Goal: Information Seeking & Learning: Learn about a topic

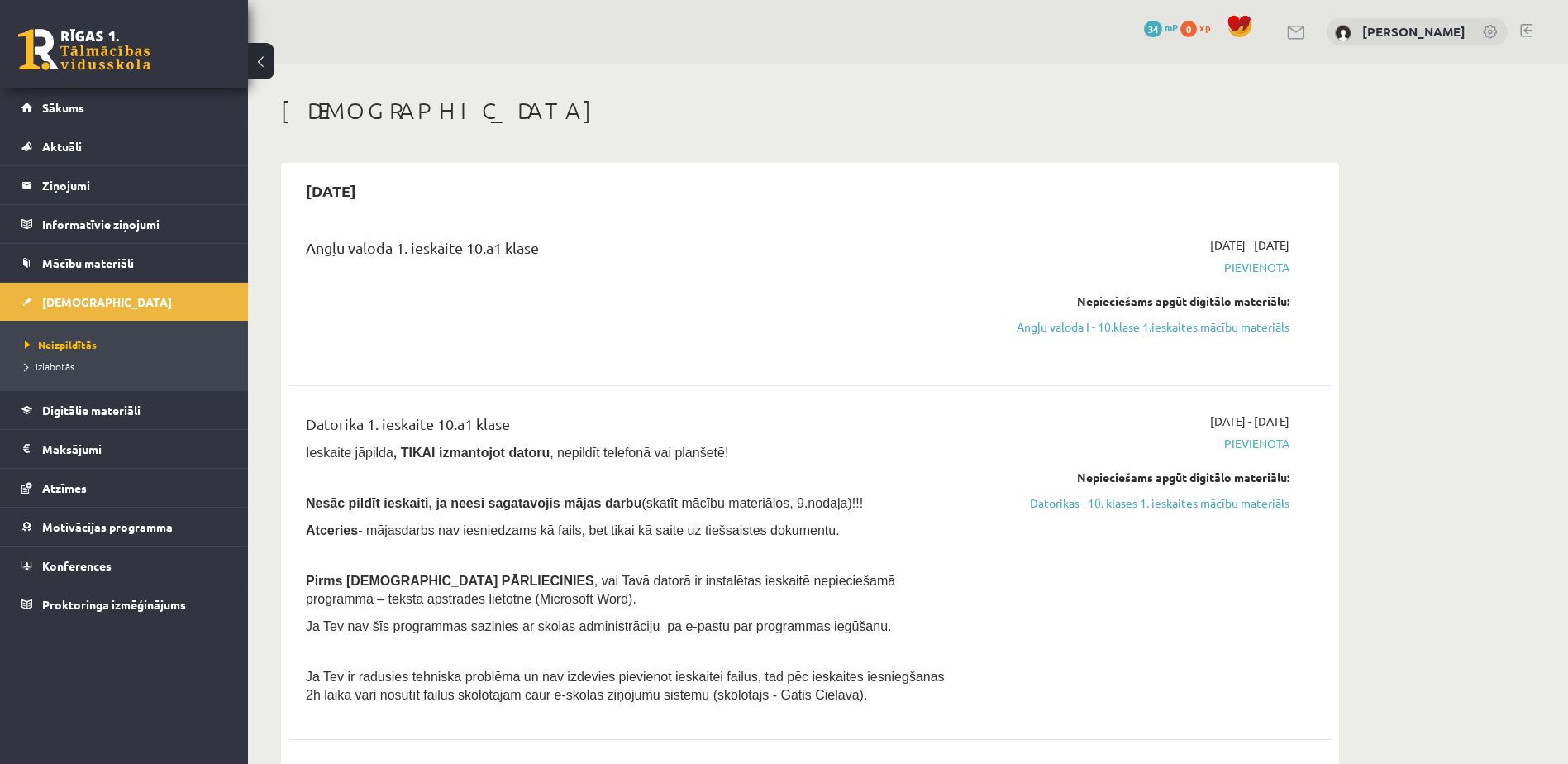
scroll to position [138, 0]
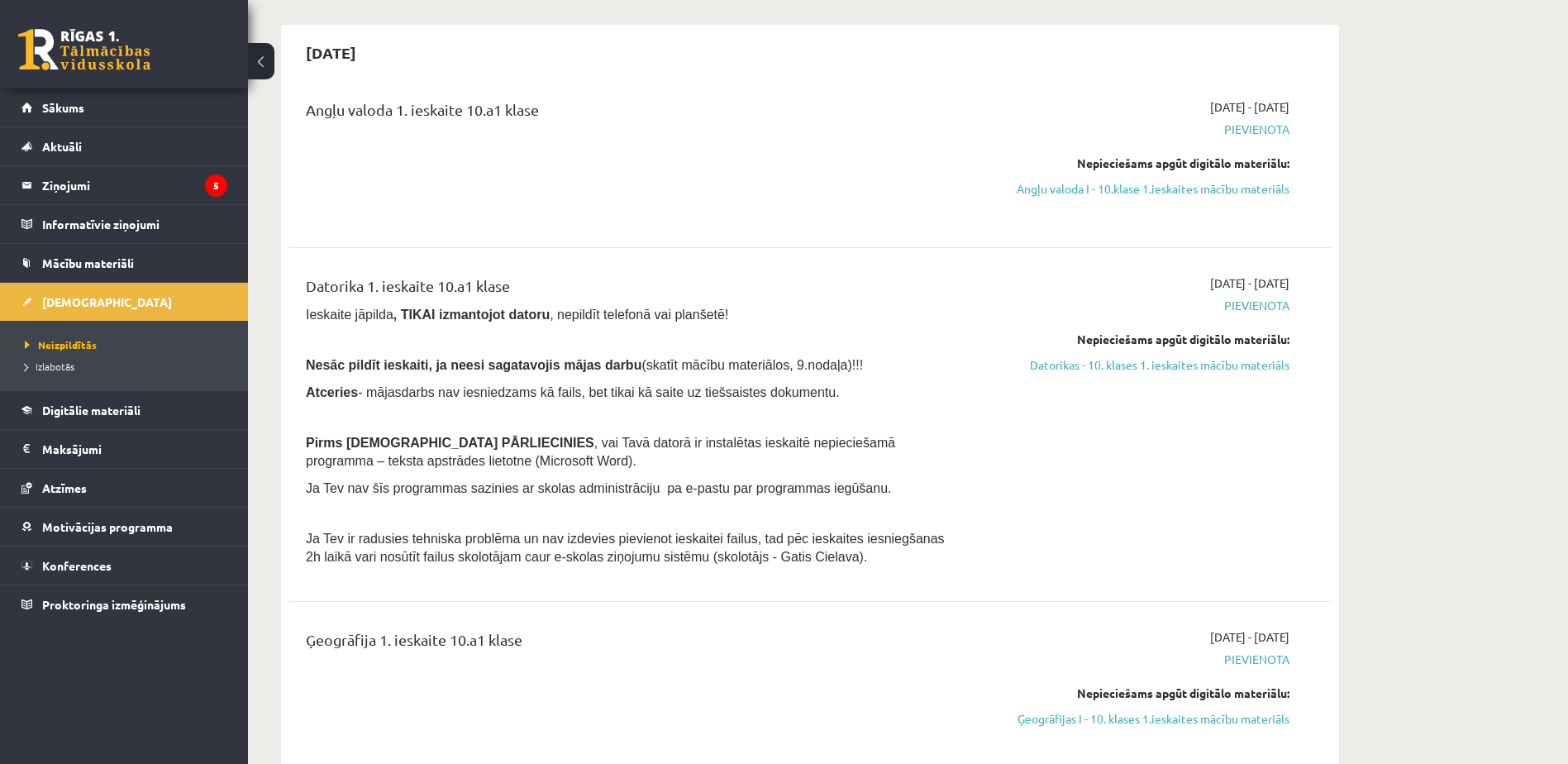
scroll to position [138, 0]
click at [110, 178] on legend "Ziņojumi 5" at bounding box center [135, 185] width 185 height 38
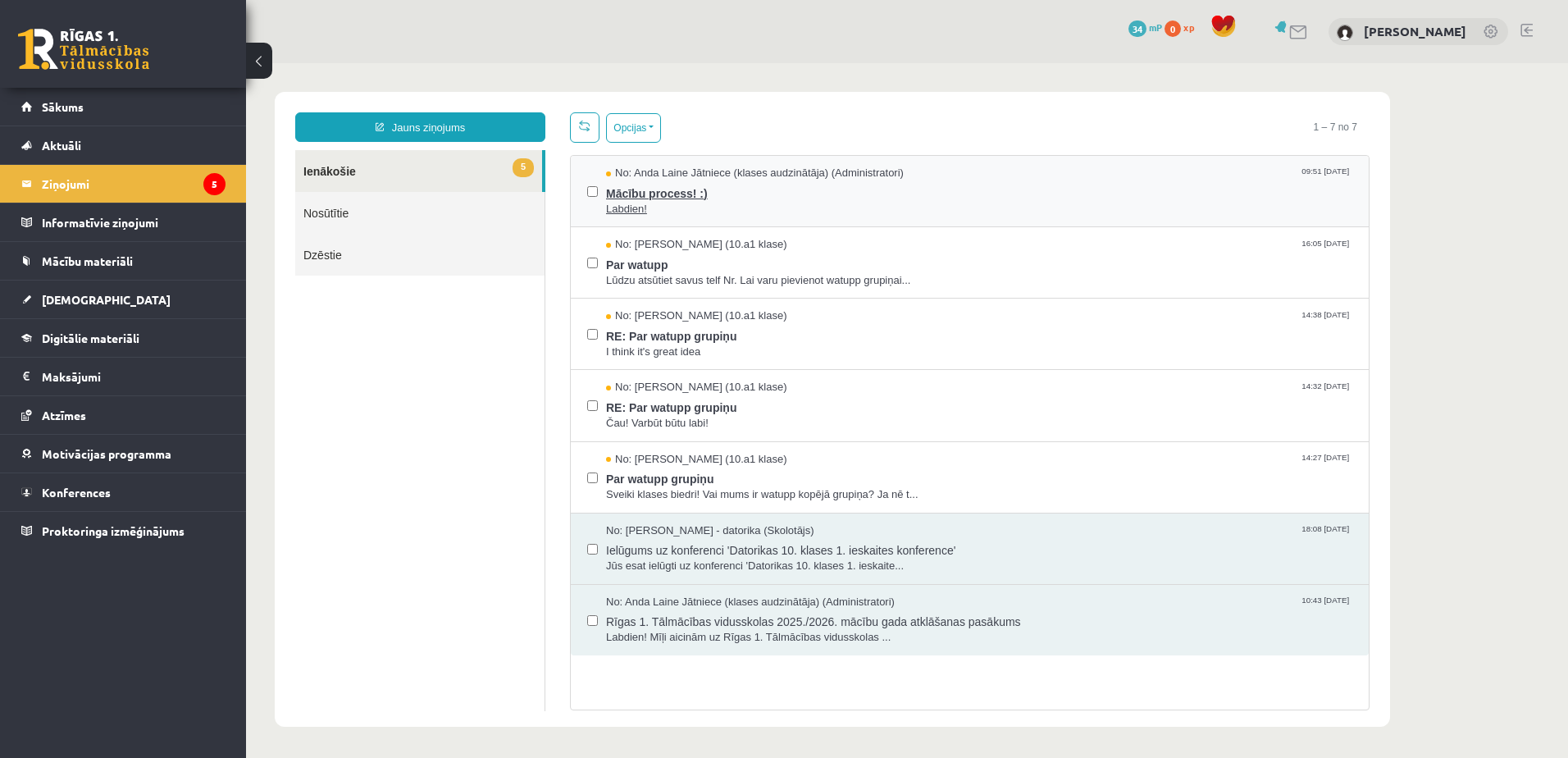
click at [643, 191] on span "Mācību process! :)" at bounding box center [979, 191] width 747 height 21
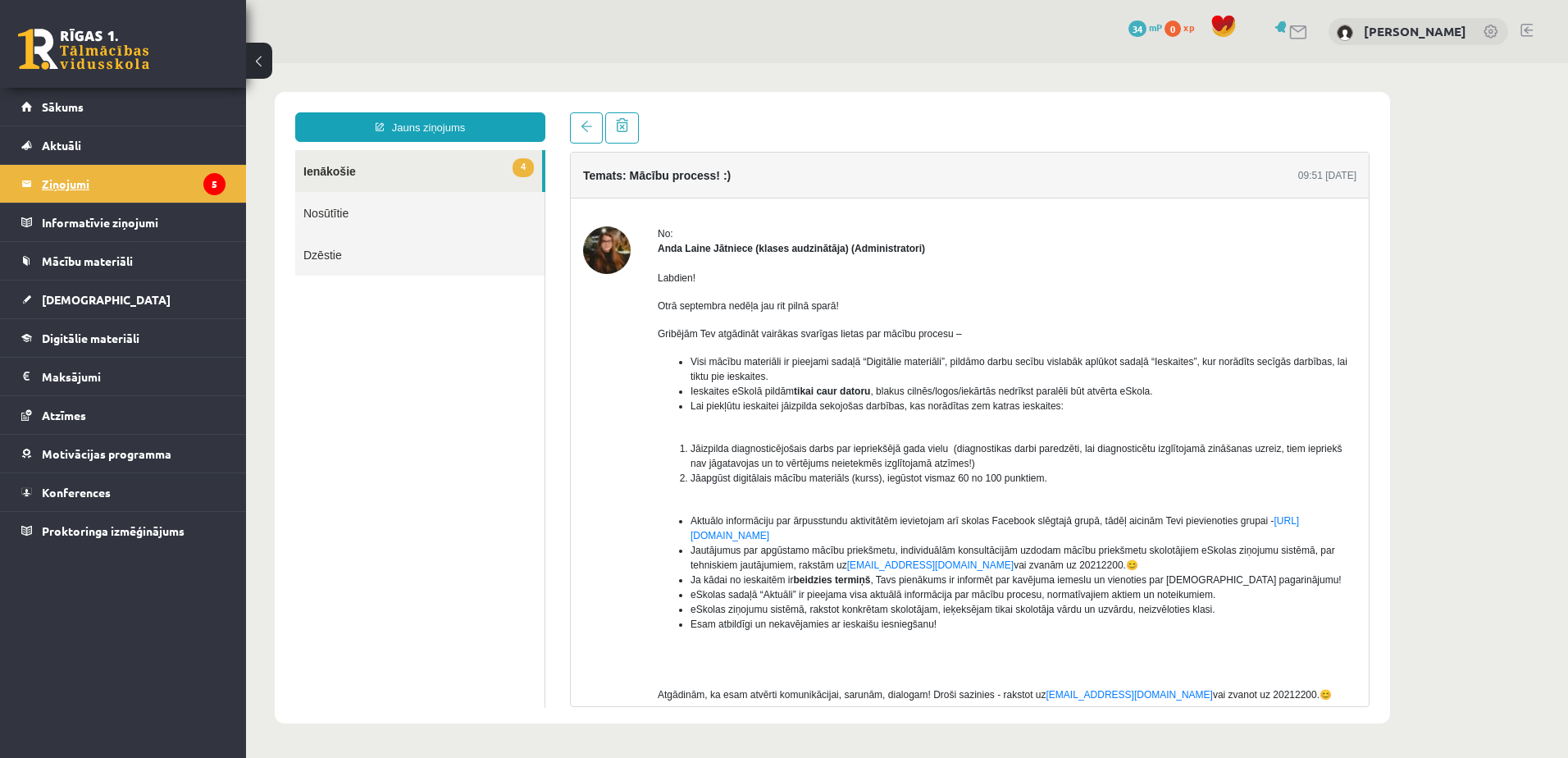
click at [153, 181] on legend "Ziņojumi 5" at bounding box center [134, 184] width 184 height 37
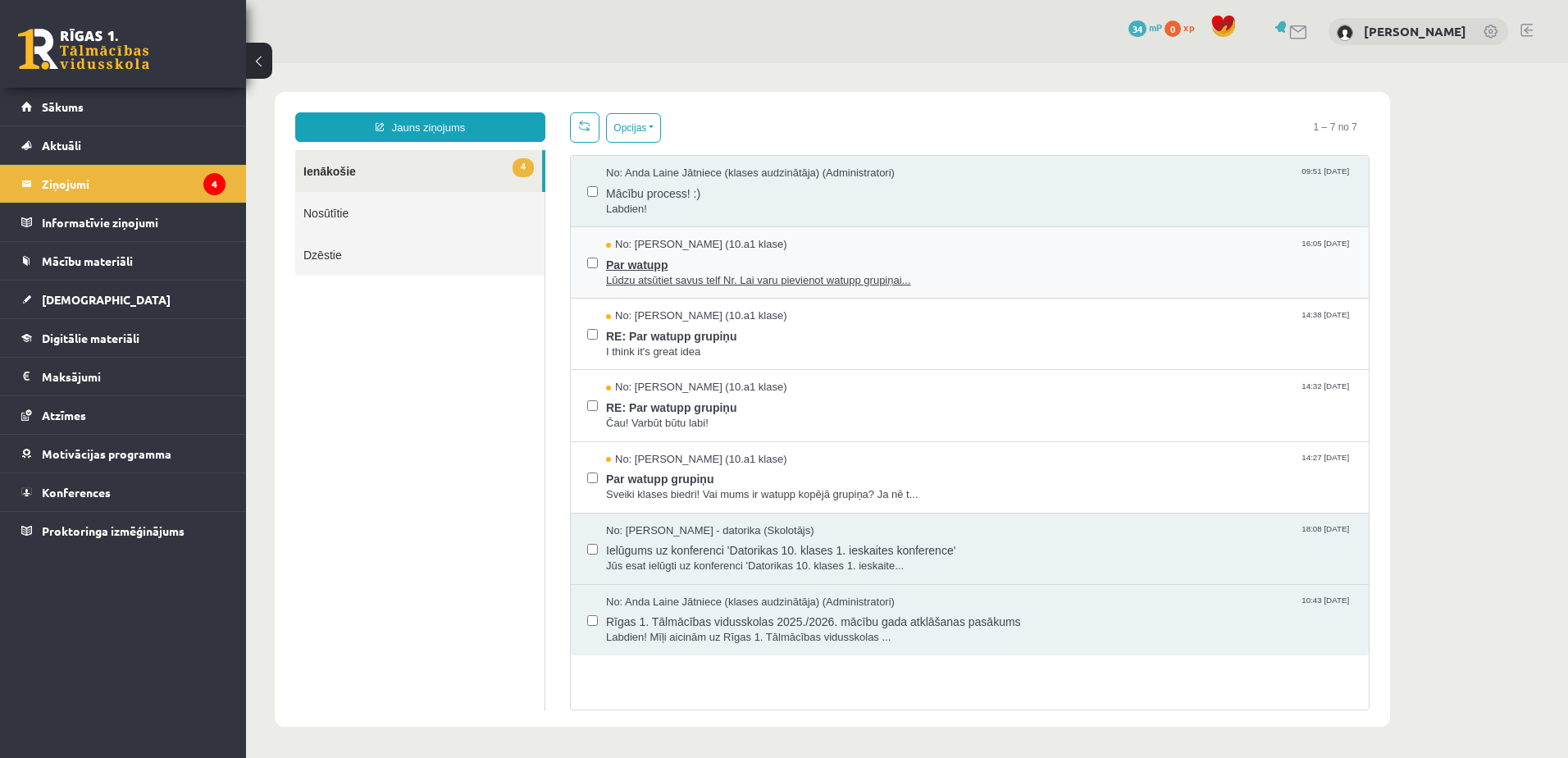
click at [691, 282] on span "Lūdzu atsūtiet savus telf Nr. Lai varu pievienot watupp grupiņai..." at bounding box center [979, 281] width 747 height 16
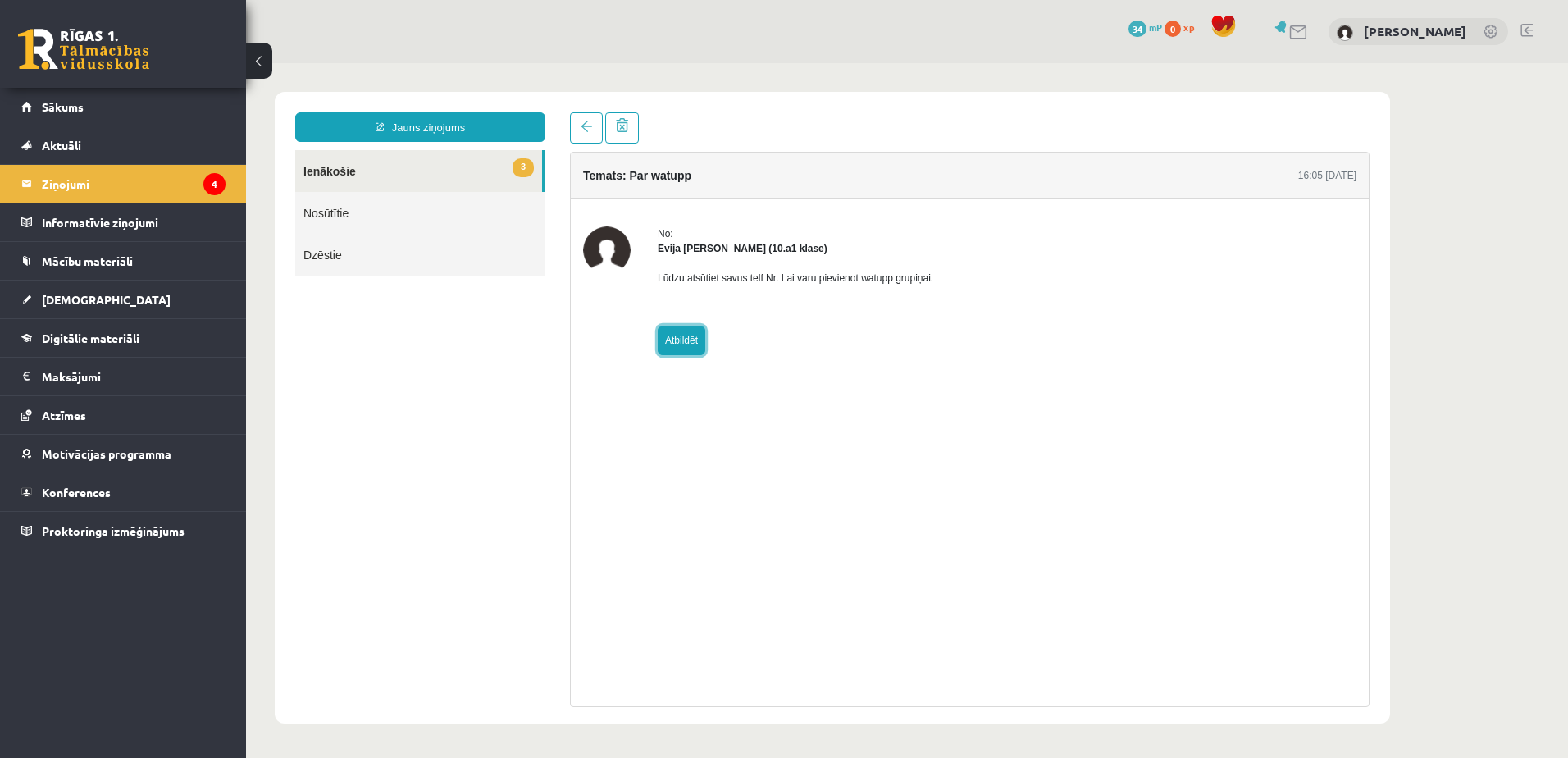
click at [689, 339] on link "Atbildēt" at bounding box center [681, 341] width 48 height 30
type input "**********"
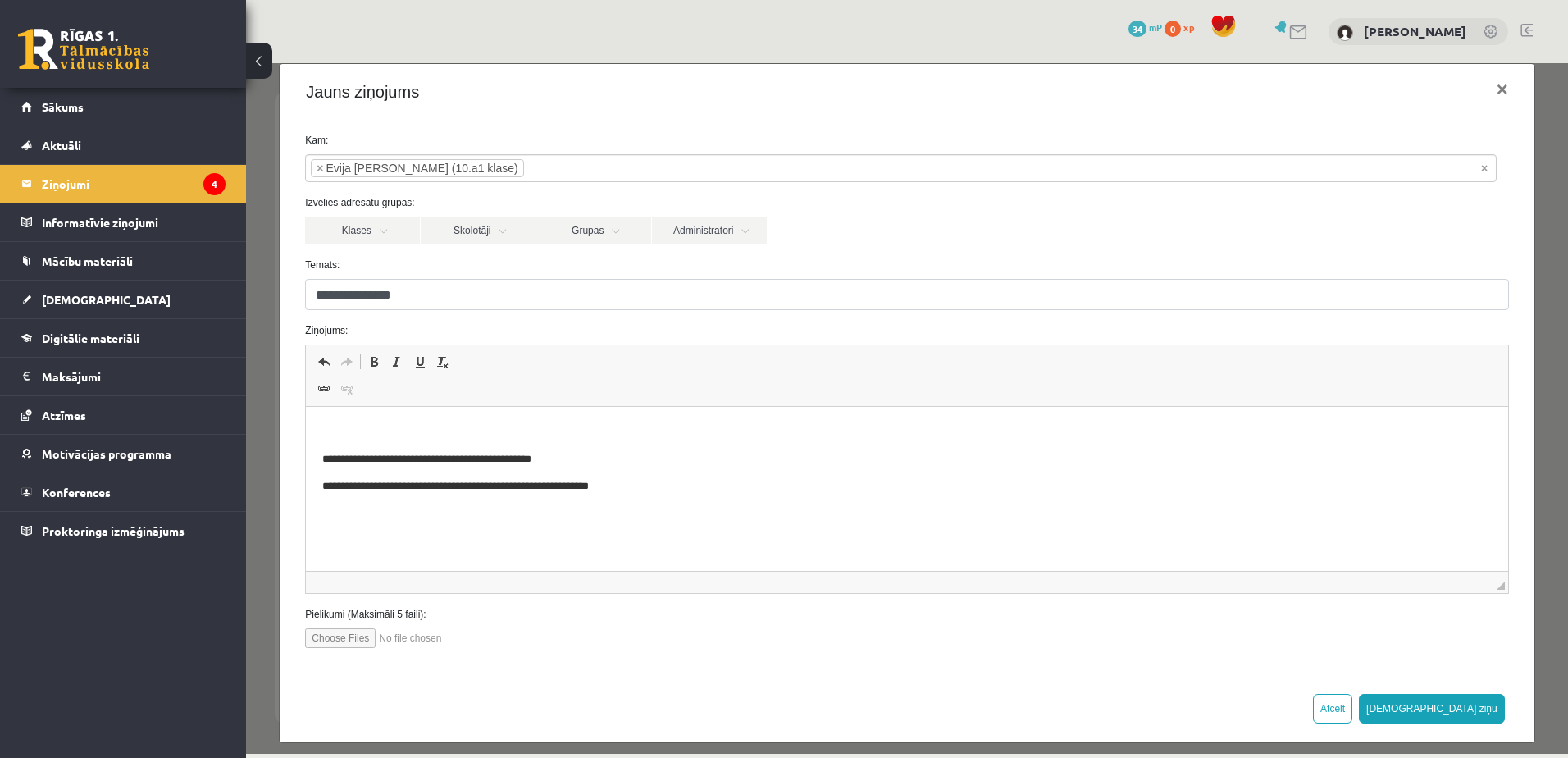
scroll to position [36, 0]
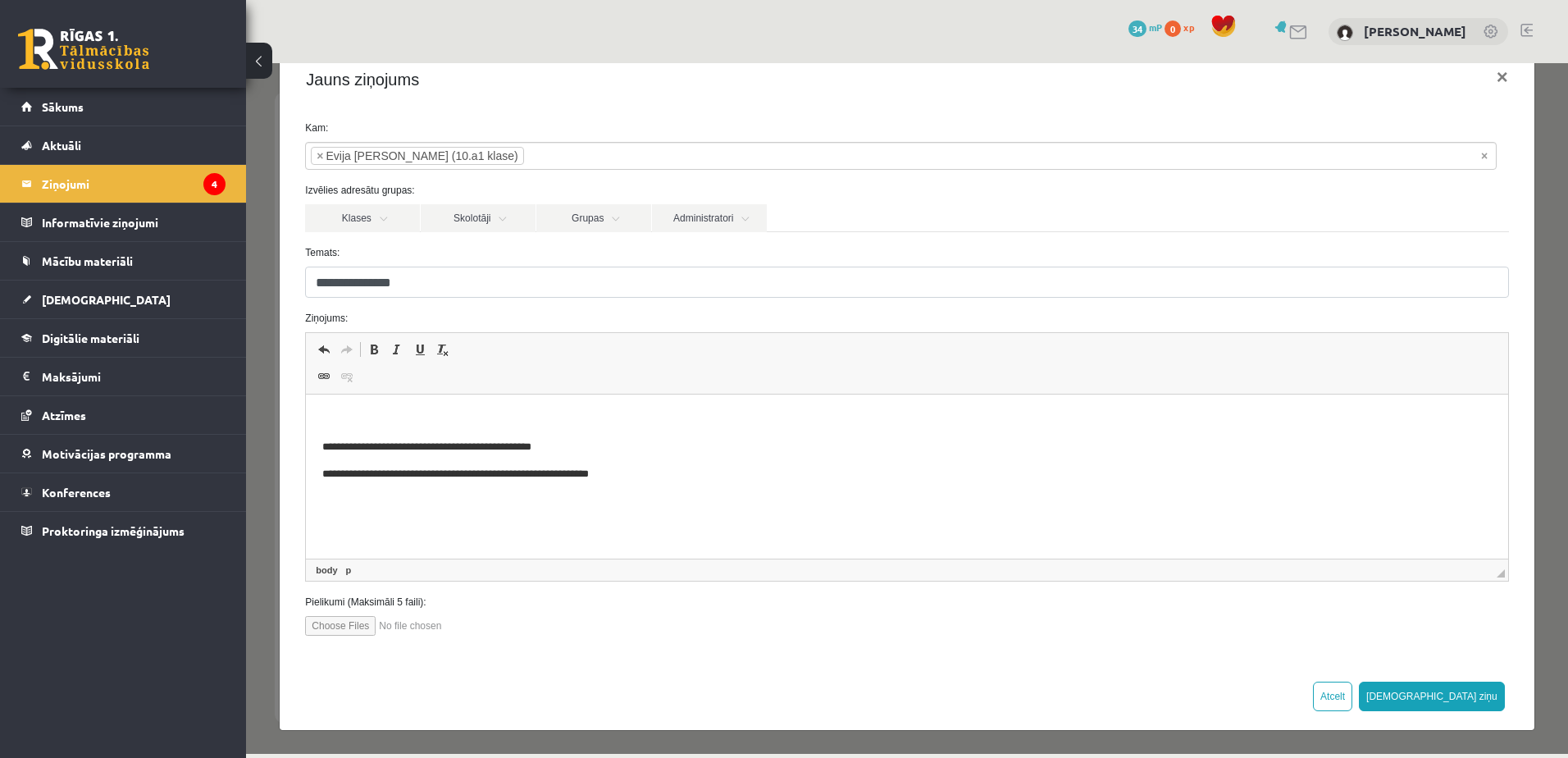
click at [509, 499] on html "**********" at bounding box center [907, 447] width 1201 height 105
click at [504, 359] on span "Undo Keyboard shortcut Ctrl+Z Redo Keyboard shortcut Ctrl+Y Bold Keyboard short…" at bounding box center [907, 351] width 1188 height 27
click at [594, 371] on span "Editor toolbars Undo Keyboard shortcut Ctrl+Z Redo Keyboard shortcut Ctrl+Y Bol…" at bounding box center [907, 364] width 1201 height 62
click at [451, 652] on div "**********" at bounding box center [907, 385] width 1254 height 555
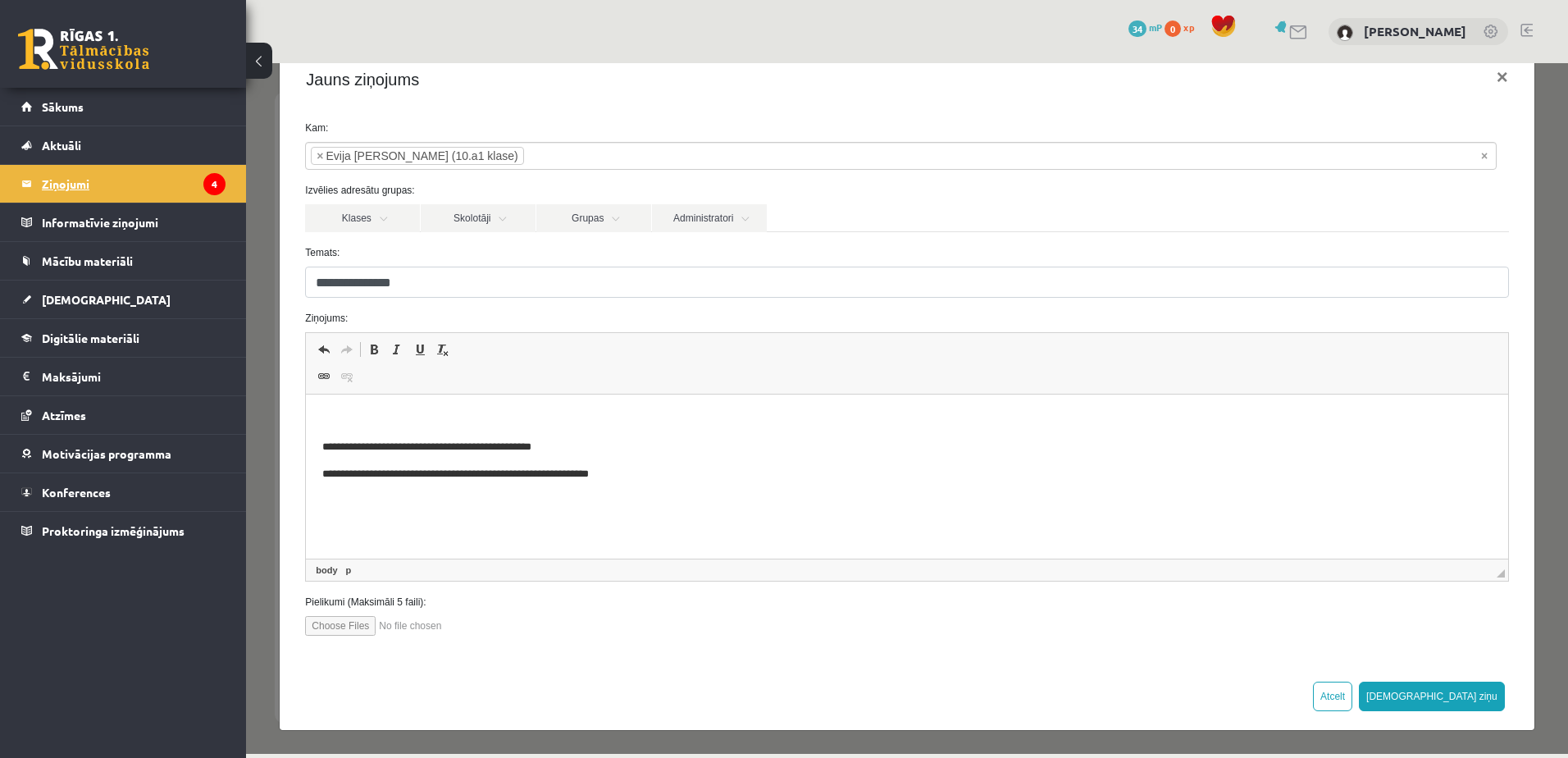
click at [117, 189] on legend "Ziņojumi 4" at bounding box center [134, 184] width 184 height 37
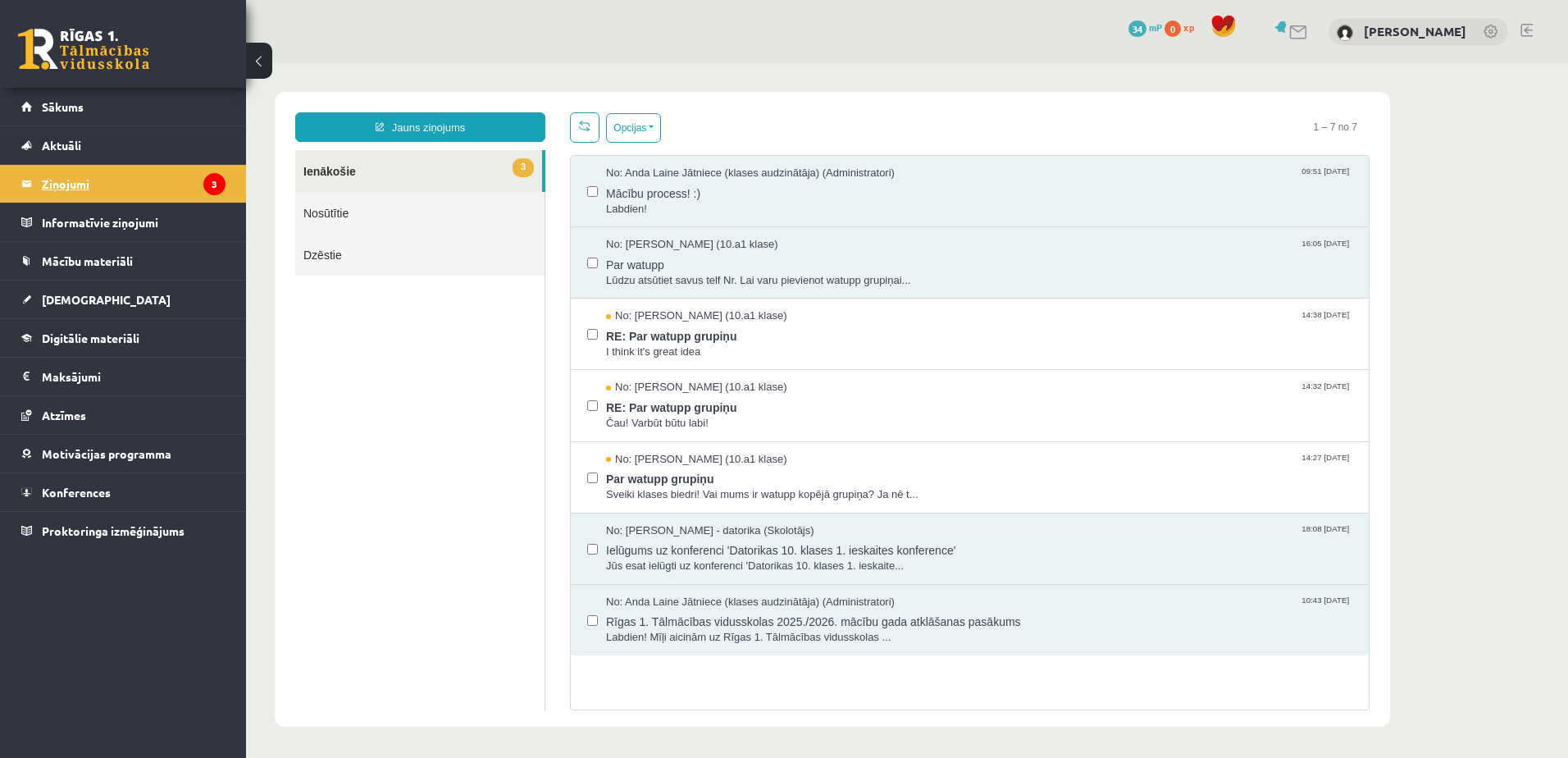
scroll to position [0, 0]
click at [708, 483] on span "Par watupp grupiņu" at bounding box center [979, 477] width 747 height 21
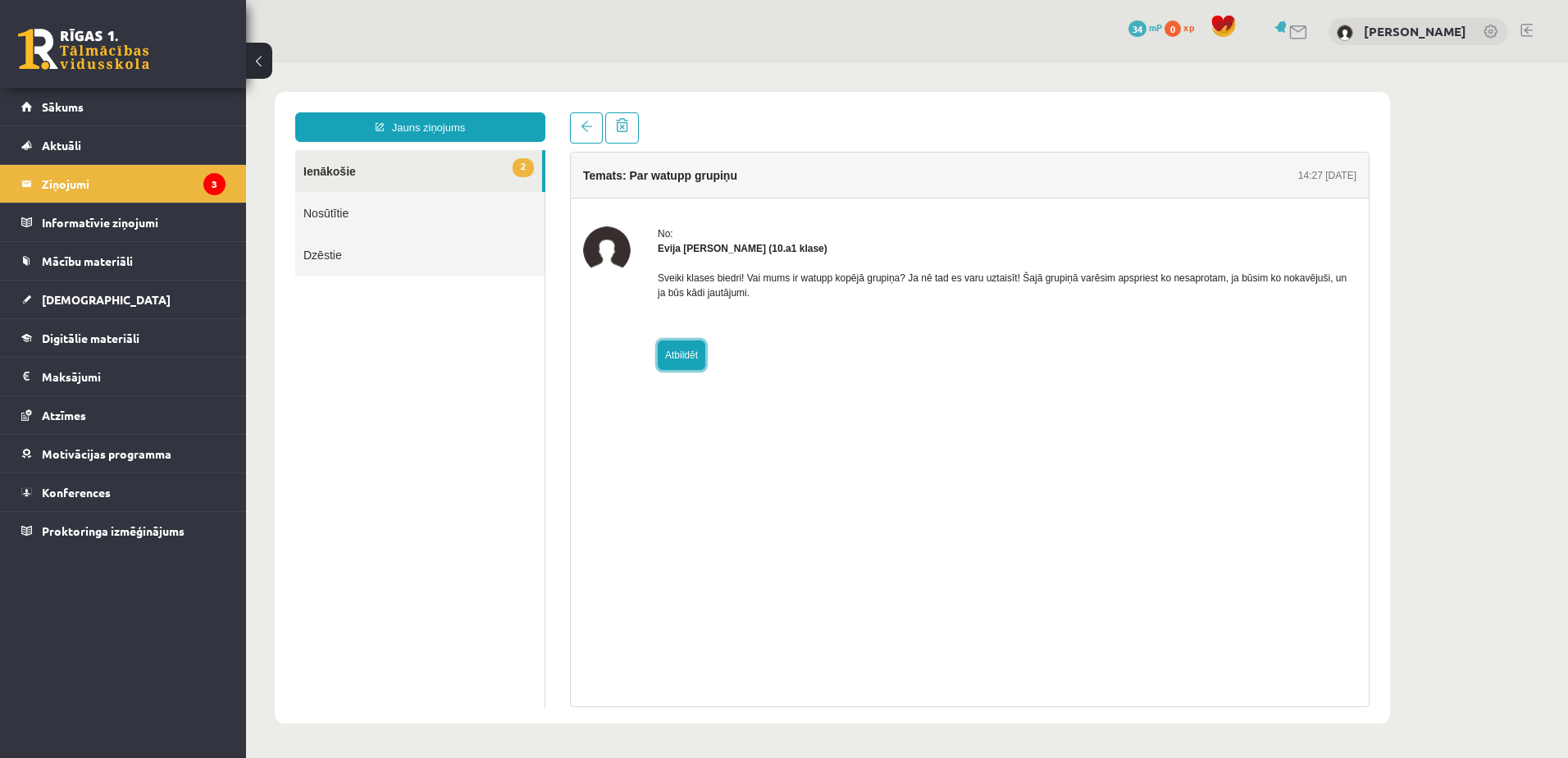
click at [685, 343] on link "Atbildēt" at bounding box center [681, 355] width 48 height 30
type input "**********"
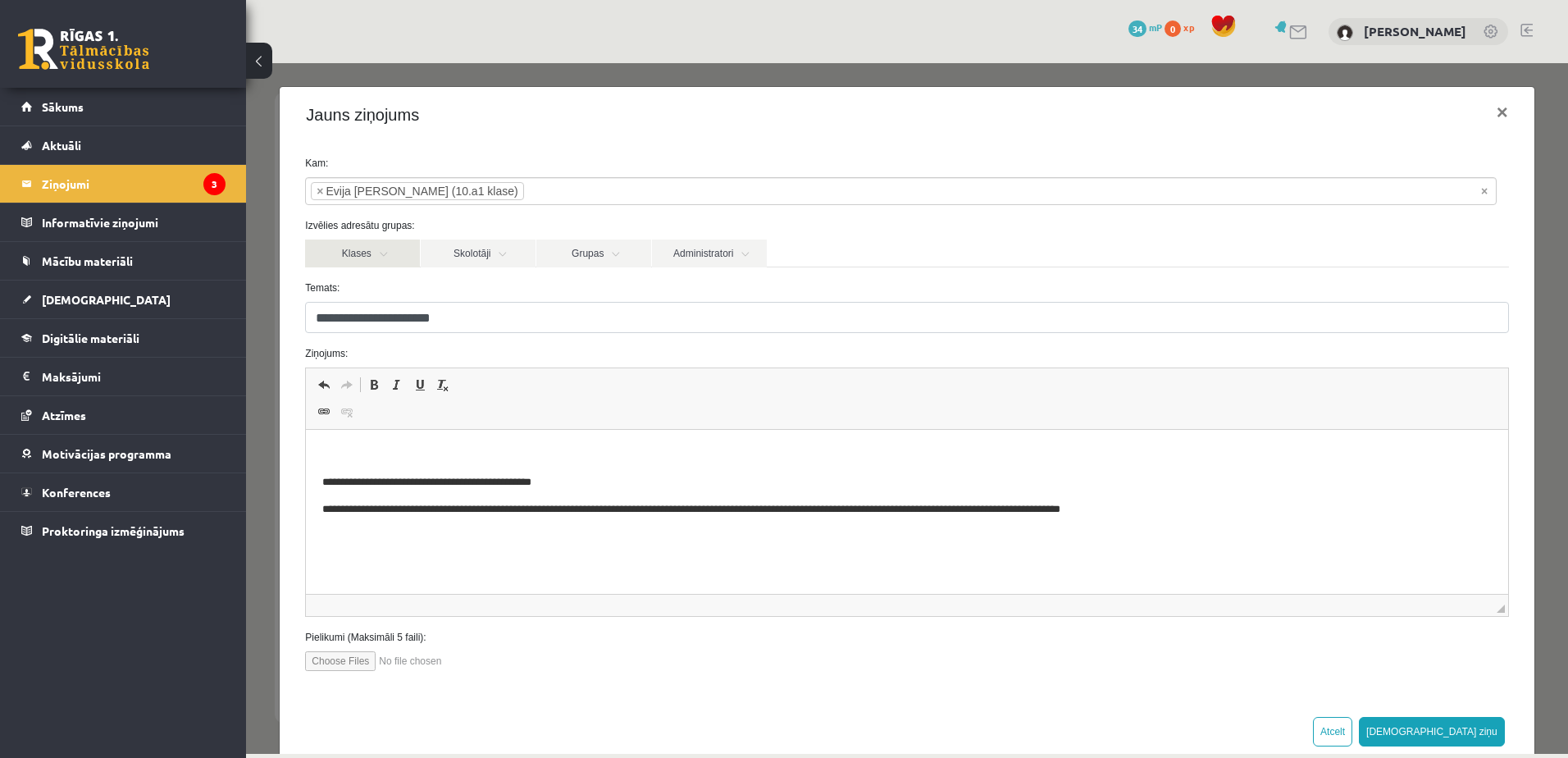
click at [377, 249] on link "Klases" at bounding box center [362, 254] width 115 height 28
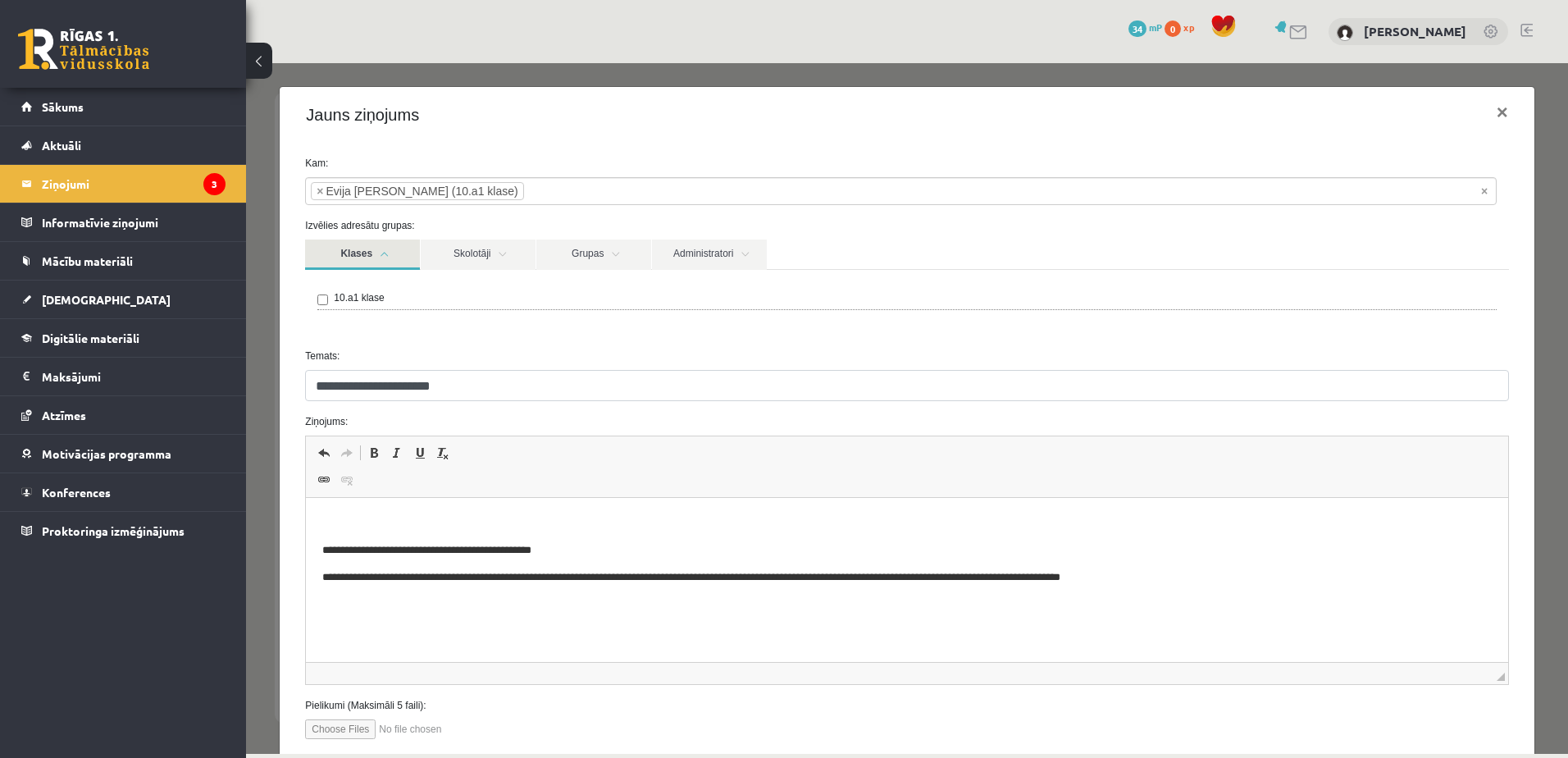
click at [377, 249] on link "Klases" at bounding box center [362, 255] width 115 height 30
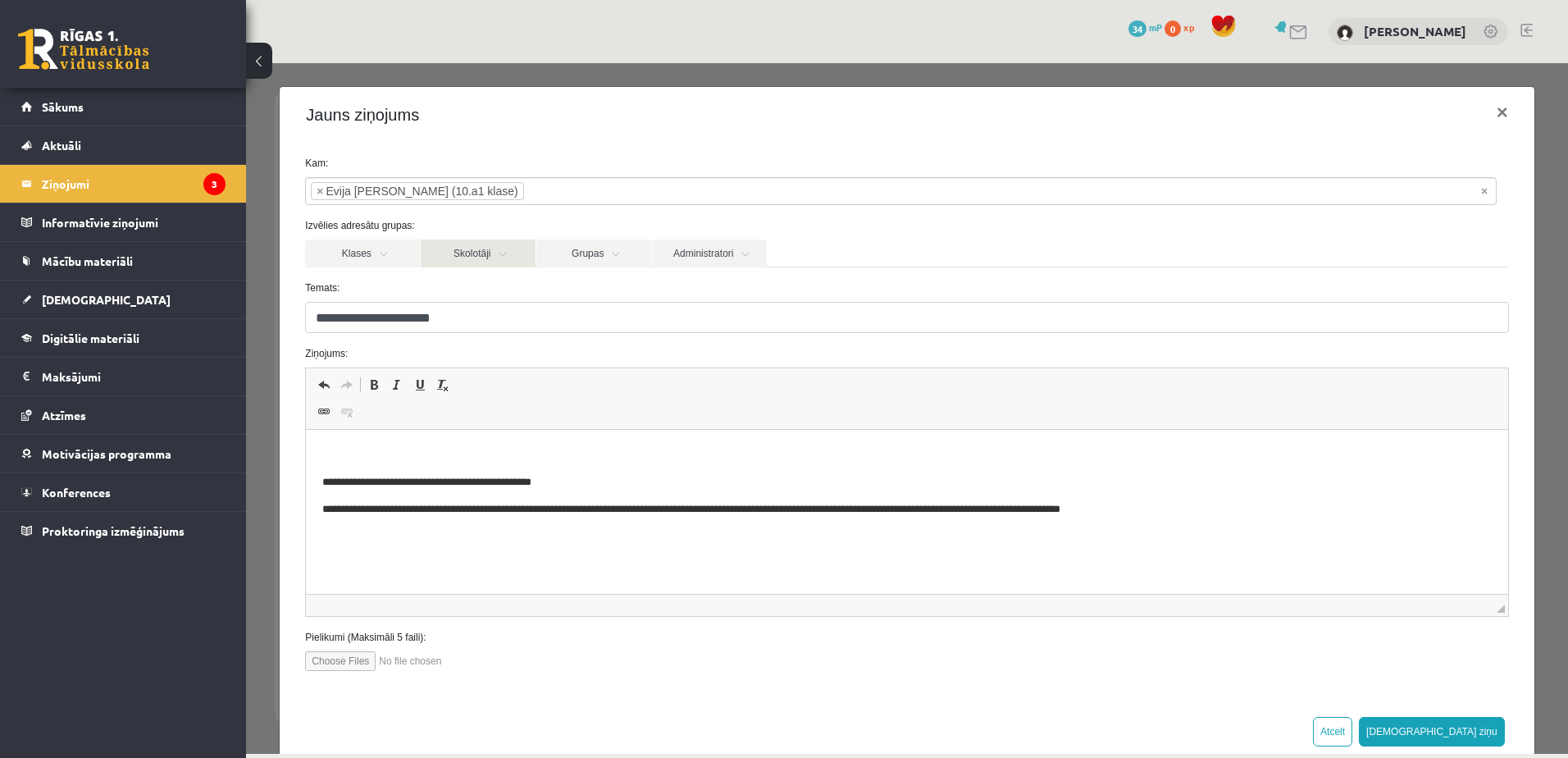
click at [506, 261] on link "Skolotāji" at bounding box center [478, 254] width 115 height 28
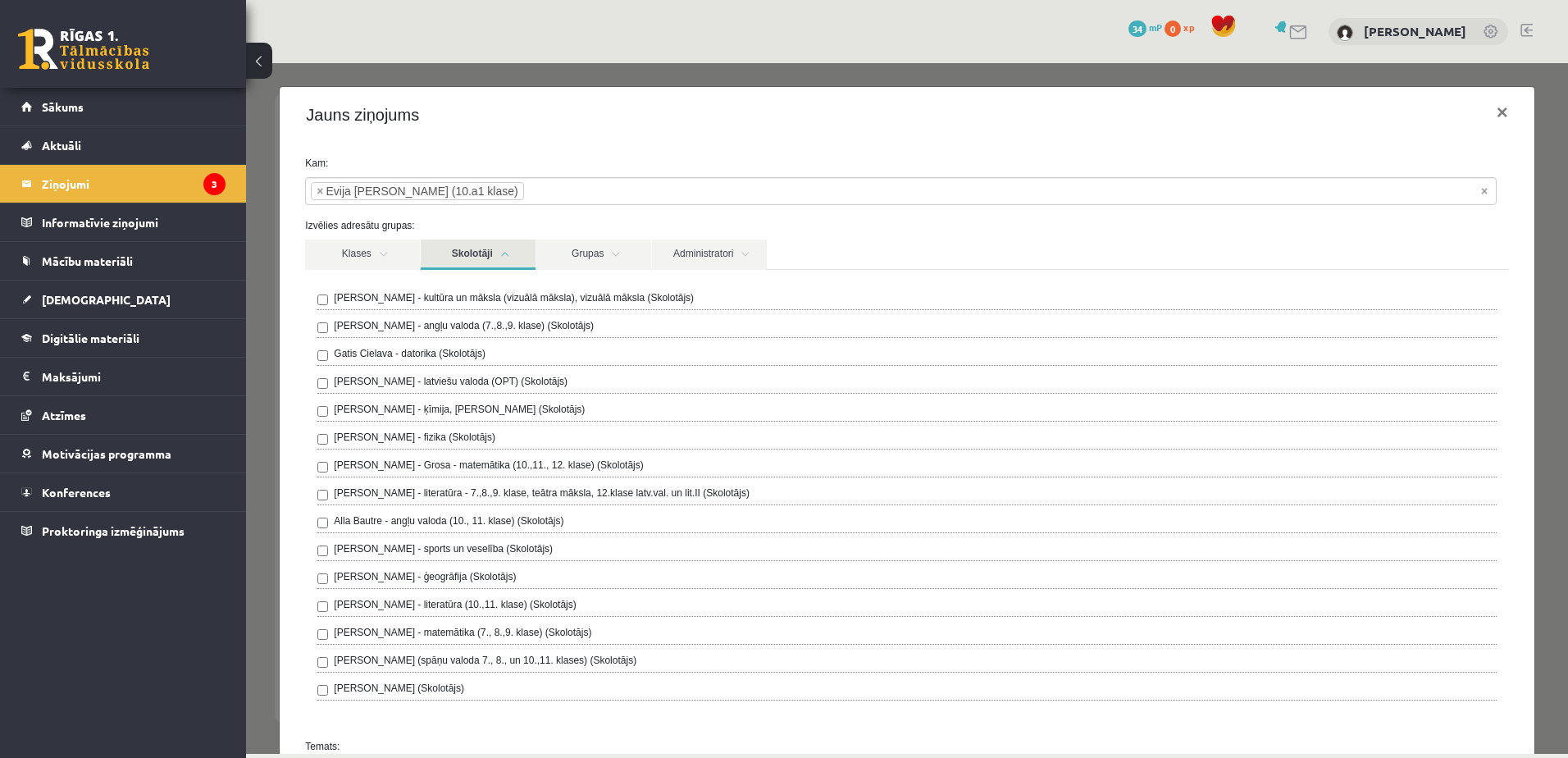
click at [506, 261] on link "Skolotāji" at bounding box center [478, 255] width 115 height 30
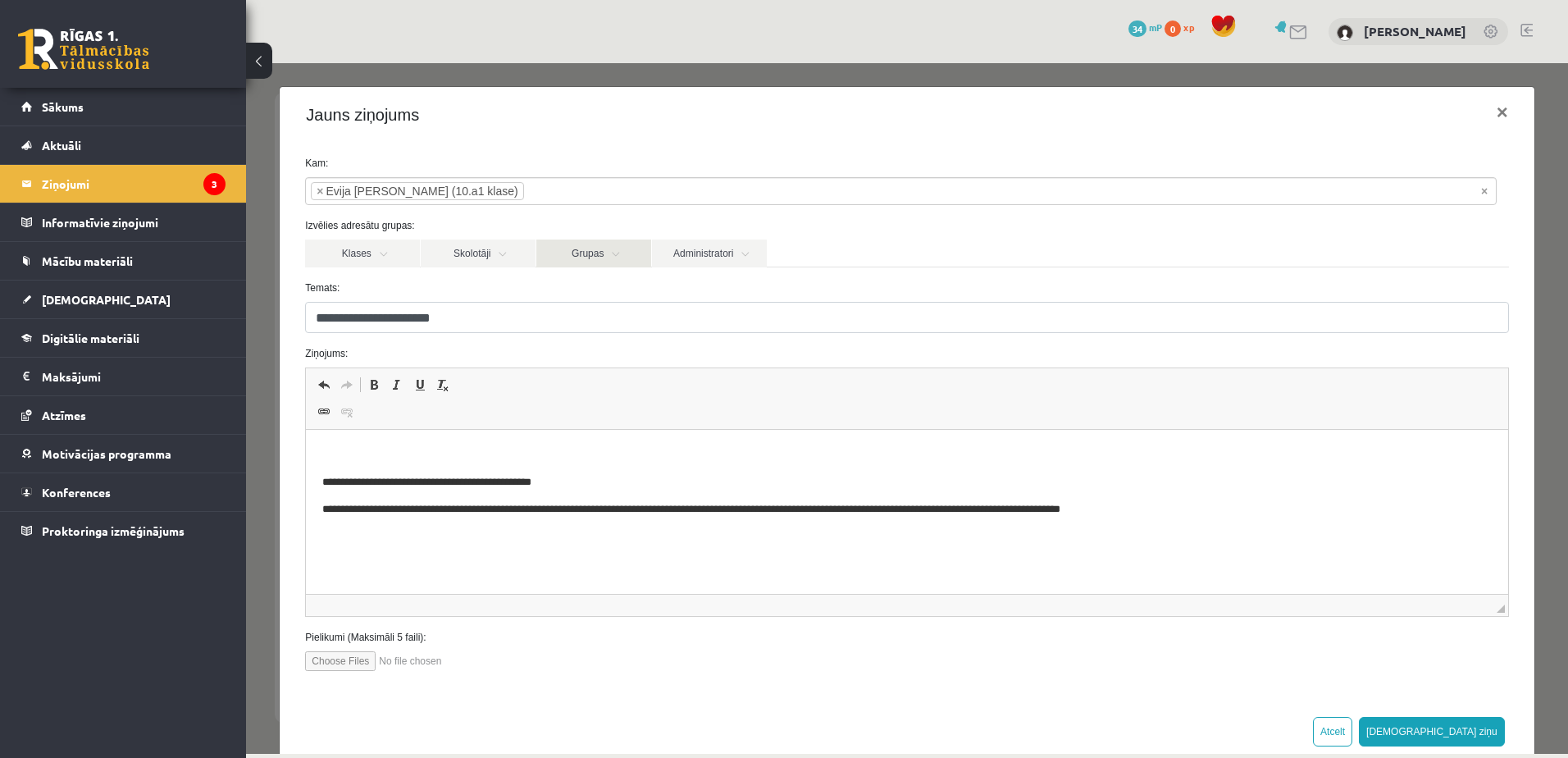
click at [607, 254] on link "Grupas" at bounding box center [594, 254] width 115 height 28
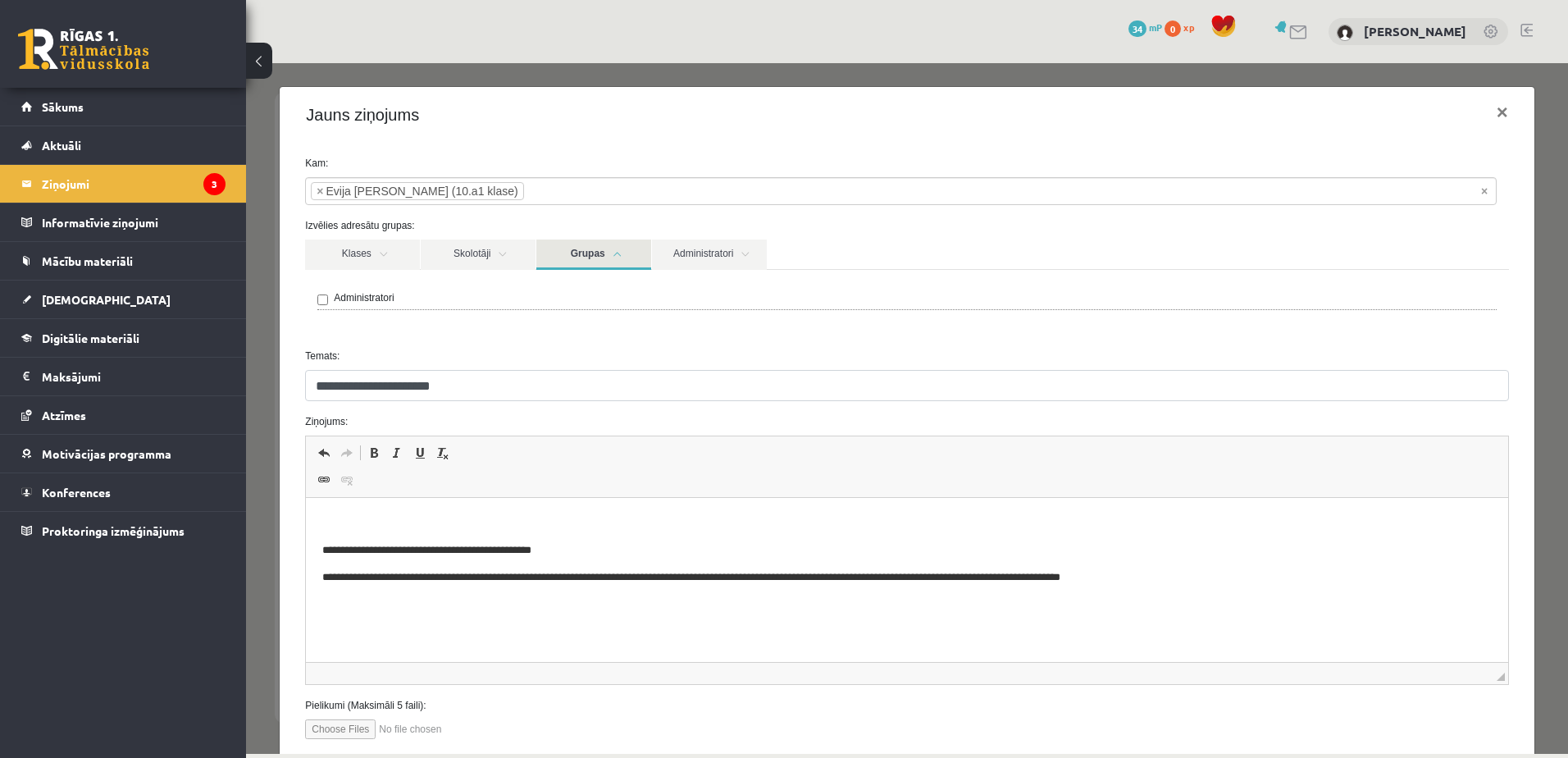
click at [607, 254] on link "Grupas" at bounding box center [594, 255] width 115 height 30
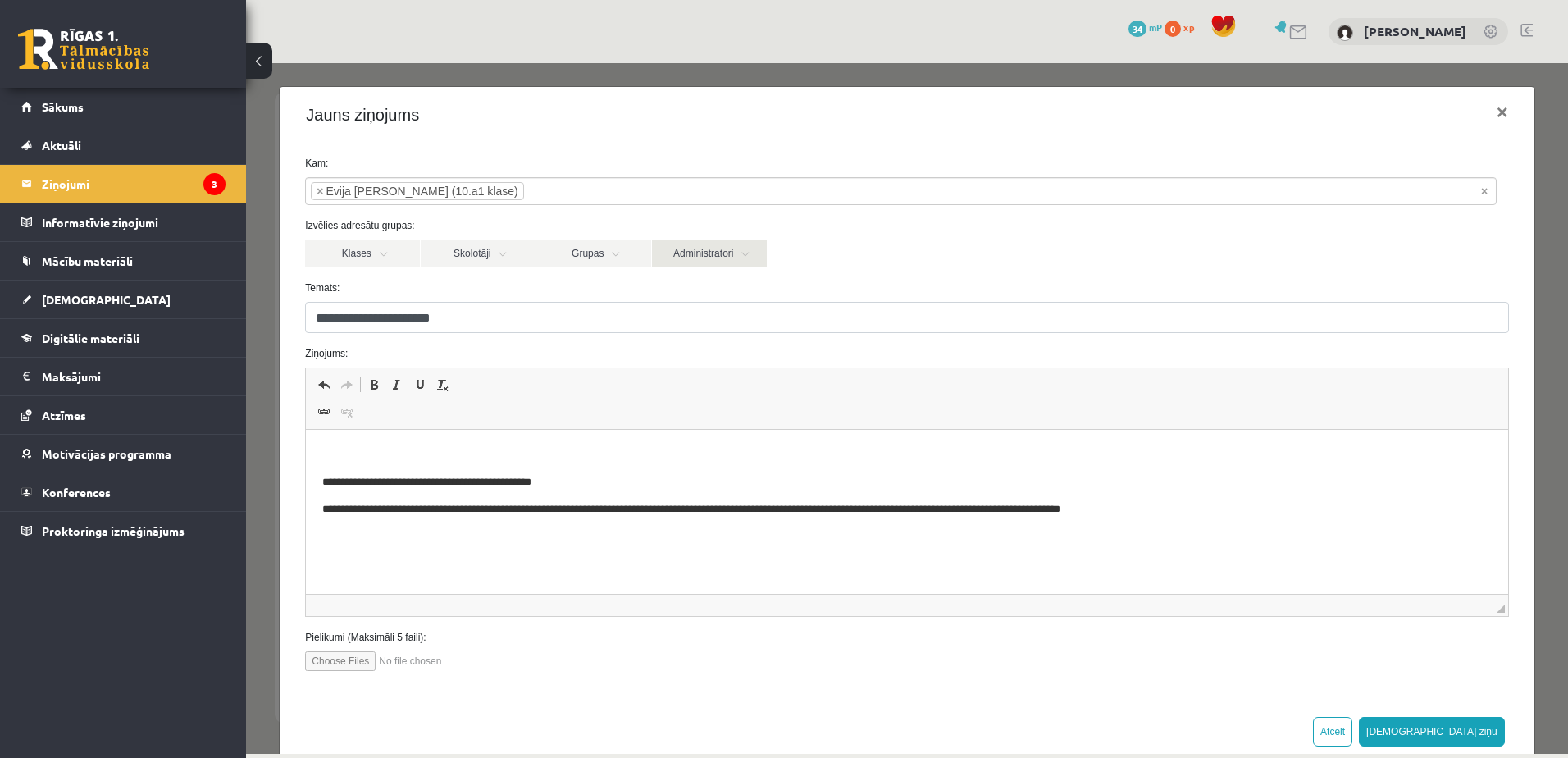
click at [685, 246] on link "Administratori" at bounding box center [709, 254] width 115 height 28
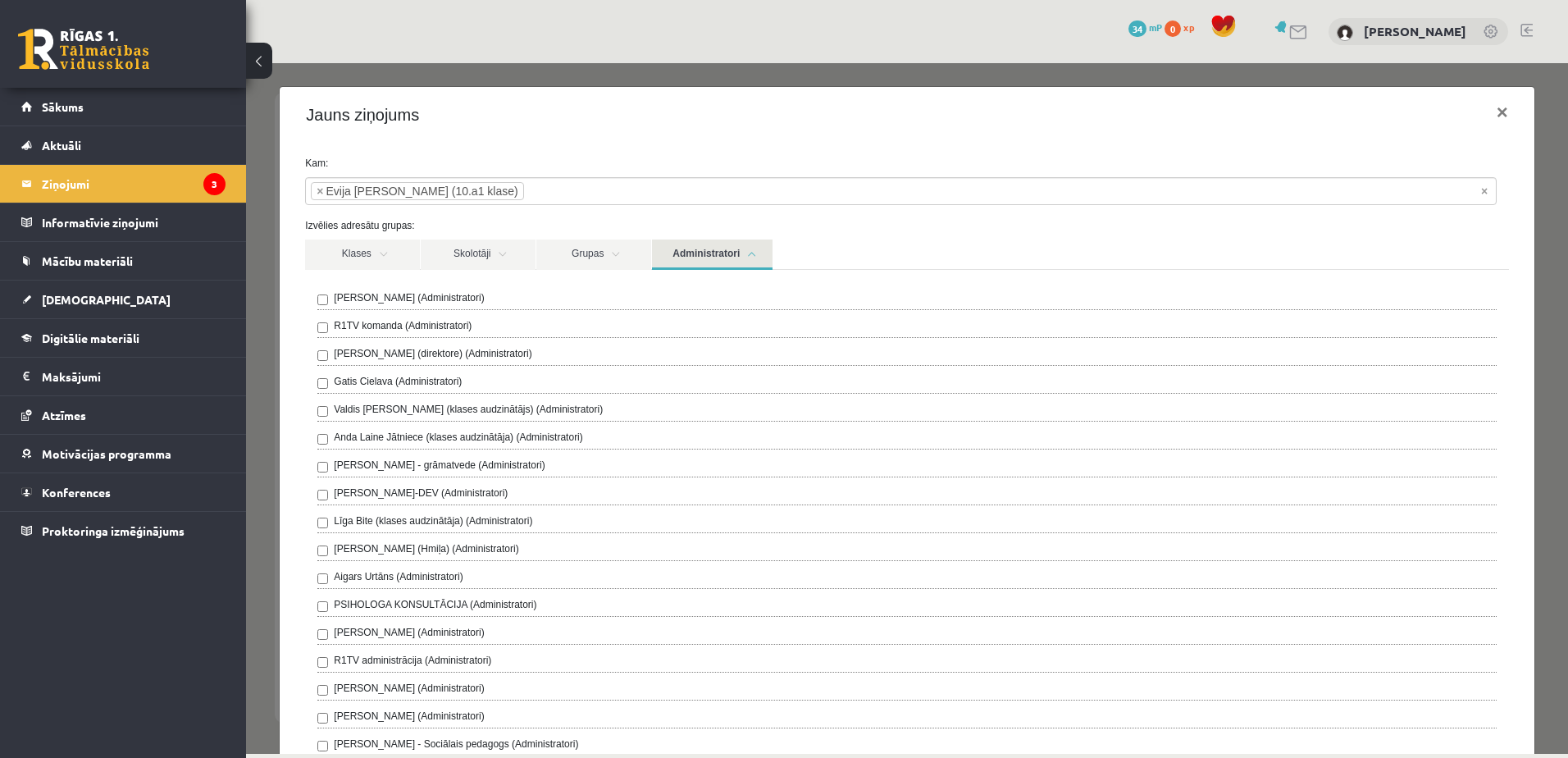
click at [685, 246] on link "Administratori" at bounding box center [712, 255] width 121 height 30
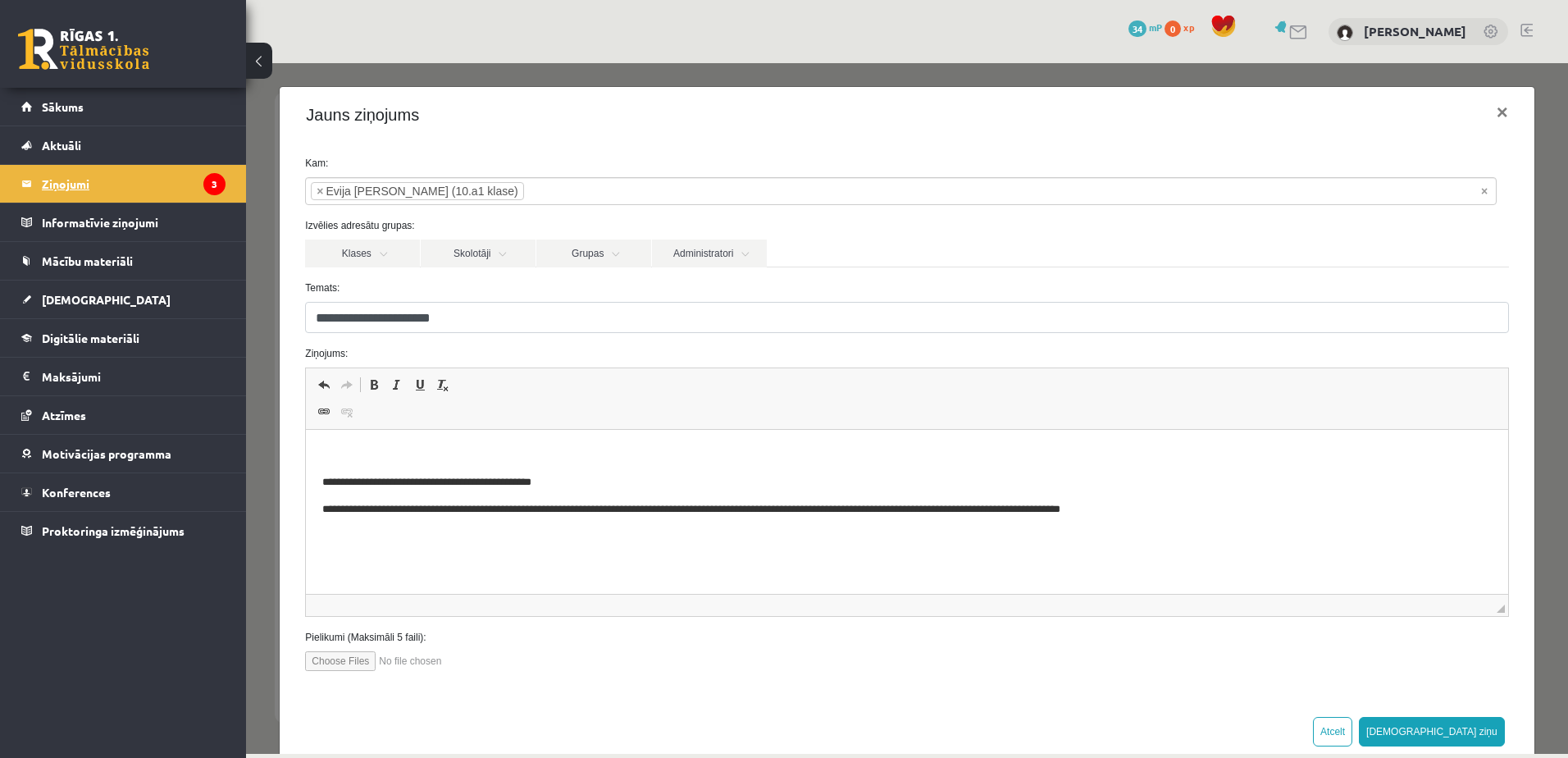
click at [112, 179] on legend "Ziņojumi 3" at bounding box center [134, 184] width 184 height 37
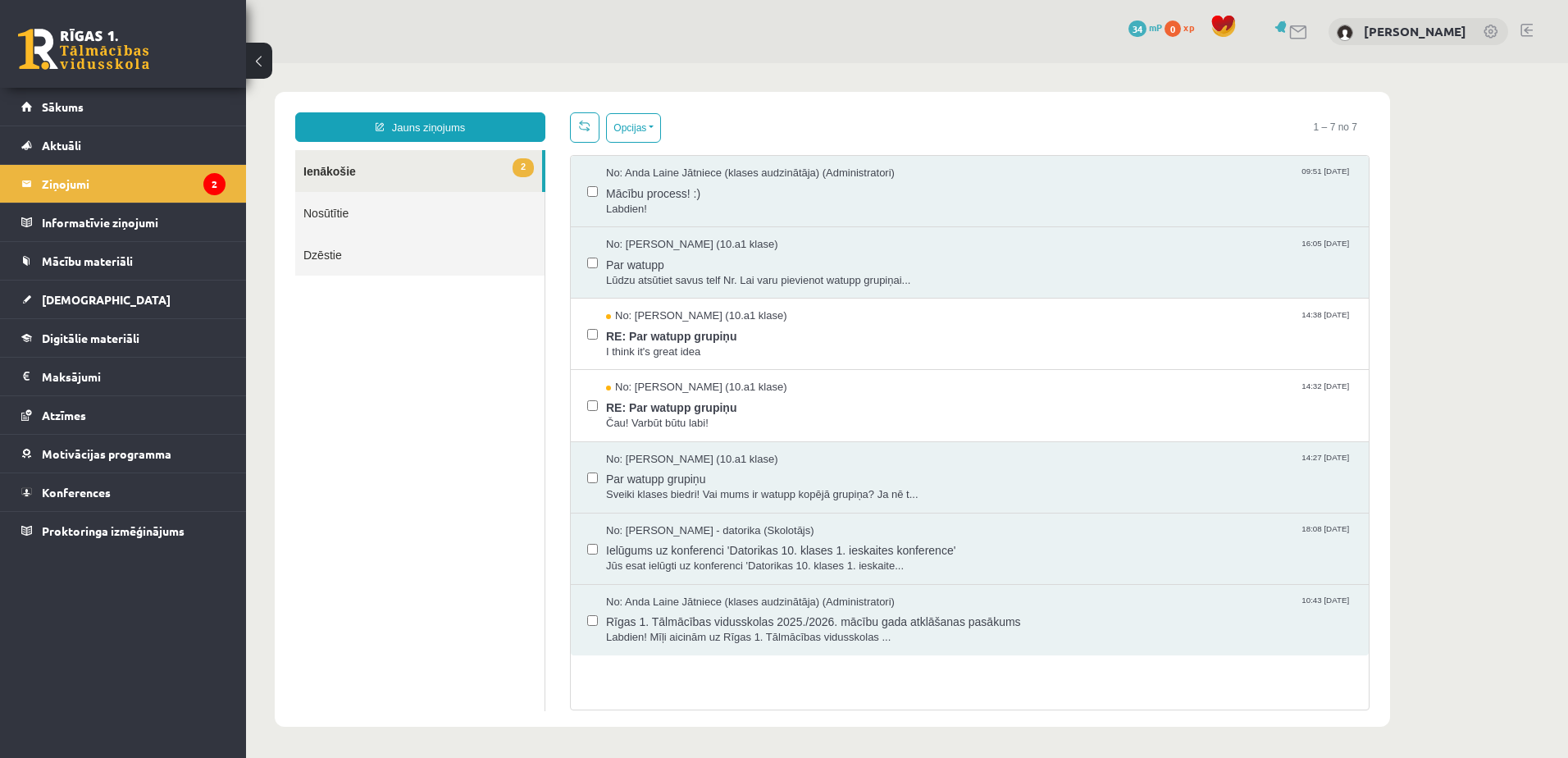
click at [336, 207] on link "Nosūtītie" at bounding box center [420, 213] width 249 height 42
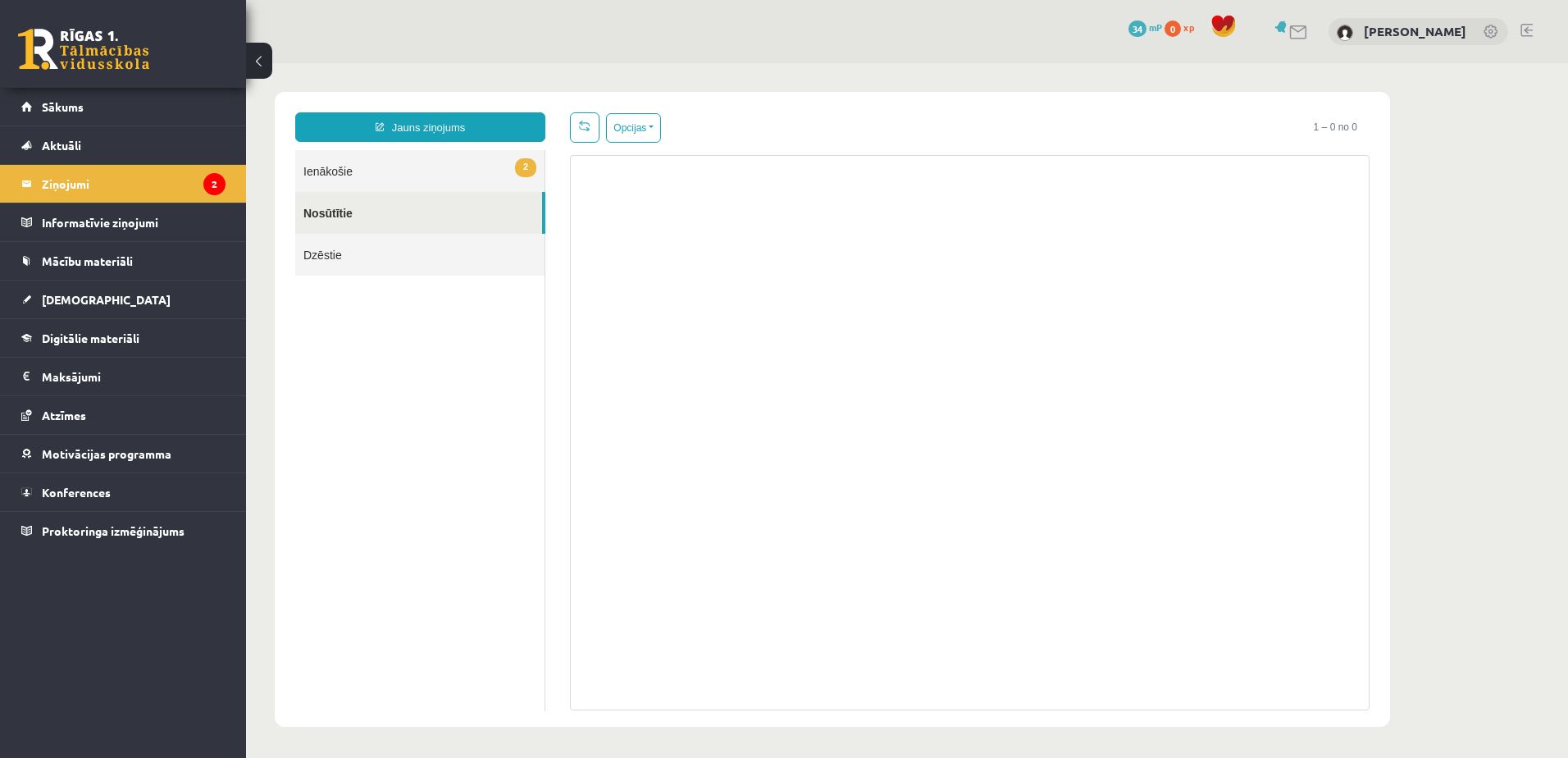
click at [334, 262] on link "Dzēstie" at bounding box center [420, 254] width 249 height 42
click at [326, 170] on link "2 Ienākošie" at bounding box center [420, 171] width 249 height 42
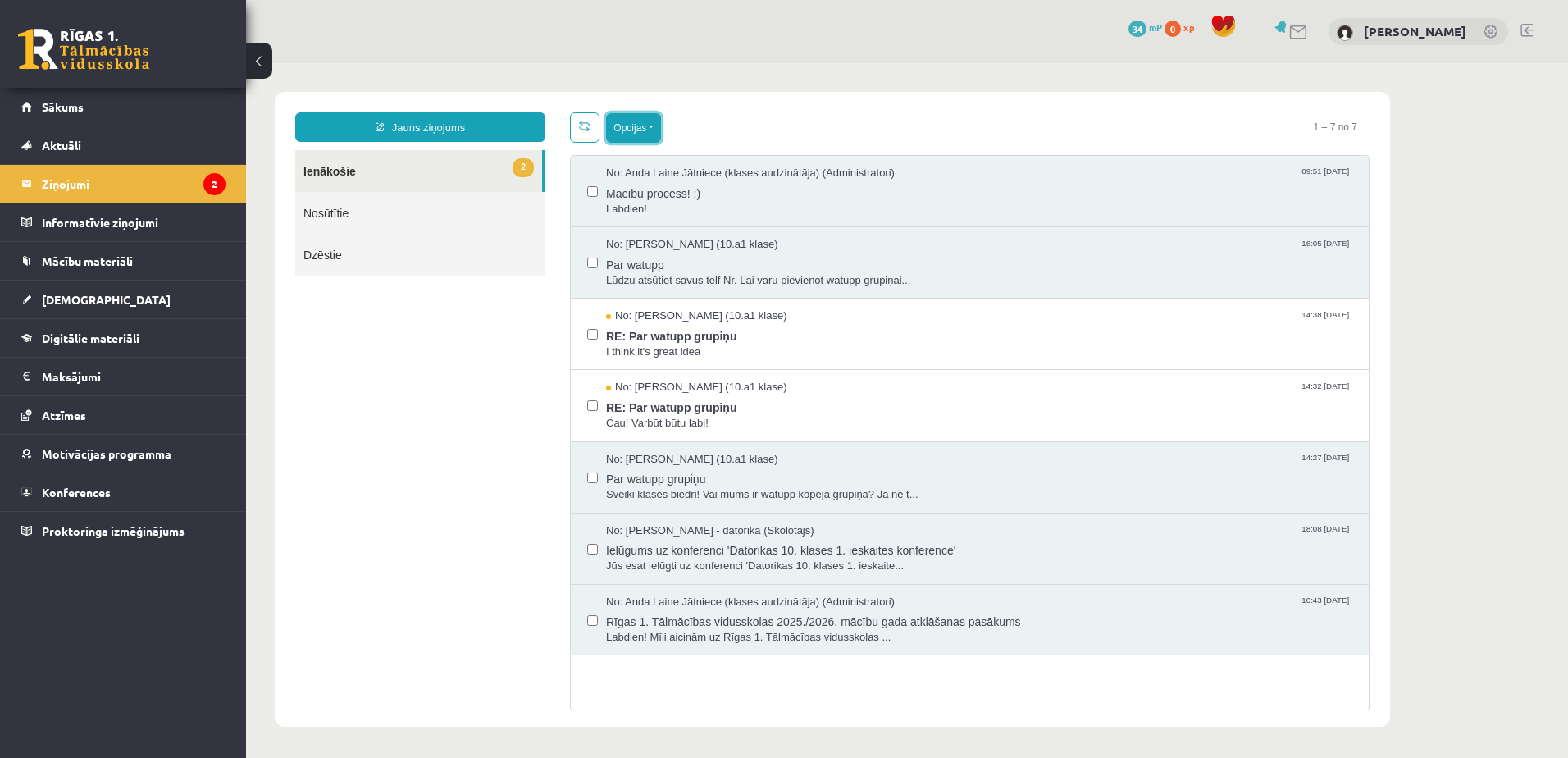
click at [634, 130] on button "Opcijas" at bounding box center [633, 128] width 55 height 30
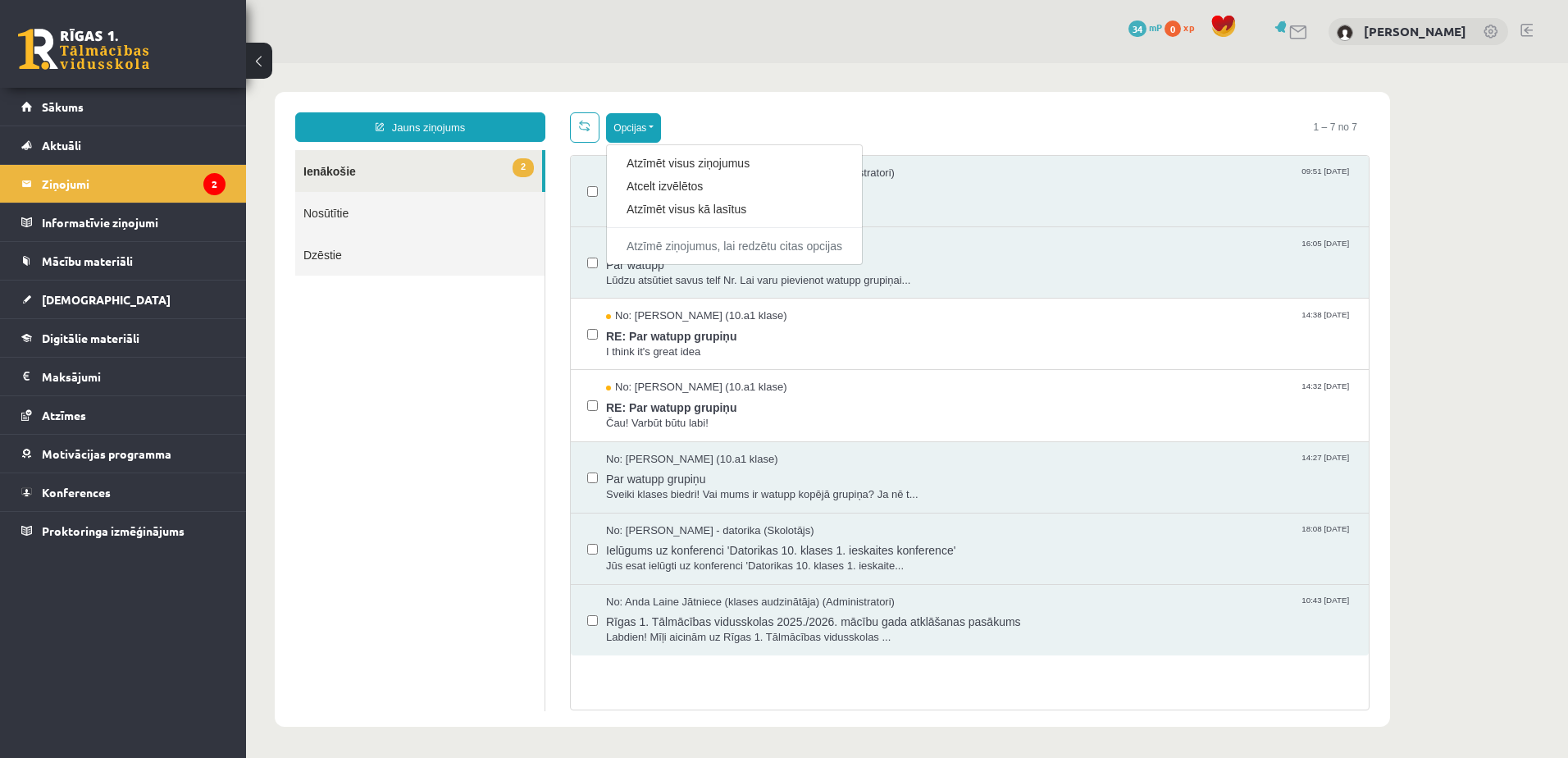
click at [422, 407] on ul "2 Ienākošie Nosūtītie Dzēstie" at bounding box center [420, 430] width 250 height 561
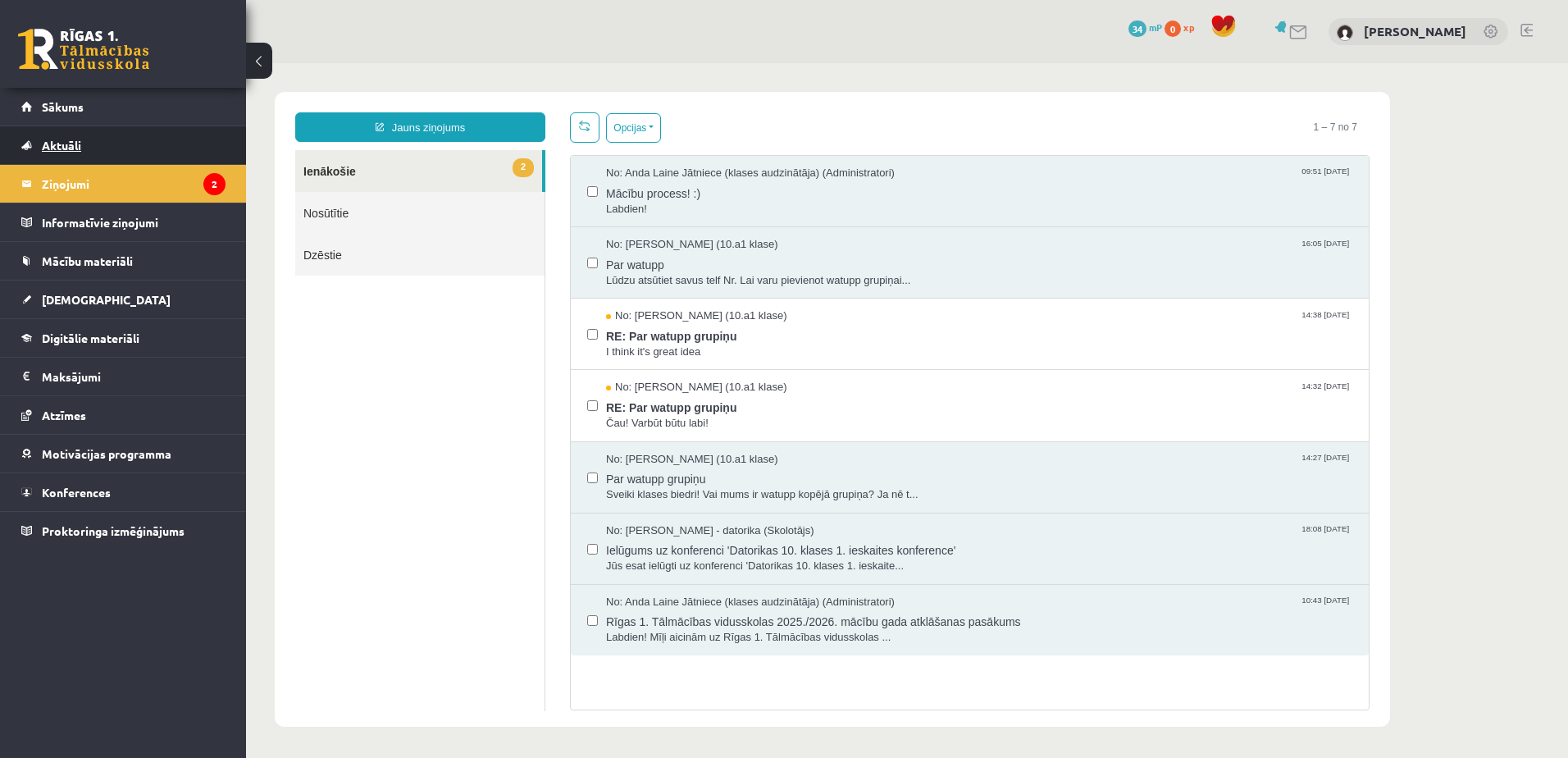
click at [50, 145] on span "Aktuāli" at bounding box center [62, 145] width 39 height 15
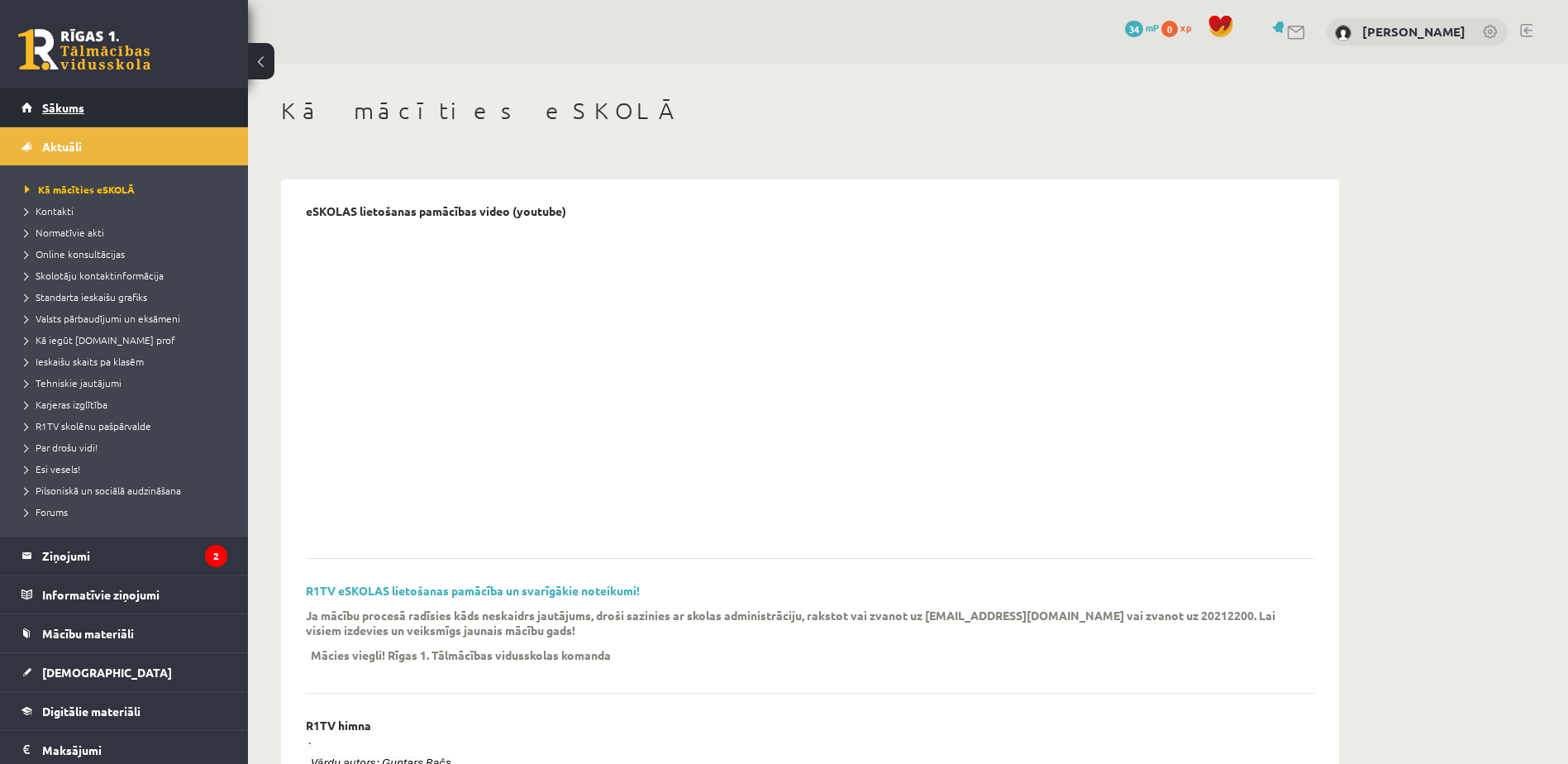
click at [59, 103] on span "Sākums" at bounding box center [63, 108] width 42 height 15
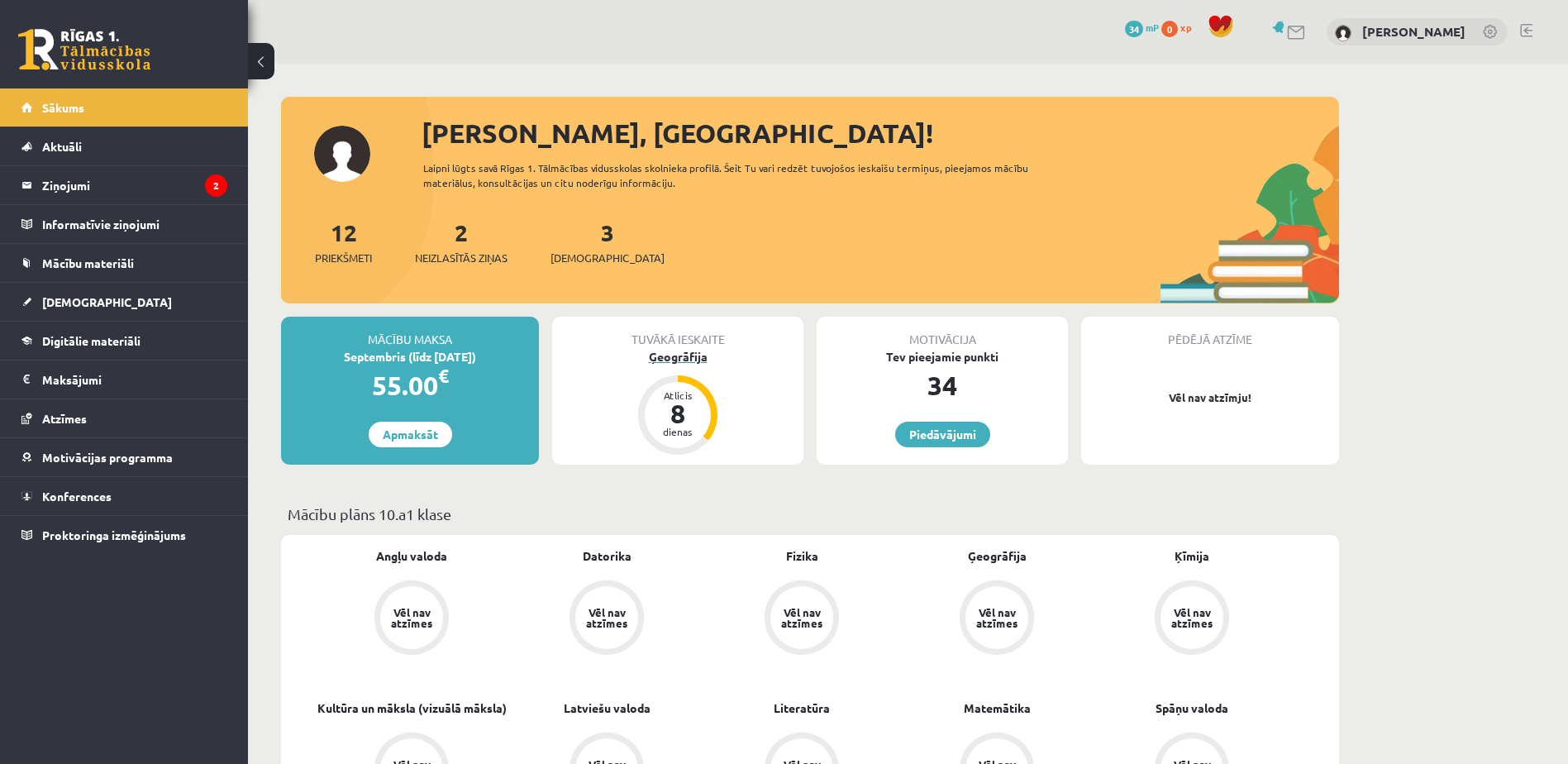
click at [698, 411] on div "8" at bounding box center [678, 414] width 50 height 26
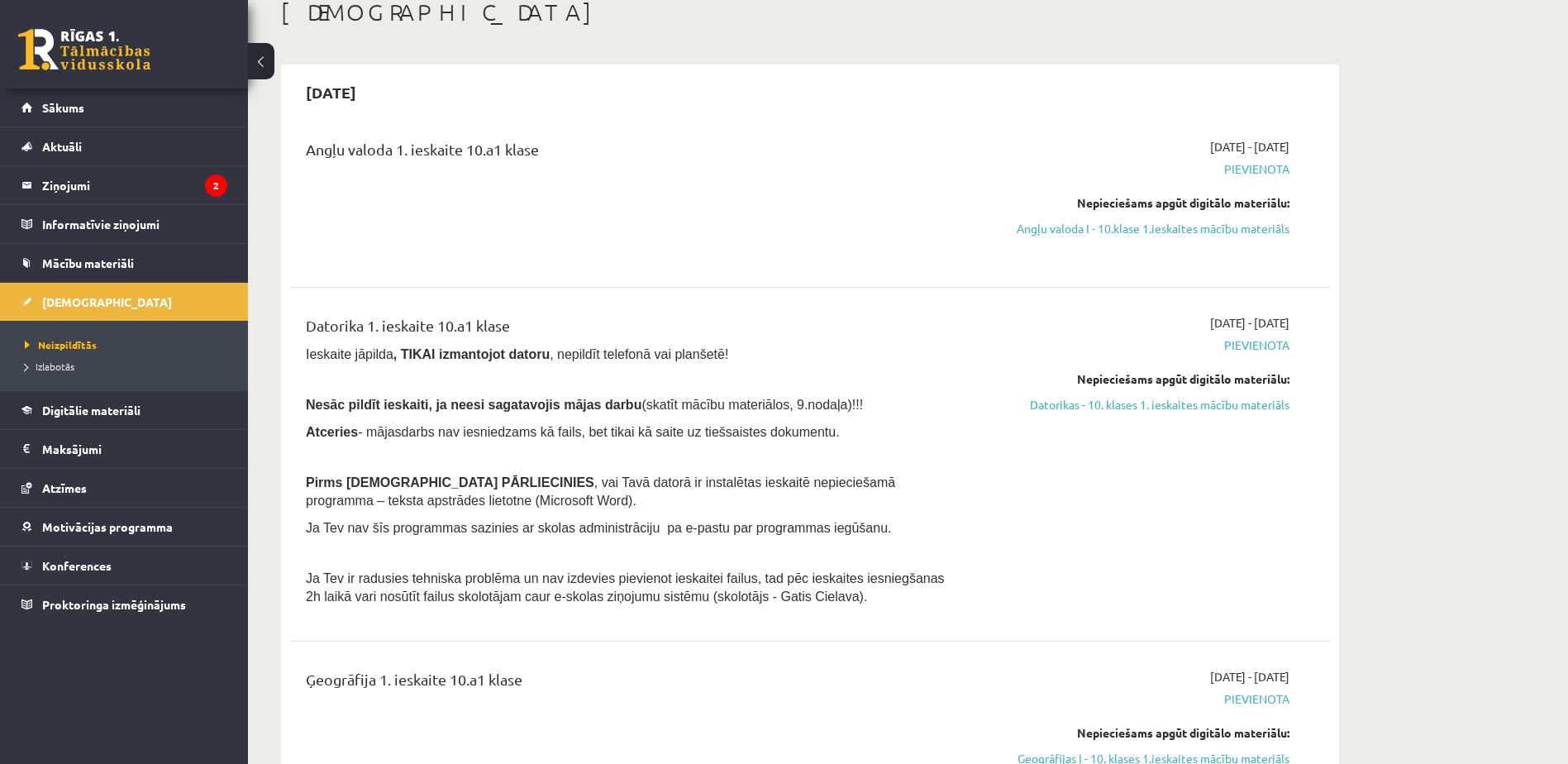
scroll to position [100, 0]
click at [1165, 227] on link "Angļu valoda I - 10.klase 1.ieskaites mācību materiāls" at bounding box center [1134, 227] width 312 height 17
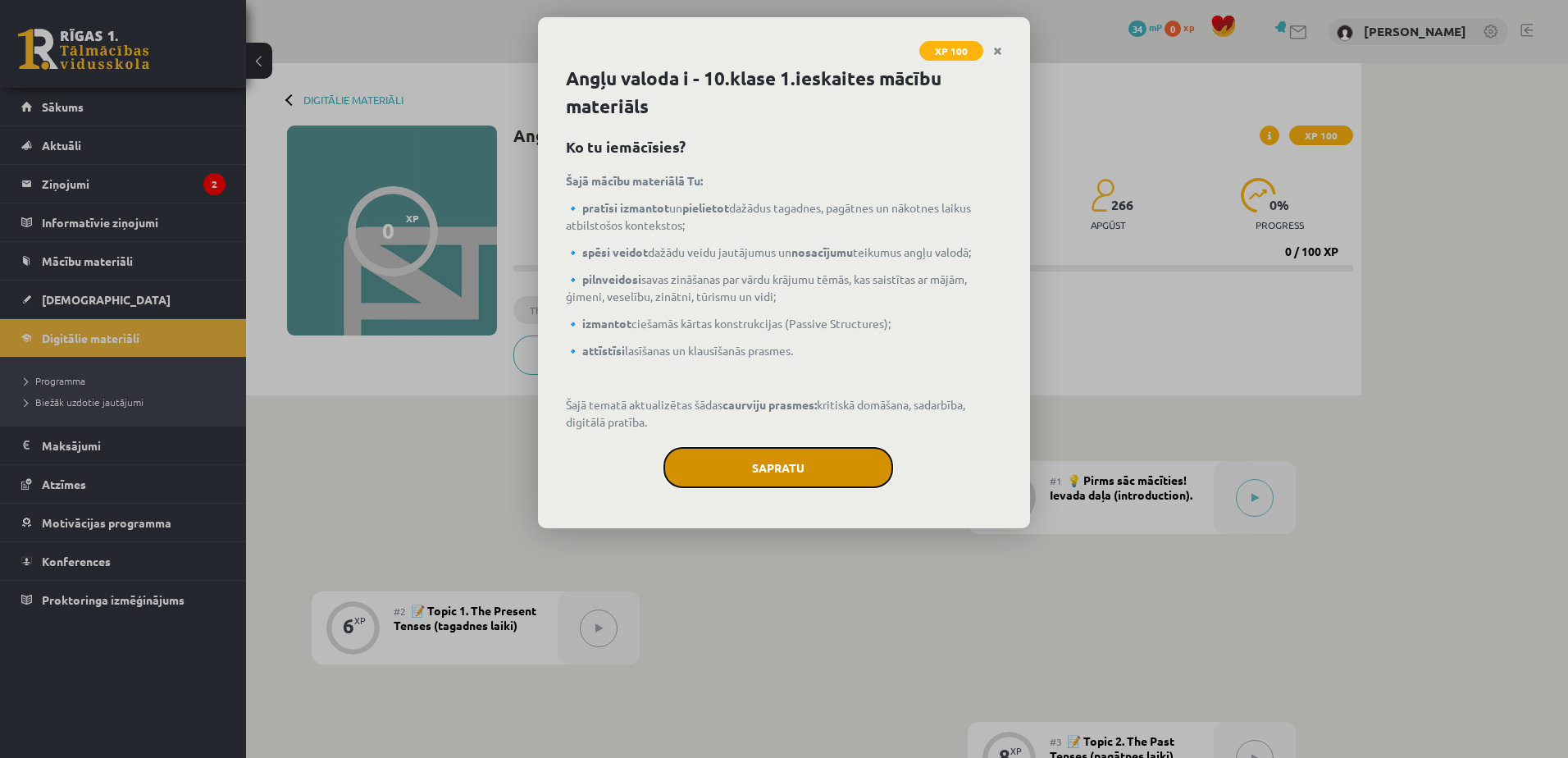
click at [815, 468] on button "Sapratu" at bounding box center [777, 468] width 229 height 41
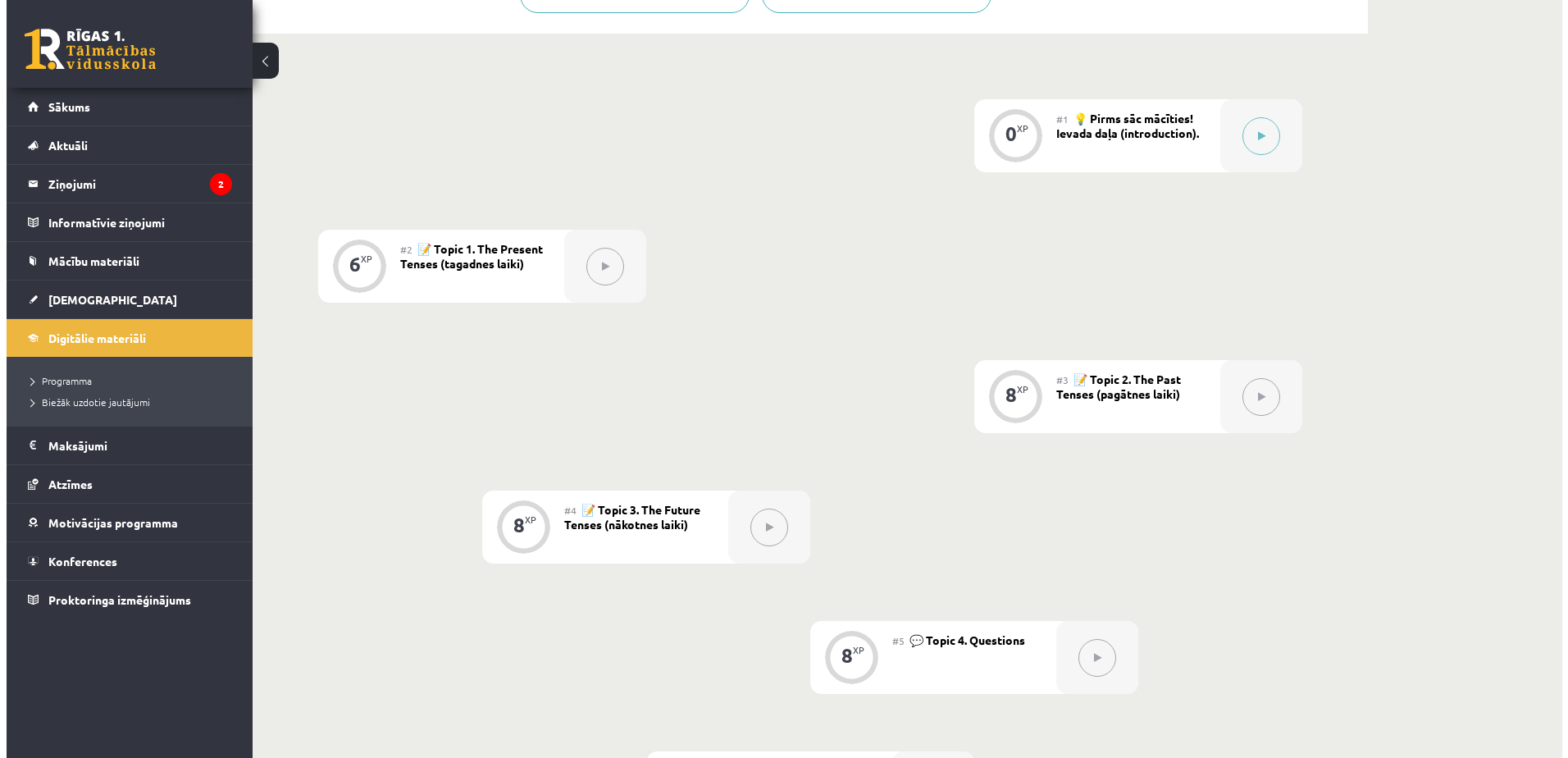
scroll to position [351, 0]
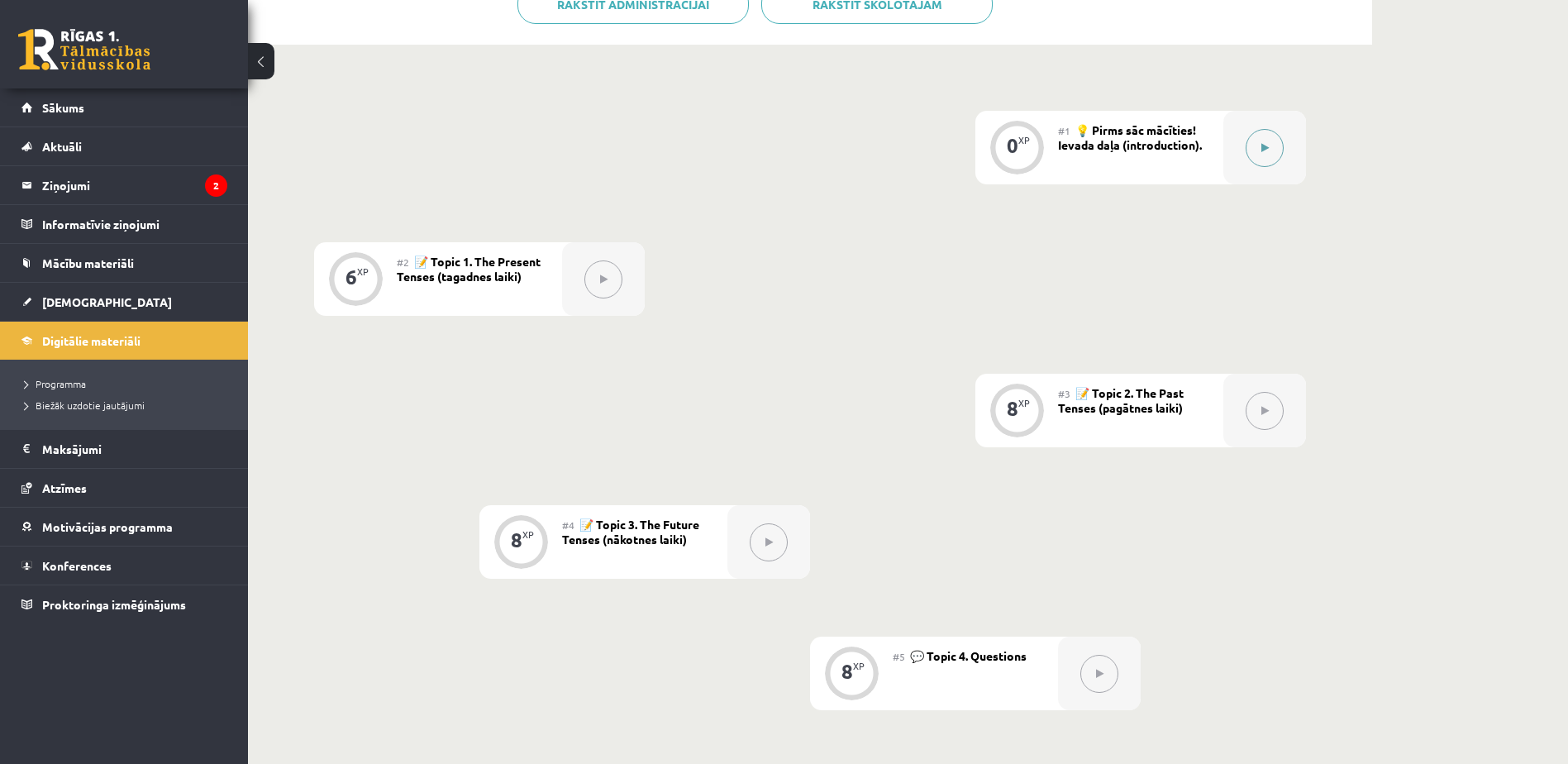
click at [1257, 151] on button at bounding box center [1264, 148] width 38 height 38
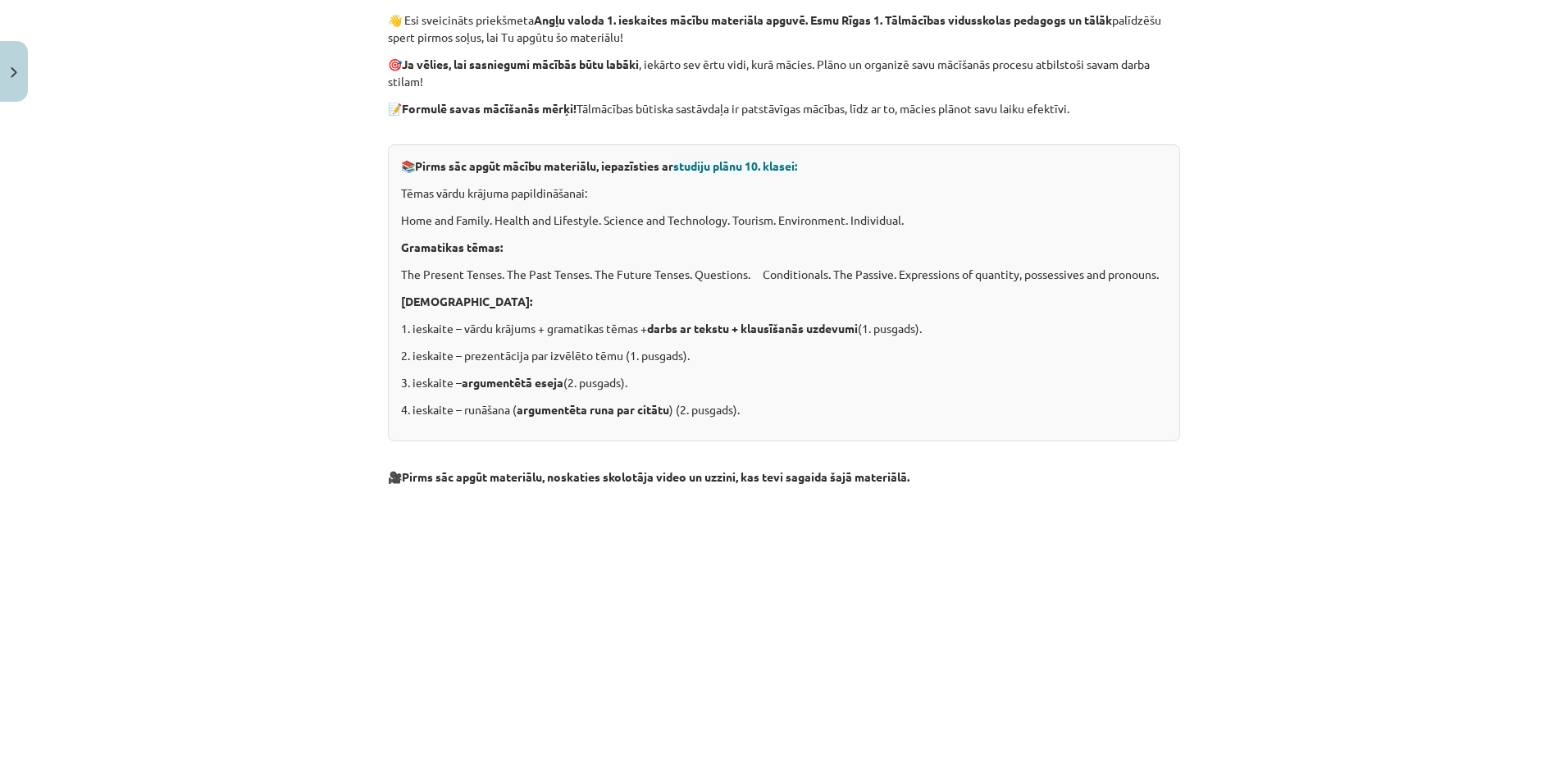
scroll to position [283, 0]
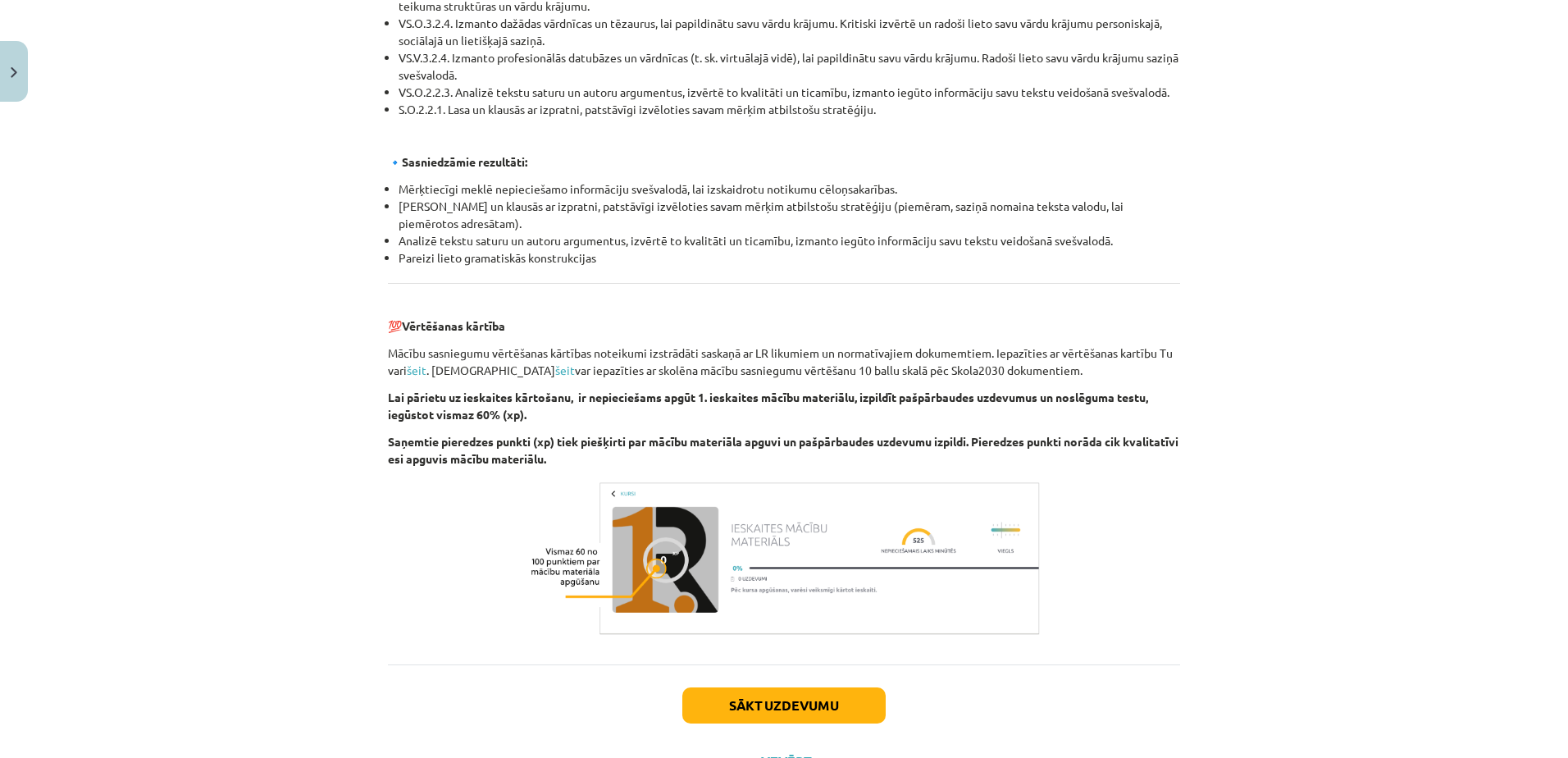
scroll to position [1709, 0]
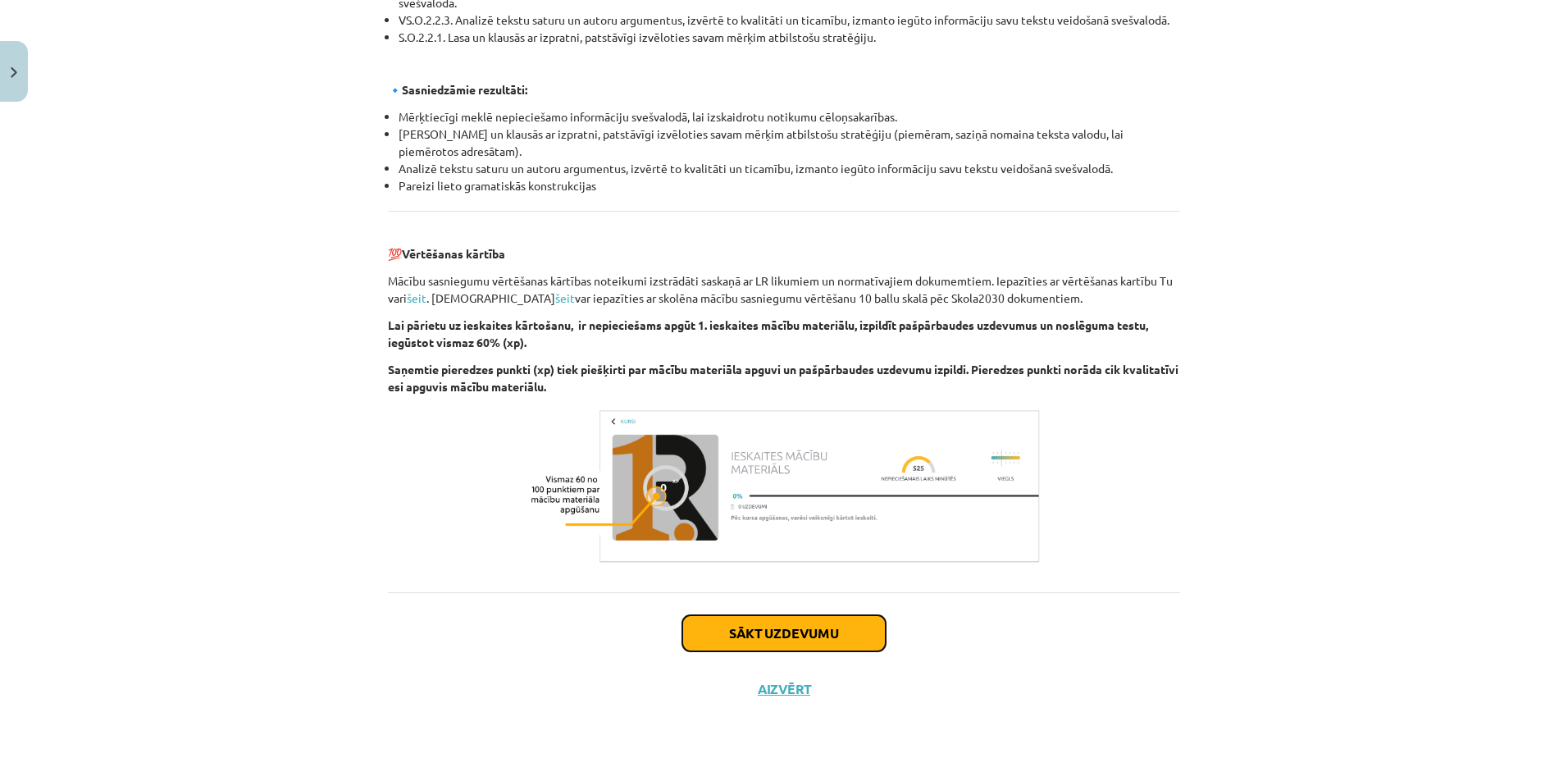
click at [802, 633] on button "Sākt uzdevumu" at bounding box center [783, 633] width 203 height 37
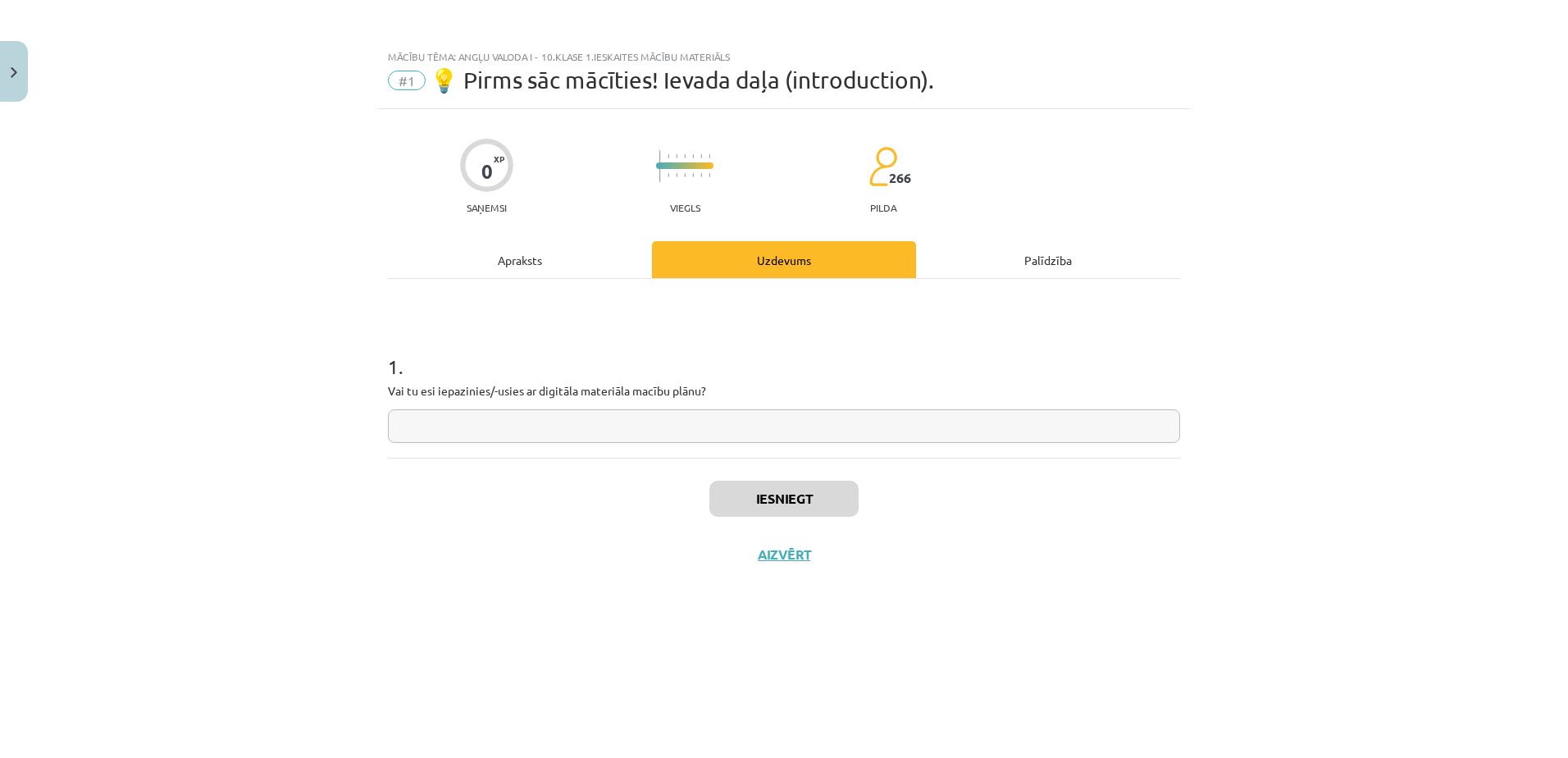
click at [816, 425] on input "text" at bounding box center [784, 426] width 792 height 34
type input "***"
click at [786, 497] on button "Iesniegt" at bounding box center [783, 498] width 149 height 37
click at [801, 554] on button "Nākamā nodarbība" at bounding box center [784, 565] width 161 height 37
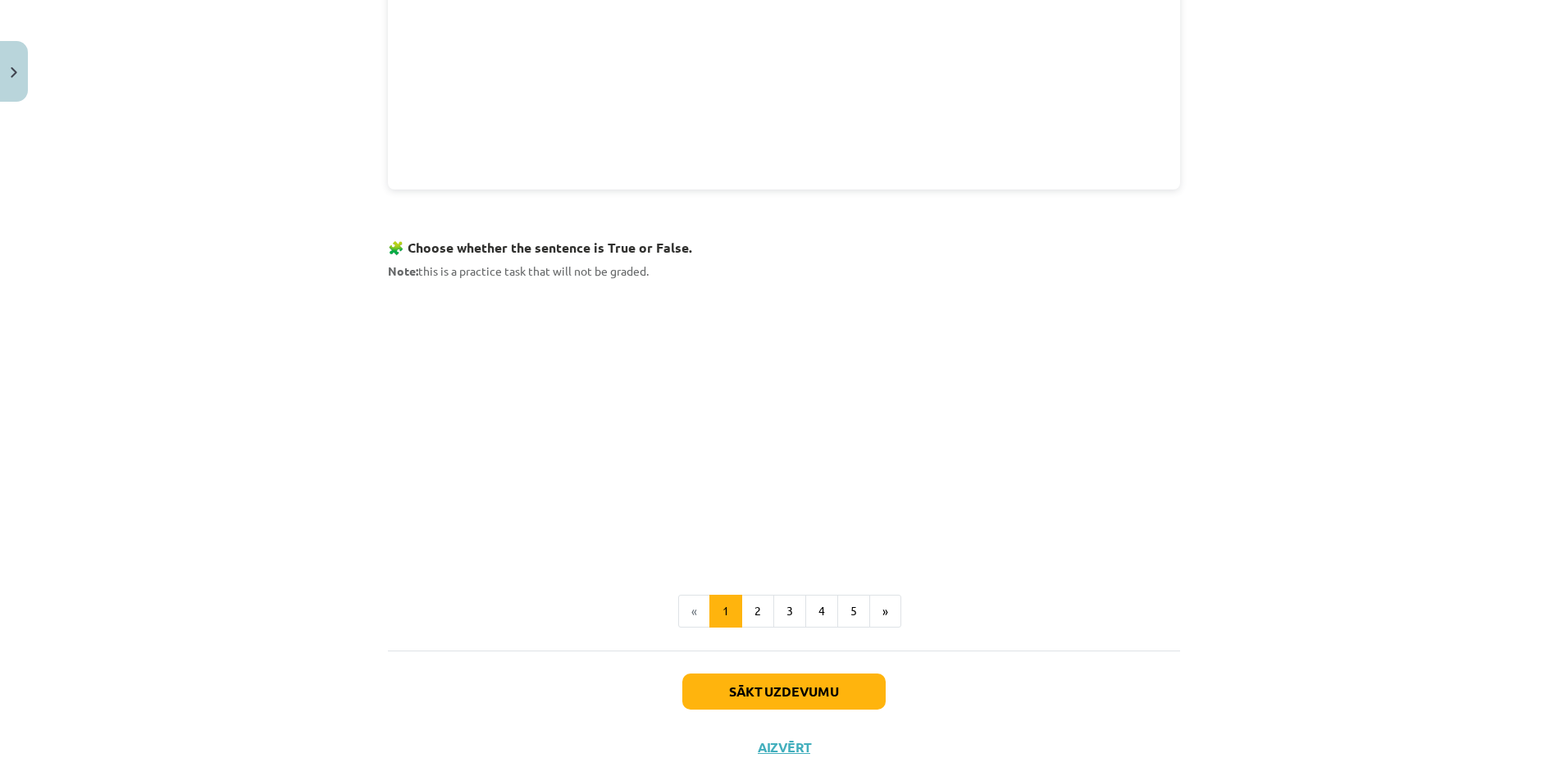
scroll to position [853, 0]
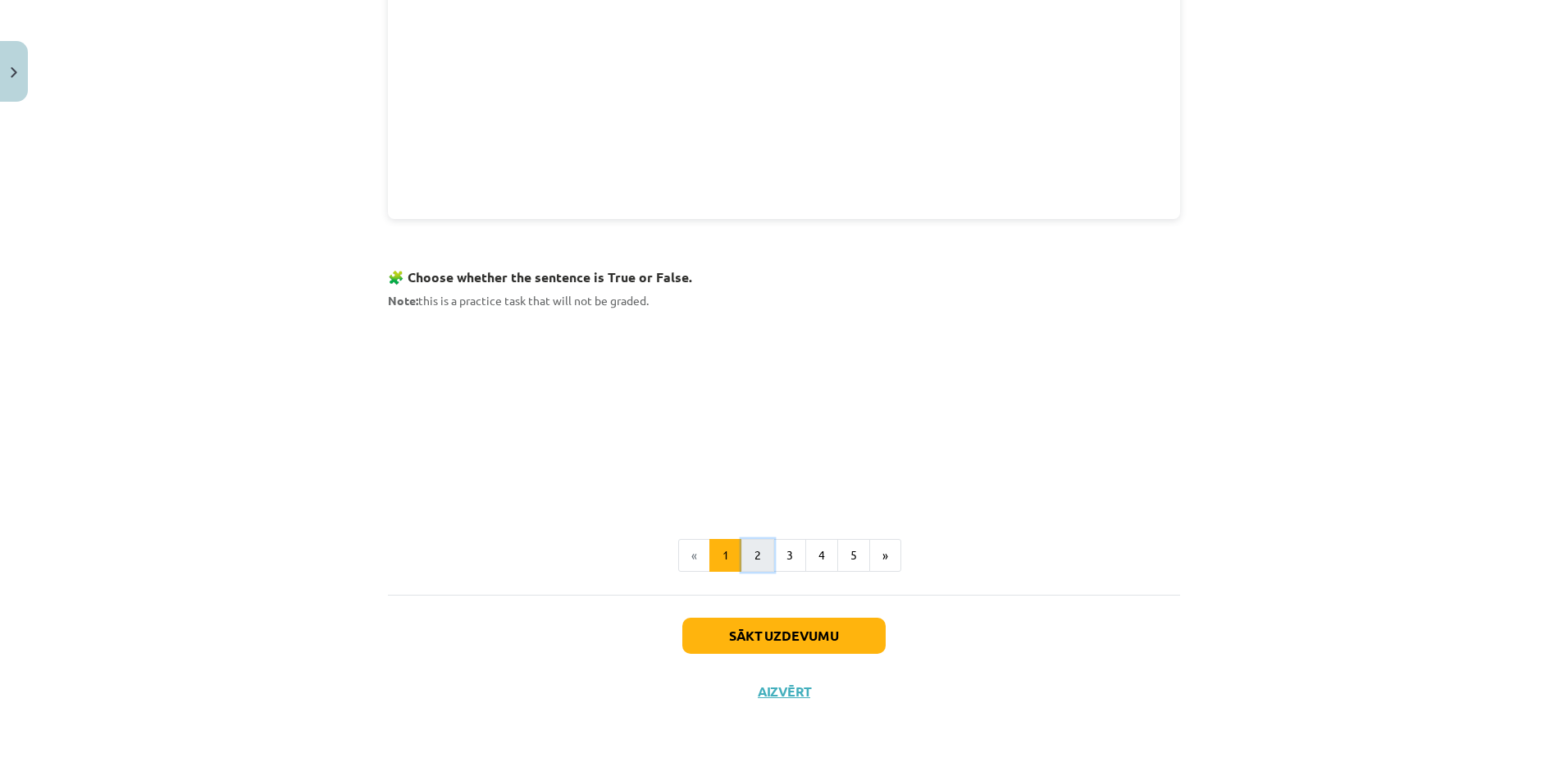
click at [755, 553] on button "2" at bounding box center [757, 555] width 33 height 33
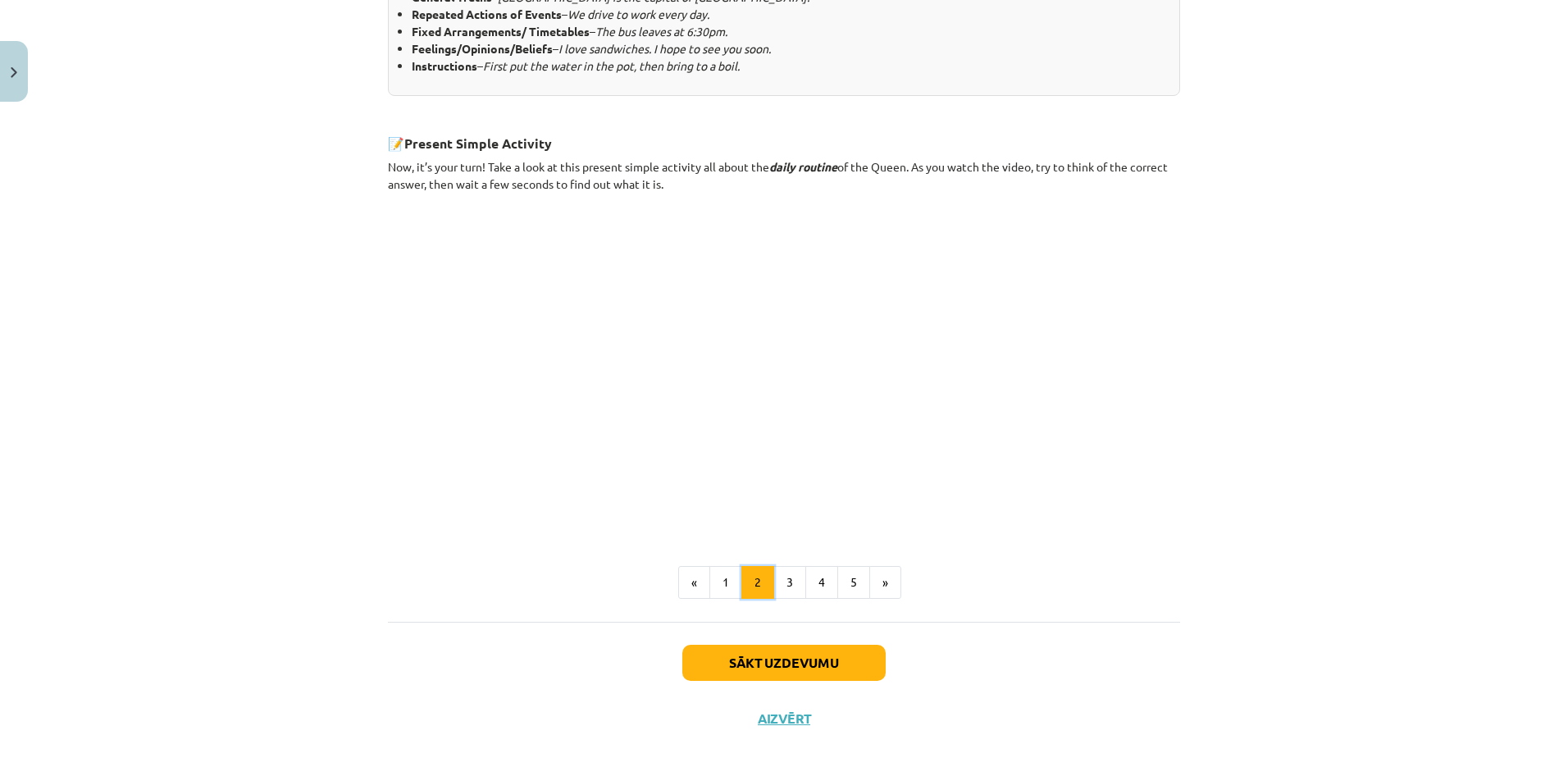
scroll to position [843, 0]
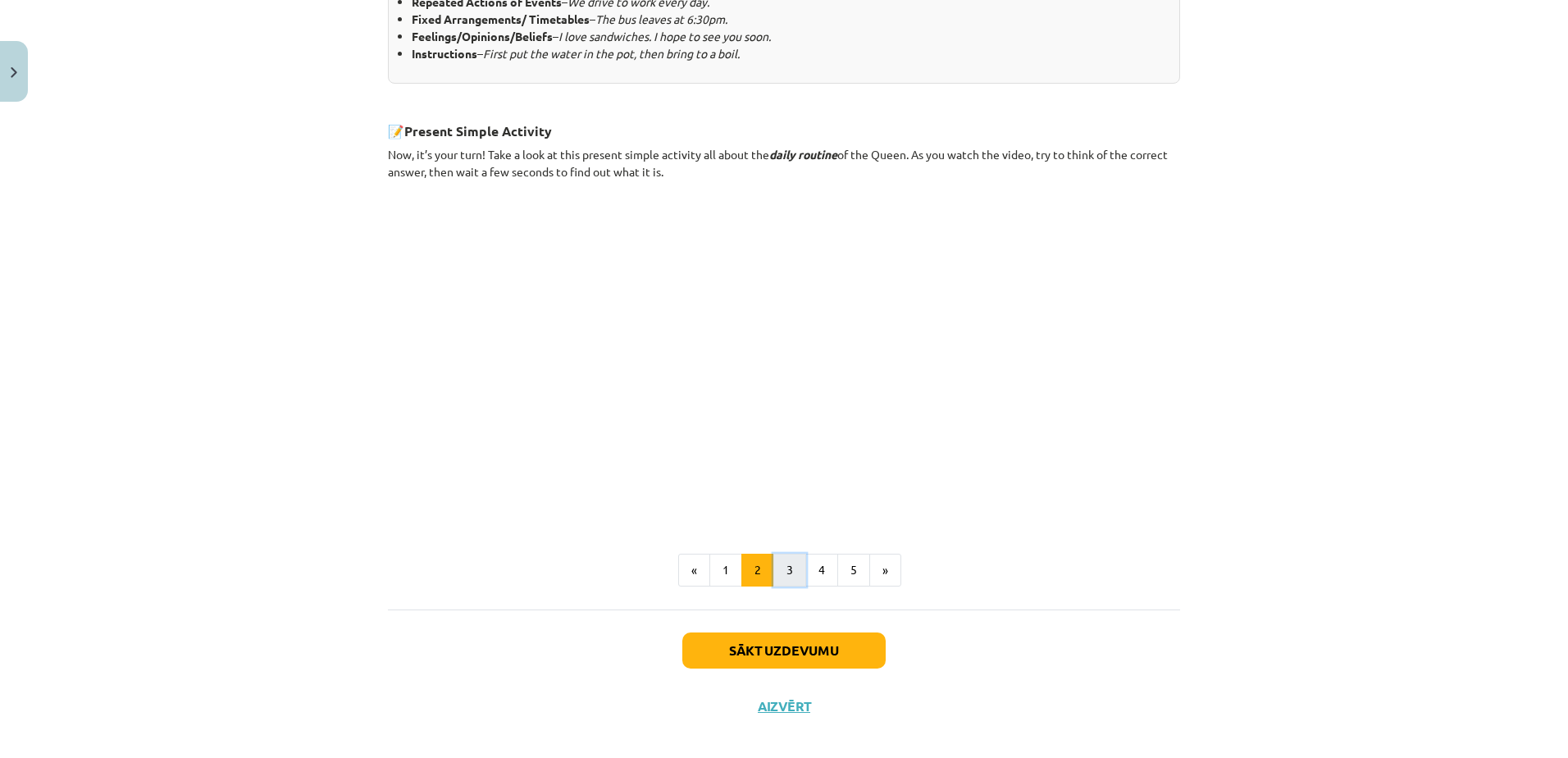
click at [783, 564] on button "3" at bounding box center [790, 570] width 33 height 33
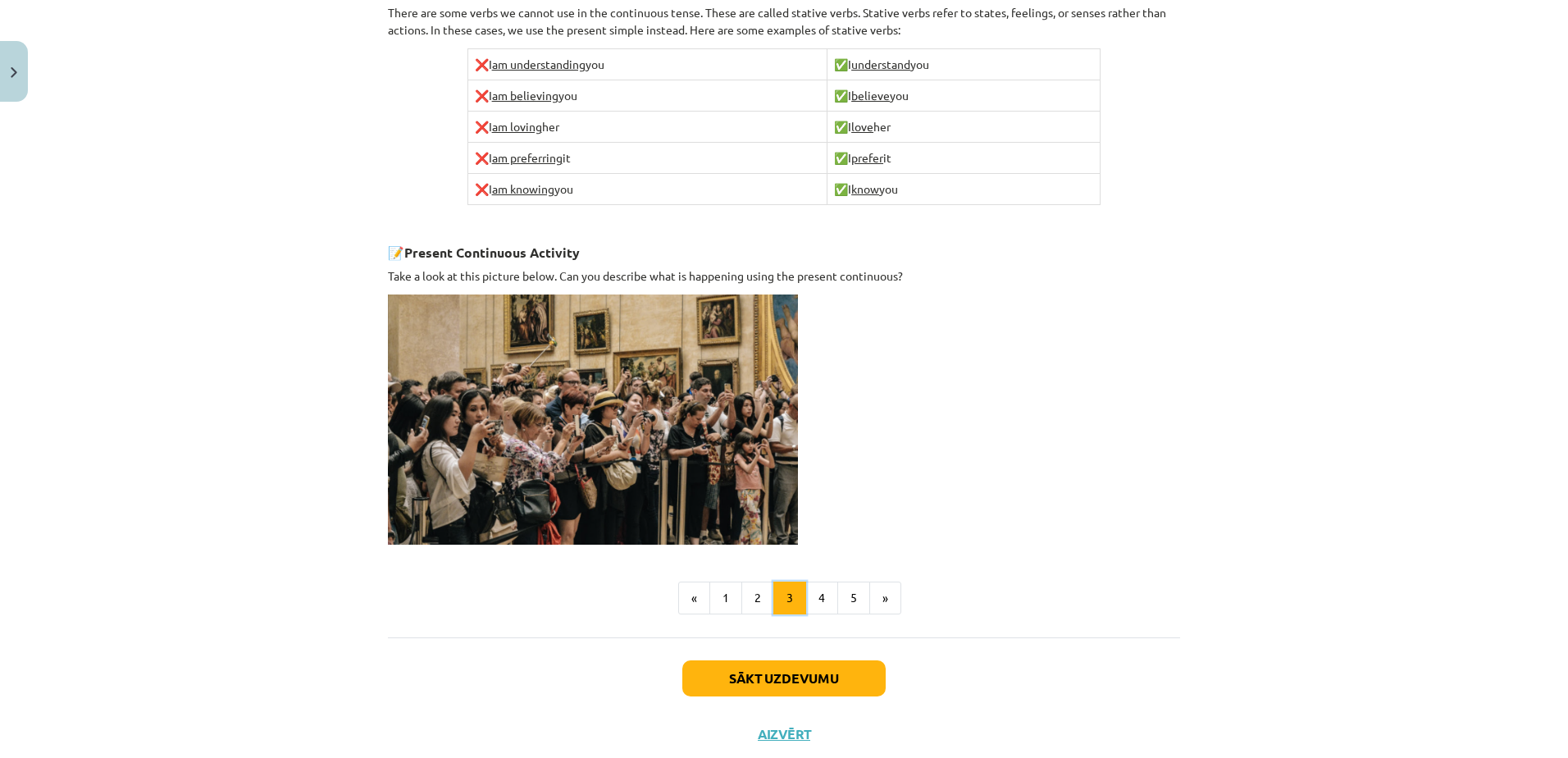
scroll to position [958, 0]
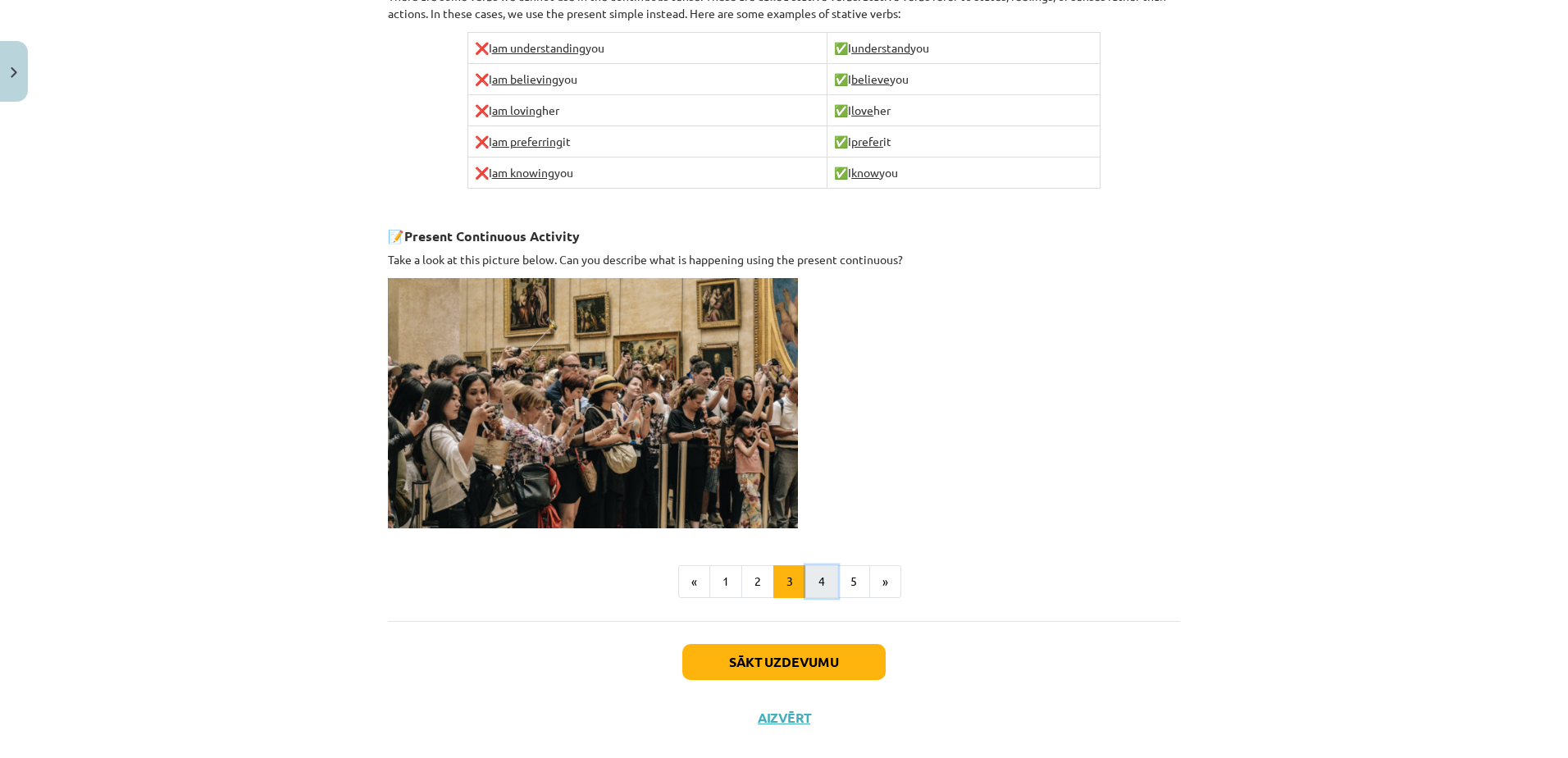
click at [818, 578] on button "4" at bounding box center [821, 581] width 33 height 33
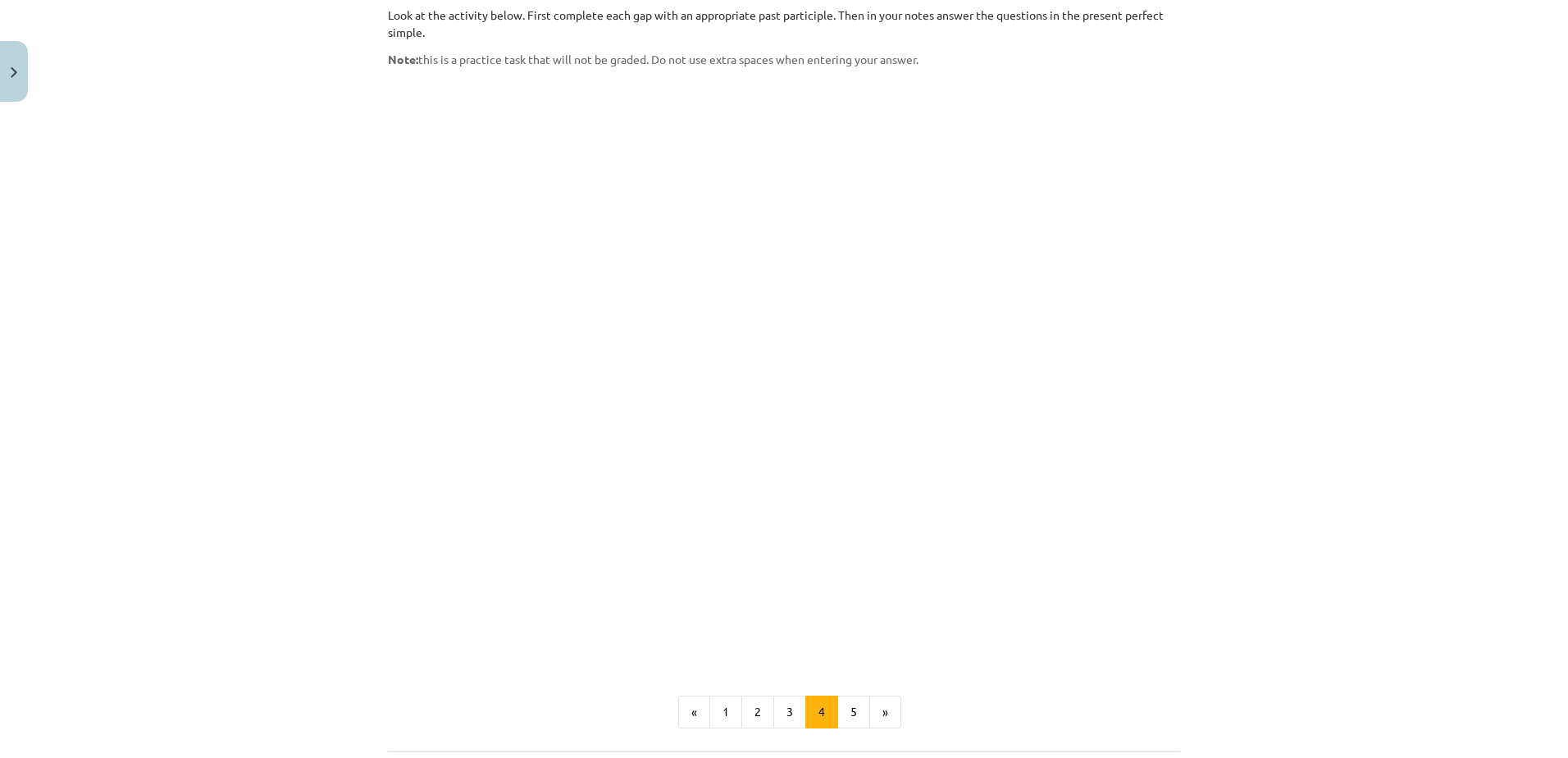
scroll to position [1260, 0]
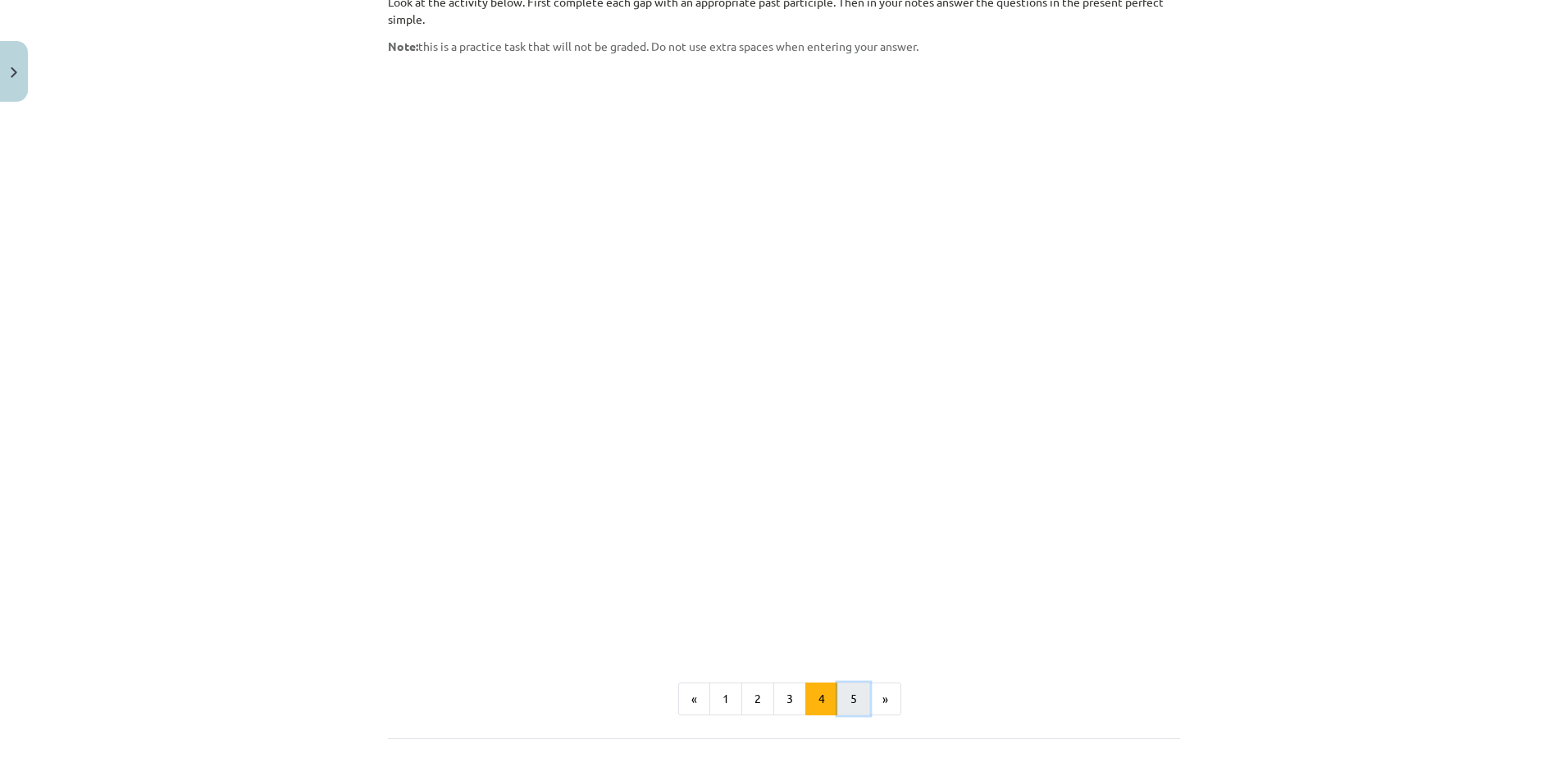
click at [843, 682] on button "5" at bounding box center [853, 698] width 33 height 33
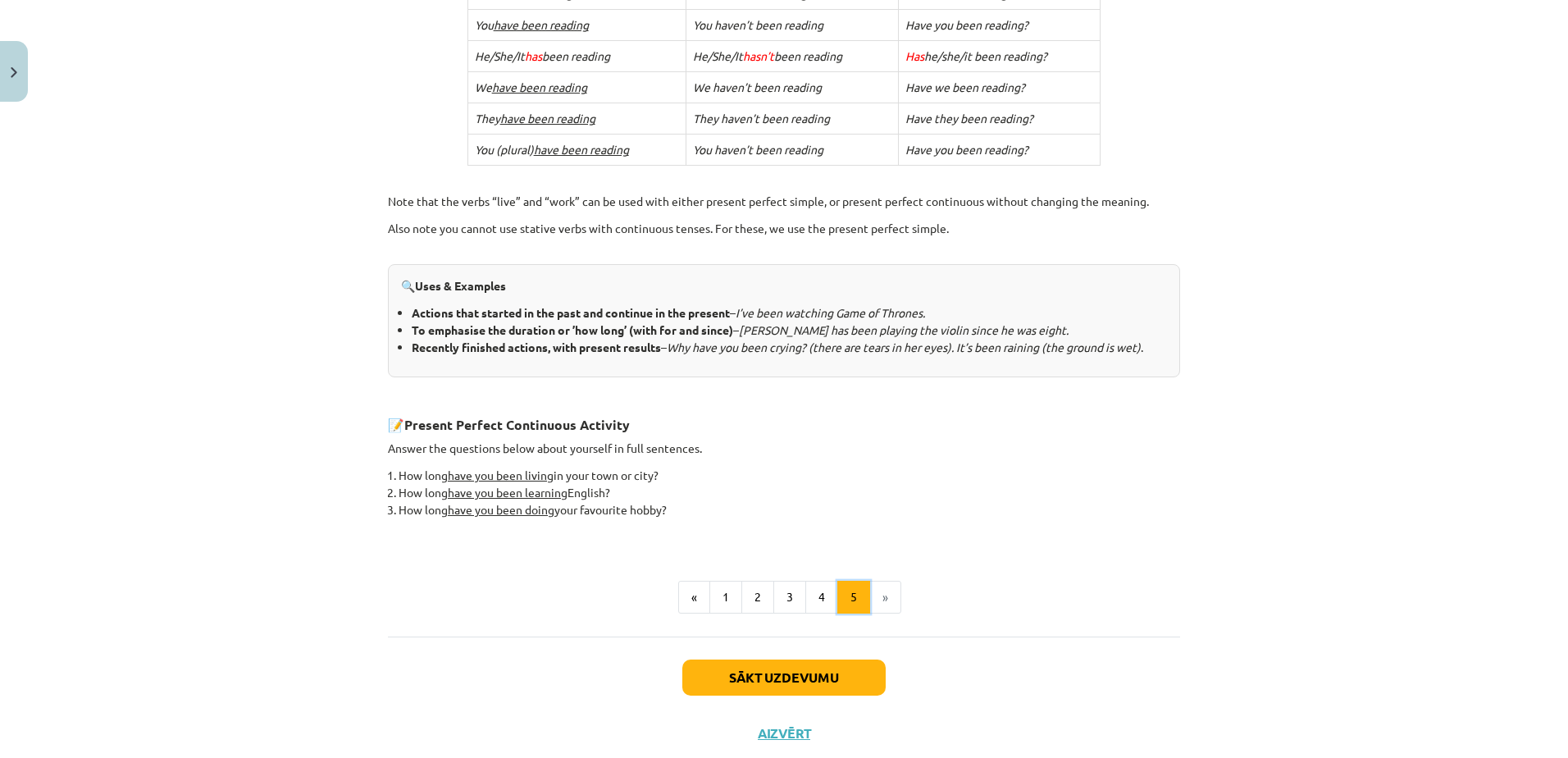
scroll to position [509, 0]
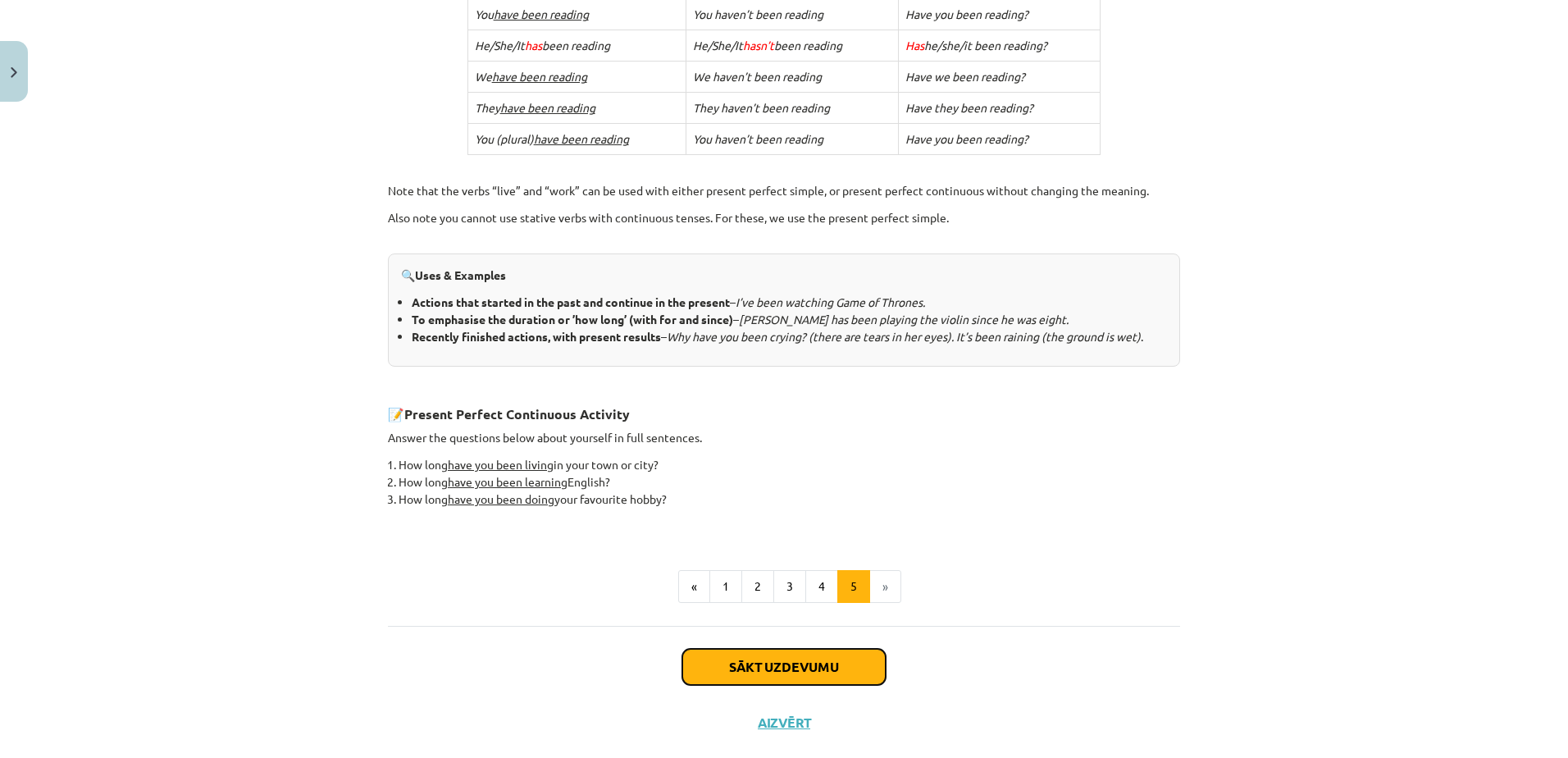
click at [817, 668] on button "Sākt uzdevumu" at bounding box center [783, 666] width 203 height 37
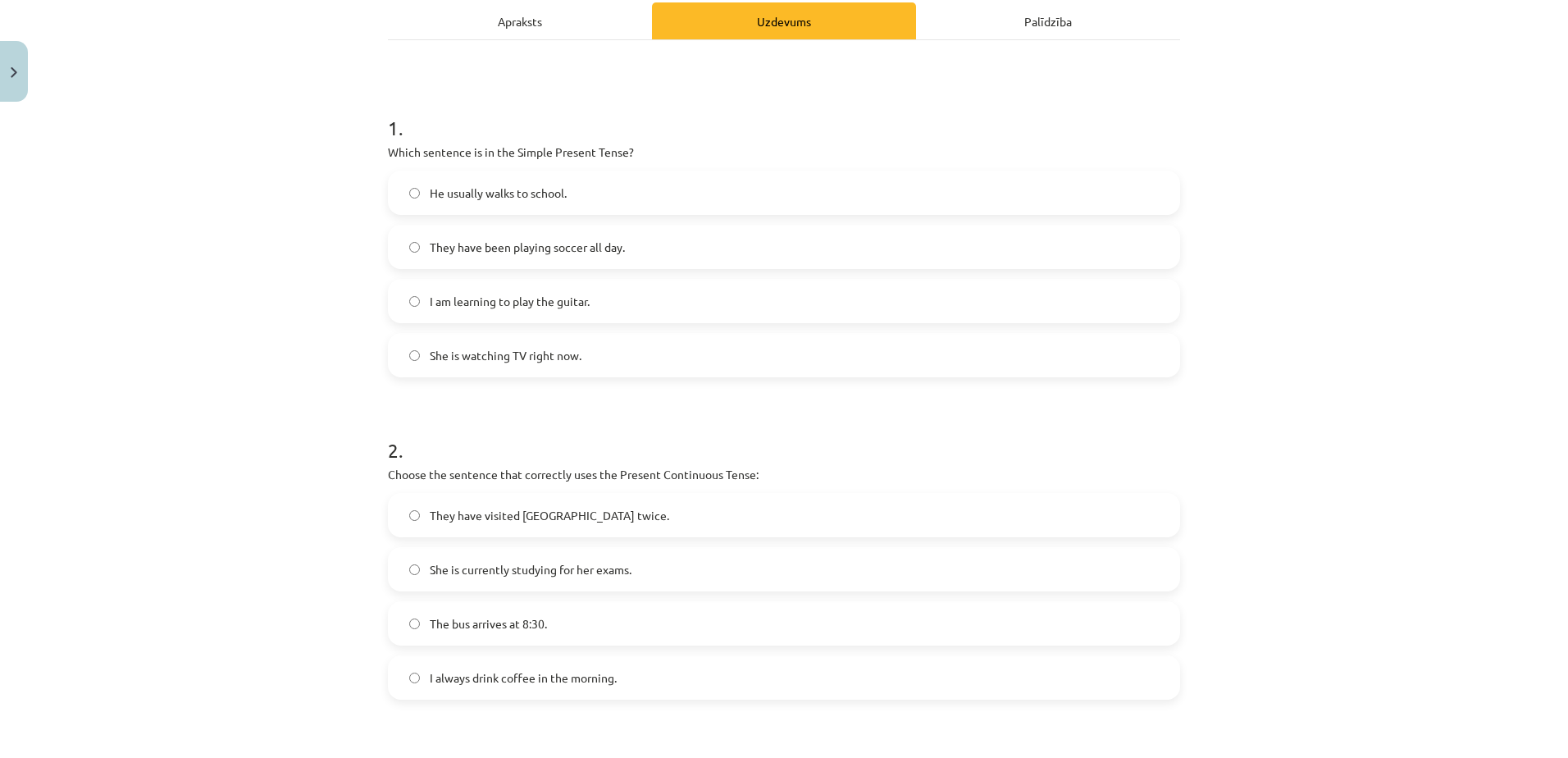
scroll to position [41, 0]
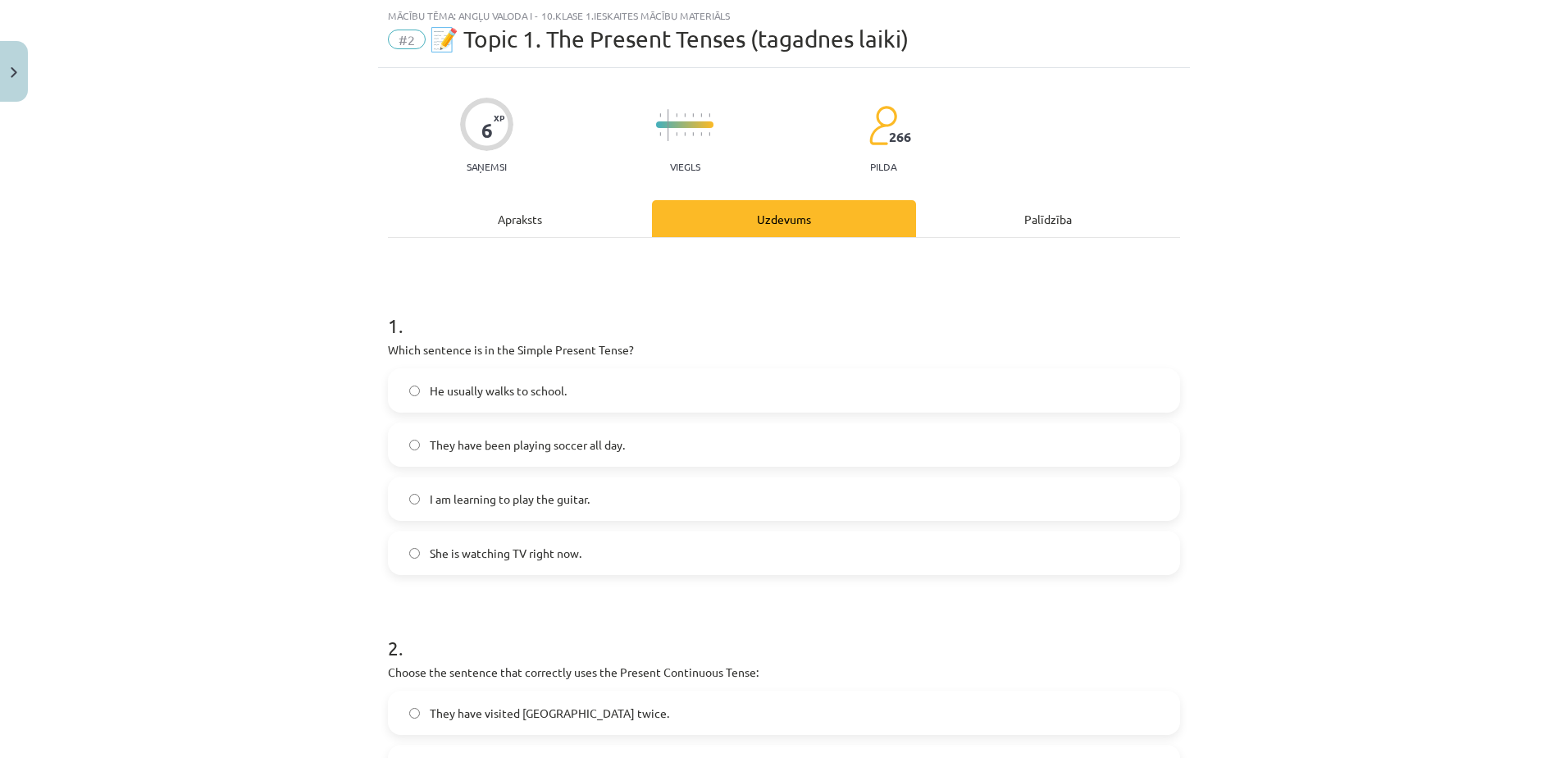
click at [534, 383] on span "He usually walks to school." at bounding box center [498, 391] width 137 height 17
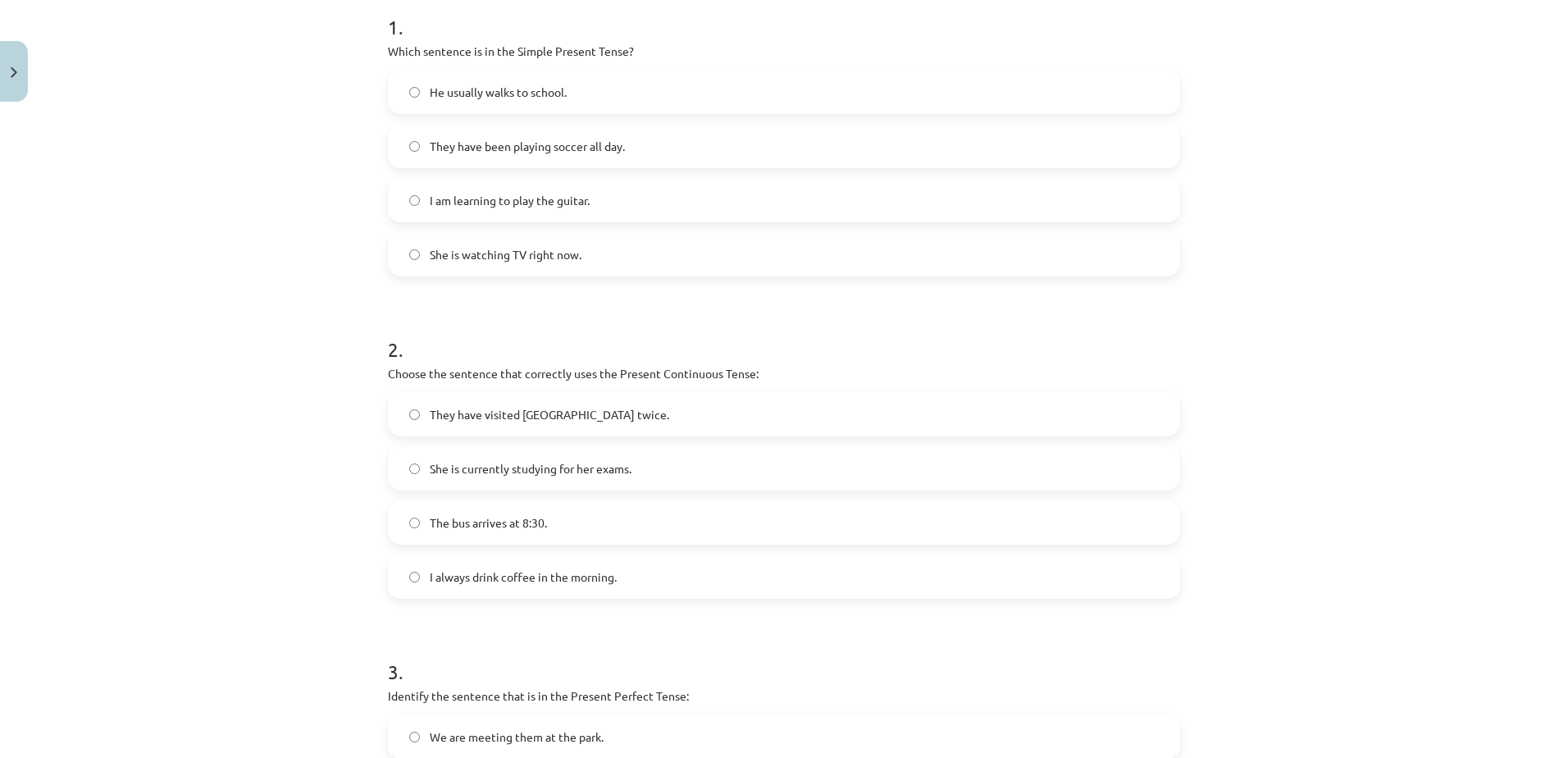
scroll to position [340, 0]
click at [576, 464] on span "She is currently studying for her exams." at bounding box center [530, 468] width 201 height 17
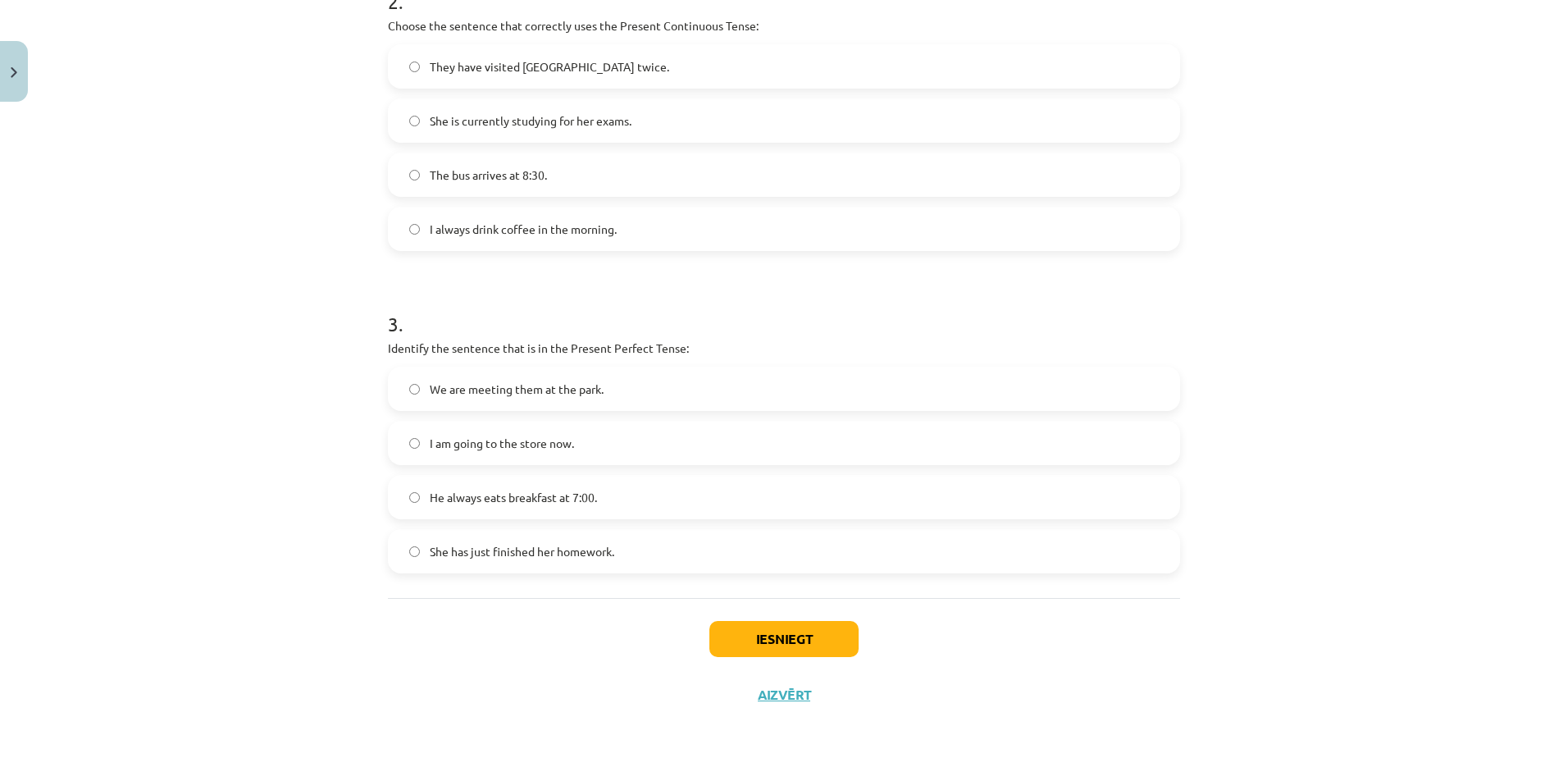
scroll to position [693, 0]
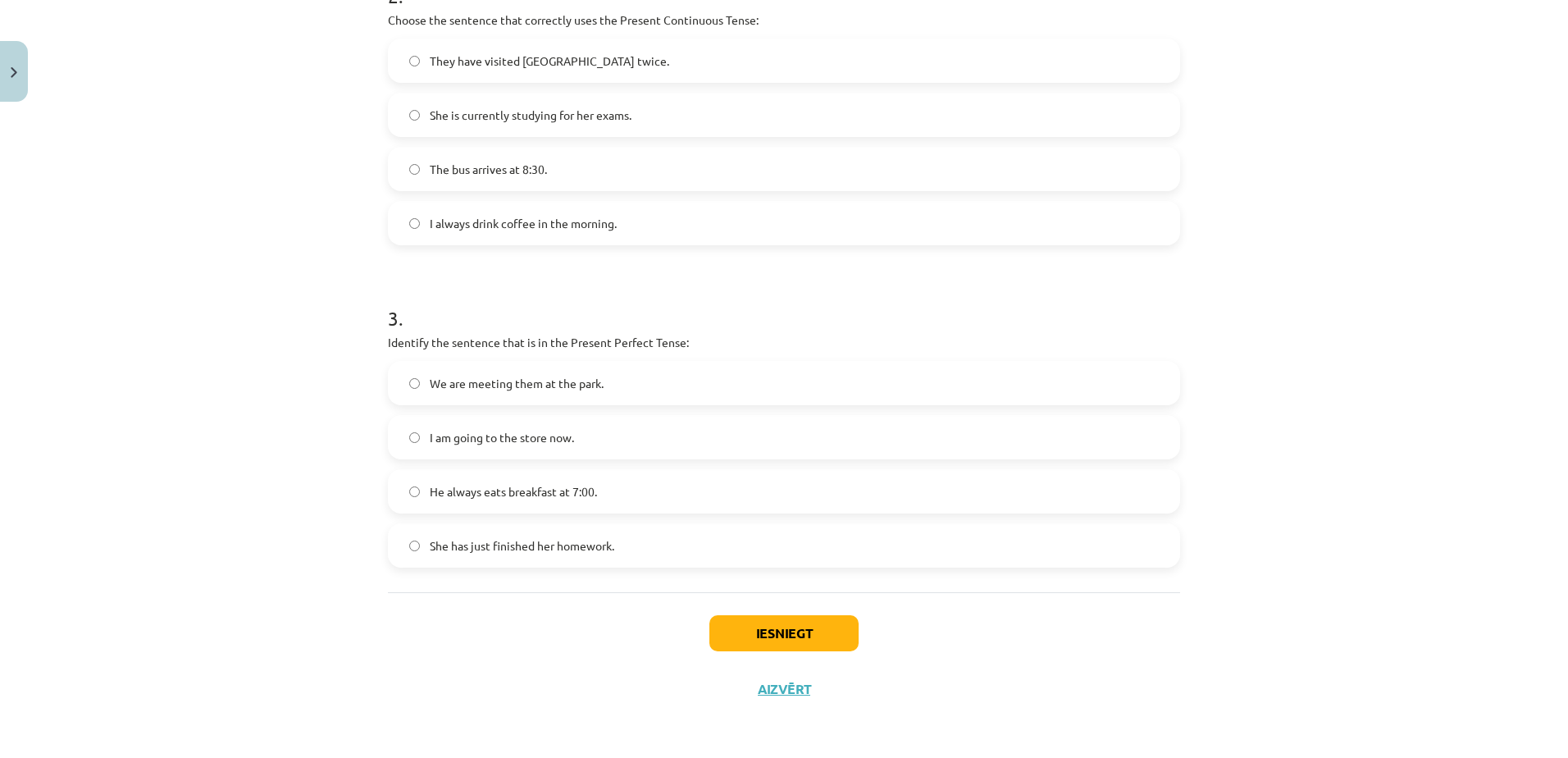
click at [674, 377] on label "We are meeting them at the park." at bounding box center [784, 383] width 789 height 41
click at [810, 629] on button "Iesniegt" at bounding box center [783, 633] width 149 height 37
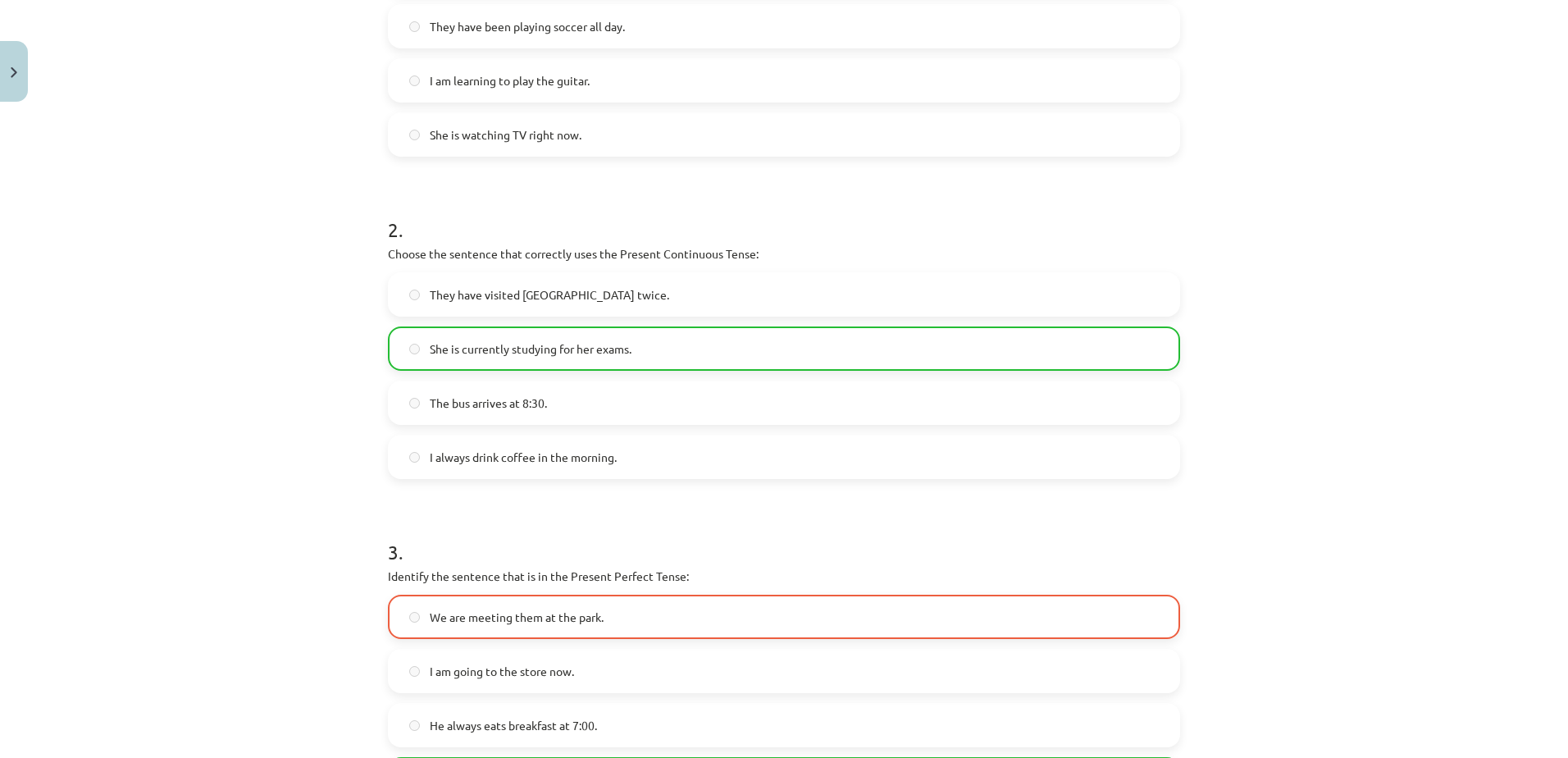
scroll to position [746, 0]
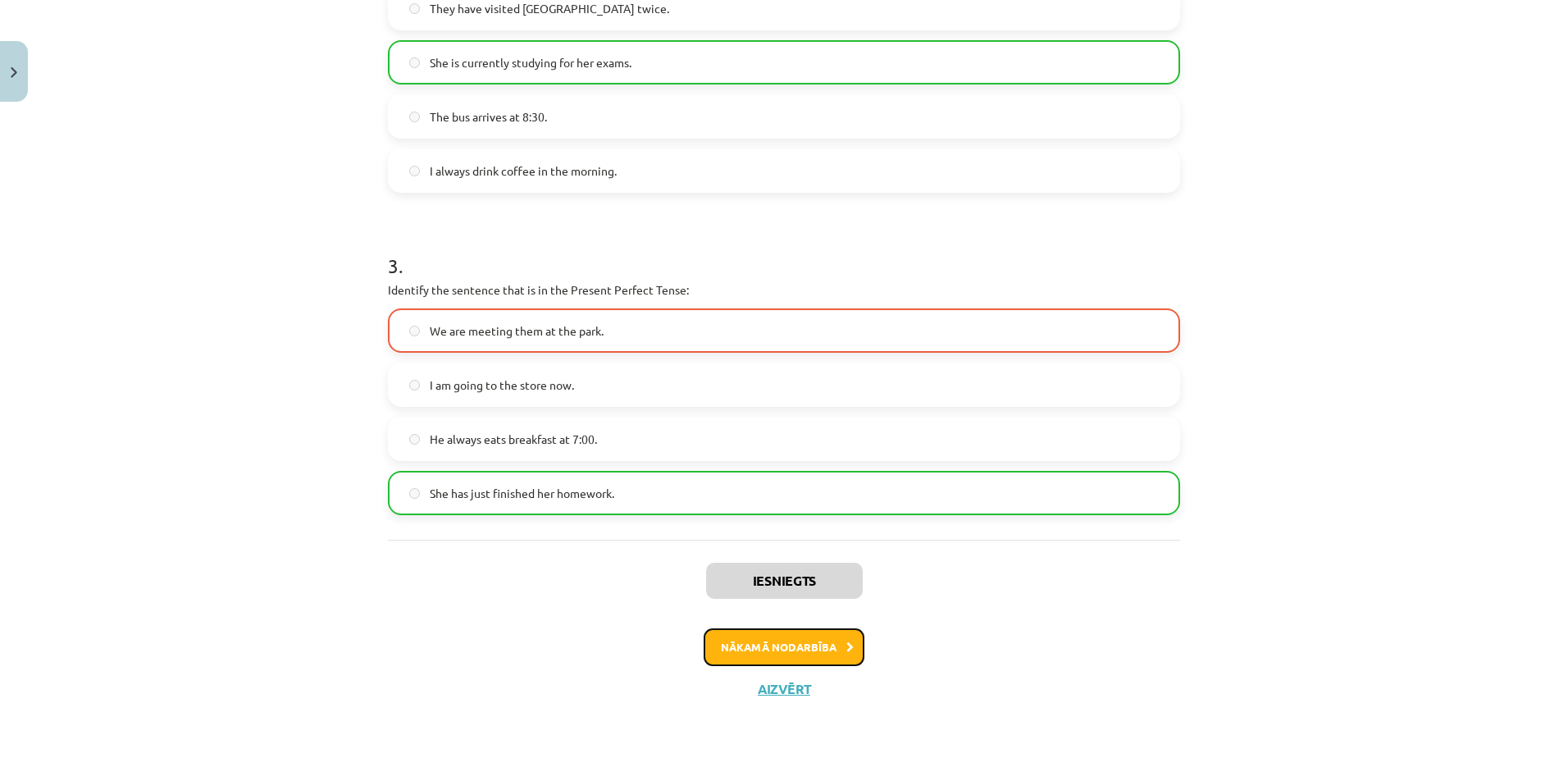
click at [809, 645] on button "Nākamā nodarbība" at bounding box center [784, 647] width 161 height 37
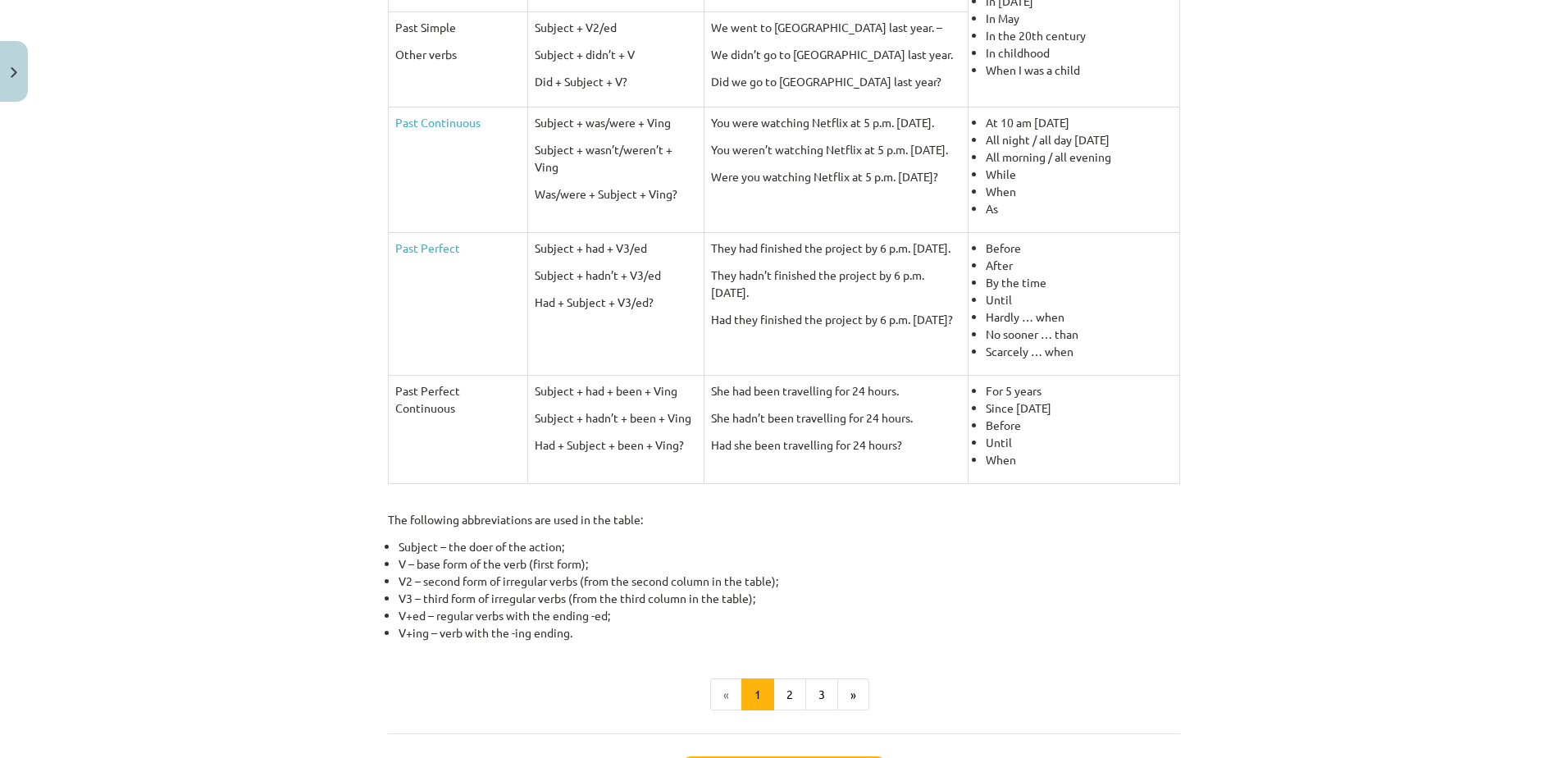
scroll to position [503, 0]
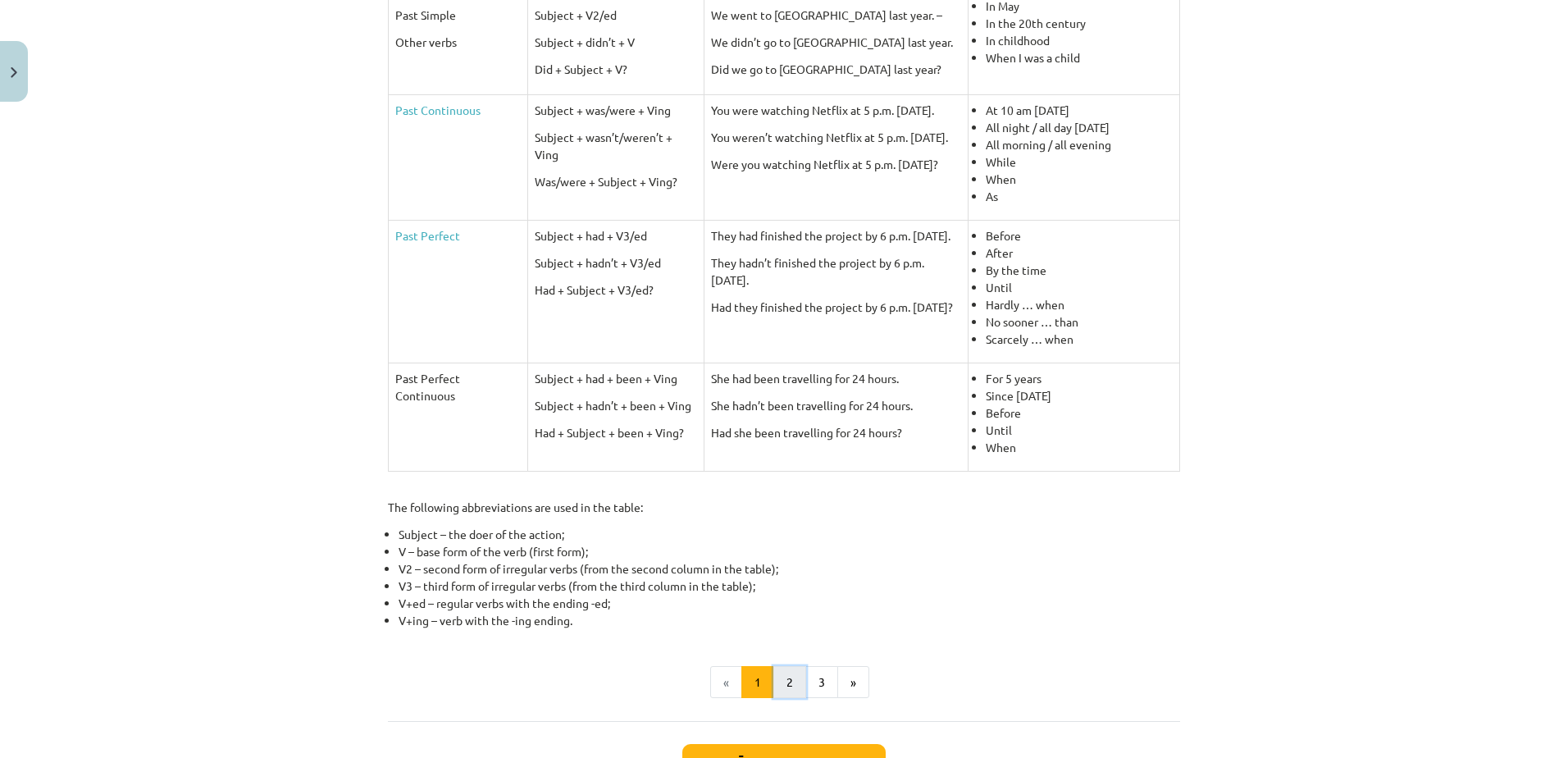
click at [779, 688] on button "2" at bounding box center [790, 682] width 33 height 33
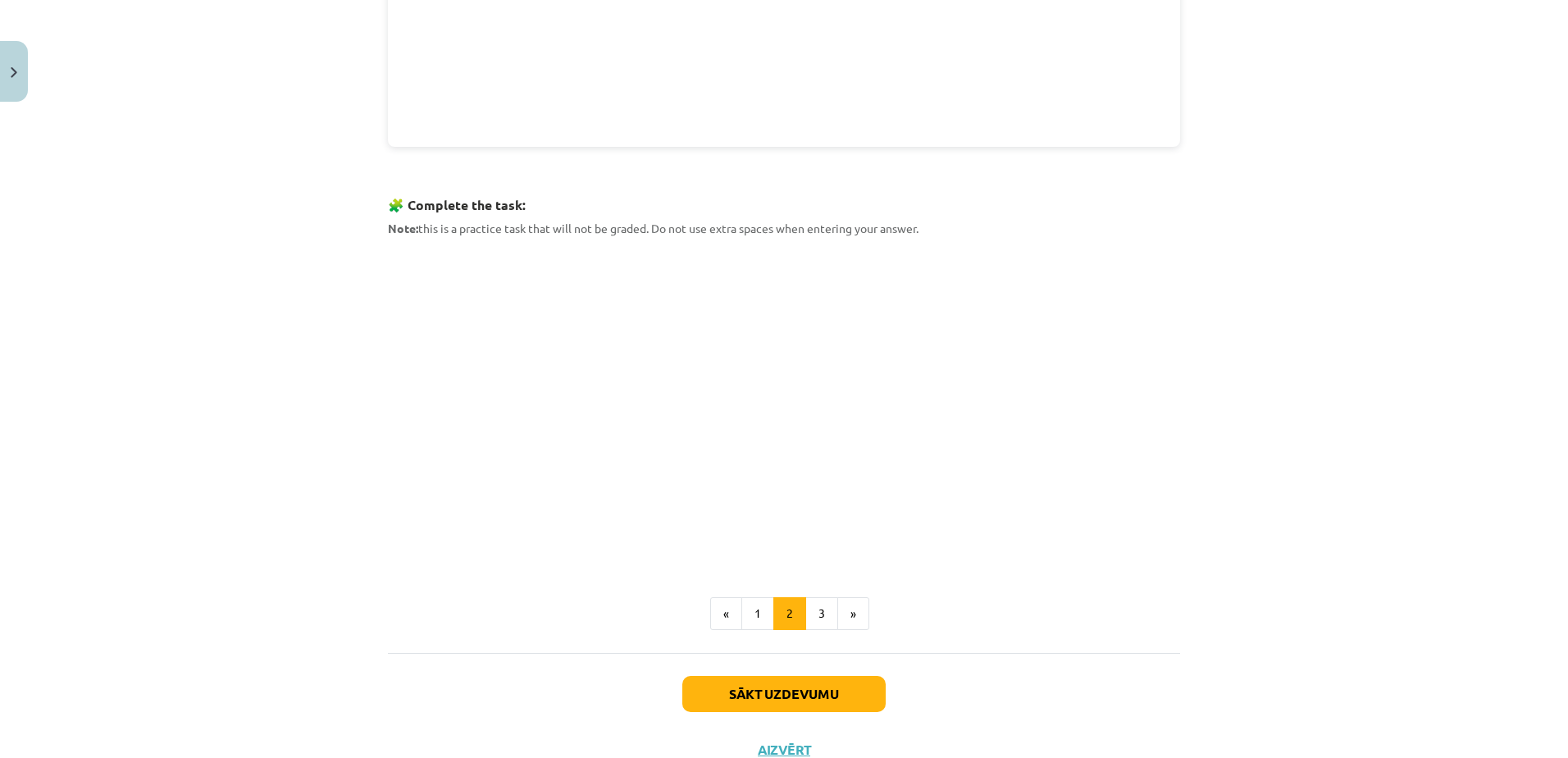
scroll to position [661, 0]
click at [769, 681] on button "Sākt uzdevumu" at bounding box center [783, 691] width 203 height 37
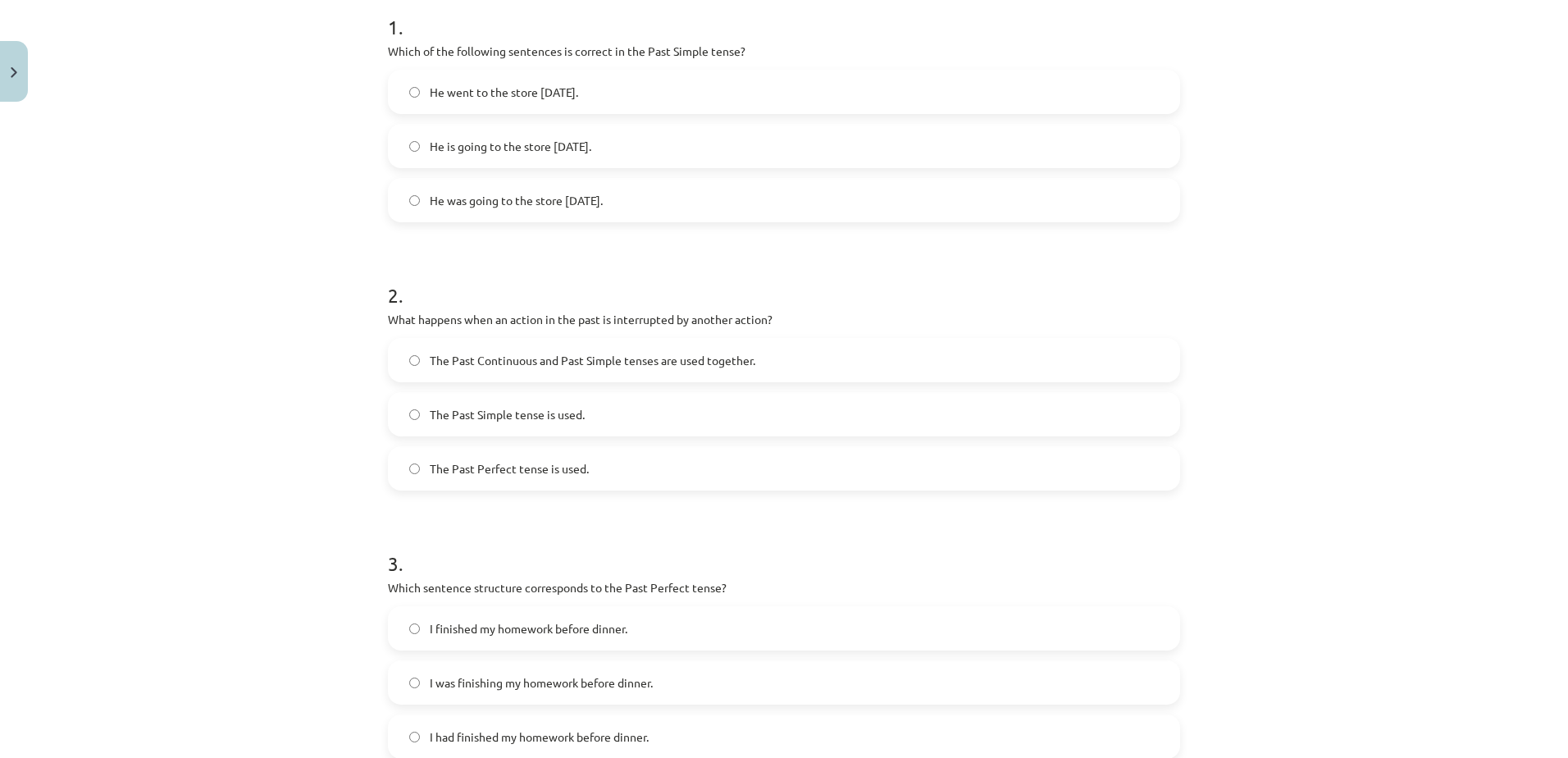
scroll to position [41, 0]
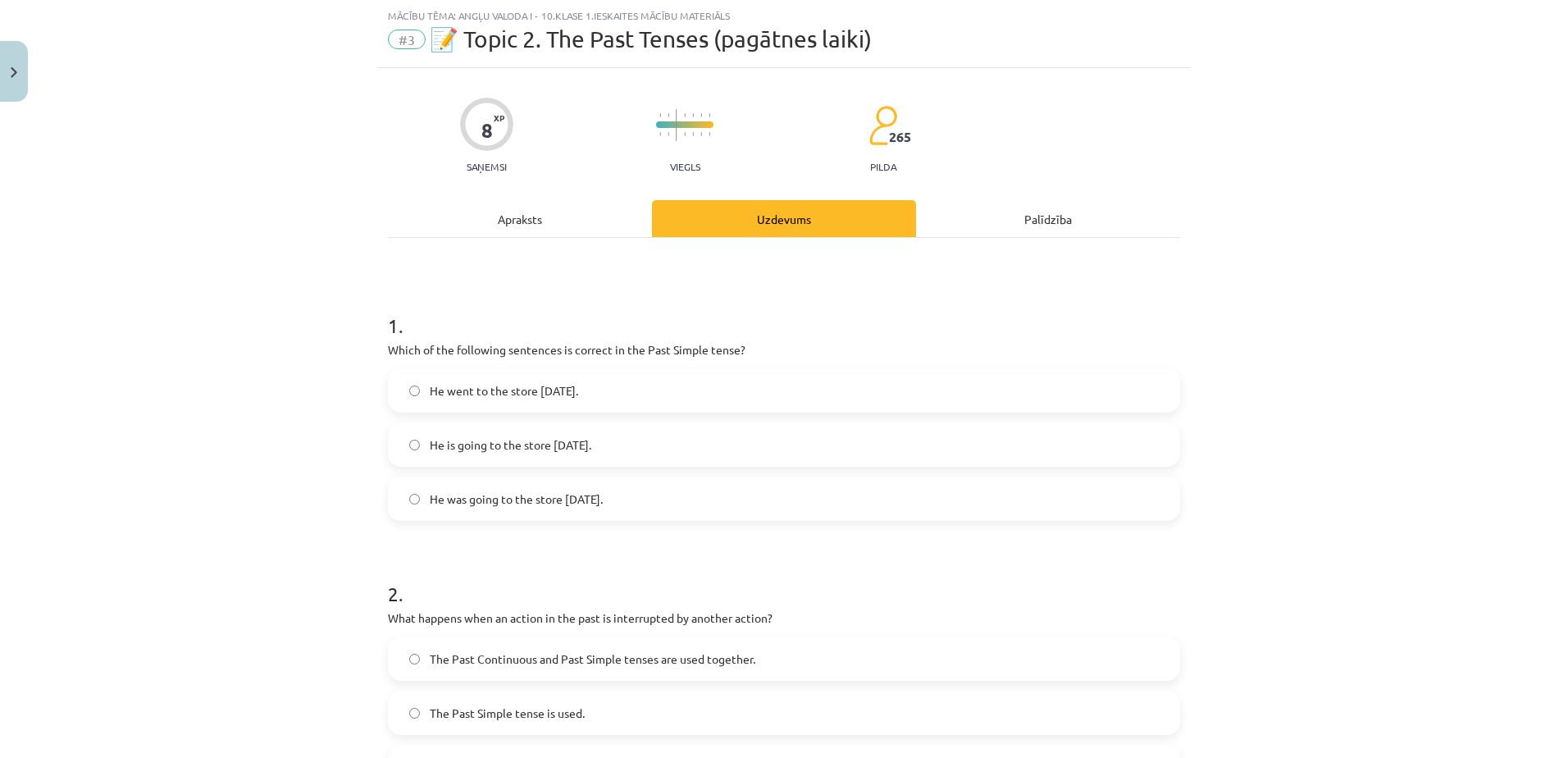
click at [672, 378] on label "He went to the store yesterday." at bounding box center [784, 391] width 789 height 41
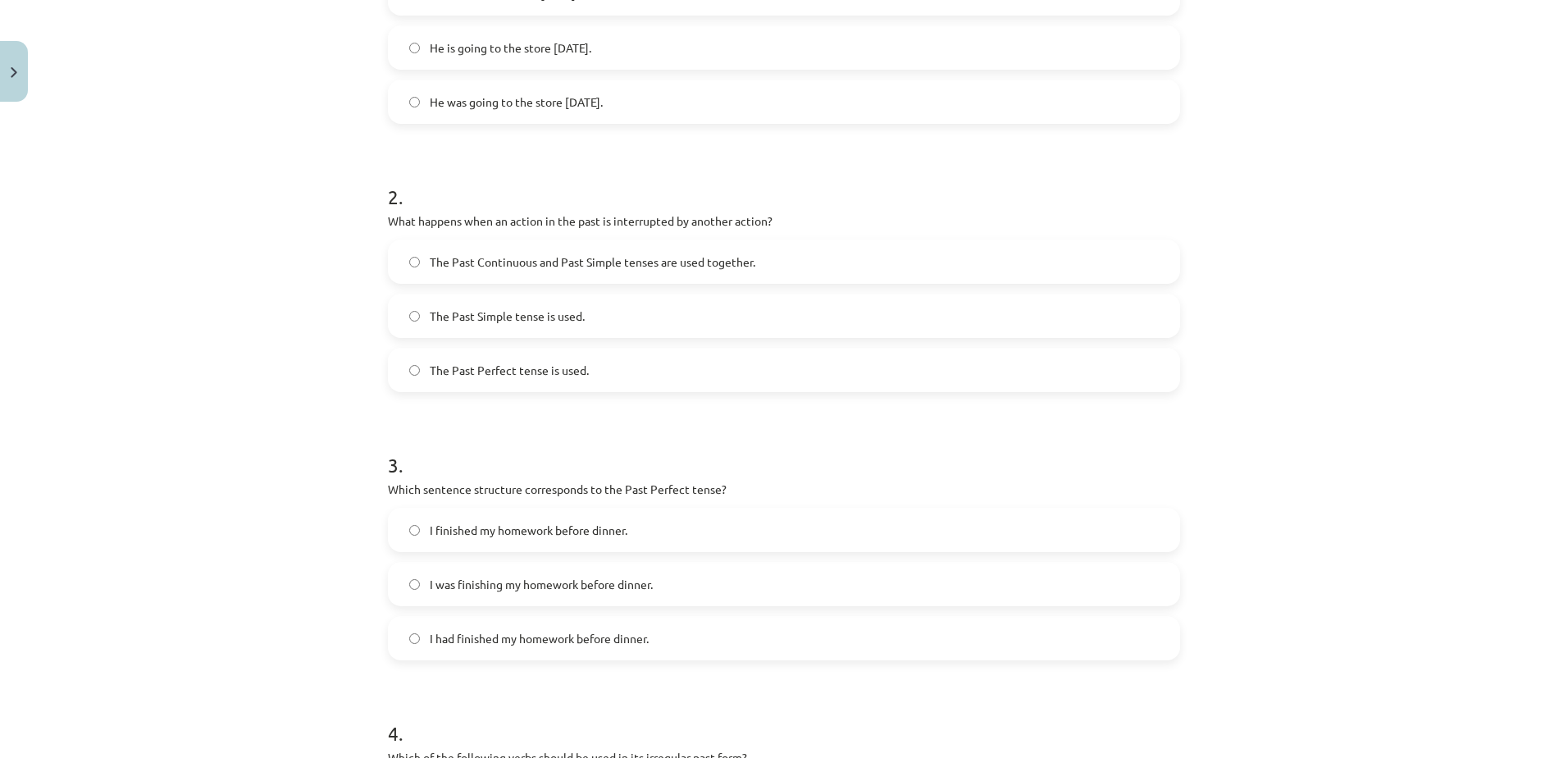
scroll to position [438, 0]
click at [665, 249] on label "The Past Continuous and Past Simple tenses are used together." at bounding box center [784, 260] width 789 height 41
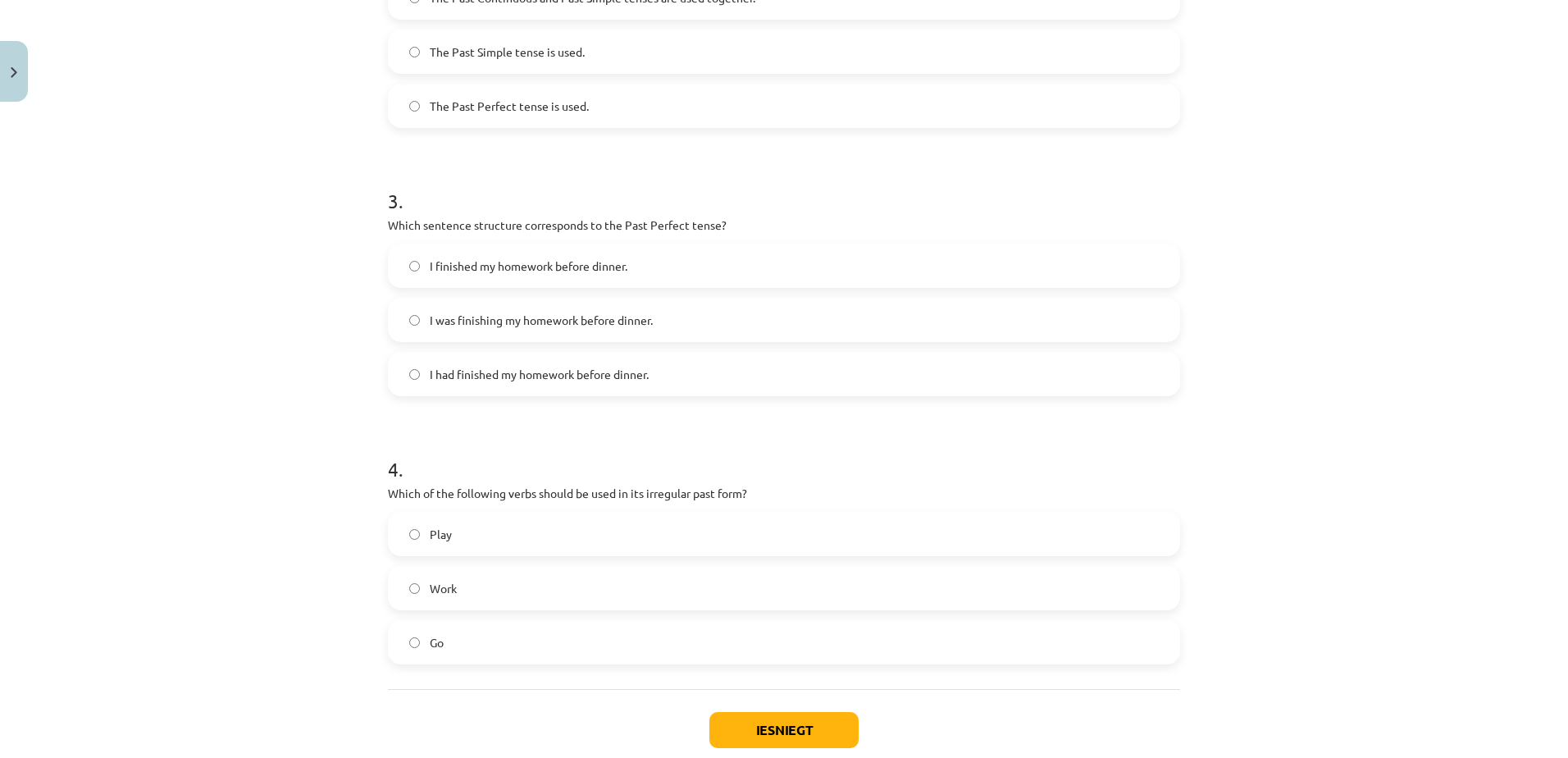
scroll to position [703, 0]
click at [635, 368] on span "I had finished my homework before dinner." at bounding box center [540, 374] width 219 height 17
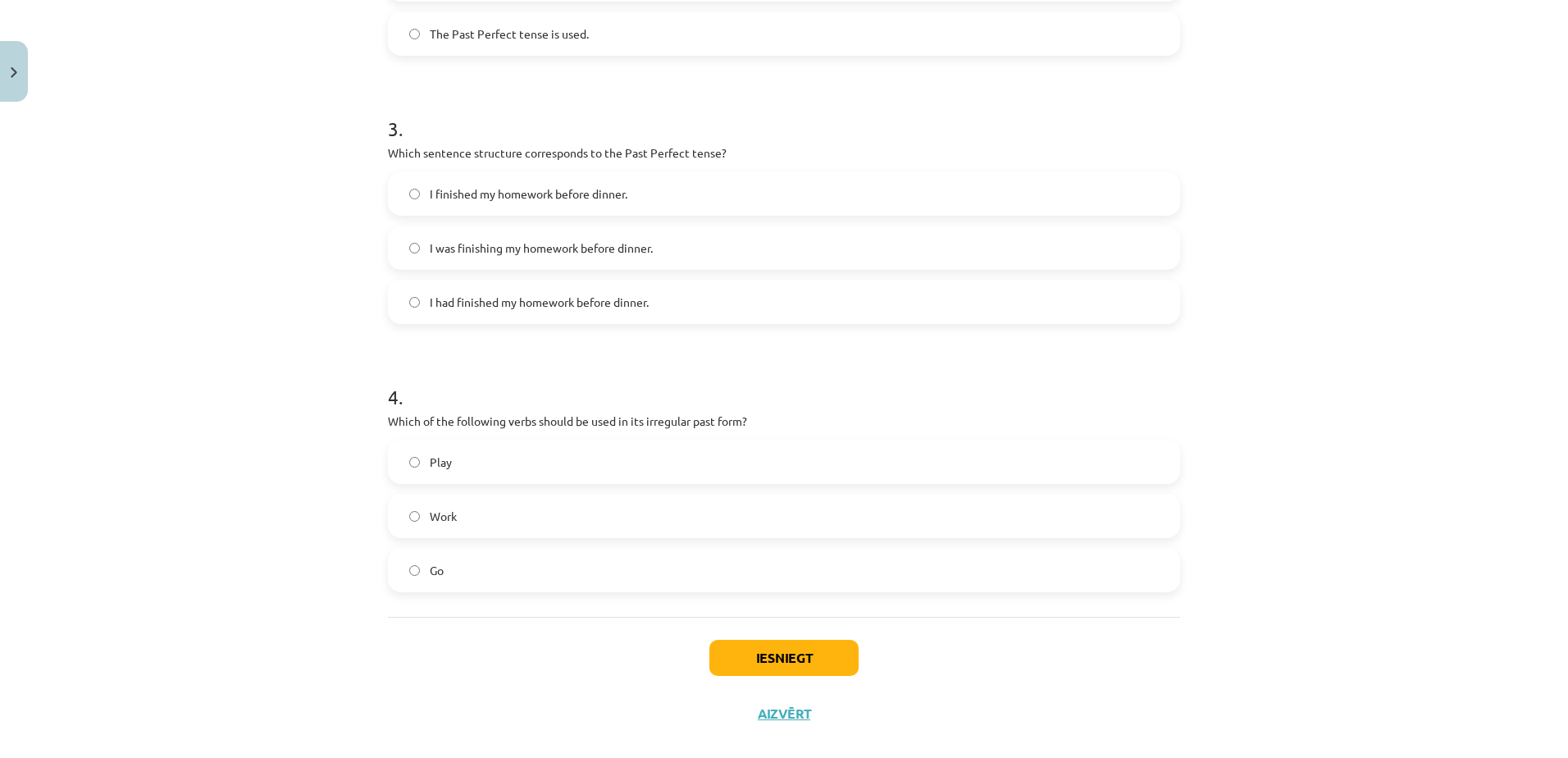
scroll to position [799, 0]
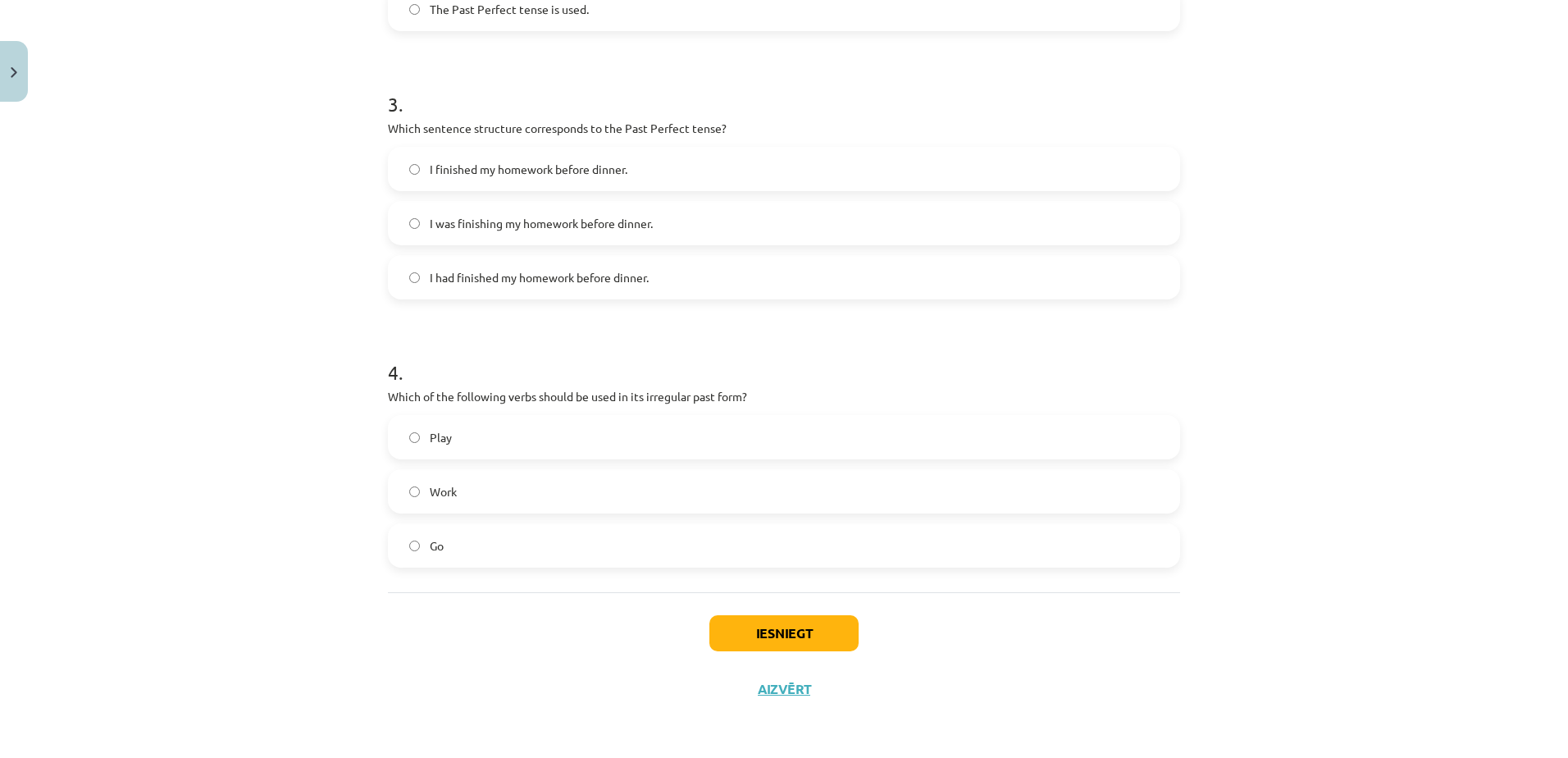
click at [575, 546] on label "Go" at bounding box center [784, 545] width 789 height 41
click at [786, 632] on button "Iesniegt" at bounding box center [783, 633] width 149 height 37
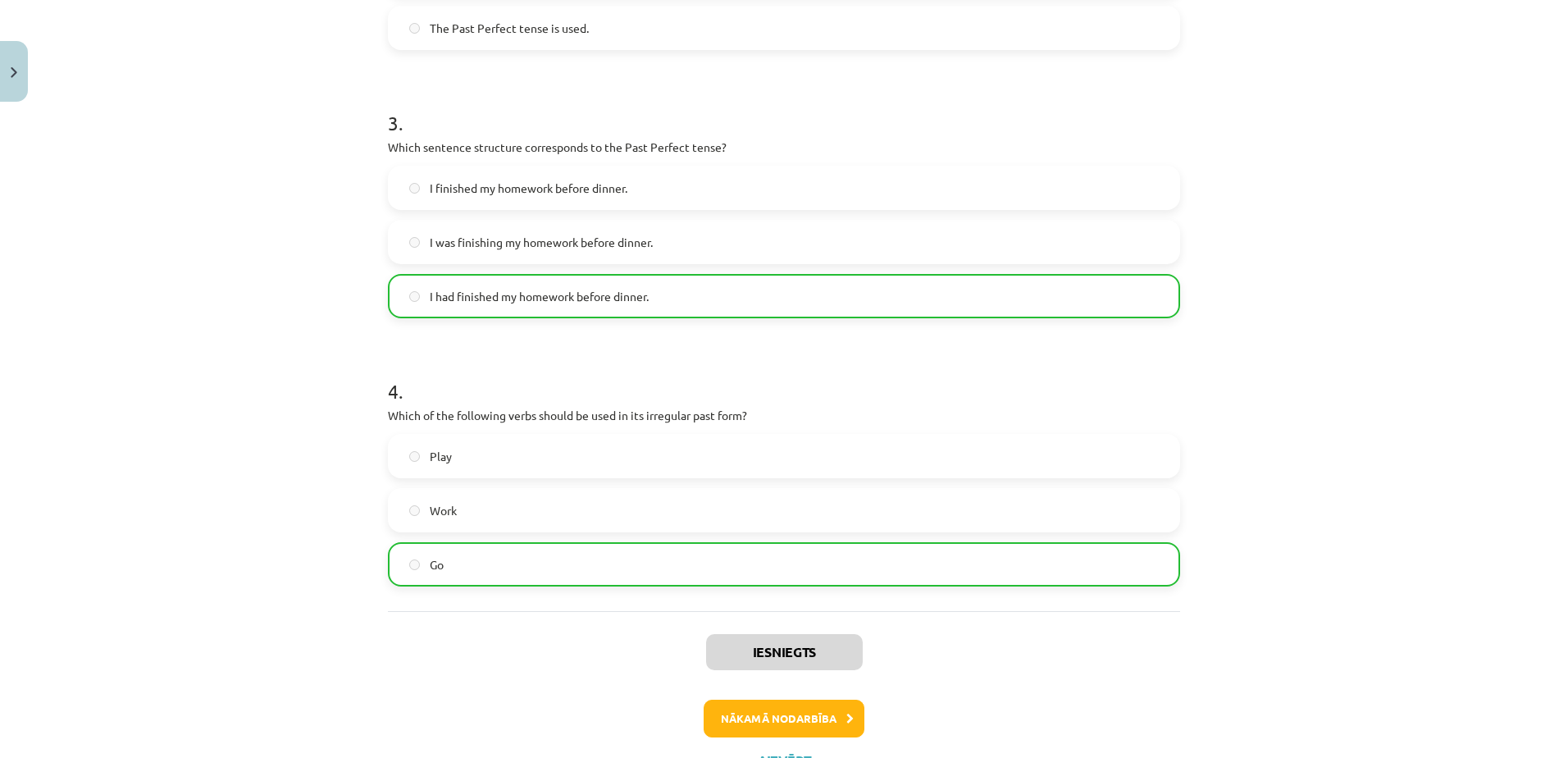
scroll to position [852, 0]
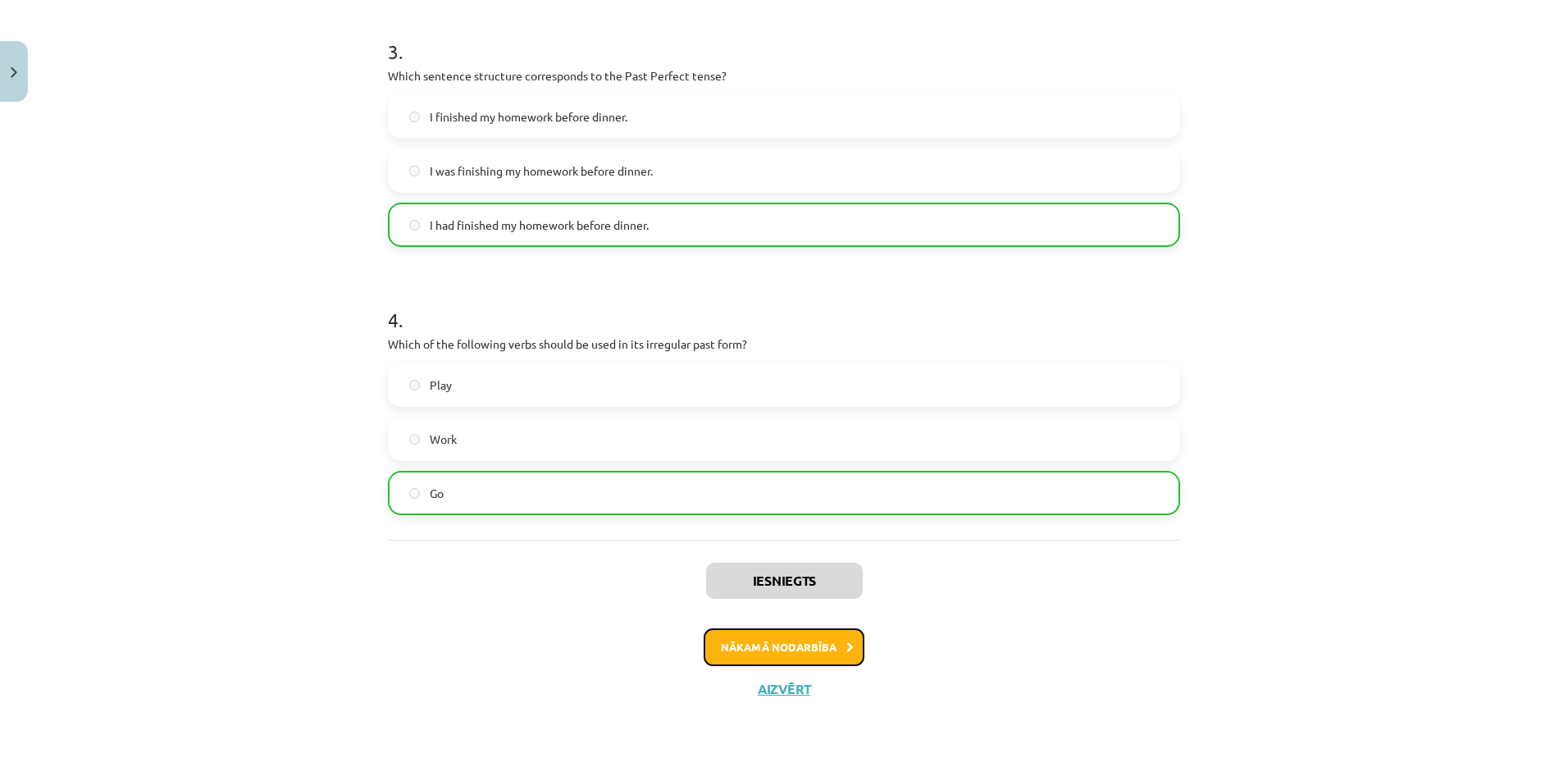
click at [788, 629] on button "Nākamā nodarbība" at bounding box center [784, 647] width 161 height 37
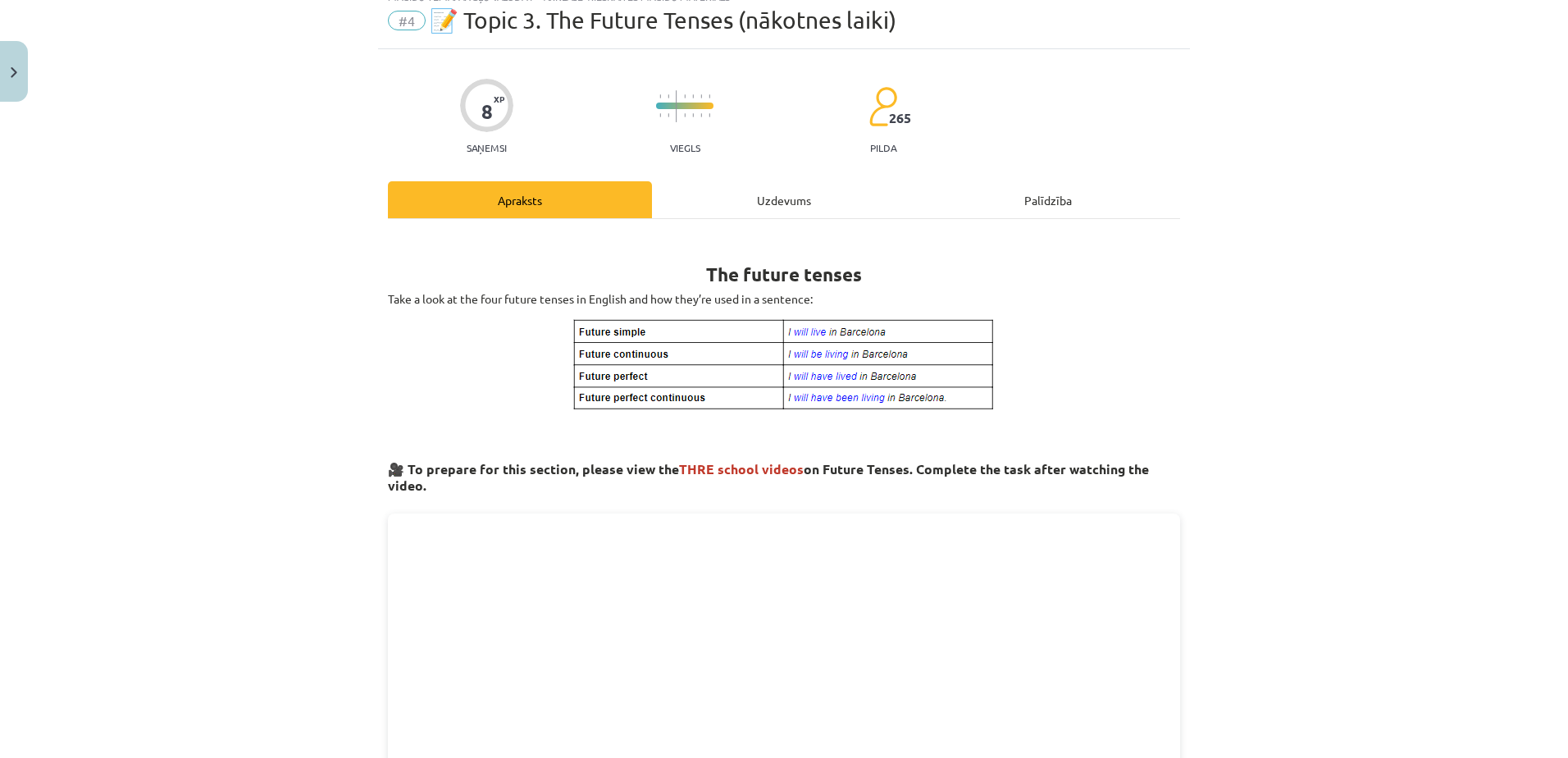
scroll to position [41, 0]
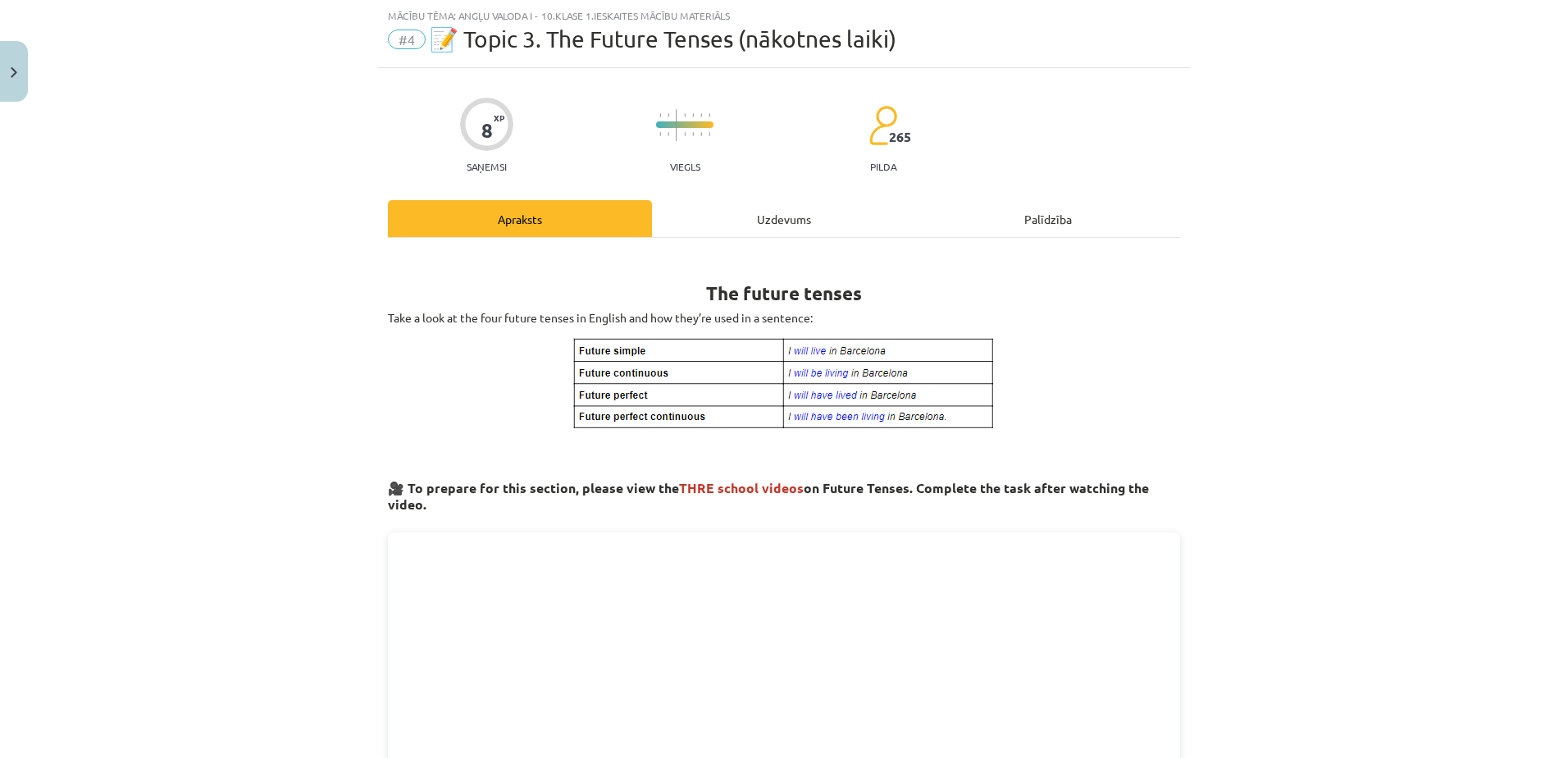
click at [481, 139] on div "8" at bounding box center [487, 130] width 11 height 23
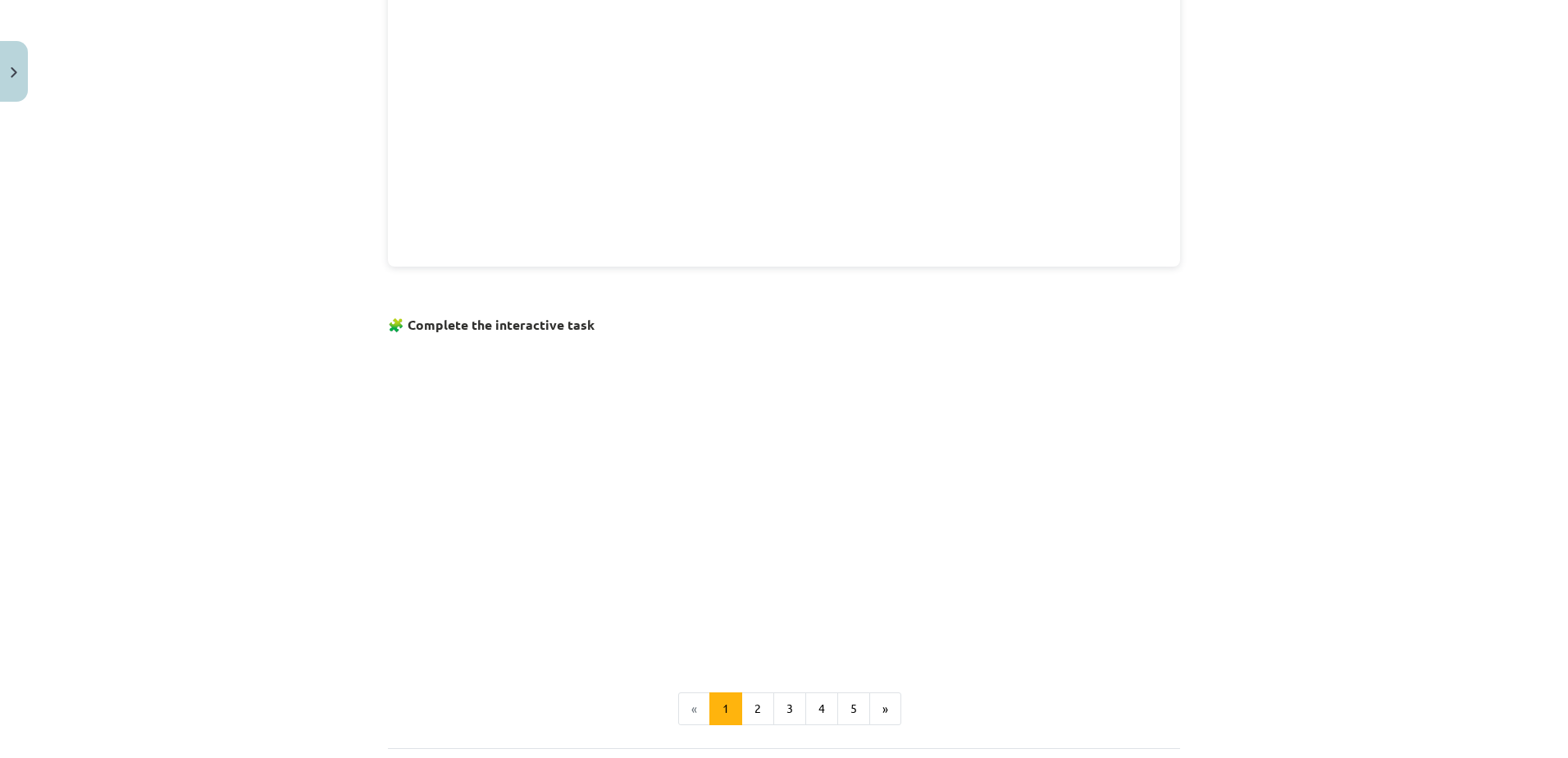
scroll to position [905, 0]
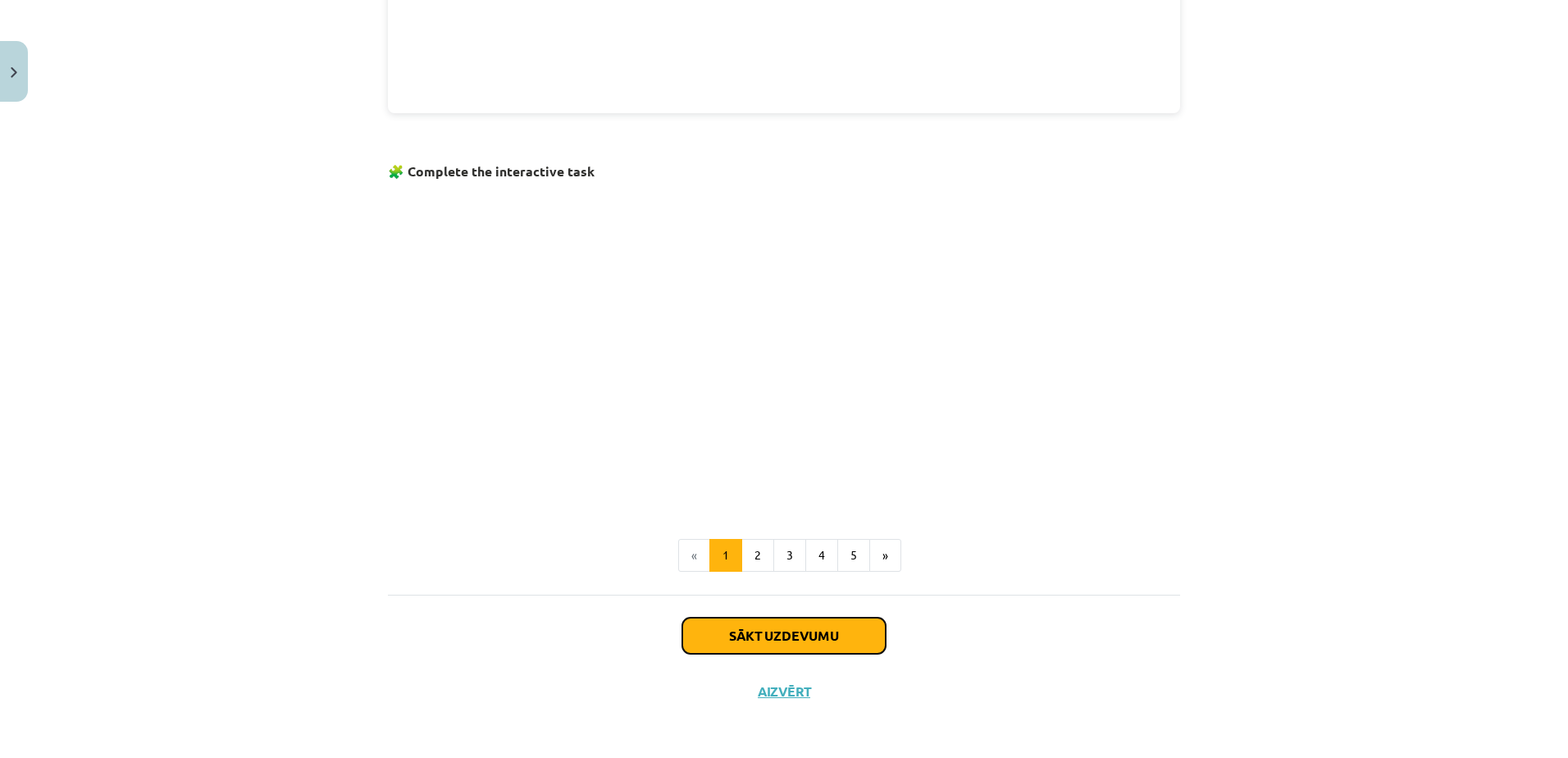
click at [784, 632] on button "Sākt uzdevumu" at bounding box center [783, 635] width 203 height 37
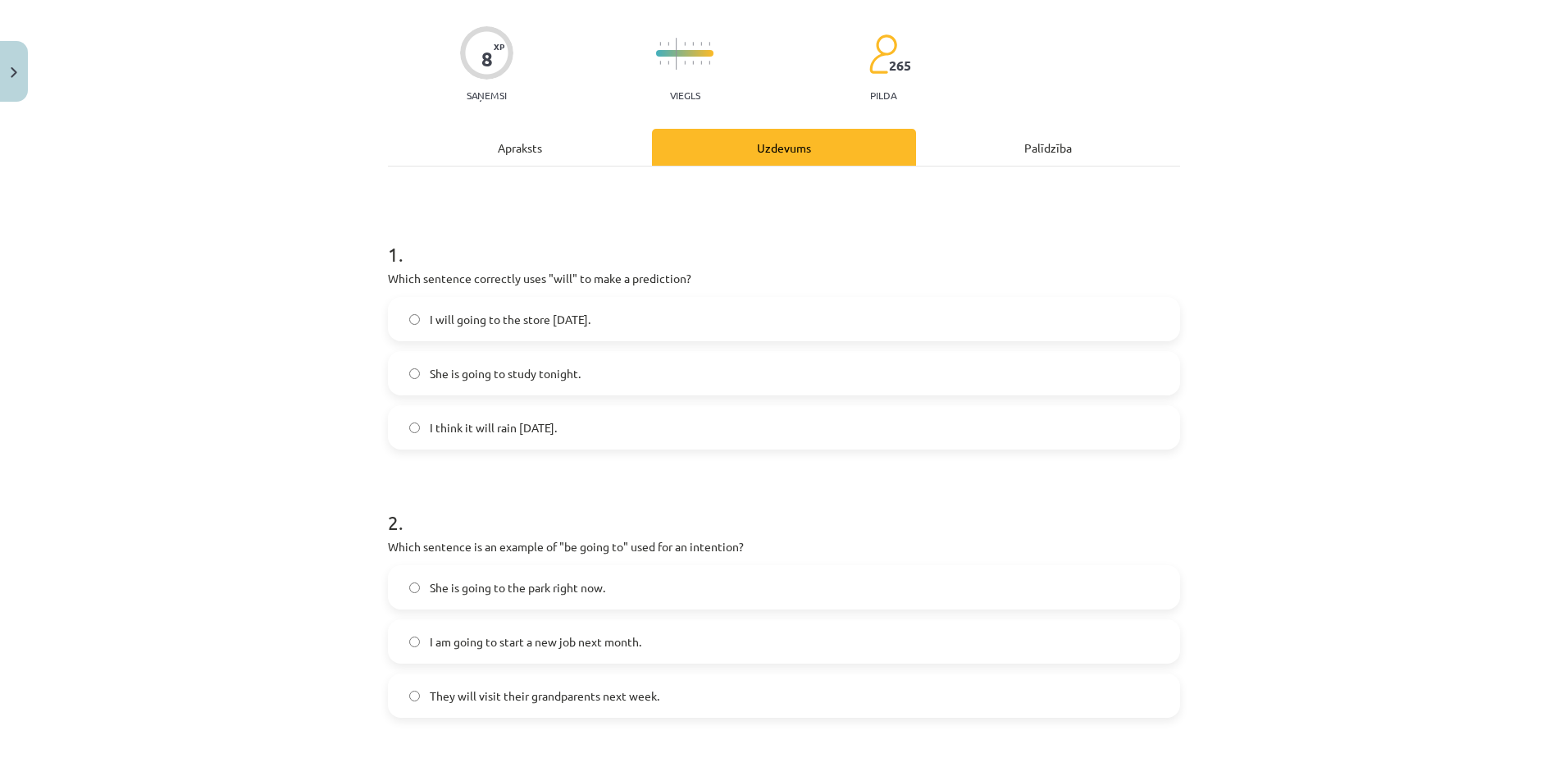
scroll to position [108, 0]
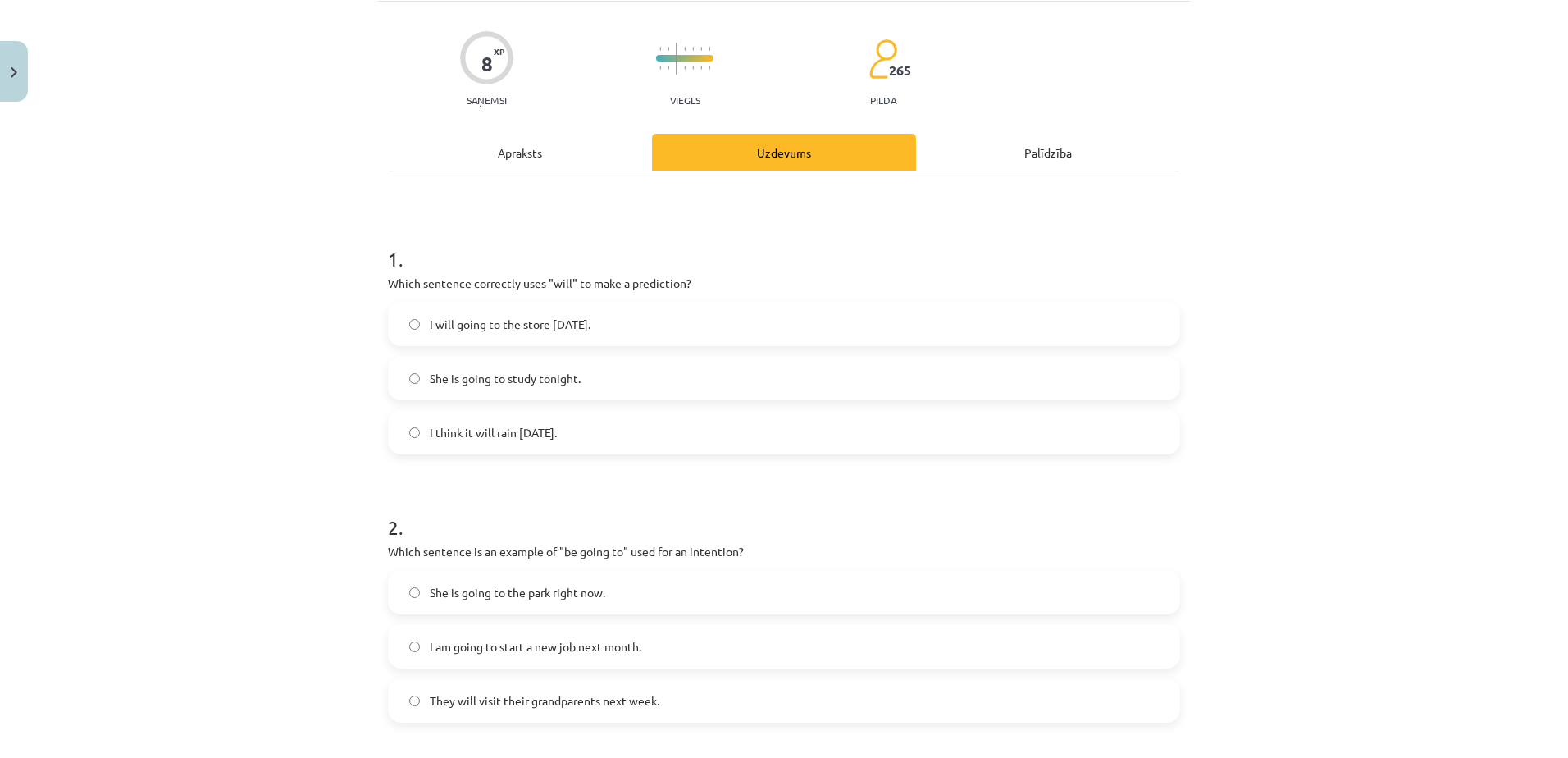
click at [696, 424] on label "I think it will rain tomorrow." at bounding box center [784, 432] width 789 height 41
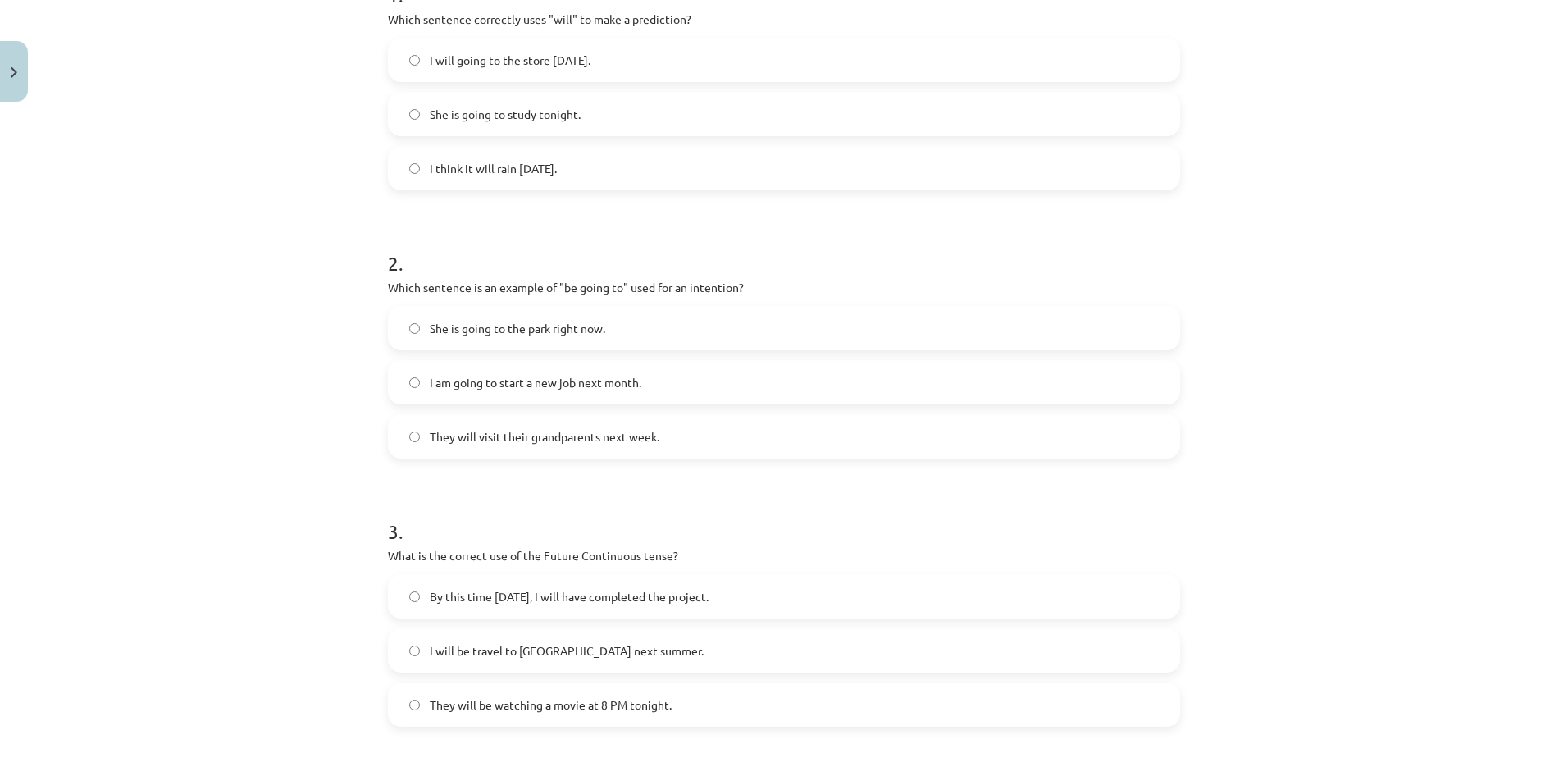
scroll to position [372, 0]
click at [660, 365] on label "I am going to start a new job next month." at bounding box center [784, 381] width 789 height 41
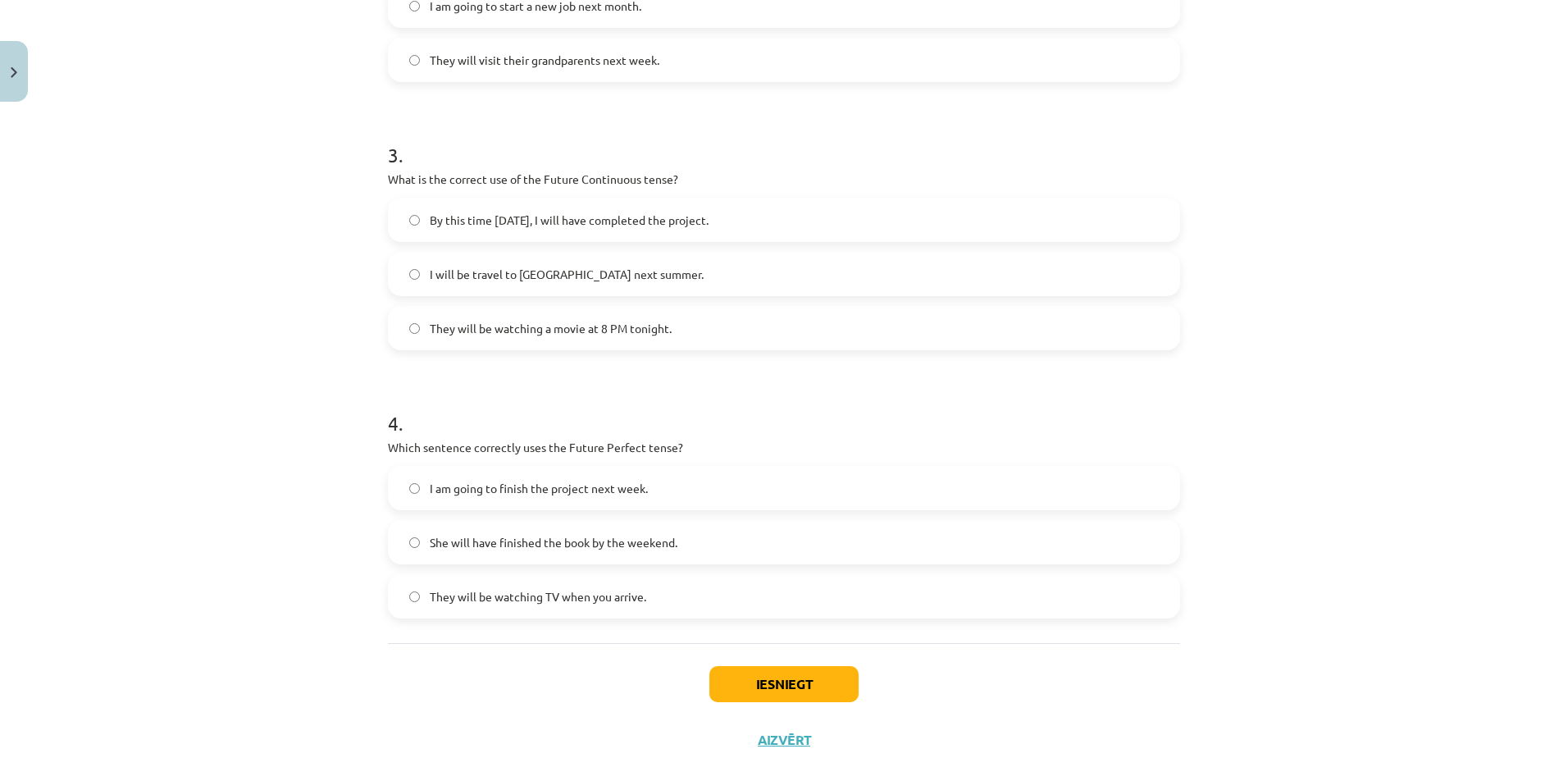
scroll to position [749, 0]
click at [597, 333] on span "They will be watching a movie at 8 PM tonight." at bounding box center [551, 328] width 242 height 17
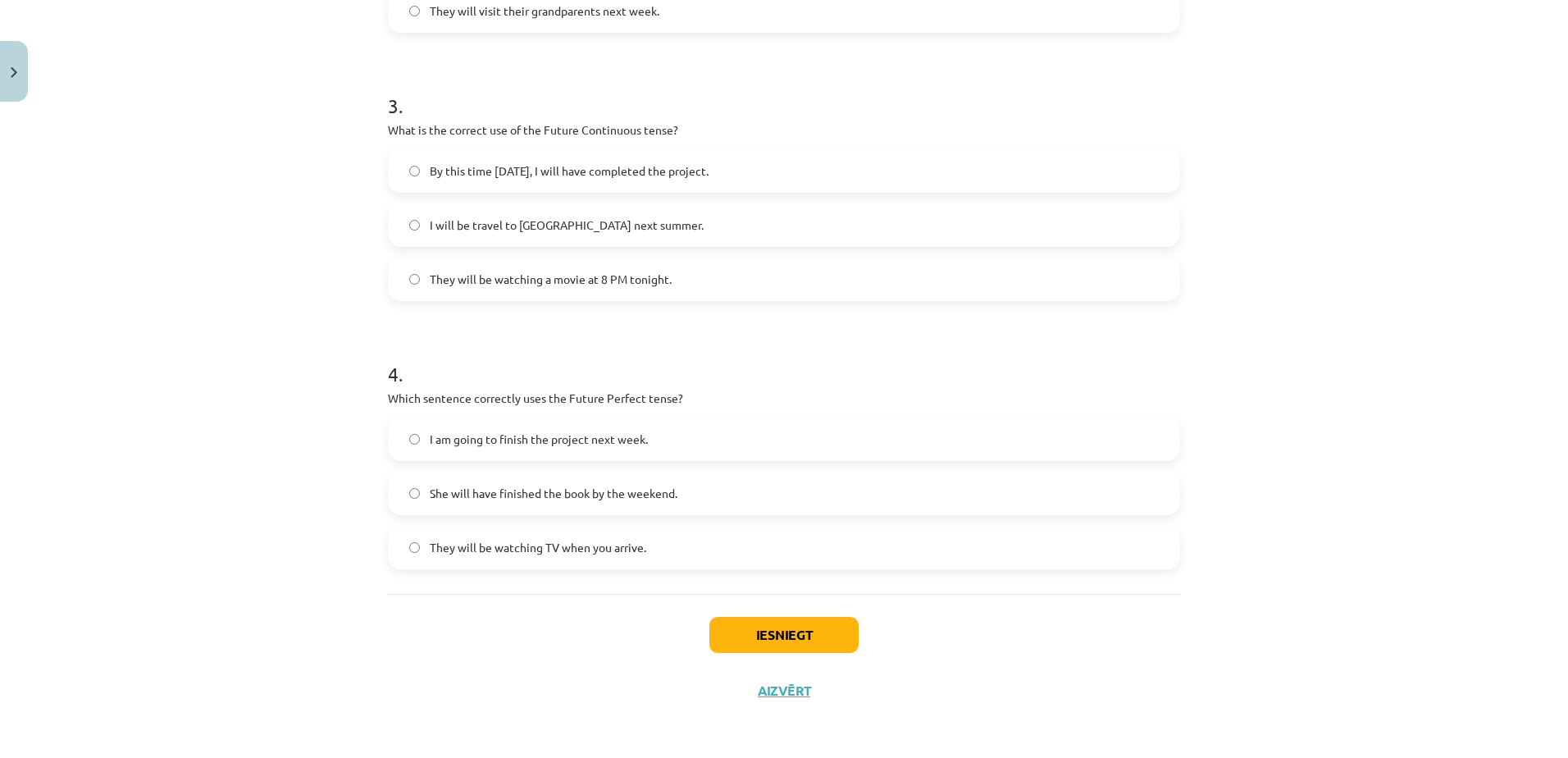
scroll to position [799, 0]
click at [614, 477] on label "She will have finished the book by the weekend." at bounding box center [784, 491] width 789 height 41
click at [740, 635] on button "Iesniegt" at bounding box center [783, 633] width 149 height 37
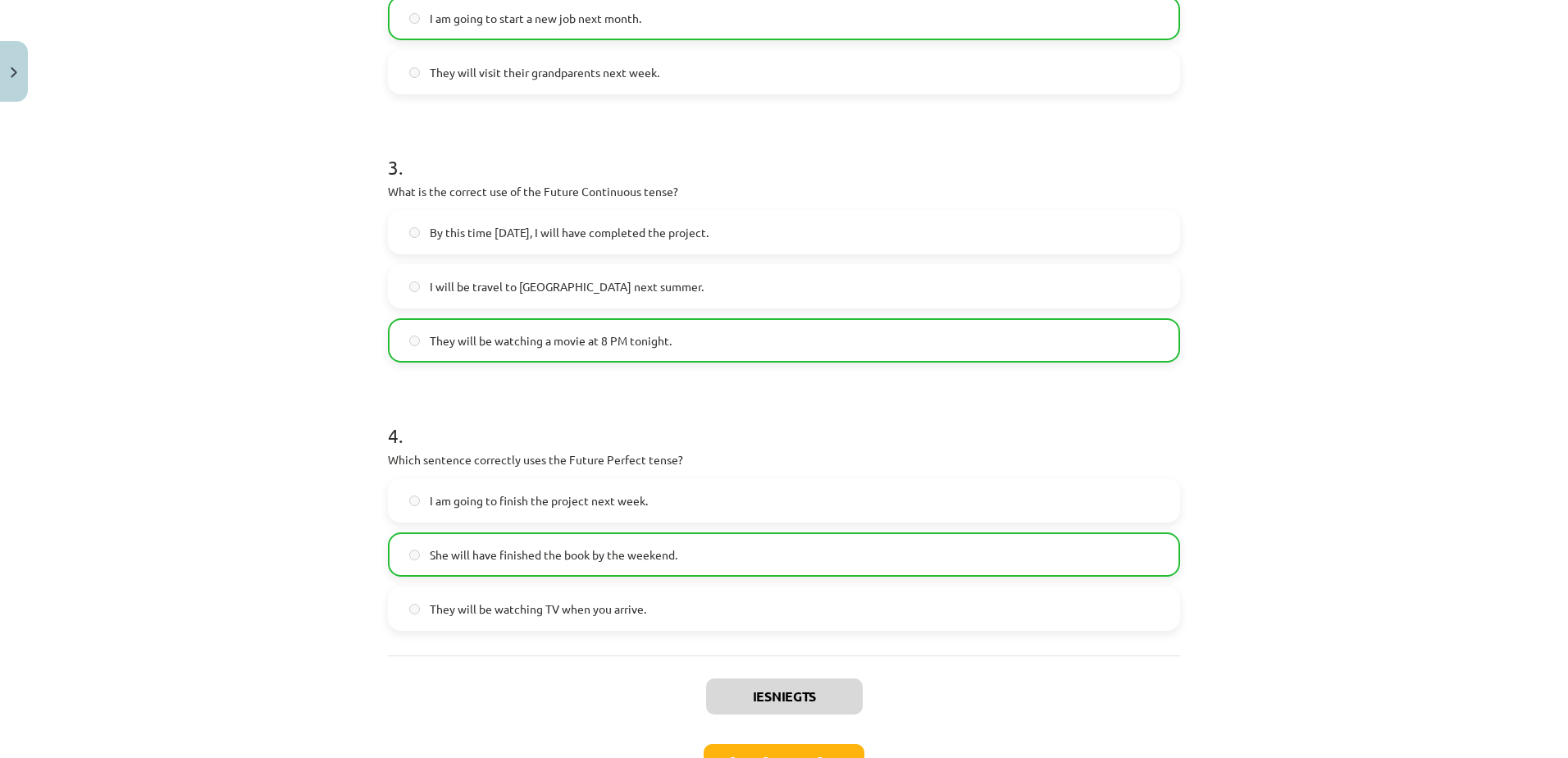
scroll to position [852, 0]
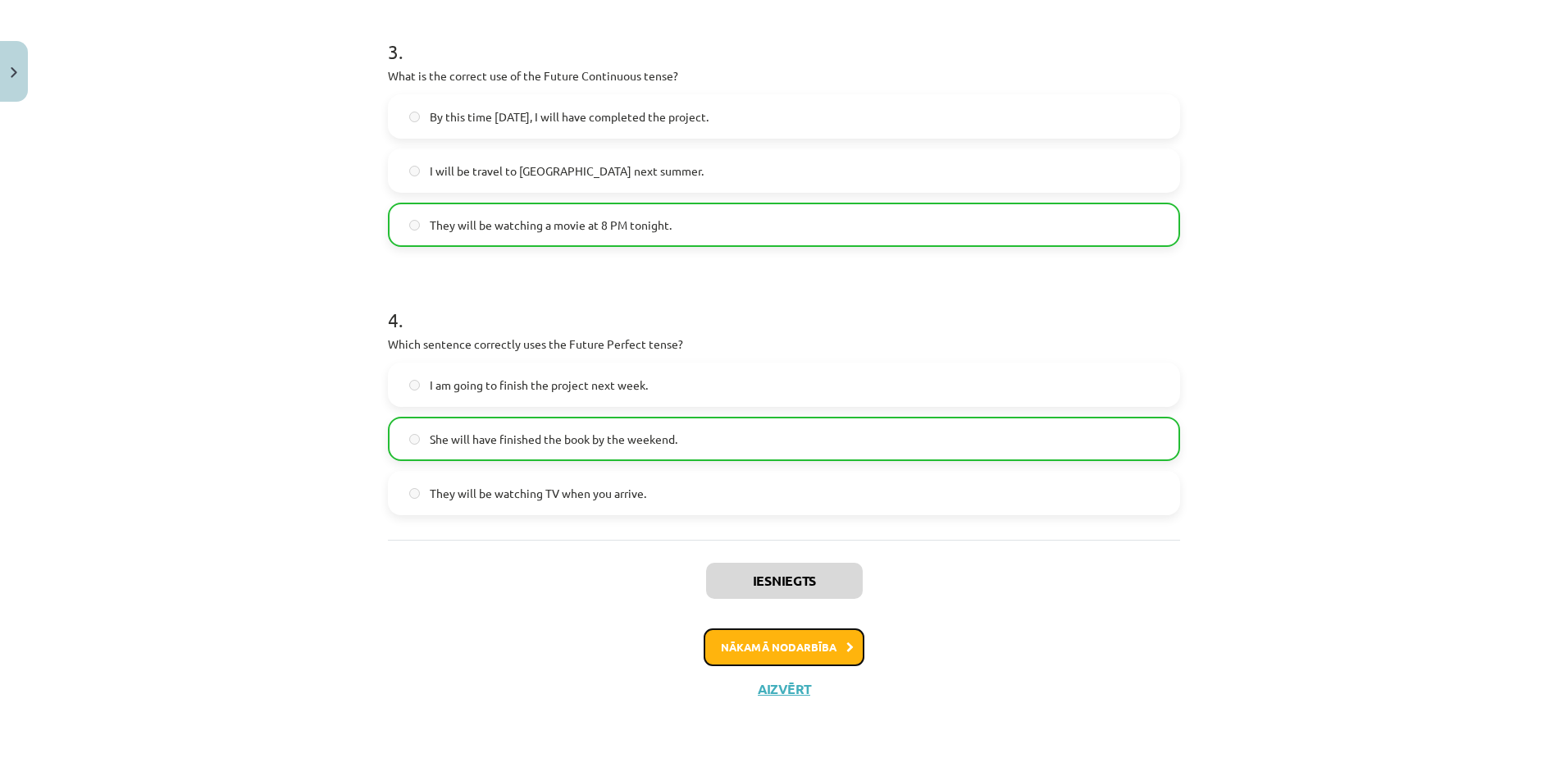
click at [805, 650] on button "Nākamā nodarbība" at bounding box center [784, 647] width 161 height 37
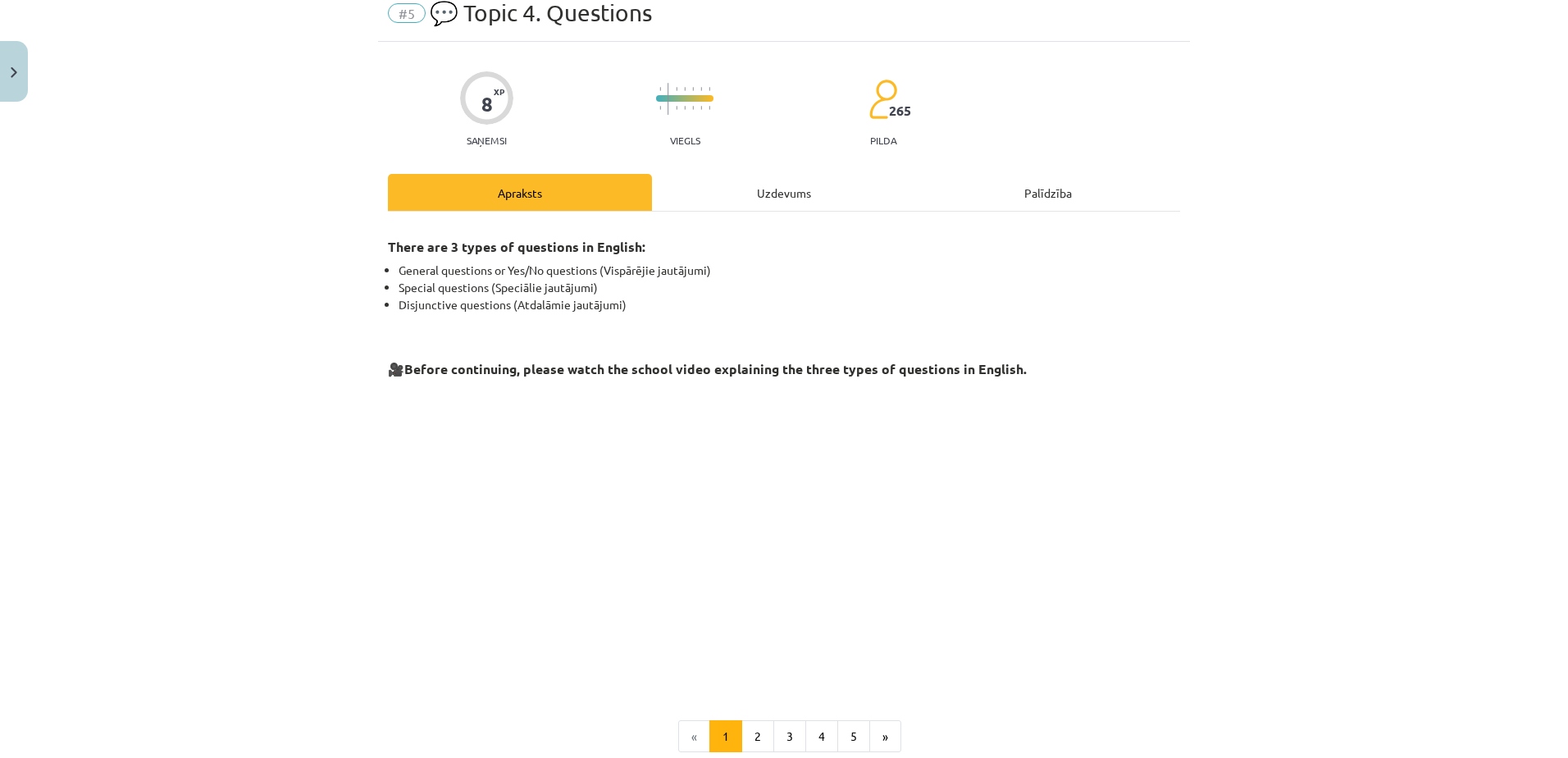
scroll to position [41, 0]
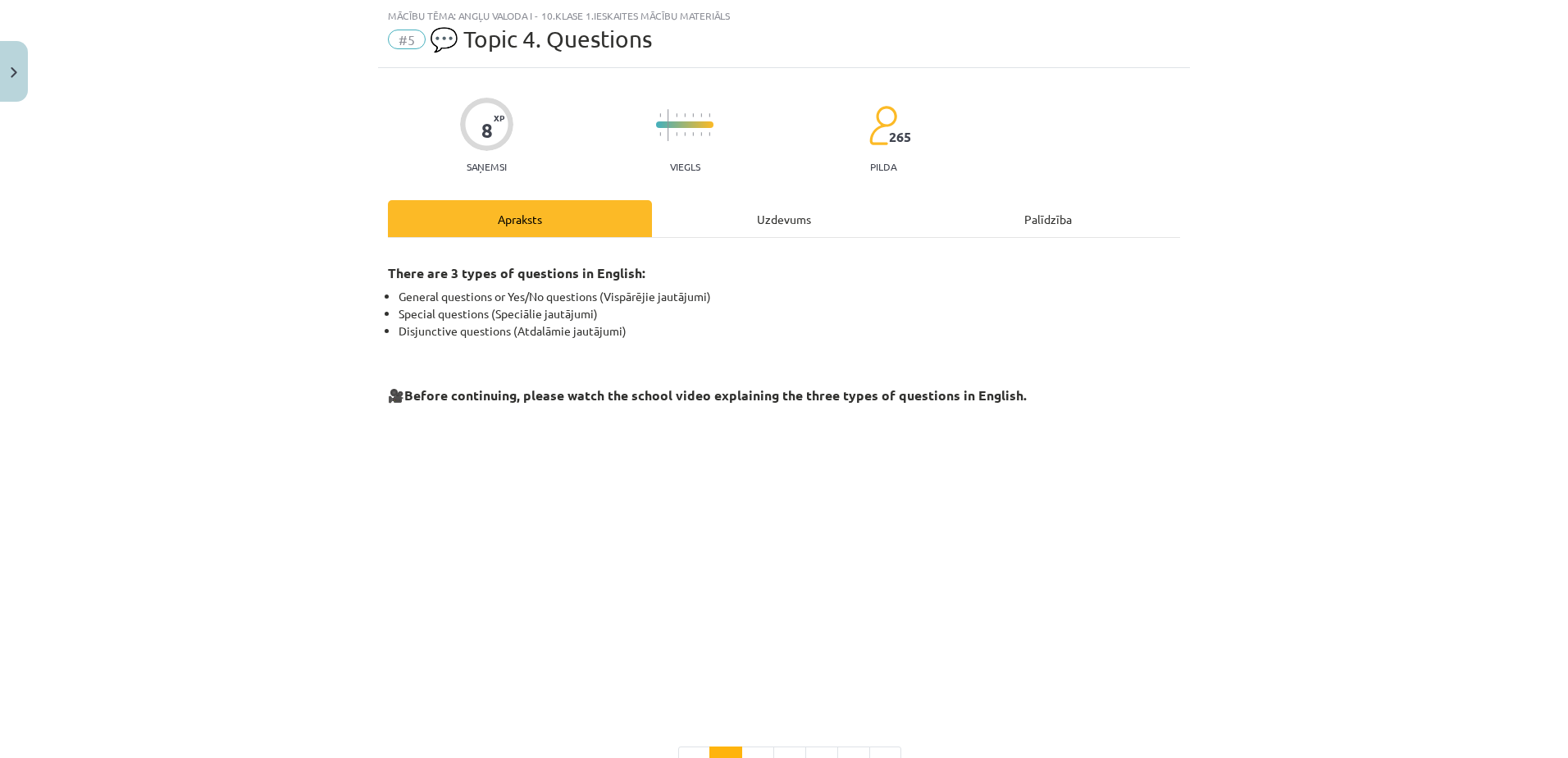
click at [483, 135] on div "8" at bounding box center [487, 130] width 11 height 23
drag, startPoint x: 483, startPoint y: 135, endPoint x: 388, endPoint y: 138, distance: 95.0
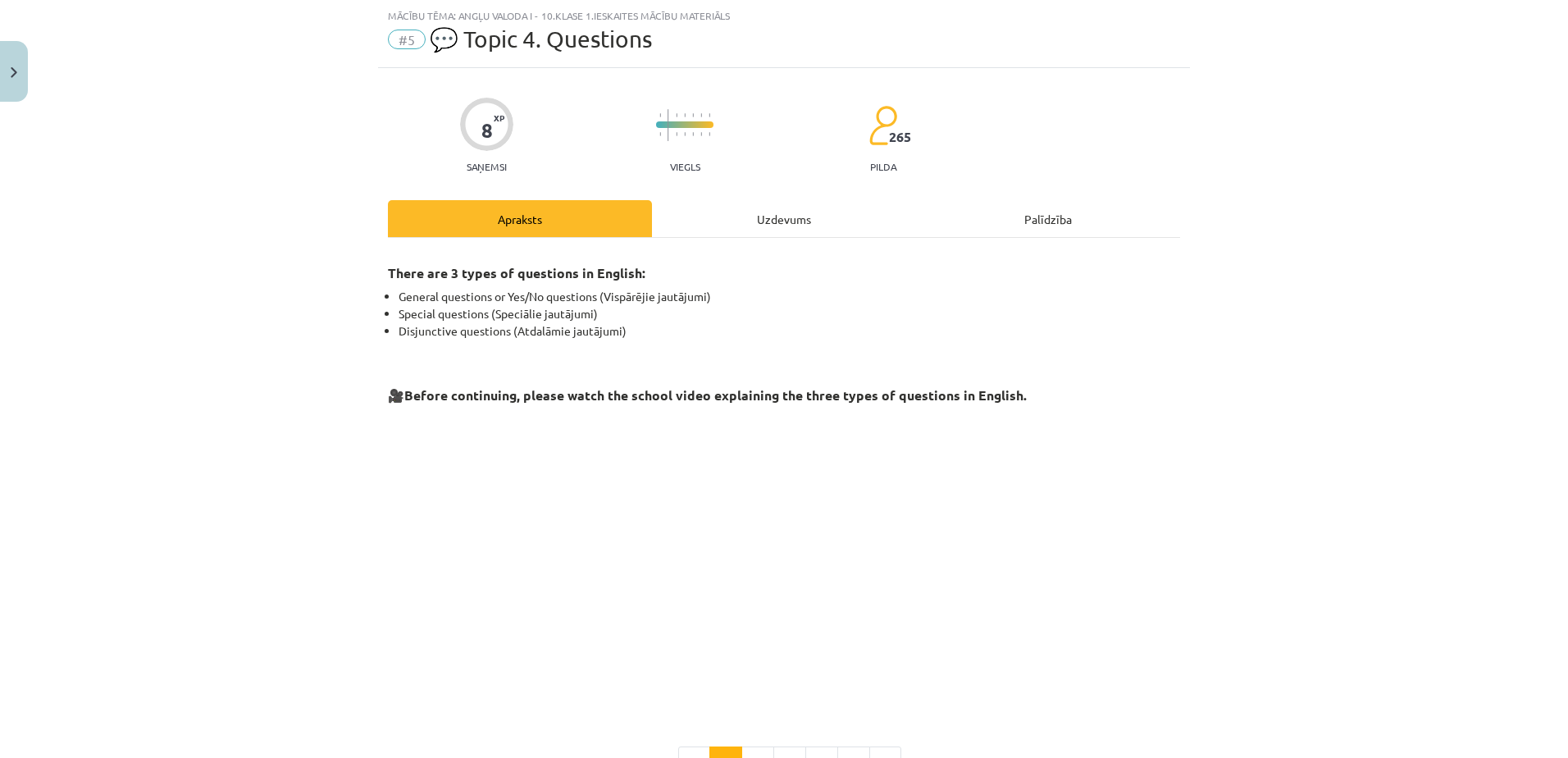
click at [388, 138] on div "8 XP Saņemsi Viegls 265 pilda" at bounding box center [784, 130] width 792 height 84
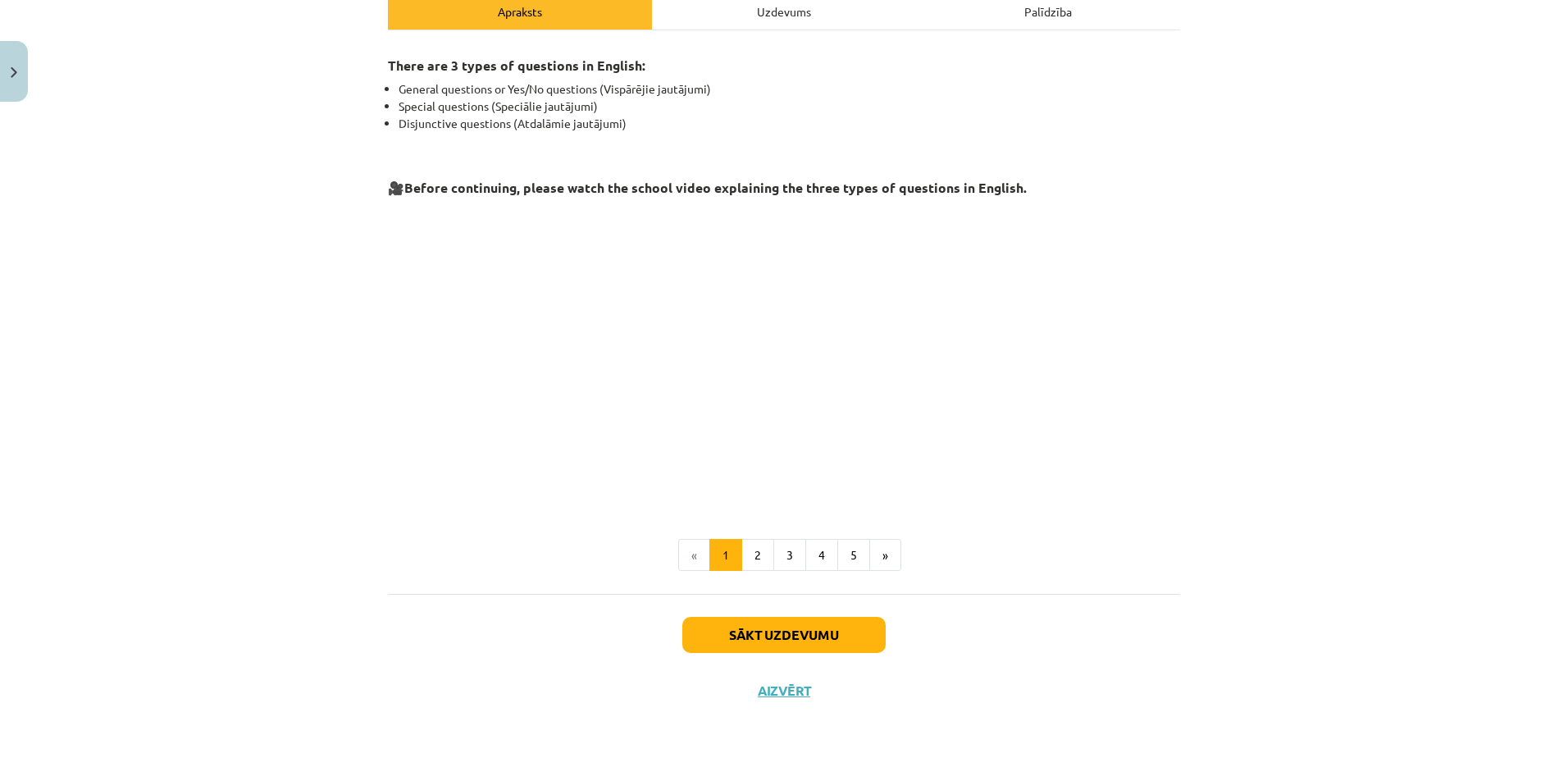
scroll to position [249, 0]
click at [810, 639] on button "Sākt uzdevumu" at bounding box center [783, 633] width 203 height 37
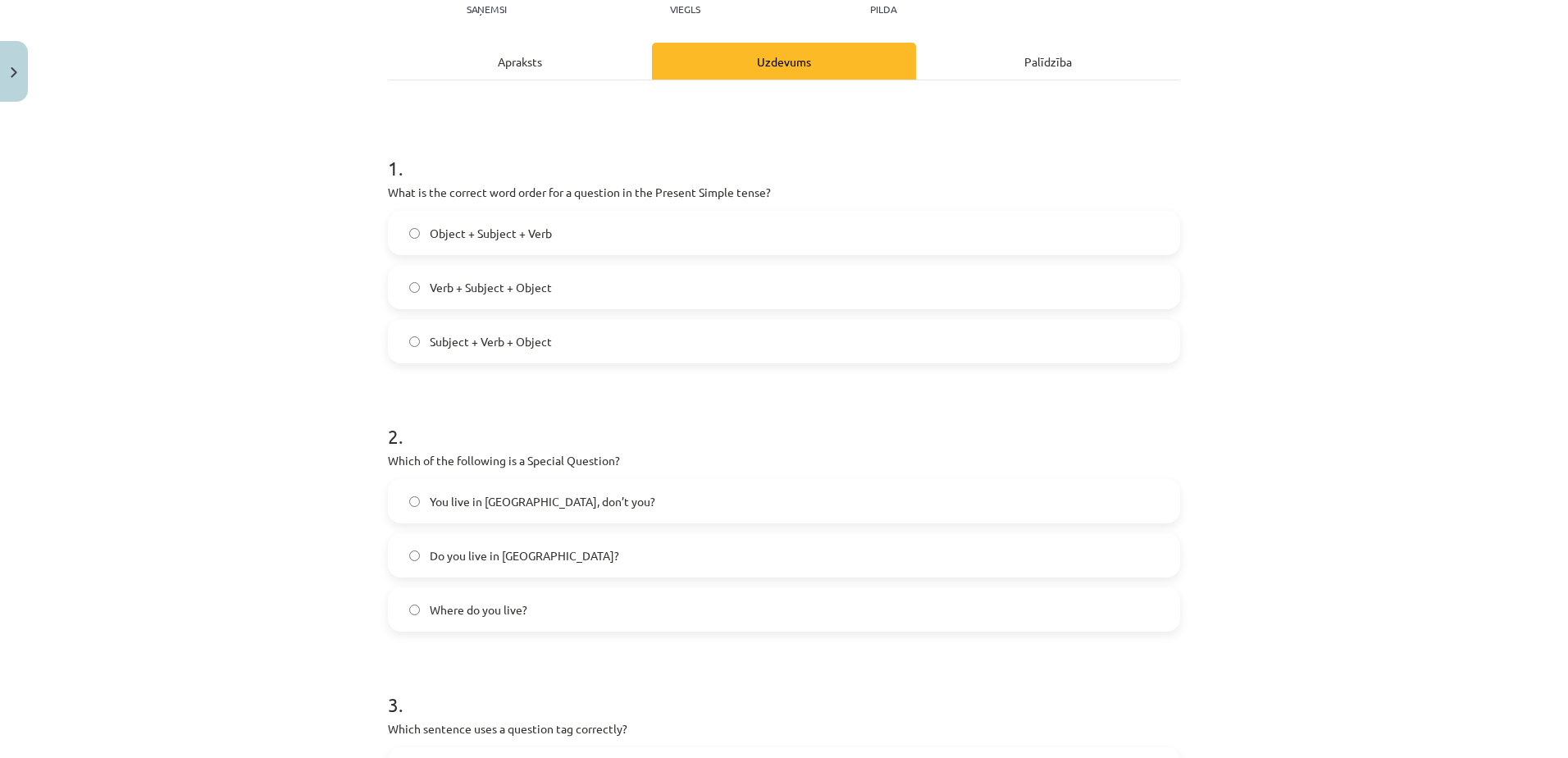
scroll to position [220, 0]
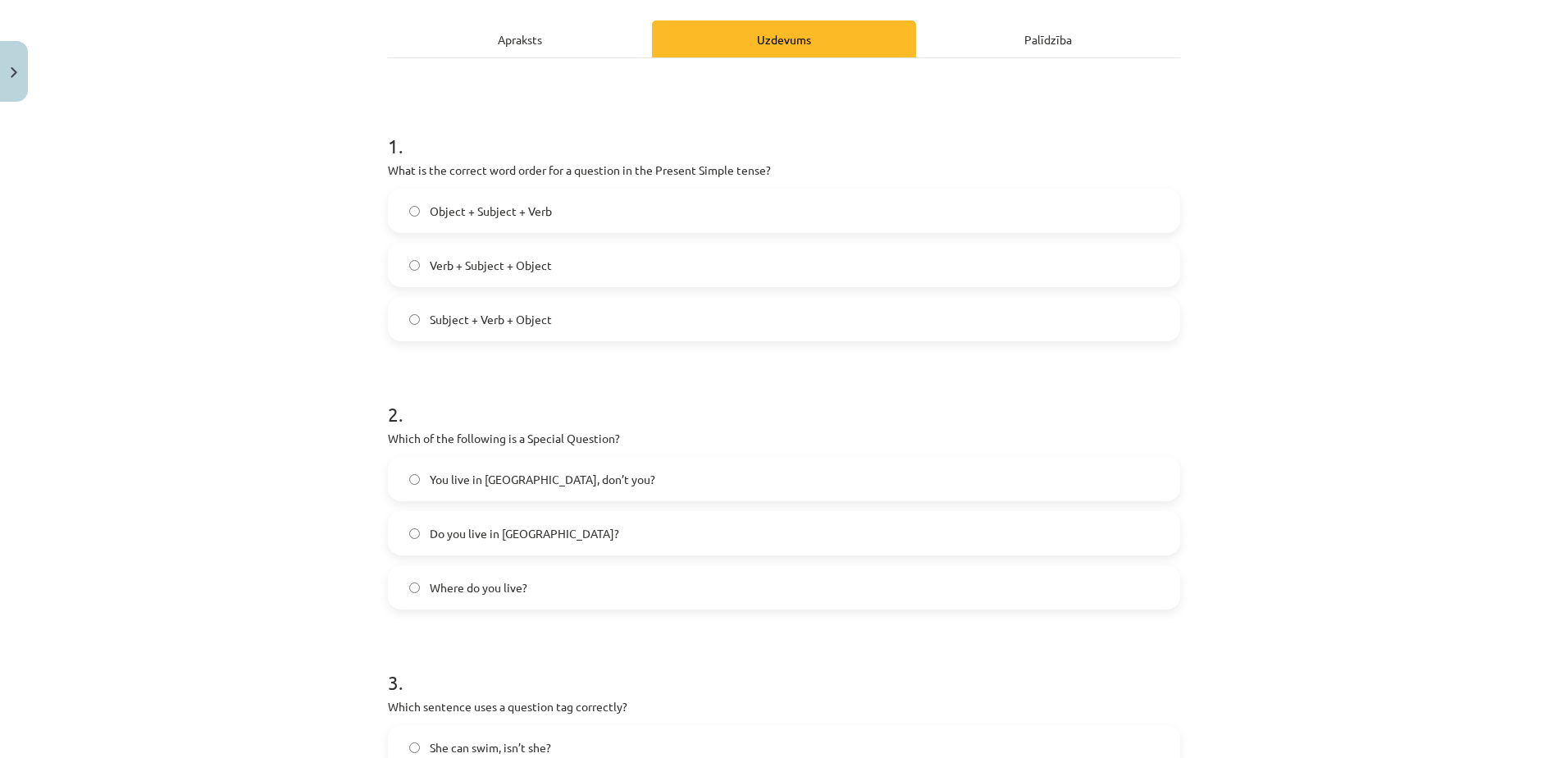
click at [600, 306] on label "Subject + Verb + Object" at bounding box center [784, 320] width 789 height 41
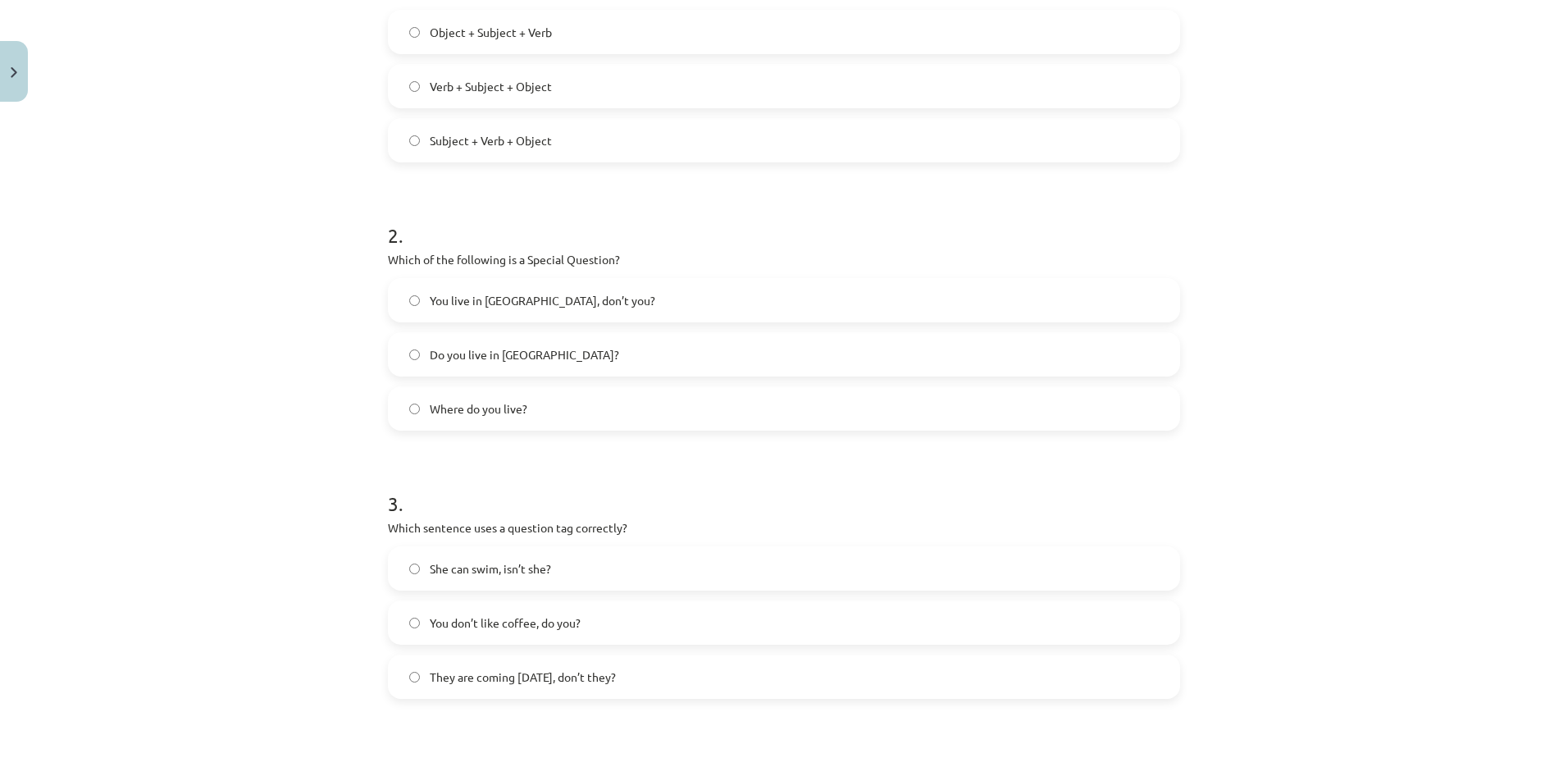
scroll to position [399, 0]
click at [540, 348] on label "Do you live in Riga?" at bounding box center [784, 354] width 789 height 41
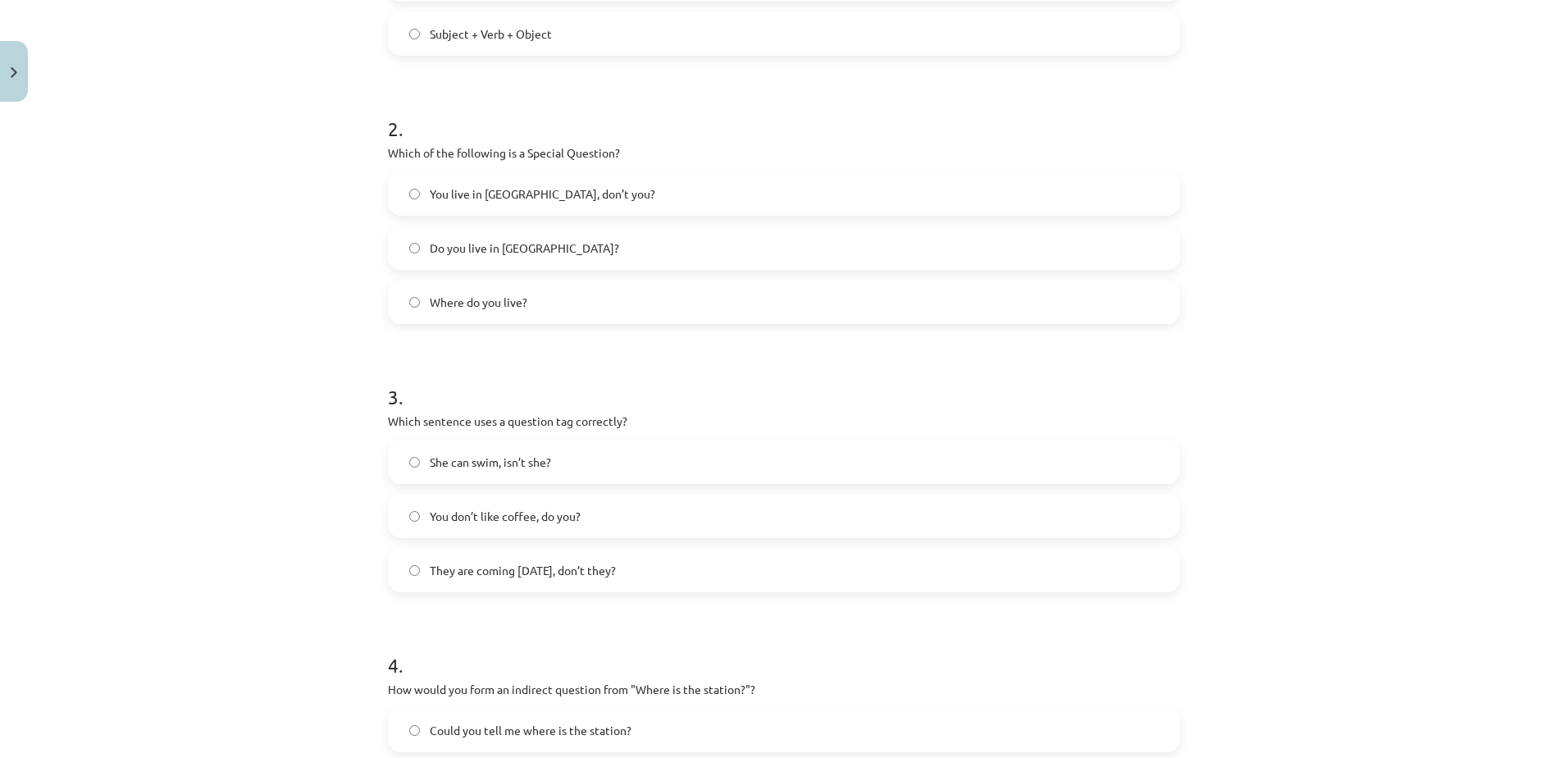
scroll to position [513, 0]
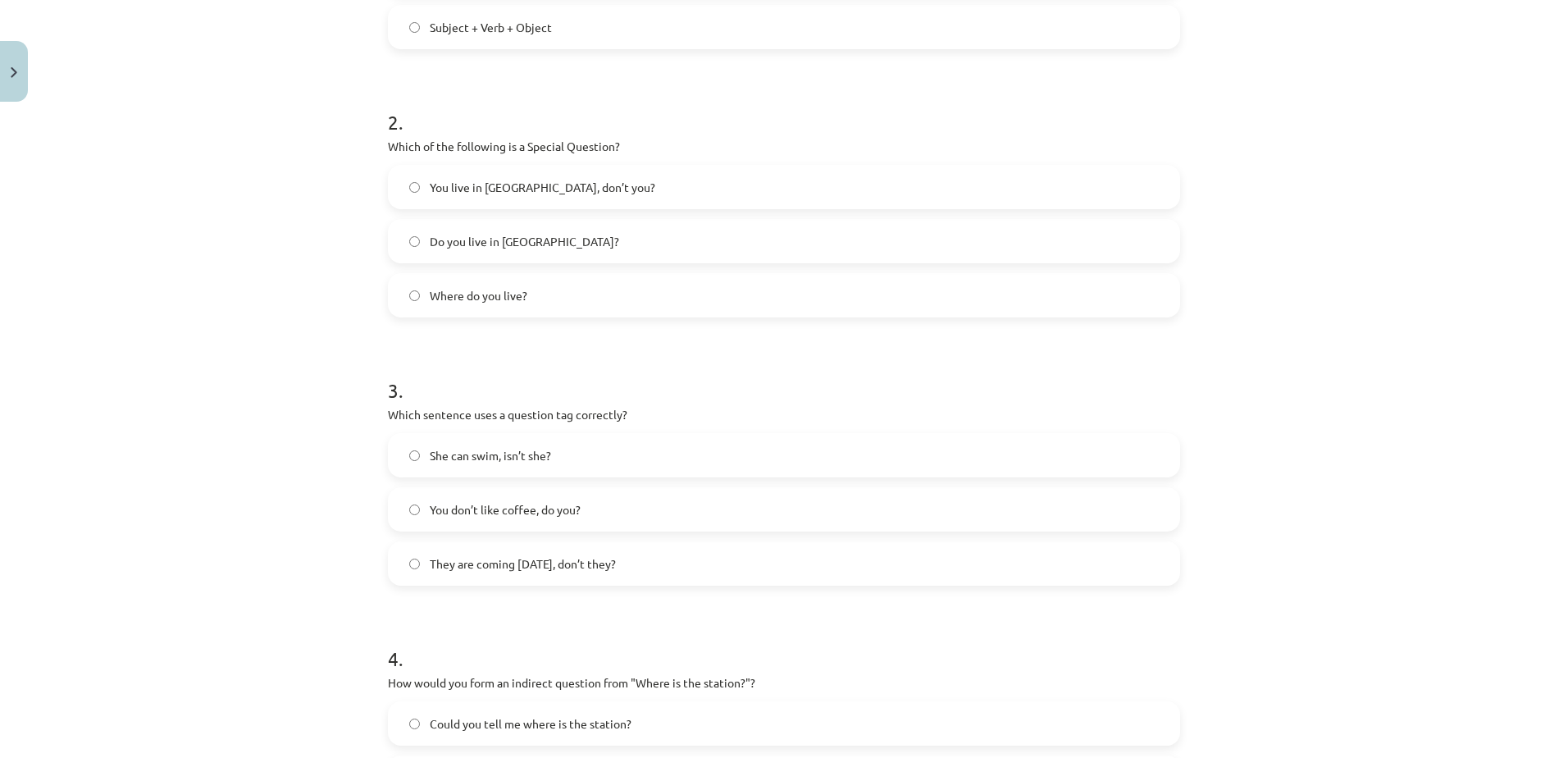
click at [575, 502] on span "You don’t like coffee, do you?" at bounding box center [505, 510] width 151 height 17
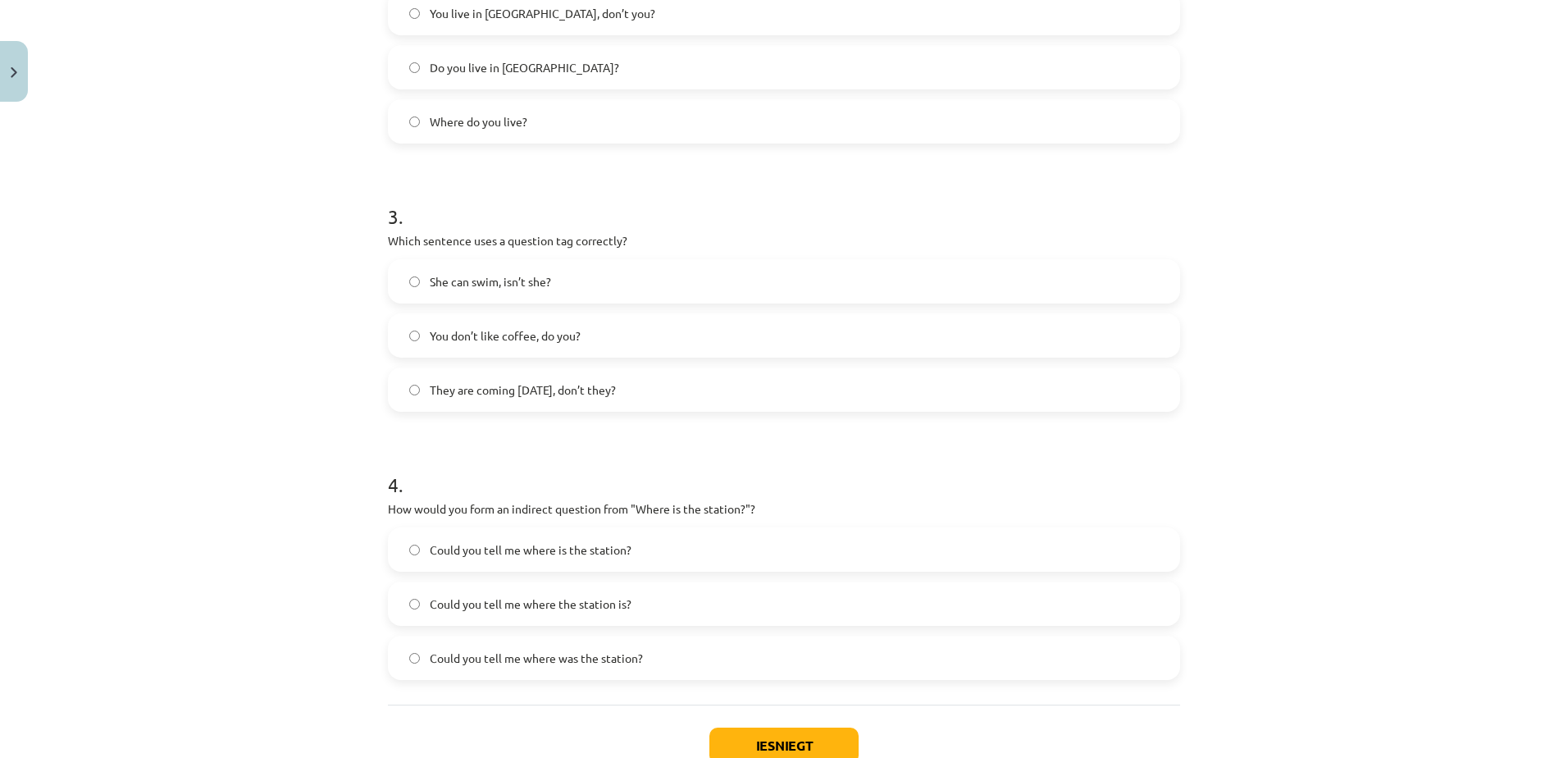
scroll to position [799, 0]
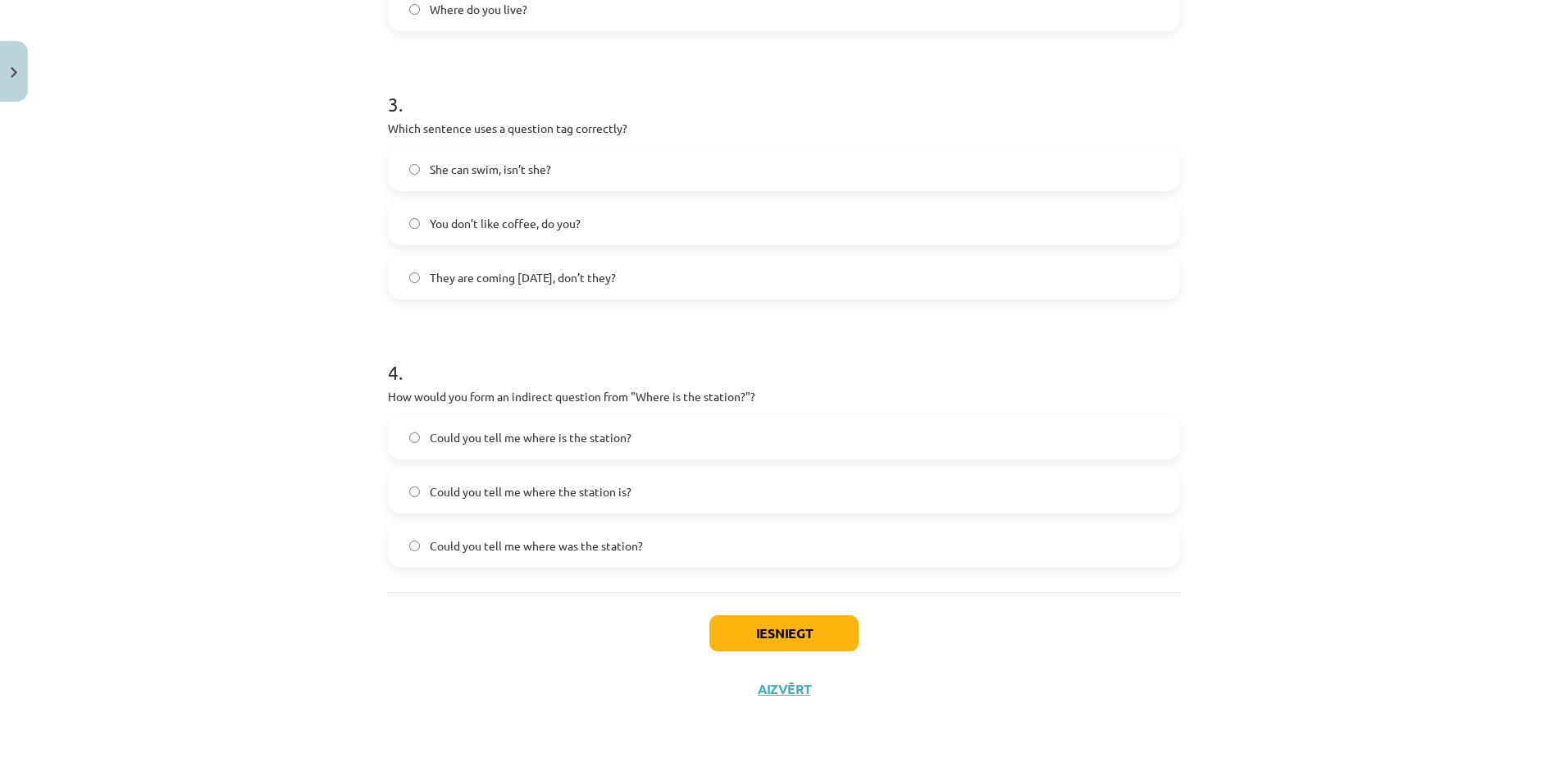
click at [597, 488] on span "Could you tell me where the station is?" at bounding box center [530, 492] width 201 height 17
click at [732, 619] on button "Iesniegt" at bounding box center [783, 633] width 149 height 37
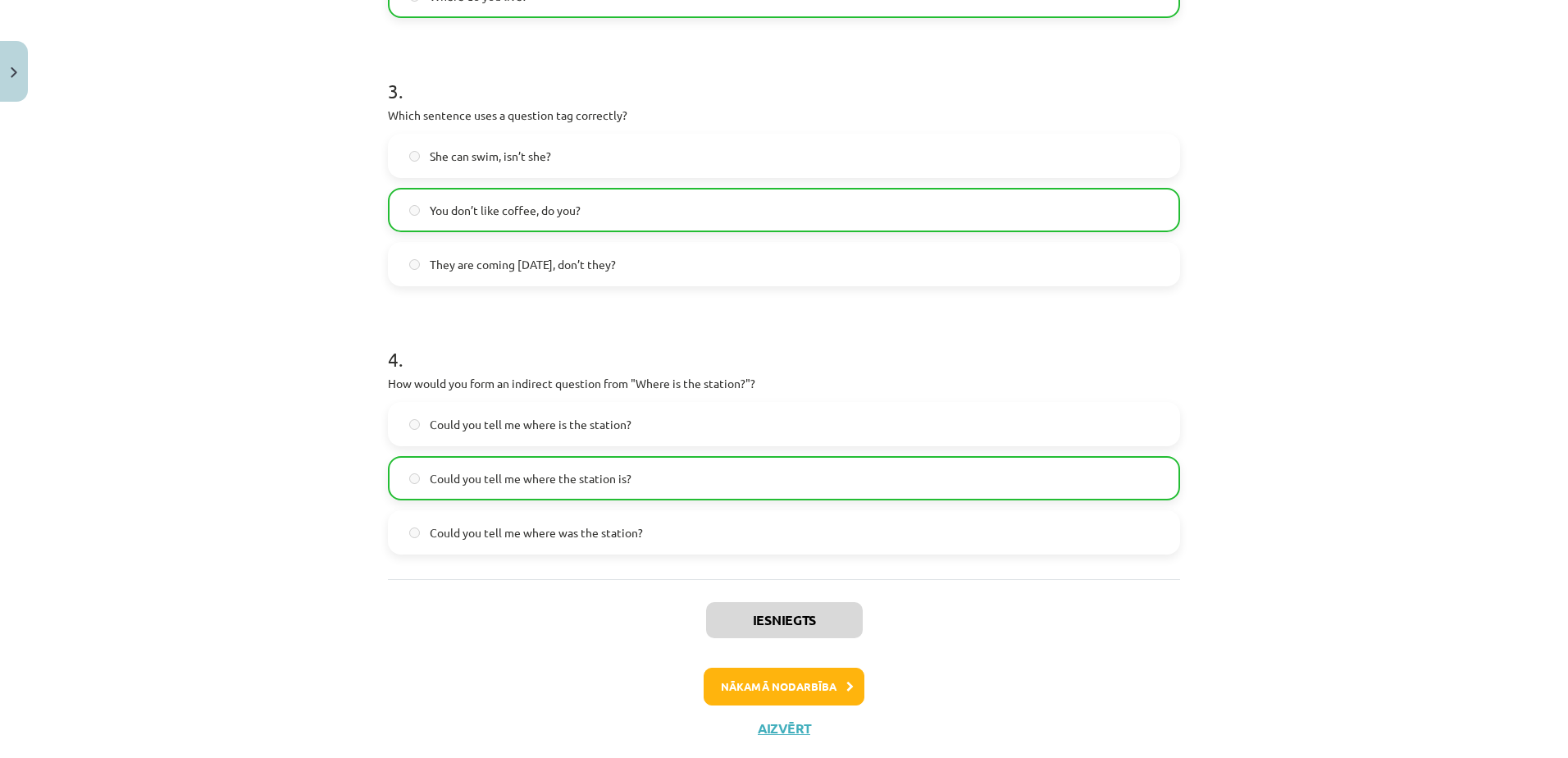
scroll to position [852, 0]
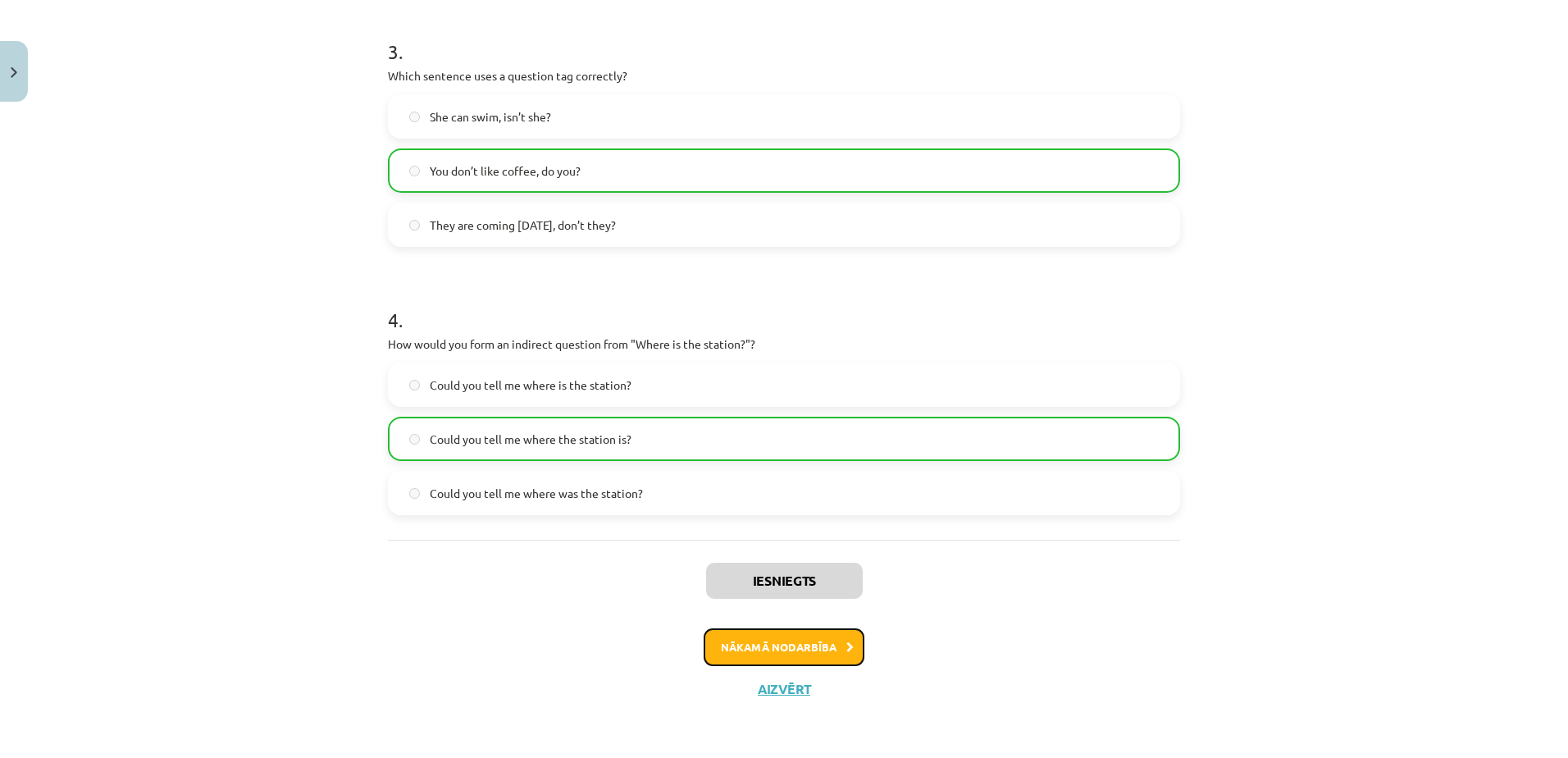
click at [743, 639] on button "Nākamā nodarbība" at bounding box center [784, 647] width 161 height 37
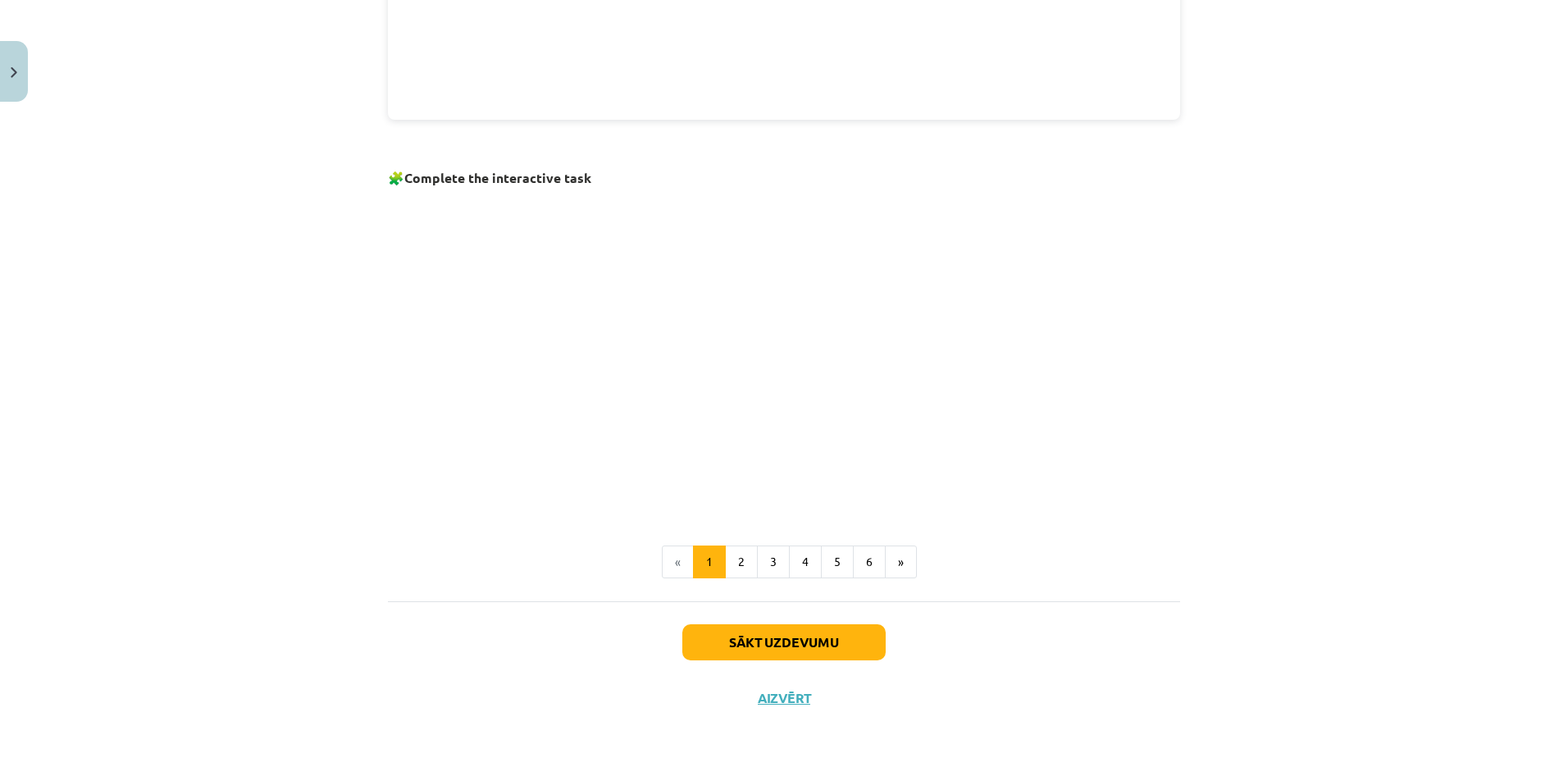
scroll to position [959, 0]
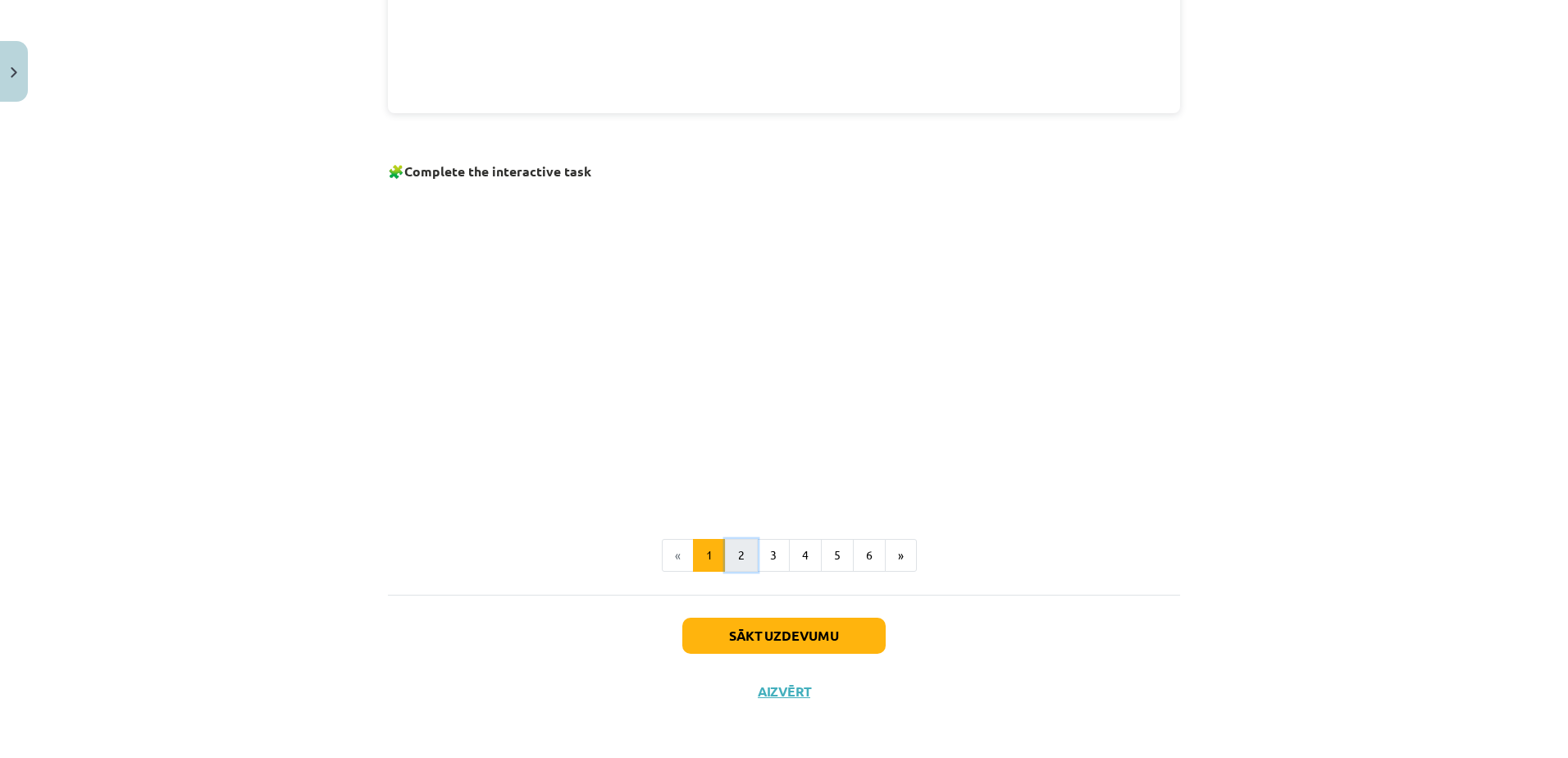
click at [729, 560] on button "2" at bounding box center [741, 555] width 33 height 33
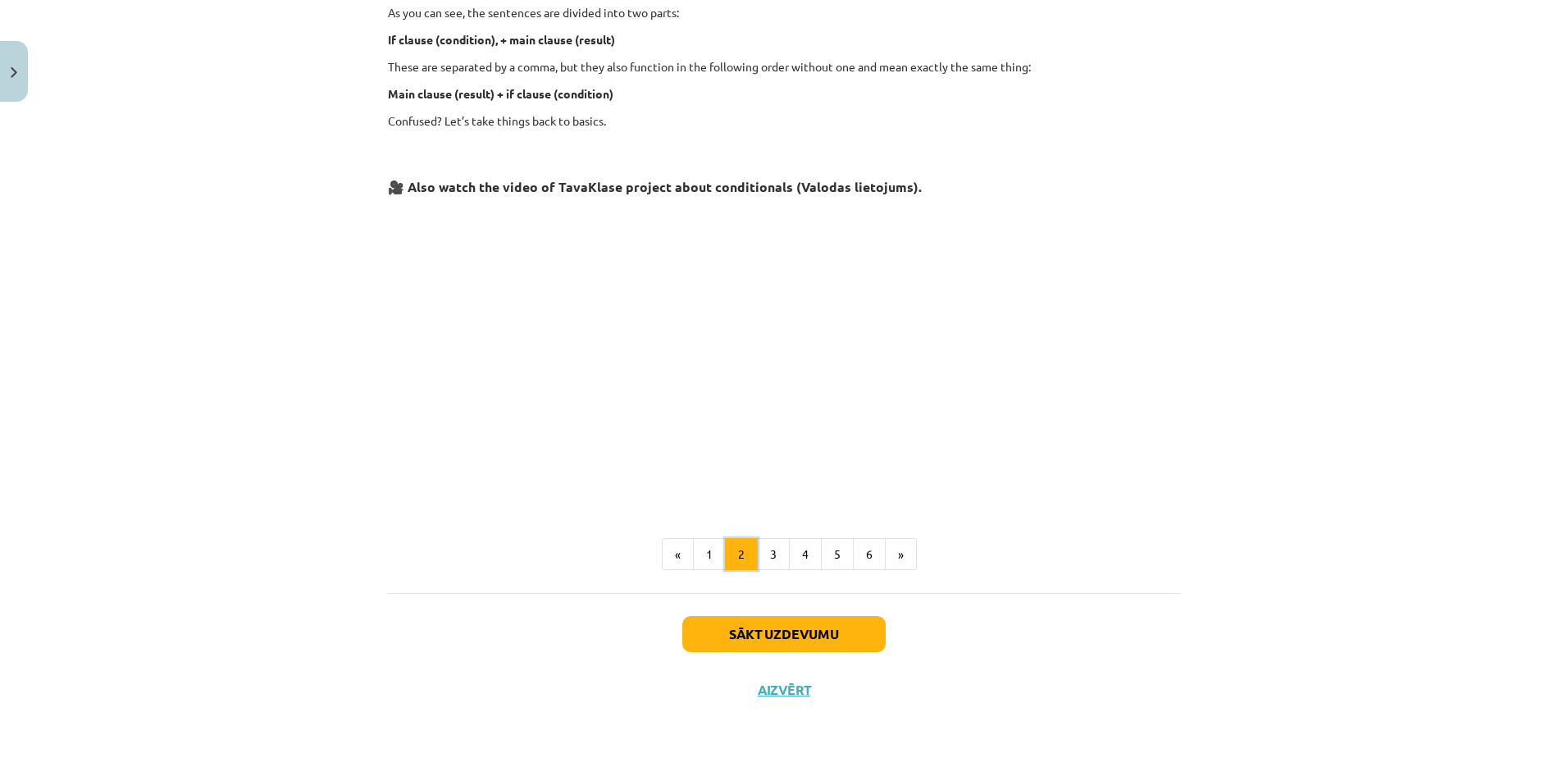
scroll to position [570, 0]
click at [768, 558] on button "3" at bounding box center [773, 556] width 33 height 33
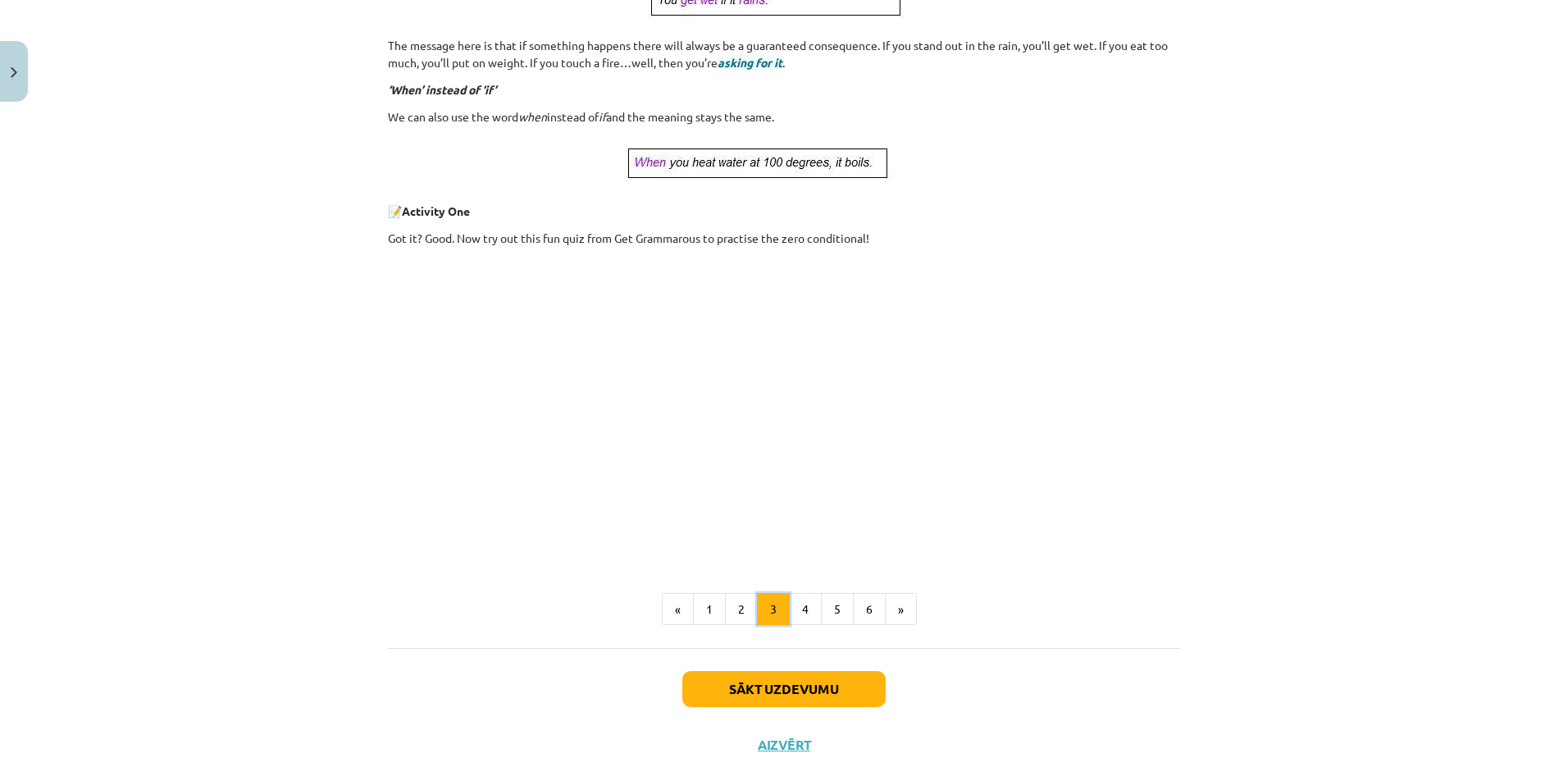
scroll to position [581, 0]
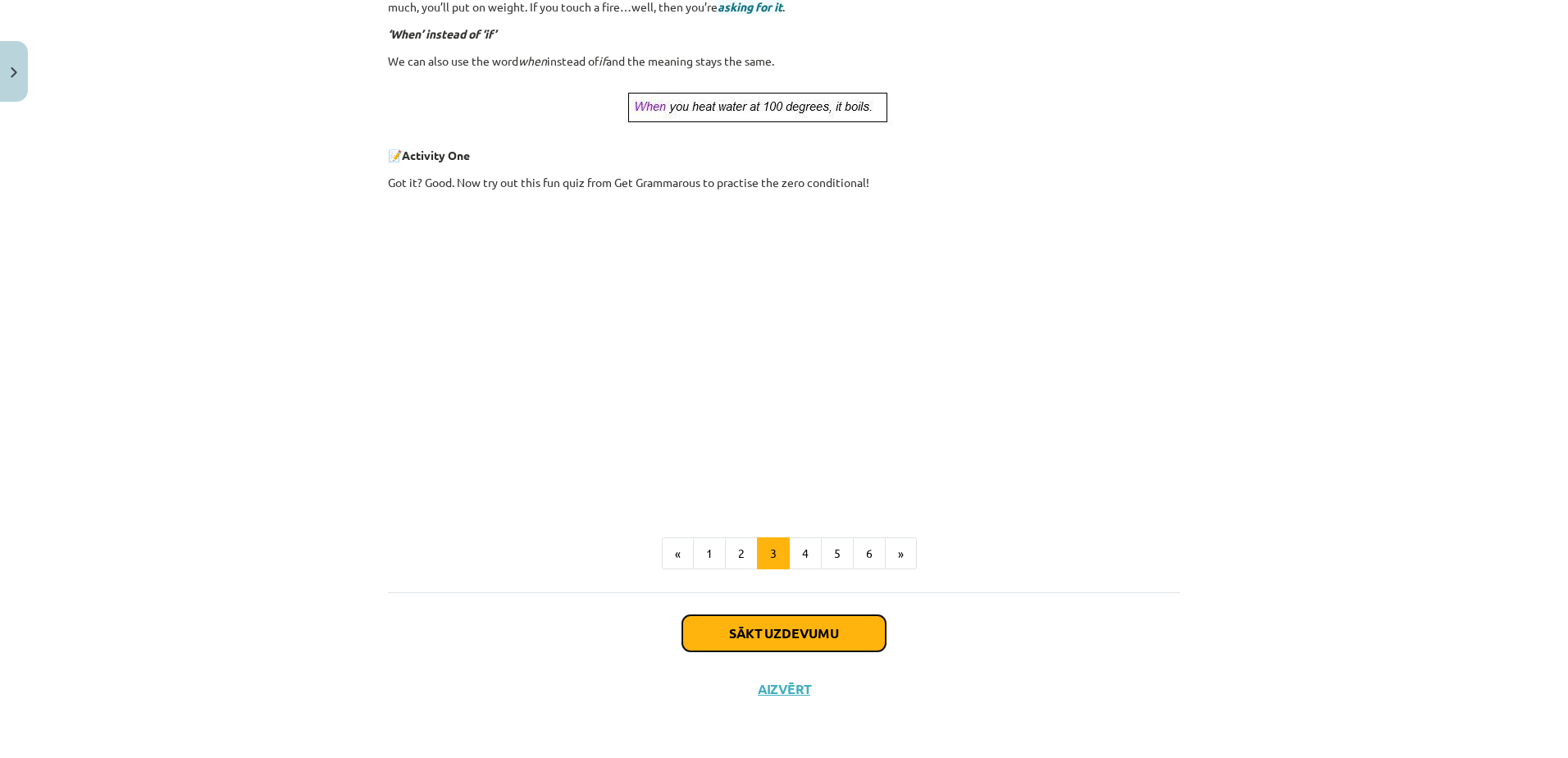
click at [774, 629] on button "Sākt uzdevumu" at bounding box center [783, 633] width 203 height 37
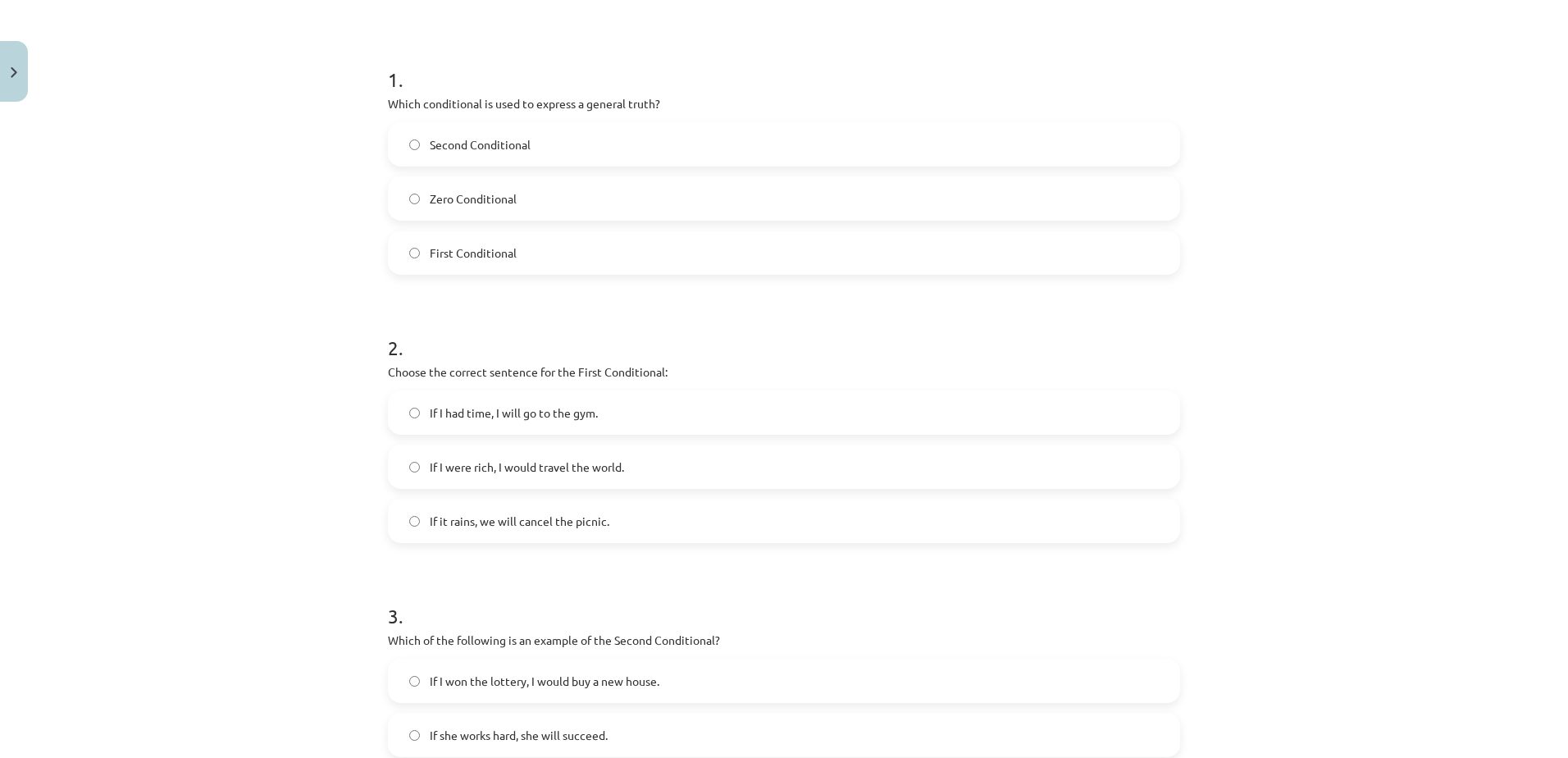
scroll to position [287, 0]
click at [493, 183] on label "Zero Conditional" at bounding box center [784, 199] width 789 height 41
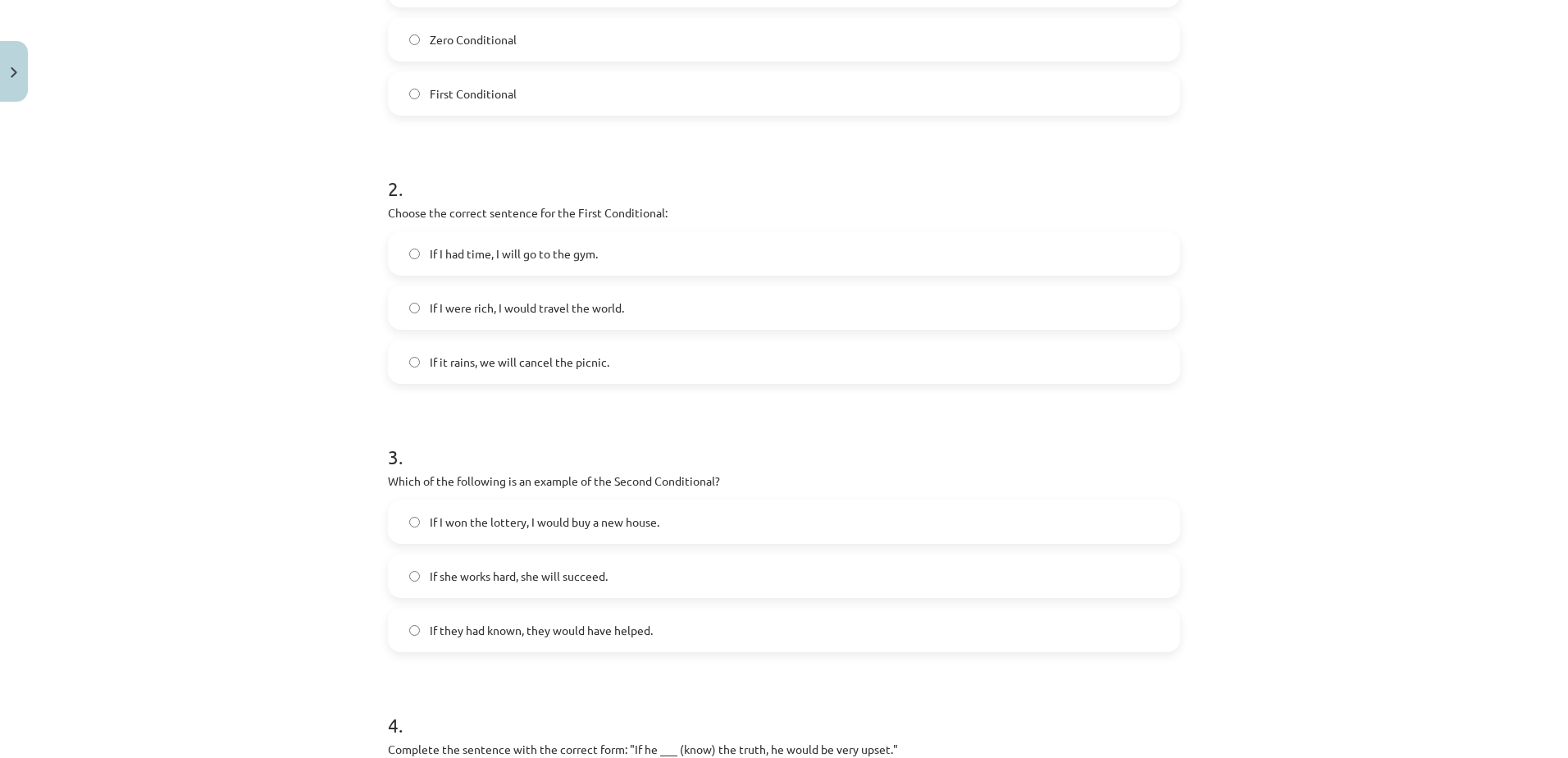
scroll to position [457, 0]
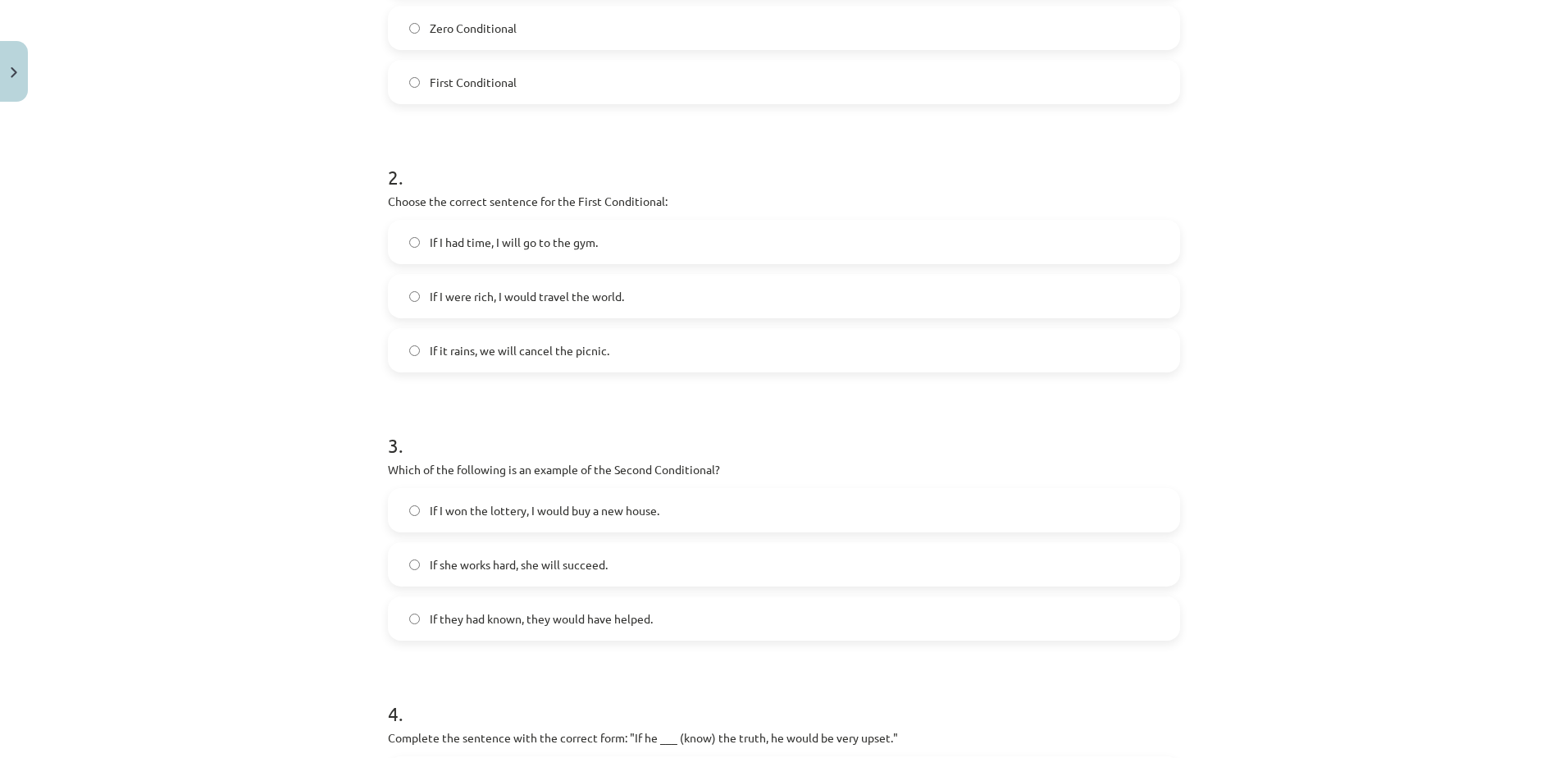
click at [558, 343] on span "If it rains, we will cancel the picnic." at bounding box center [520, 350] width 180 height 17
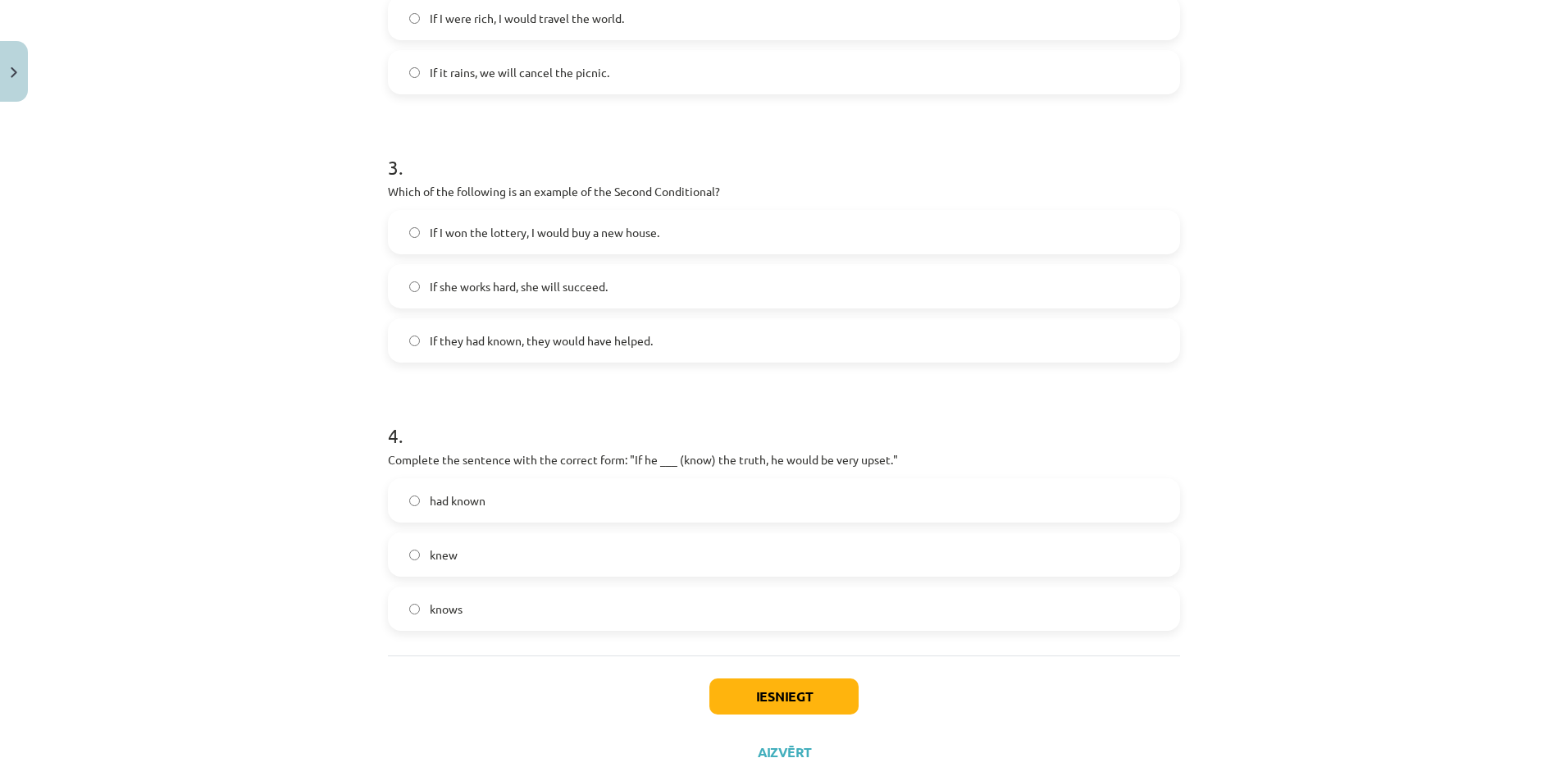
scroll to position [737, 0]
click at [557, 321] on label "If they had known, they would have helped." at bounding box center [784, 339] width 789 height 41
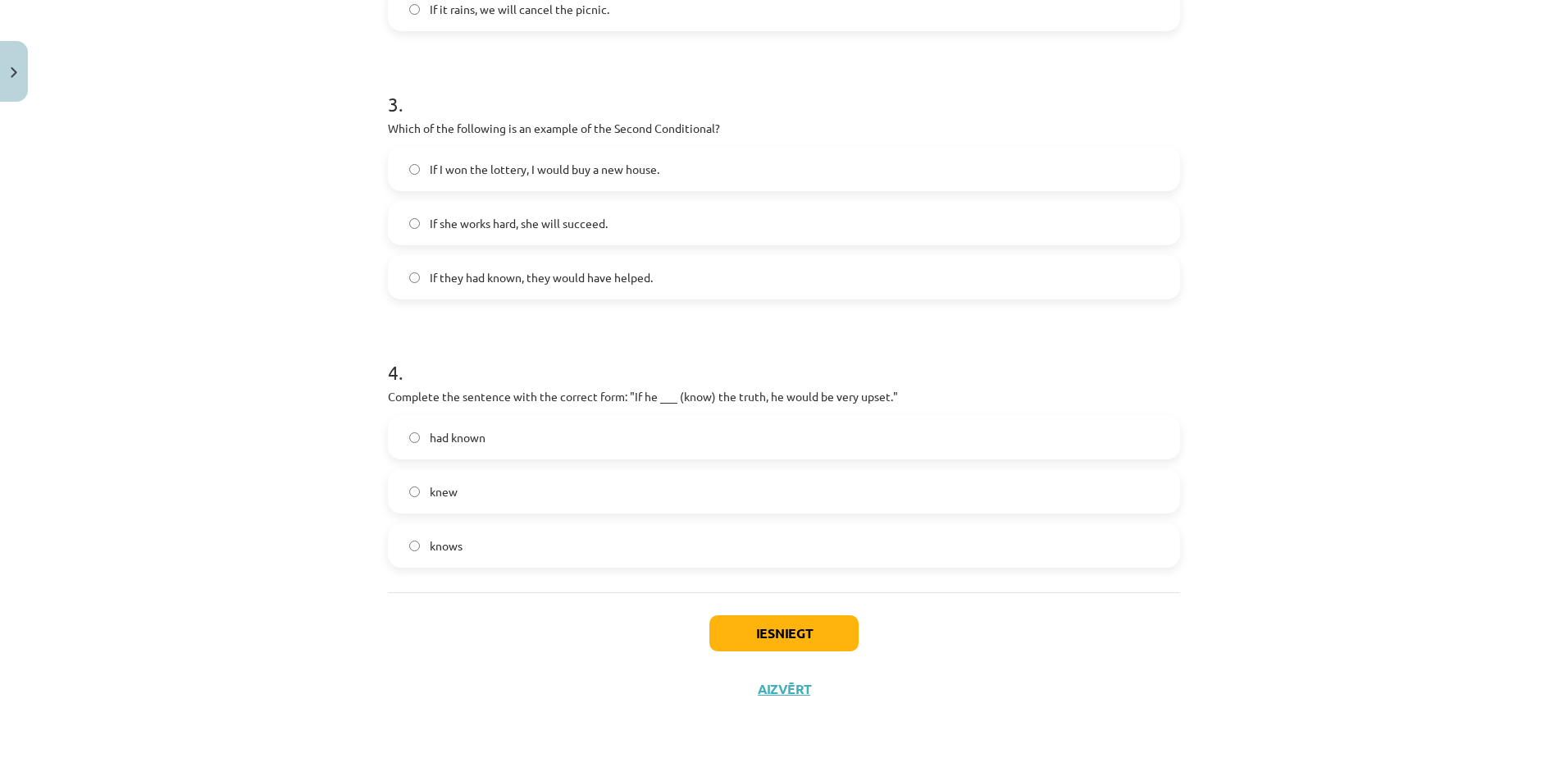
click at [477, 431] on span "had known" at bounding box center [458, 438] width 56 height 17
click at [464, 482] on label "knew" at bounding box center [784, 491] width 789 height 41
click at [774, 617] on button "Iesniegt" at bounding box center [783, 633] width 149 height 37
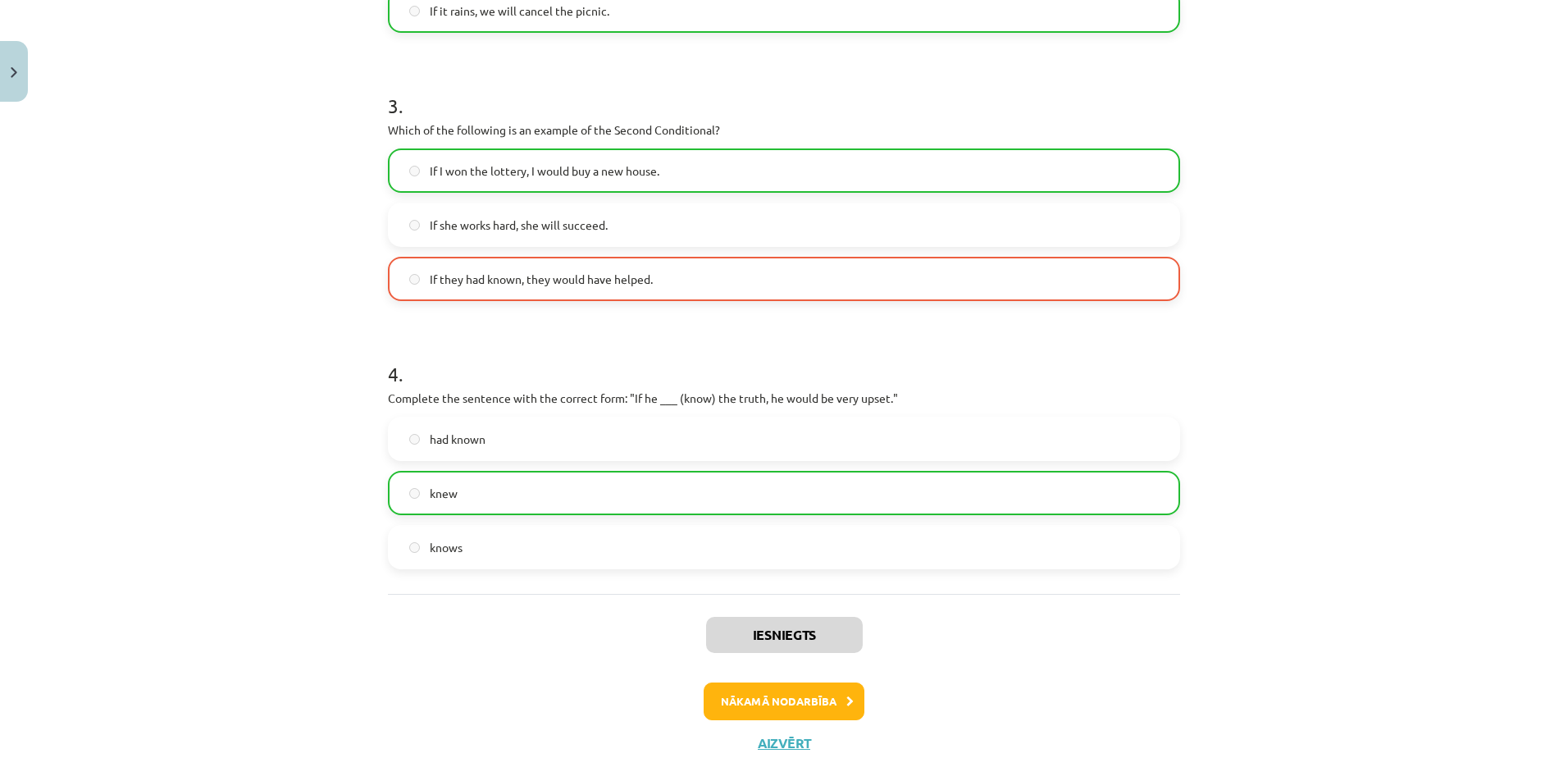
scroll to position [852, 0]
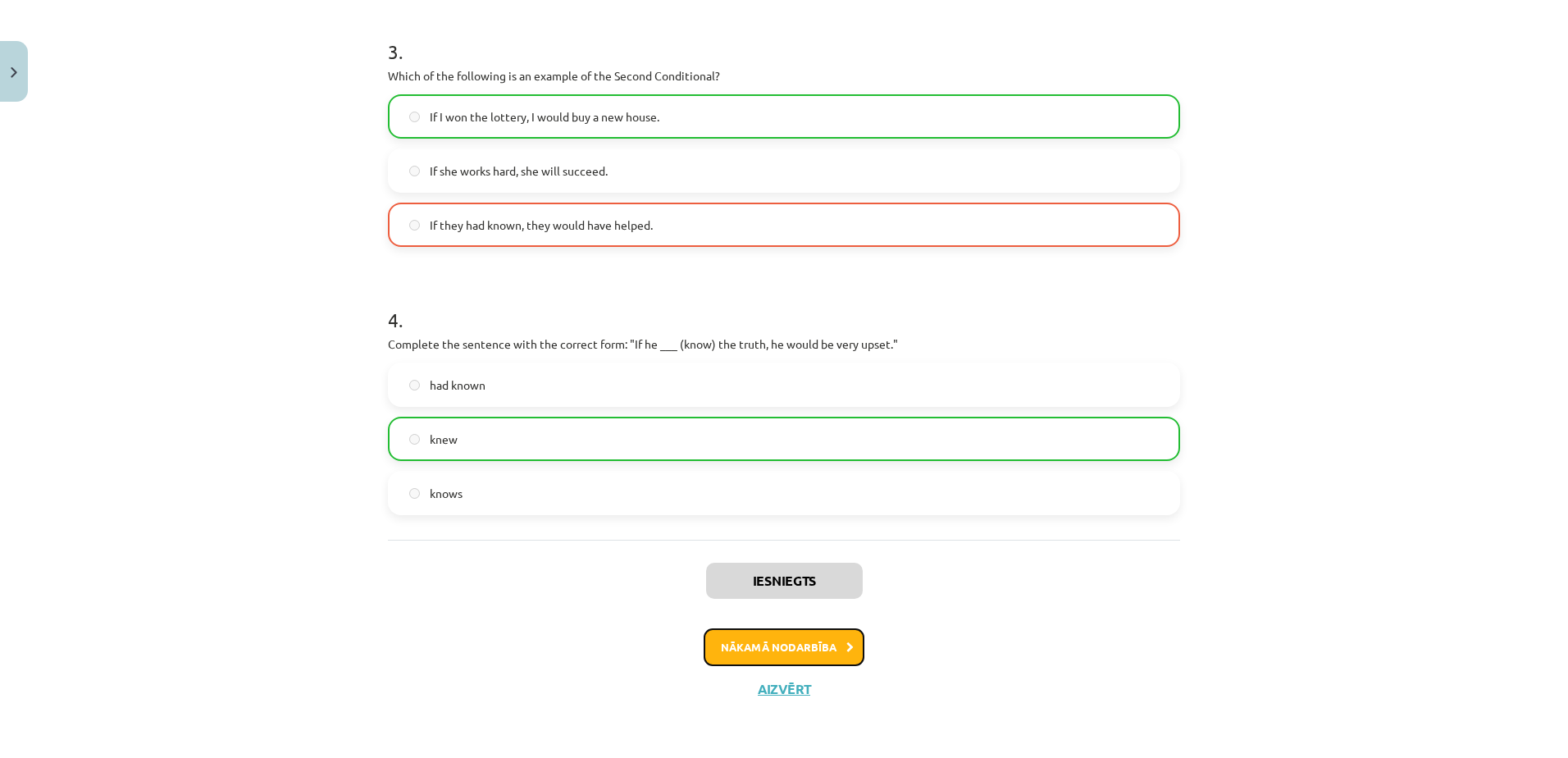
click at [775, 642] on button "Nākamā nodarbība" at bounding box center [784, 647] width 161 height 37
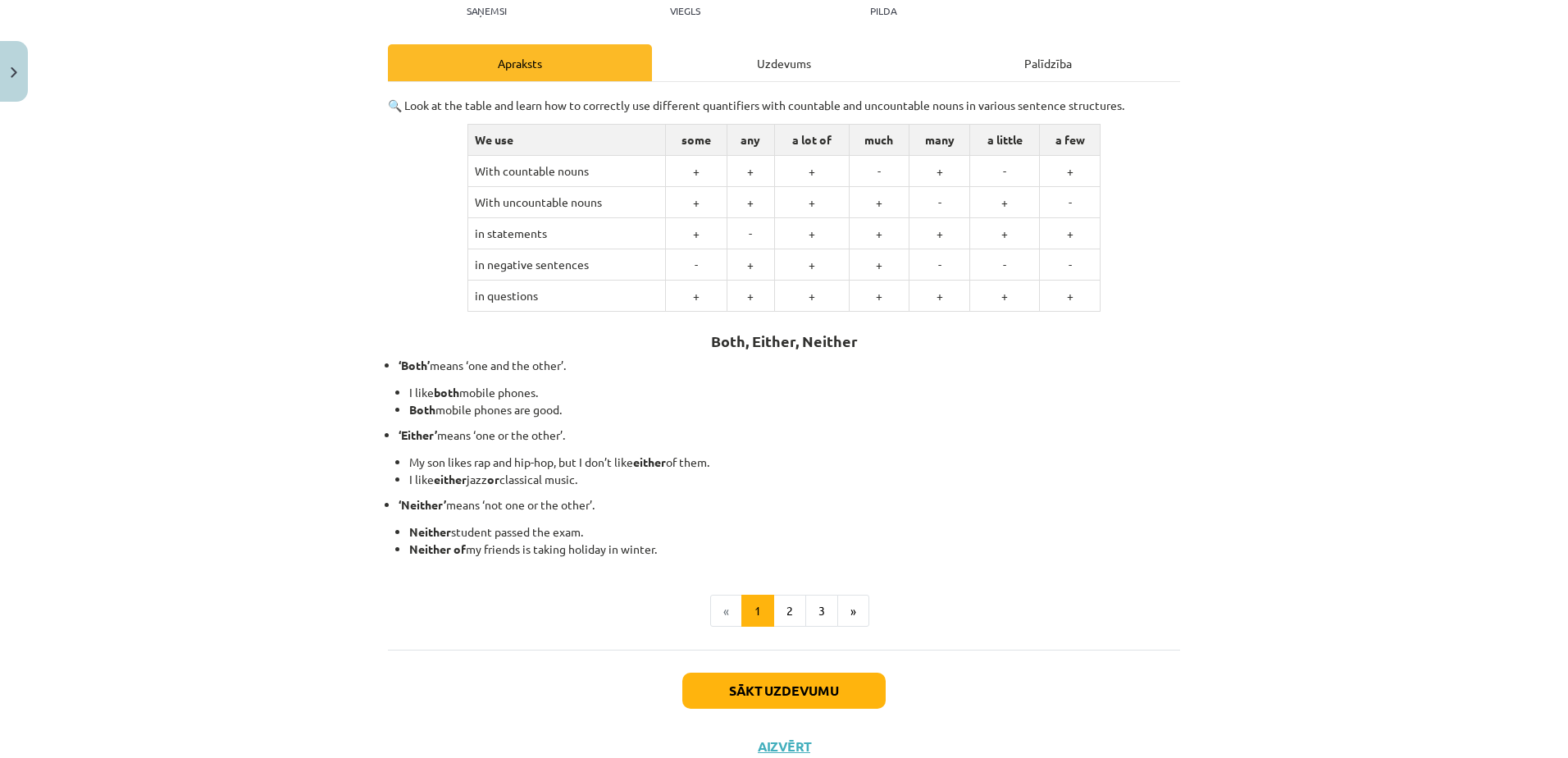
scroll to position [254, 0]
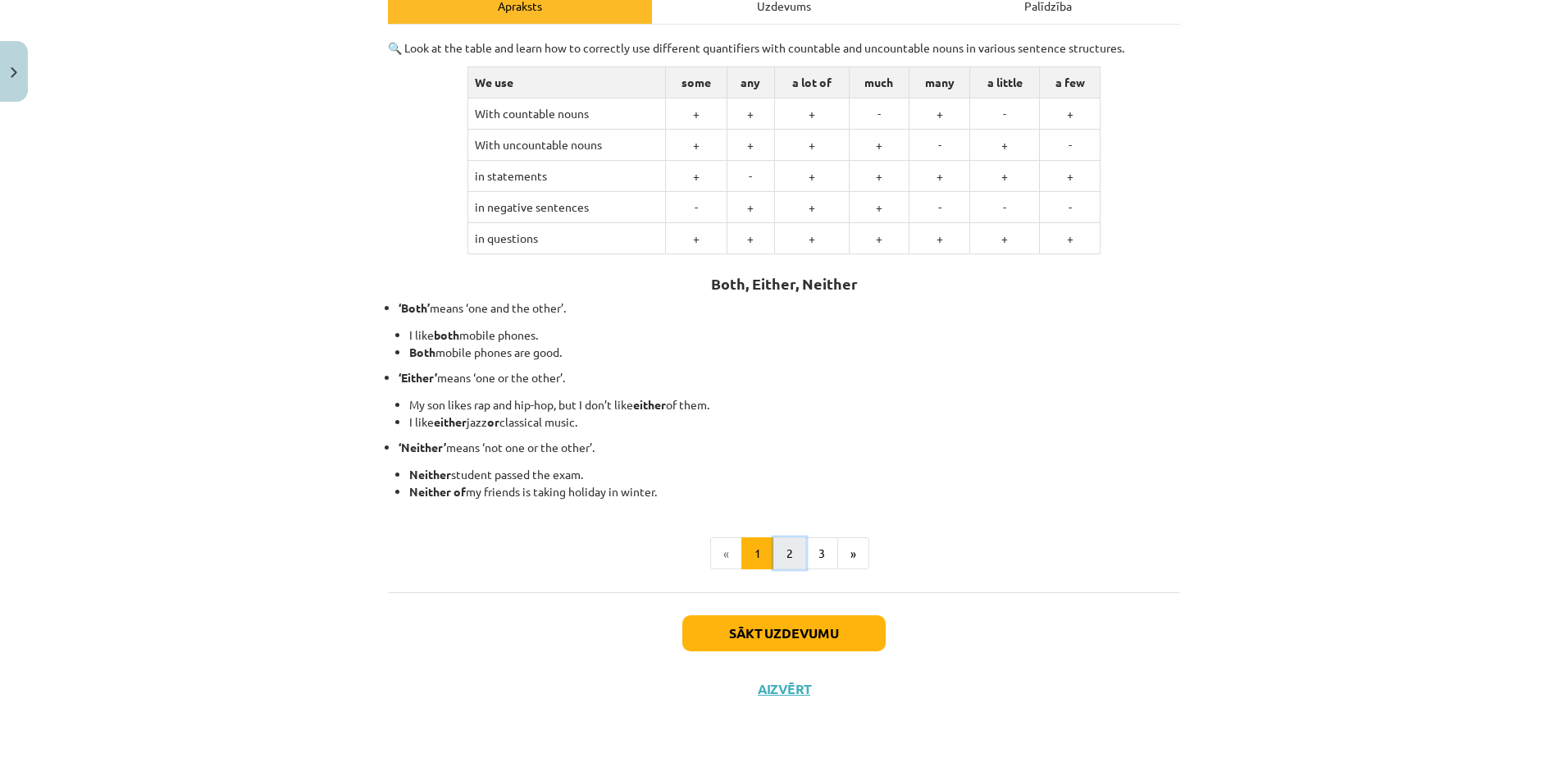
click at [785, 548] on button "2" at bounding box center [790, 553] width 33 height 33
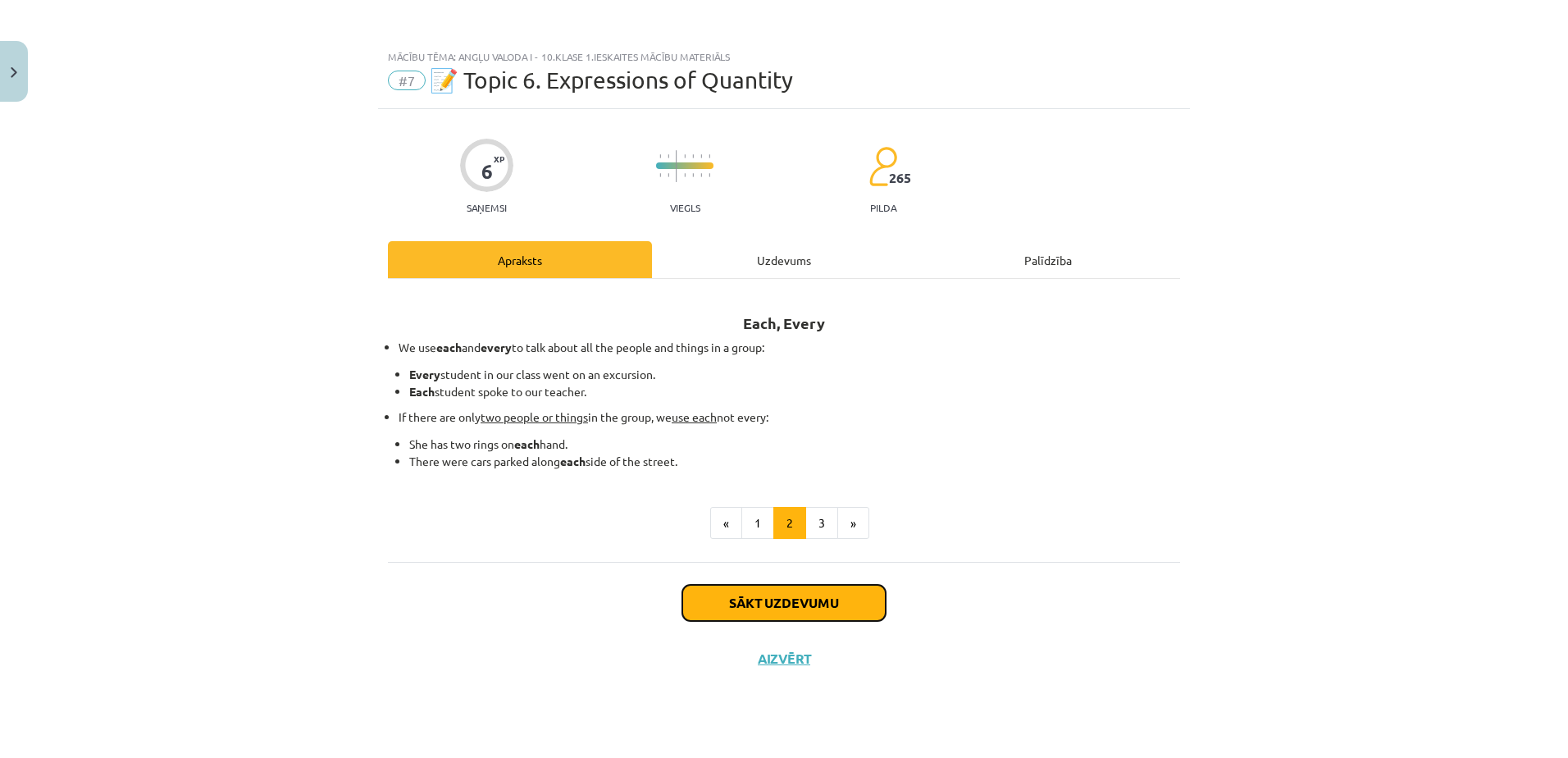
click at [778, 603] on button "Sākt uzdevumu" at bounding box center [783, 602] width 203 height 37
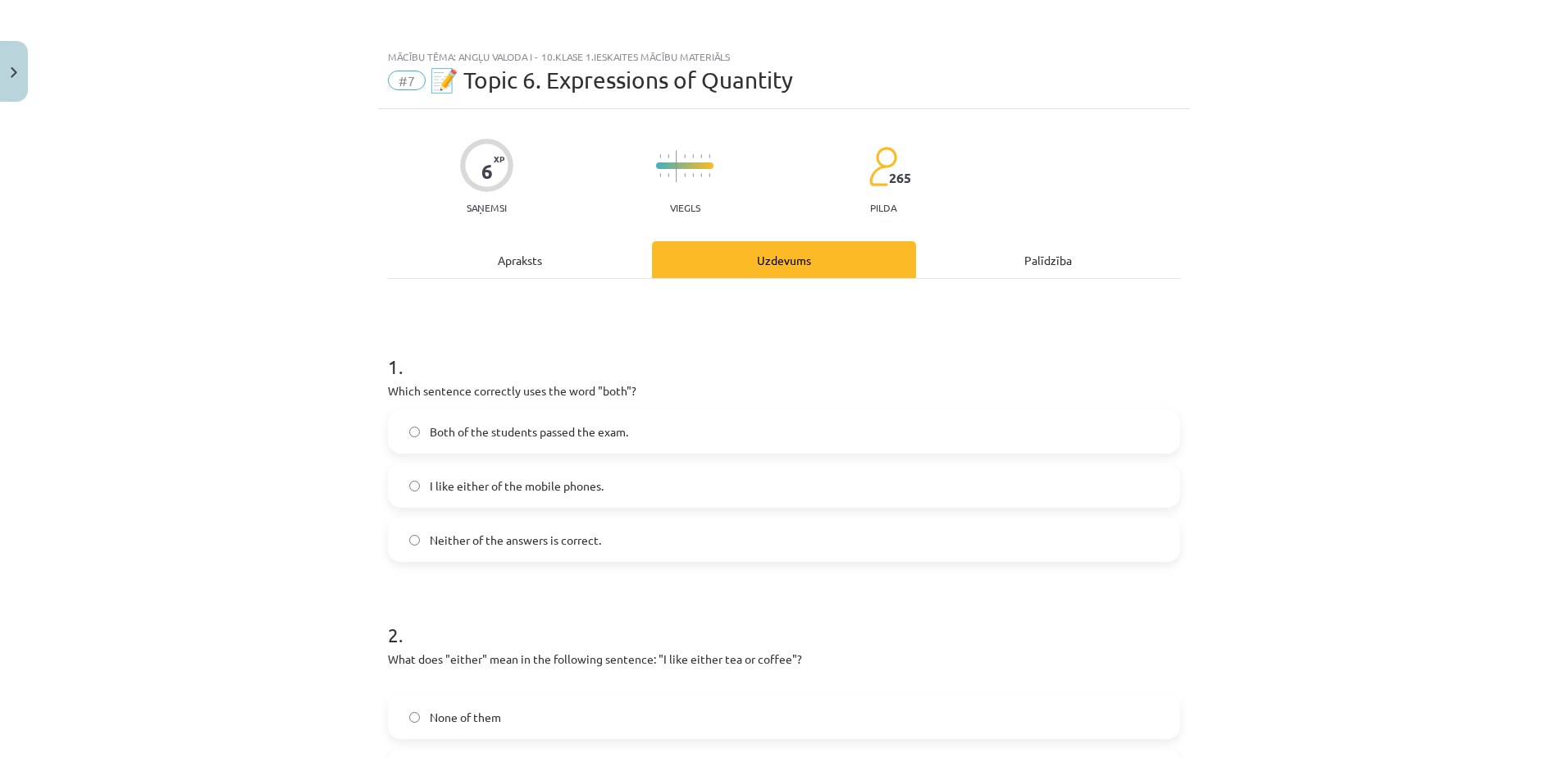
click at [523, 354] on h1 "1 ." at bounding box center [784, 351] width 792 height 51
click at [470, 418] on label "Both of the students passed the exam." at bounding box center [784, 432] width 789 height 41
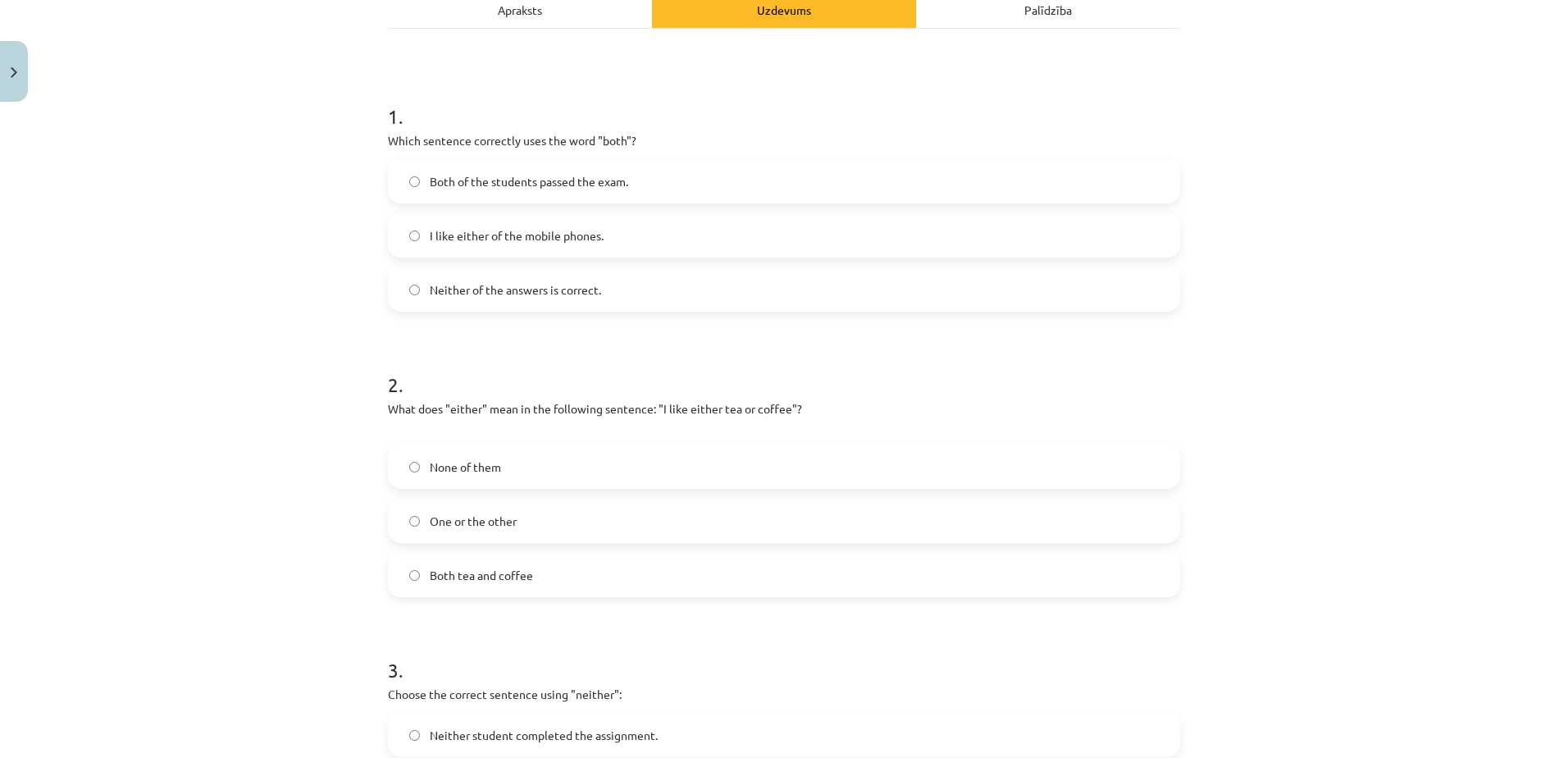
scroll to position [252, 0]
click at [476, 517] on span "One or the other" at bounding box center [473, 519] width 87 height 17
click at [487, 570] on span "Both tea and coffee" at bounding box center [481, 573] width 103 height 17
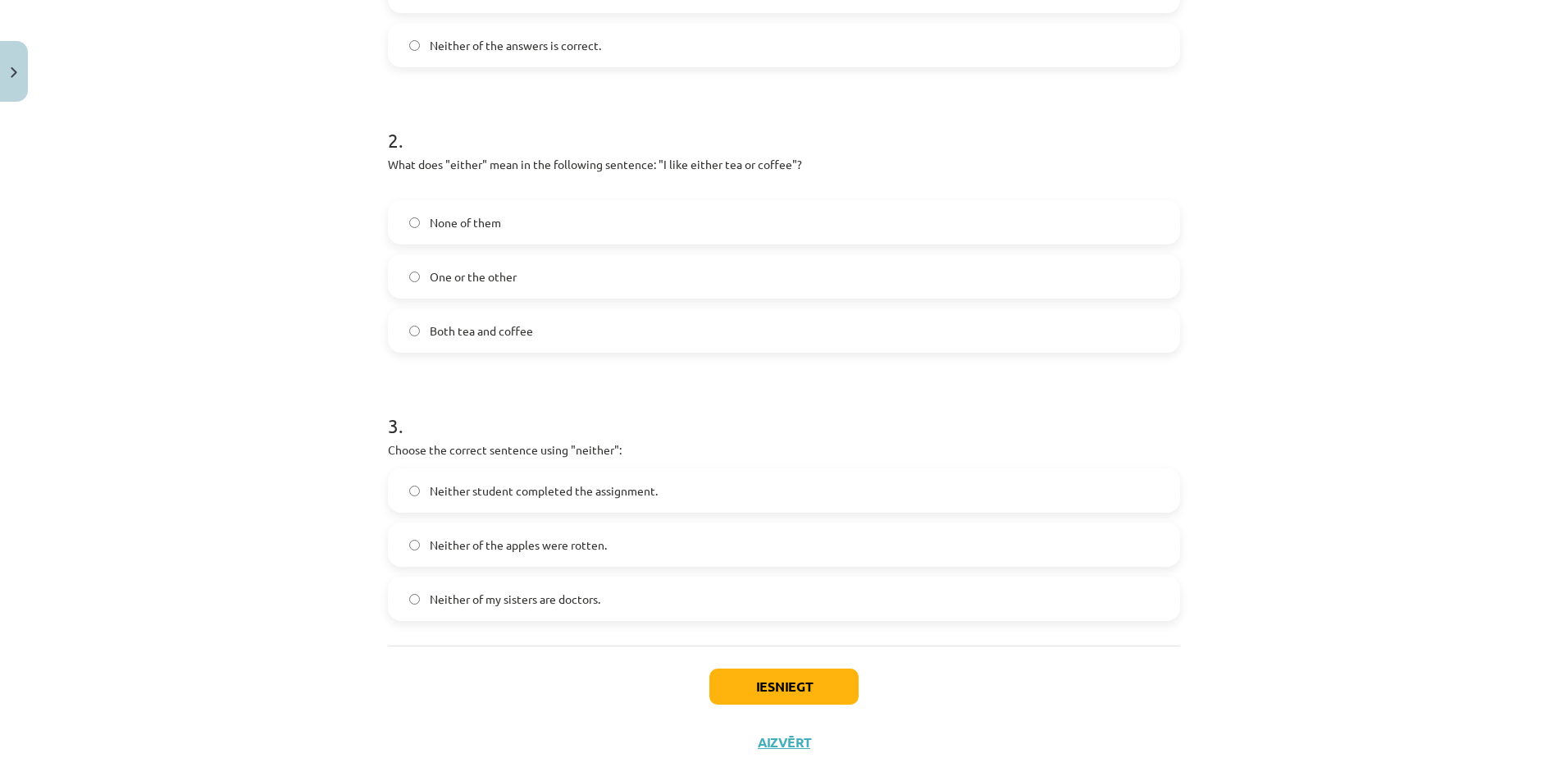
scroll to position [513, 0]
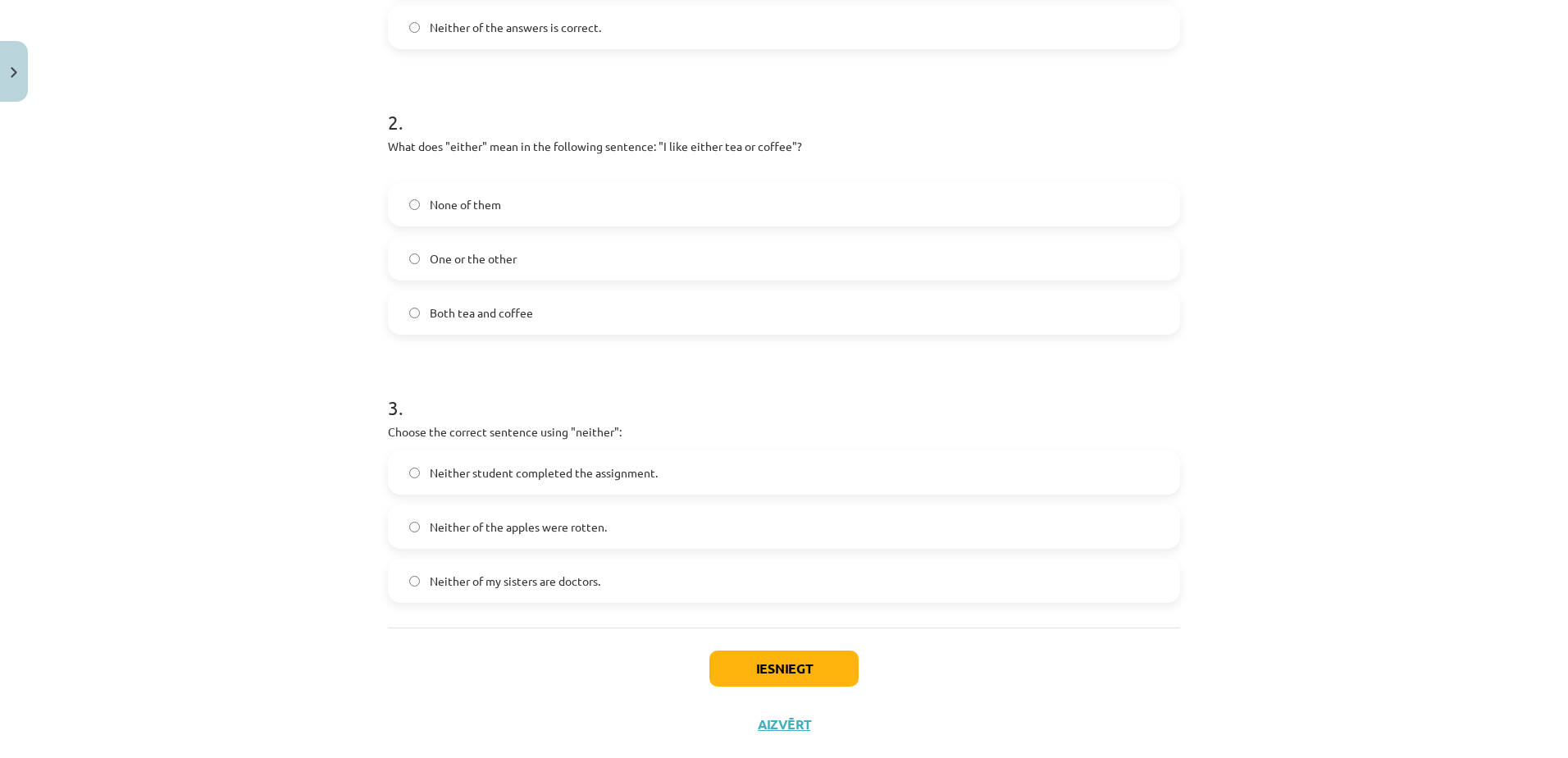
click at [517, 576] on span "Neither of my sisters are doctors." at bounding box center [515, 581] width 170 height 17
click at [824, 655] on button "Iesniegt" at bounding box center [783, 668] width 149 height 37
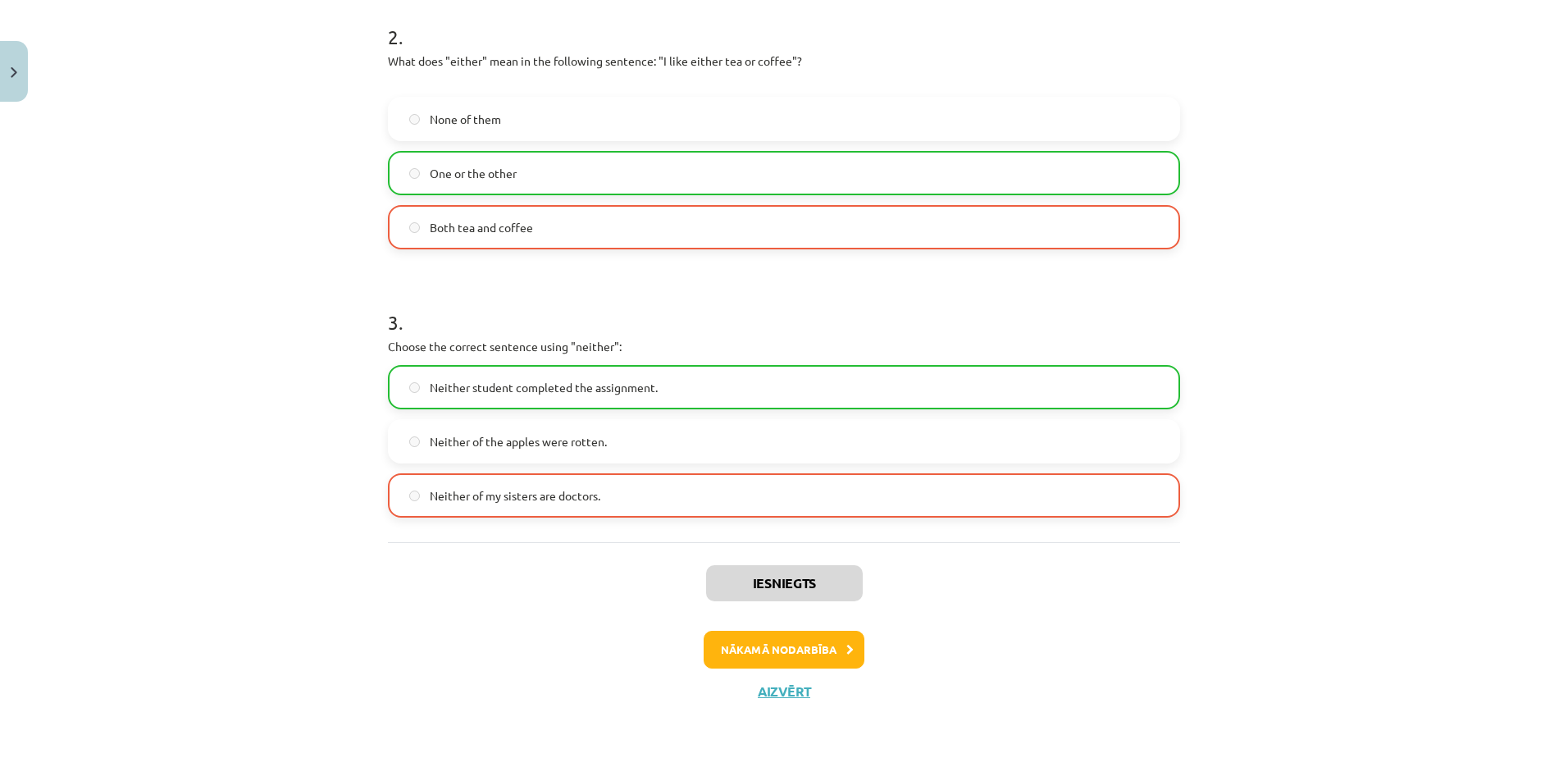
scroll to position [601, 0]
click at [811, 635] on button "Nākamā nodarbība" at bounding box center [784, 647] width 161 height 37
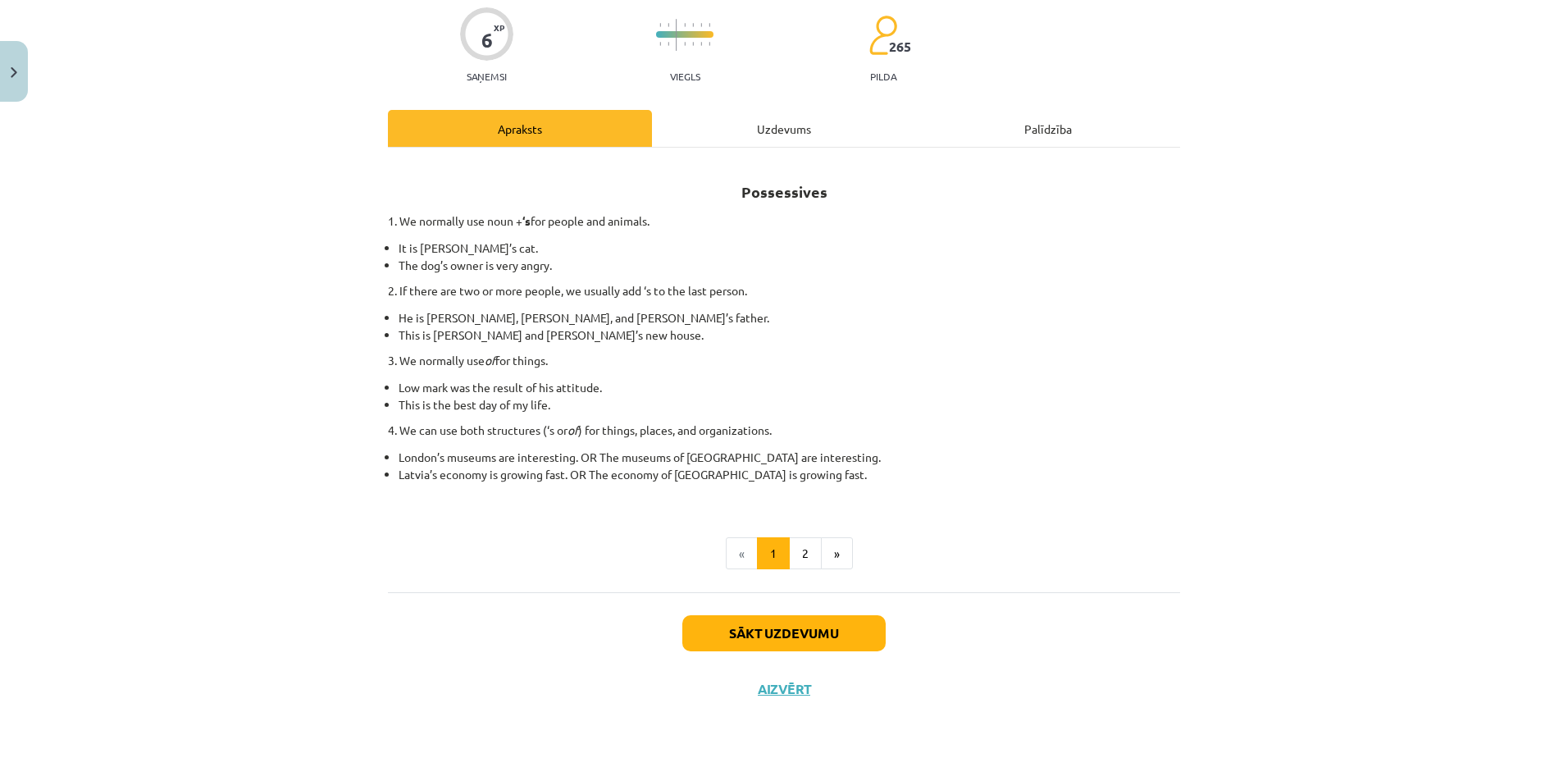
scroll to position [120, 0]
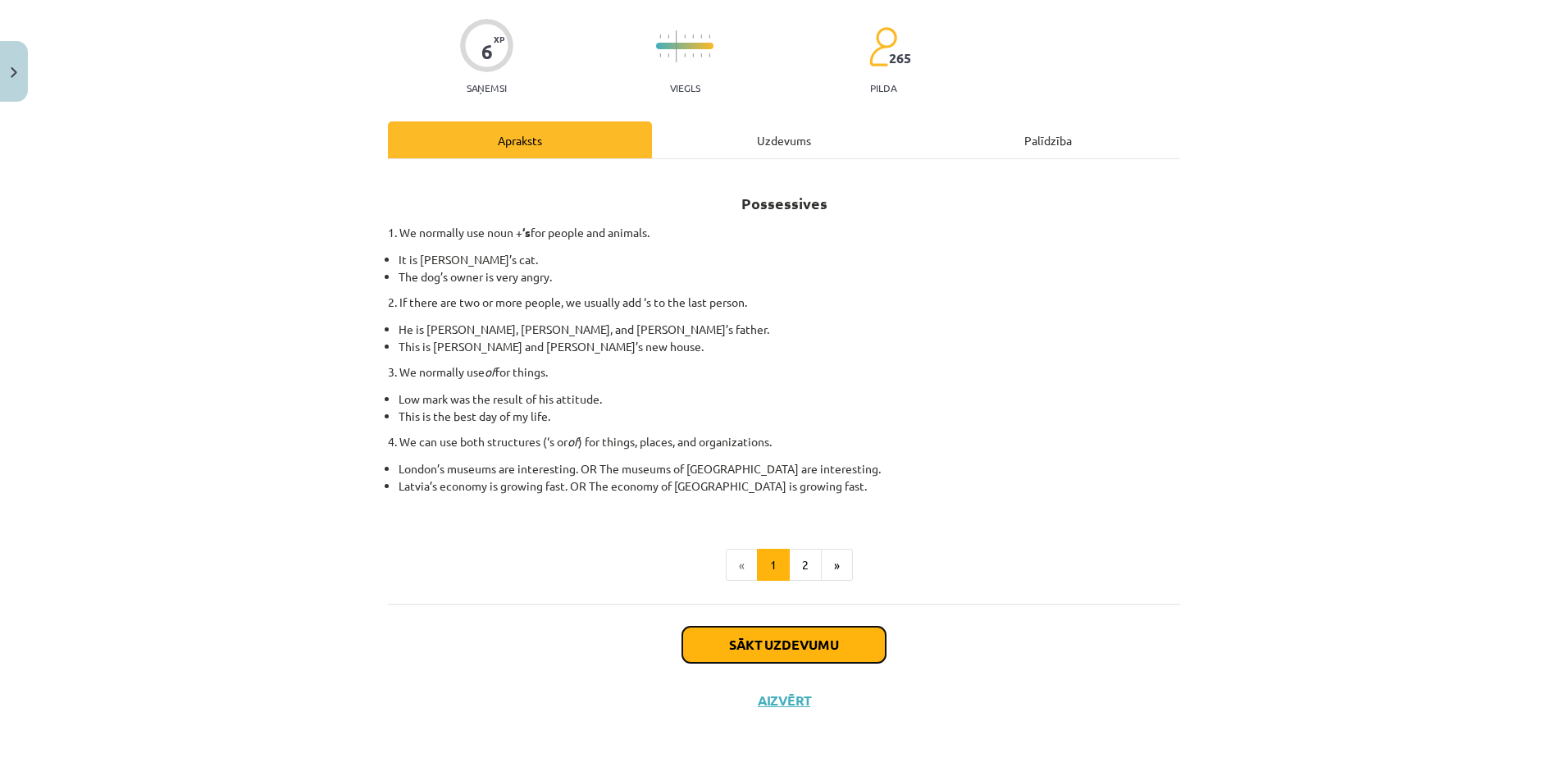
click at [812, 643] on button "Sākt uzdevumu" at bounding box center [783, 645] width 203 height 37
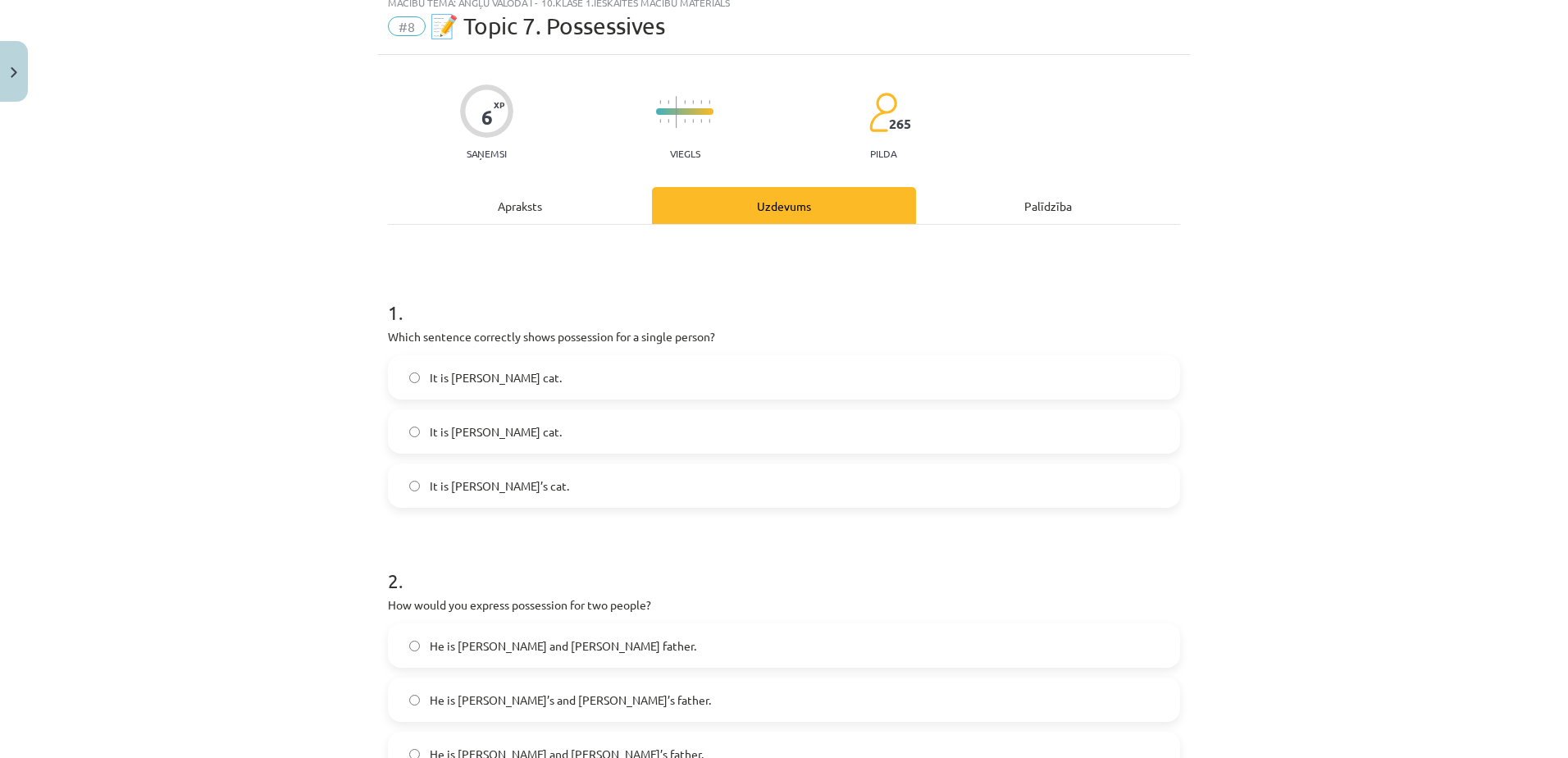
scroll to position [41, 0]
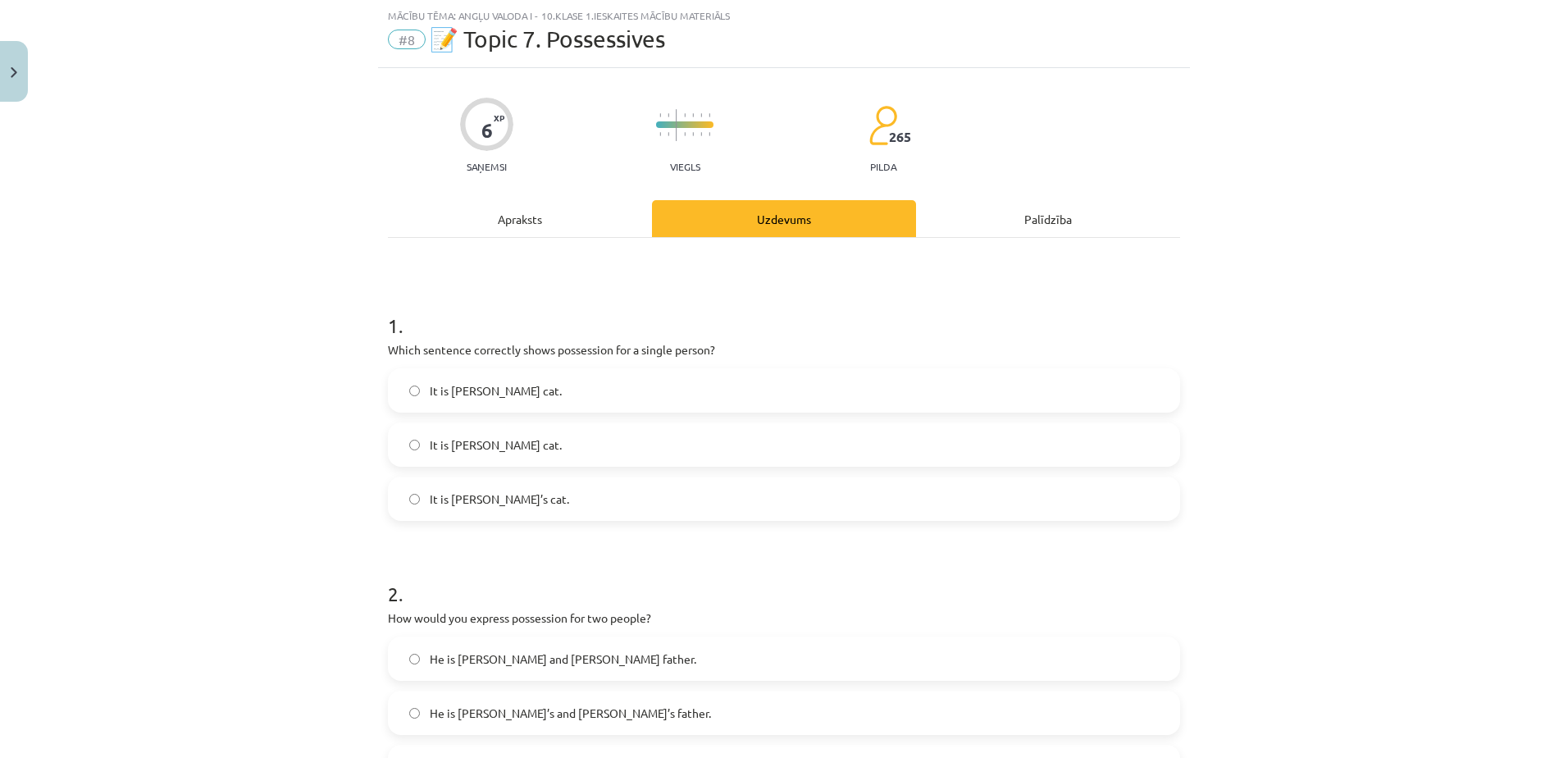
click at [515, 370] on label "It is Janes cat." at bounding box center [784, 391] width 789 height 41
click at [512, 490] on label "It is Jane’s cat." at bounding box center [784, 498] width 789 height 41
click at [500, 384] on label "It is Janes cat." at bounding box center [784, 391] width 789 height 41
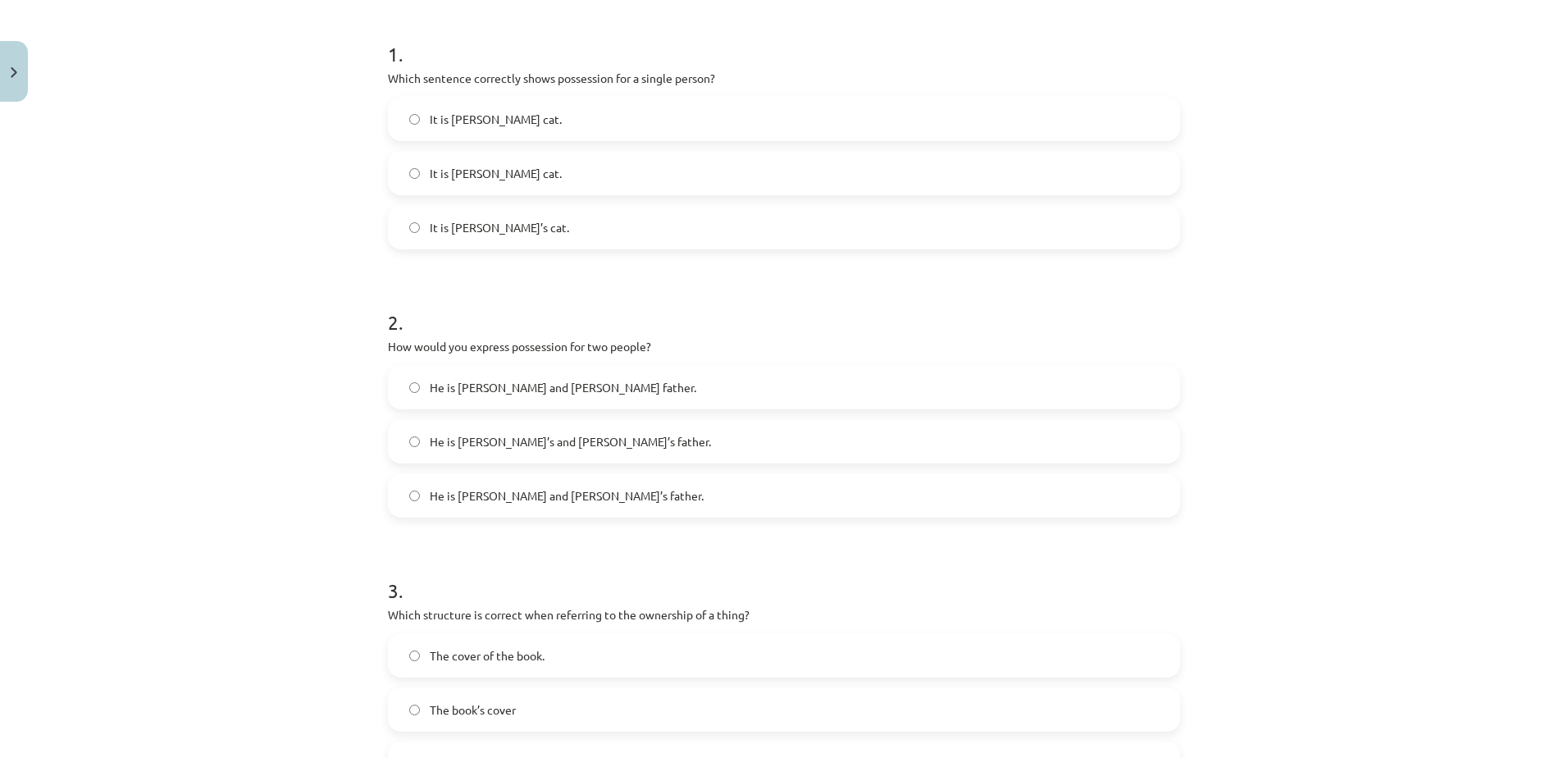
scroll to position [333, 0]
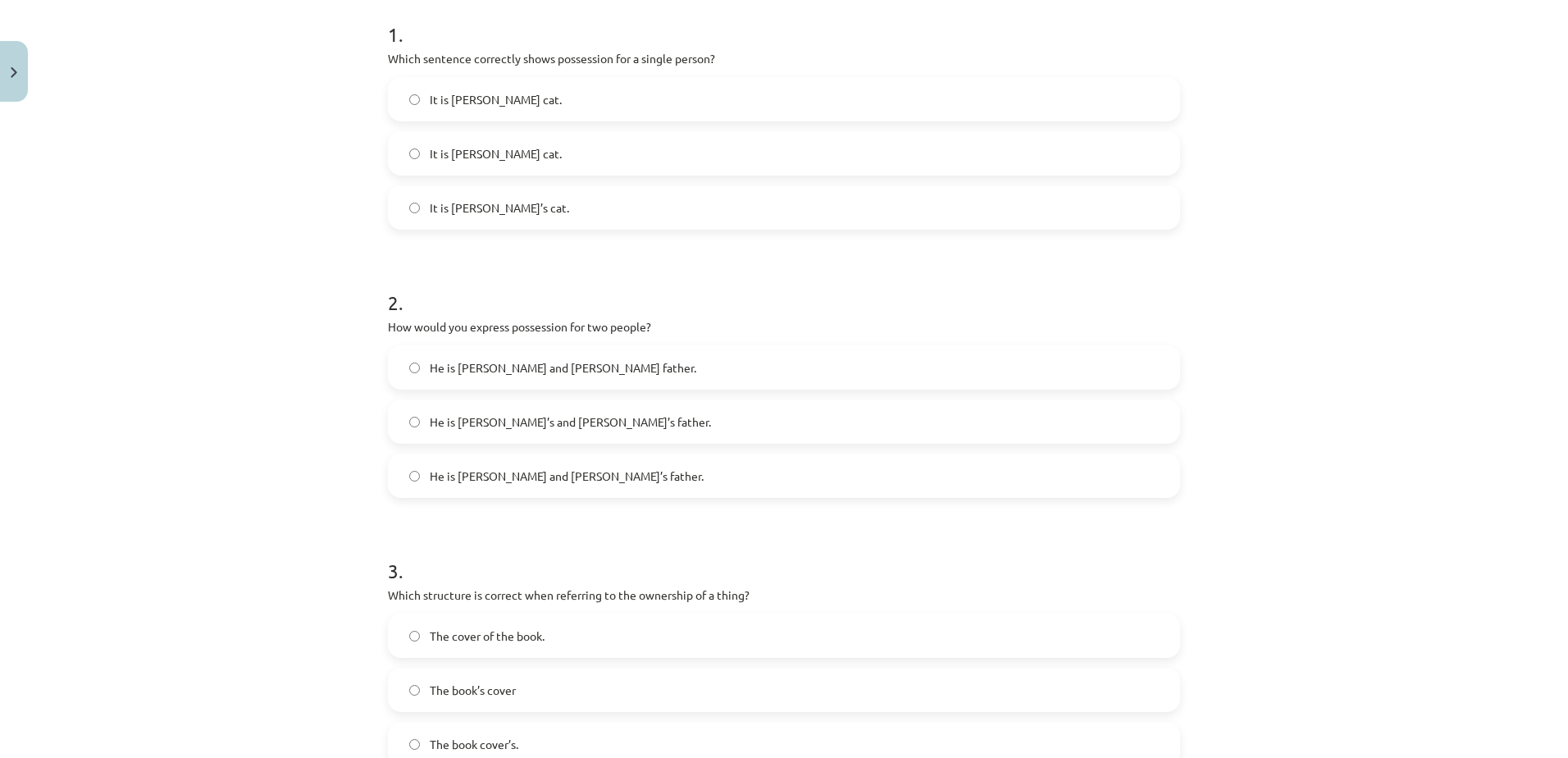
click at [471, 409] on label "He is Alice’s and James’s father." at bounding box center [784, 422] width 789 height 41
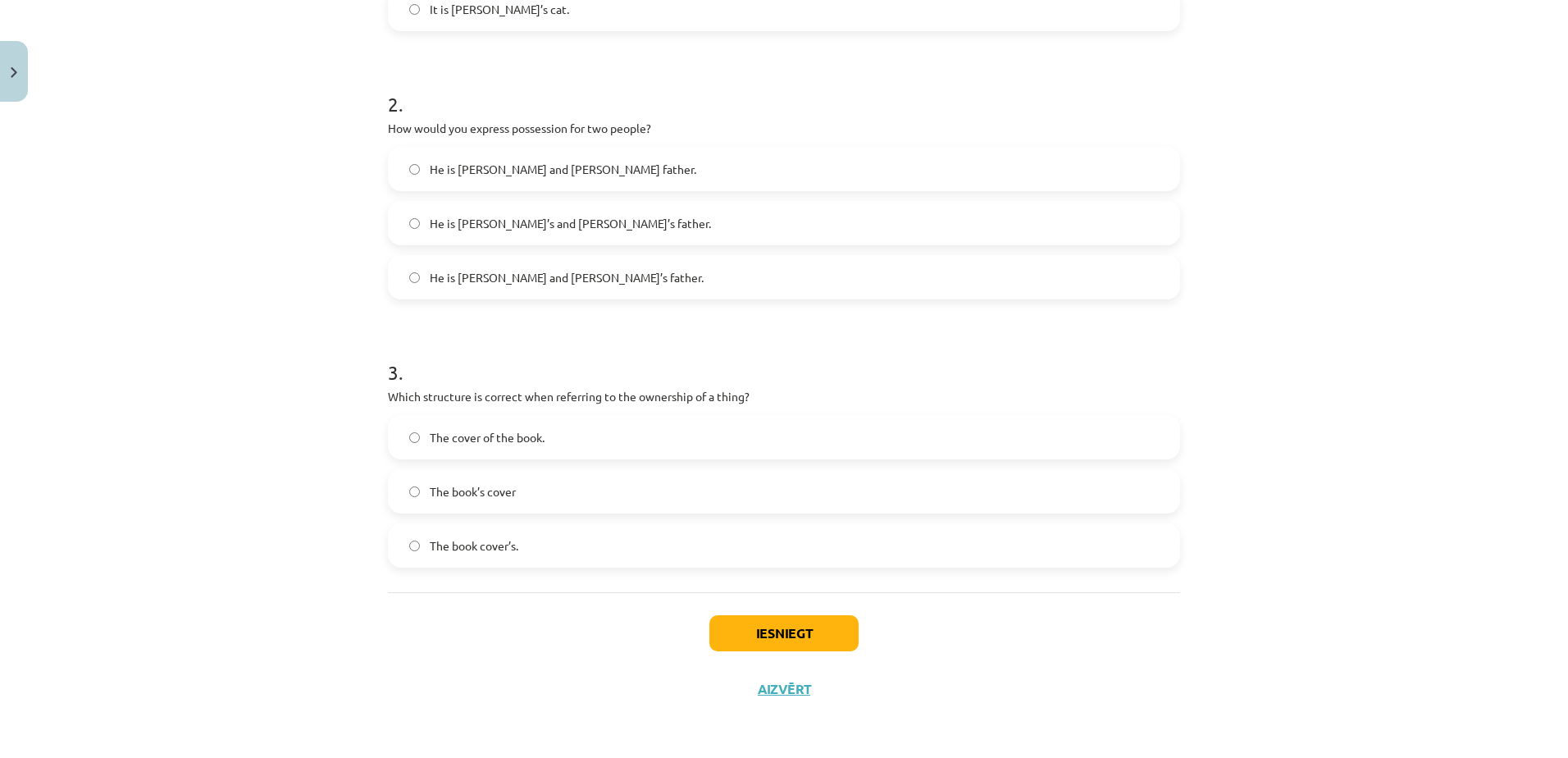
click at [512, 440] on span "The cover of the book." at bounding box center [487, 438] width 115 height 17
click at [762, 630] on button "Iesniegt" at bounding box center [783, 633] width 149 height 37
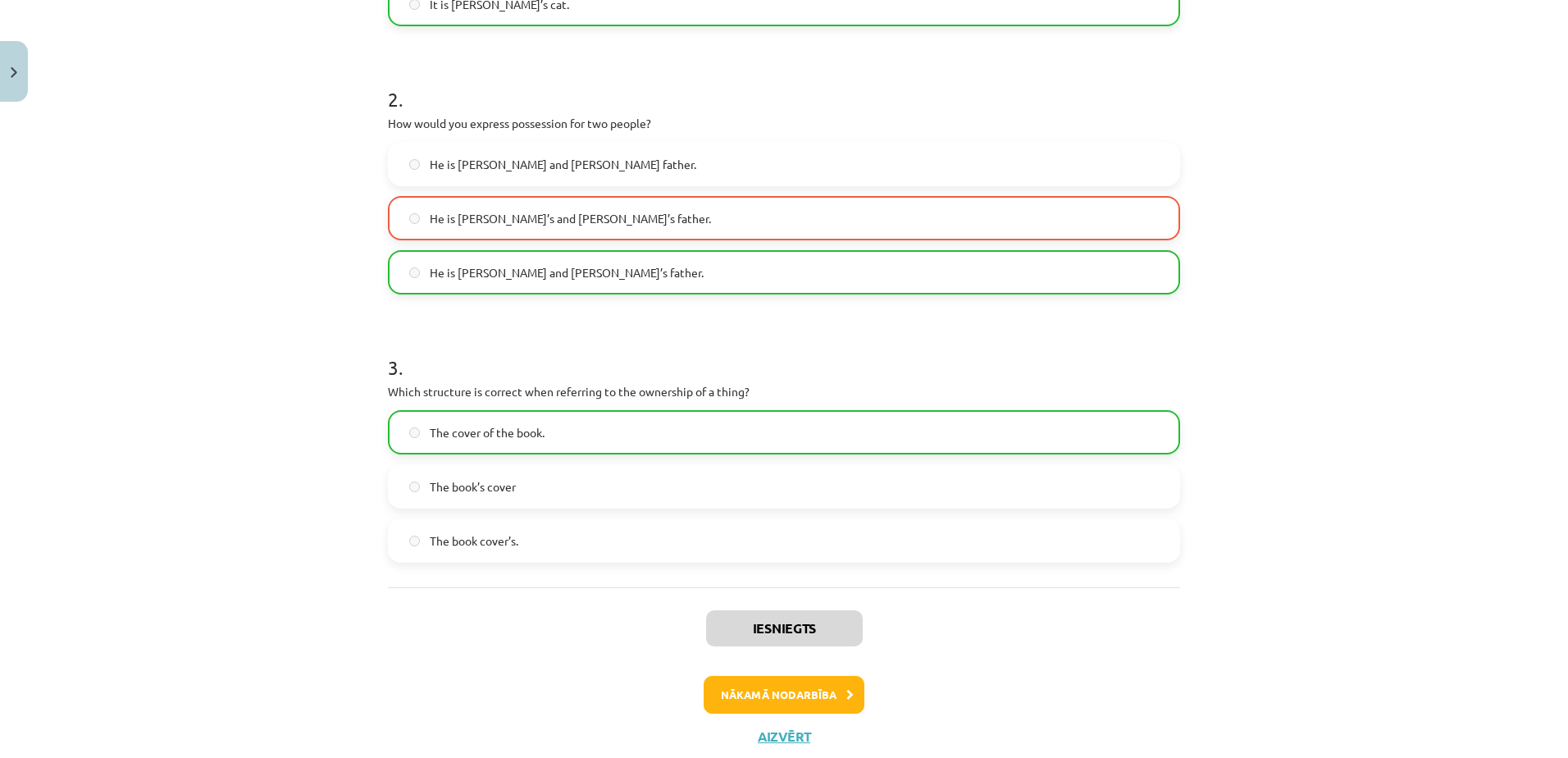
scroll to position [537, 0]
click at [775, 689] on button "Nākamā nodarbība" at bounding box center [784, 693] width 161 height 37
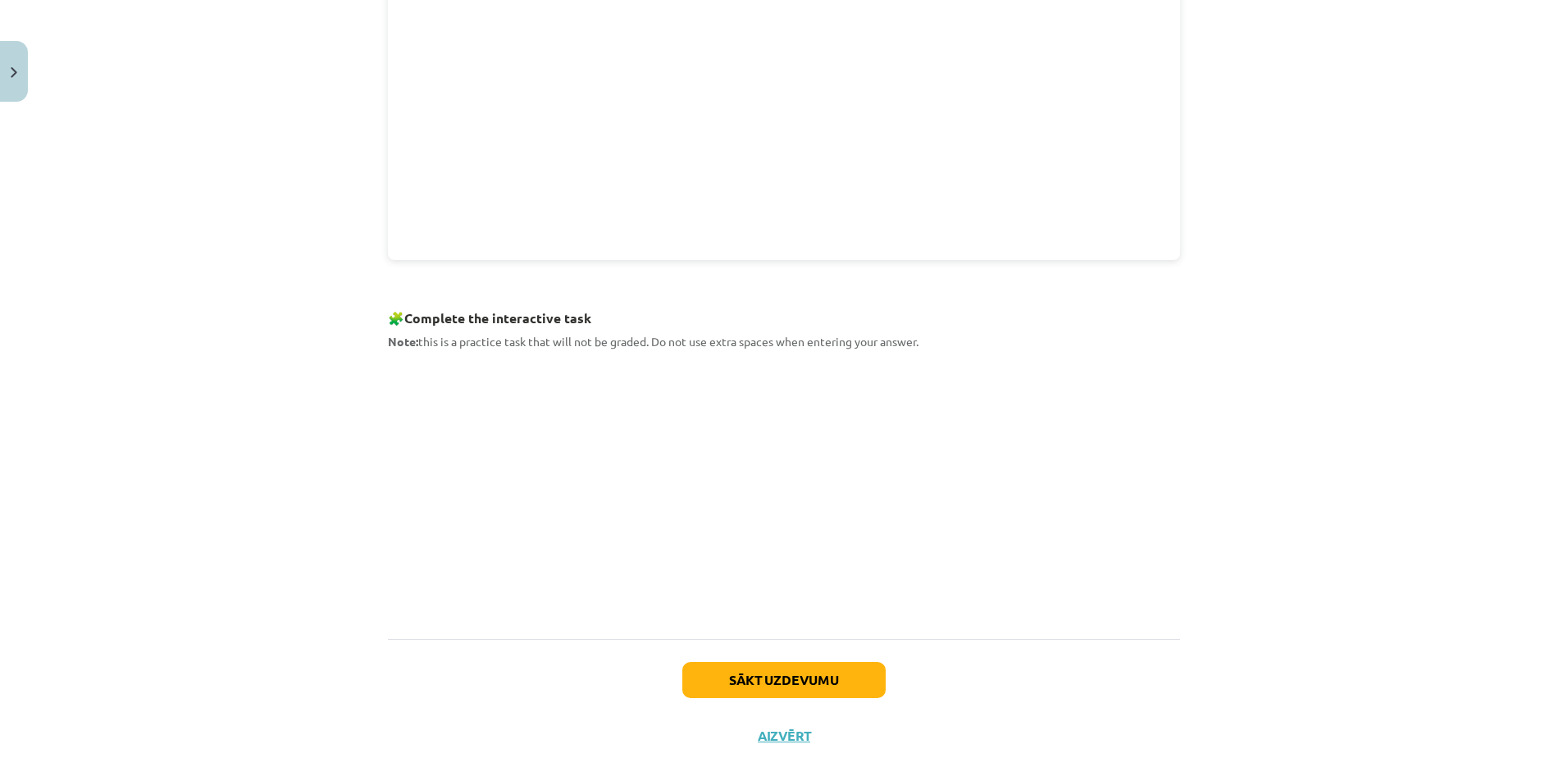
scroll to position [587, 0]
click at [697, 668] on button "Sākt uzdevumu" at bounding box center [783, 676] width 203 height 37
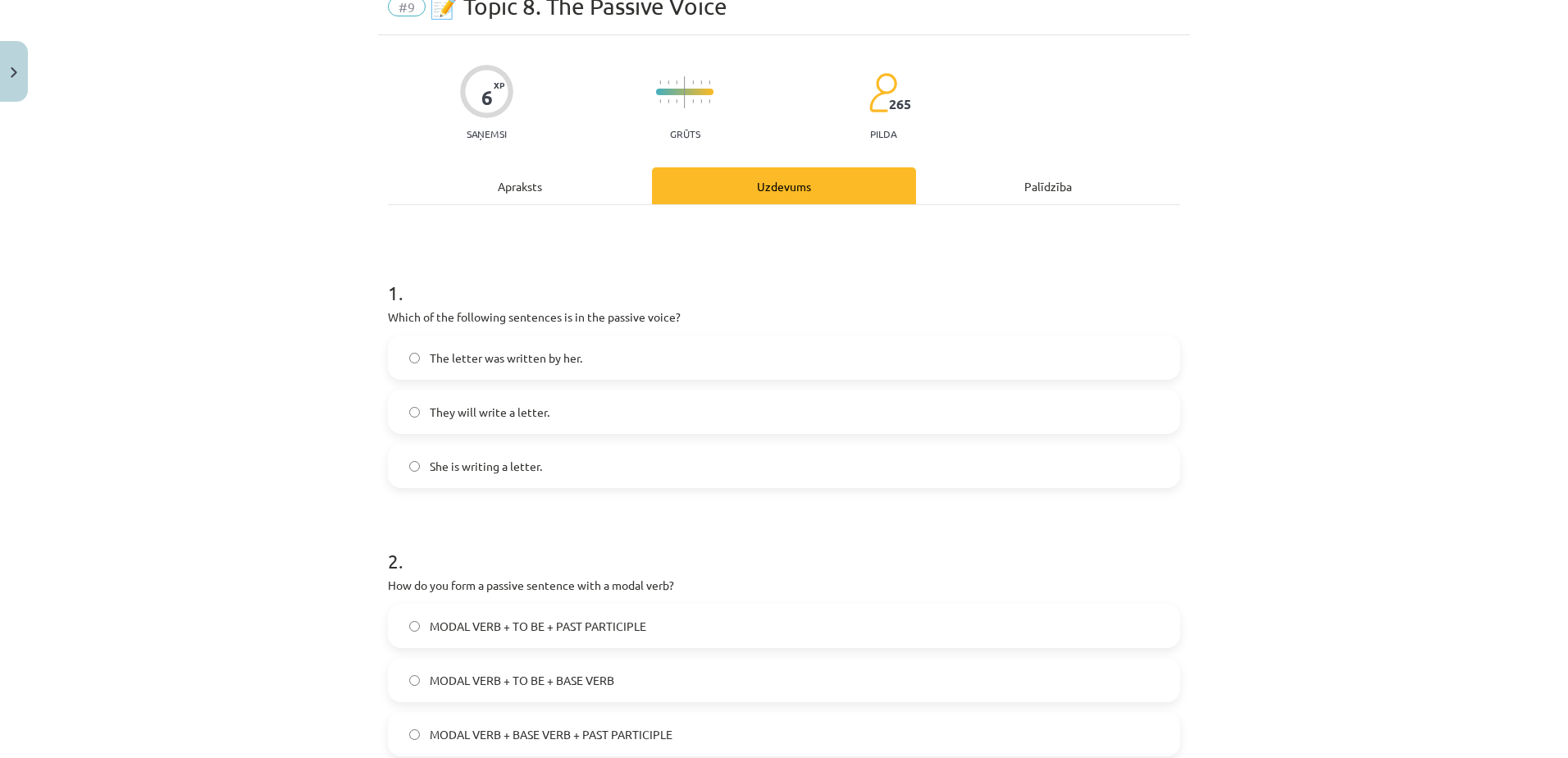
scroll to position [41, 0]
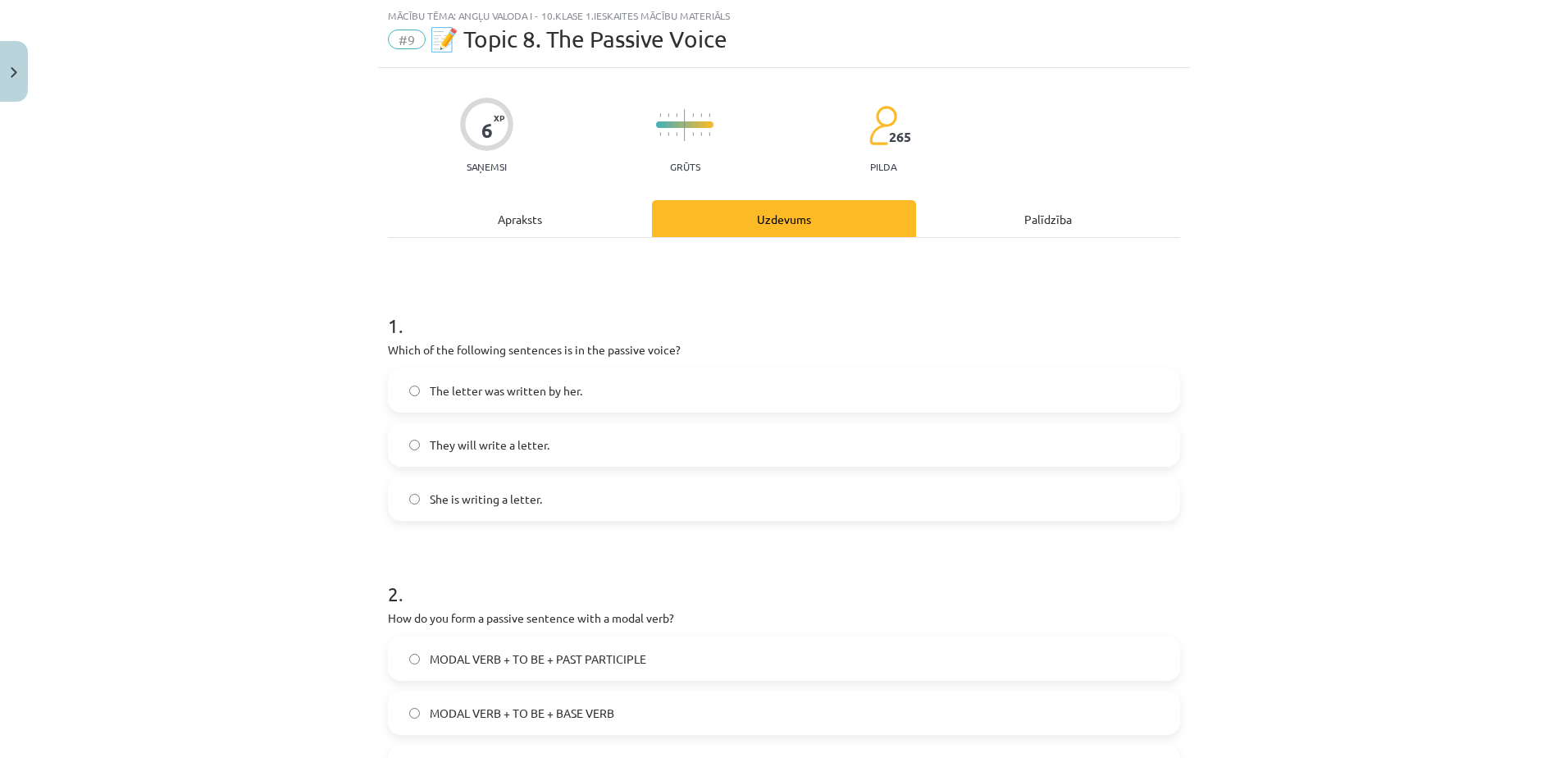
click at [611, 379] on label "The letter was written by her." at bounding box center [784, 391] width 789 height 41
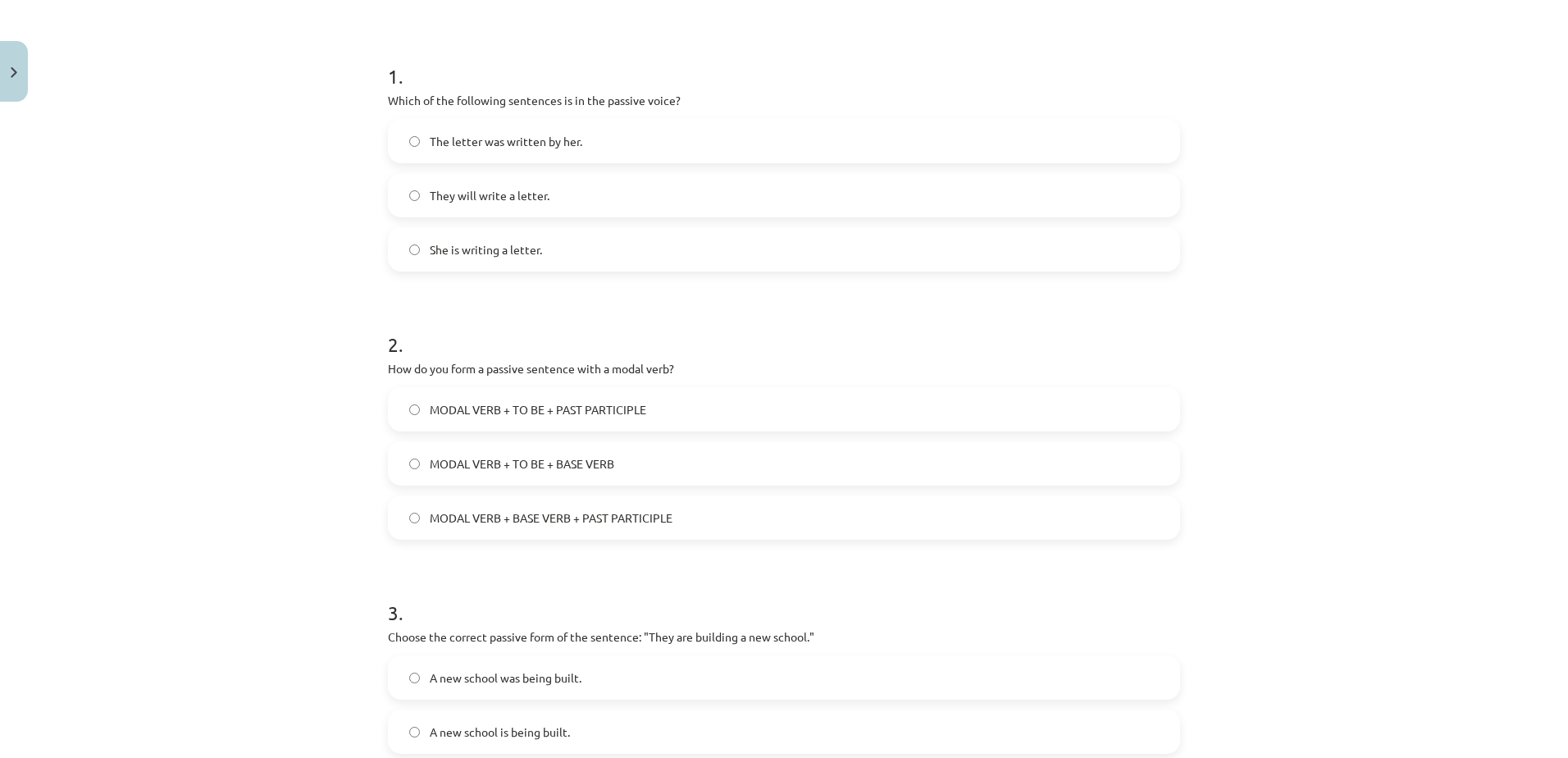
scroll to position [286, 0]
click at [609, 419] on span "MODAL VERB + TO BE + PAST PARTICIPLE" at bounding box center [538, 414] width 216 height 17
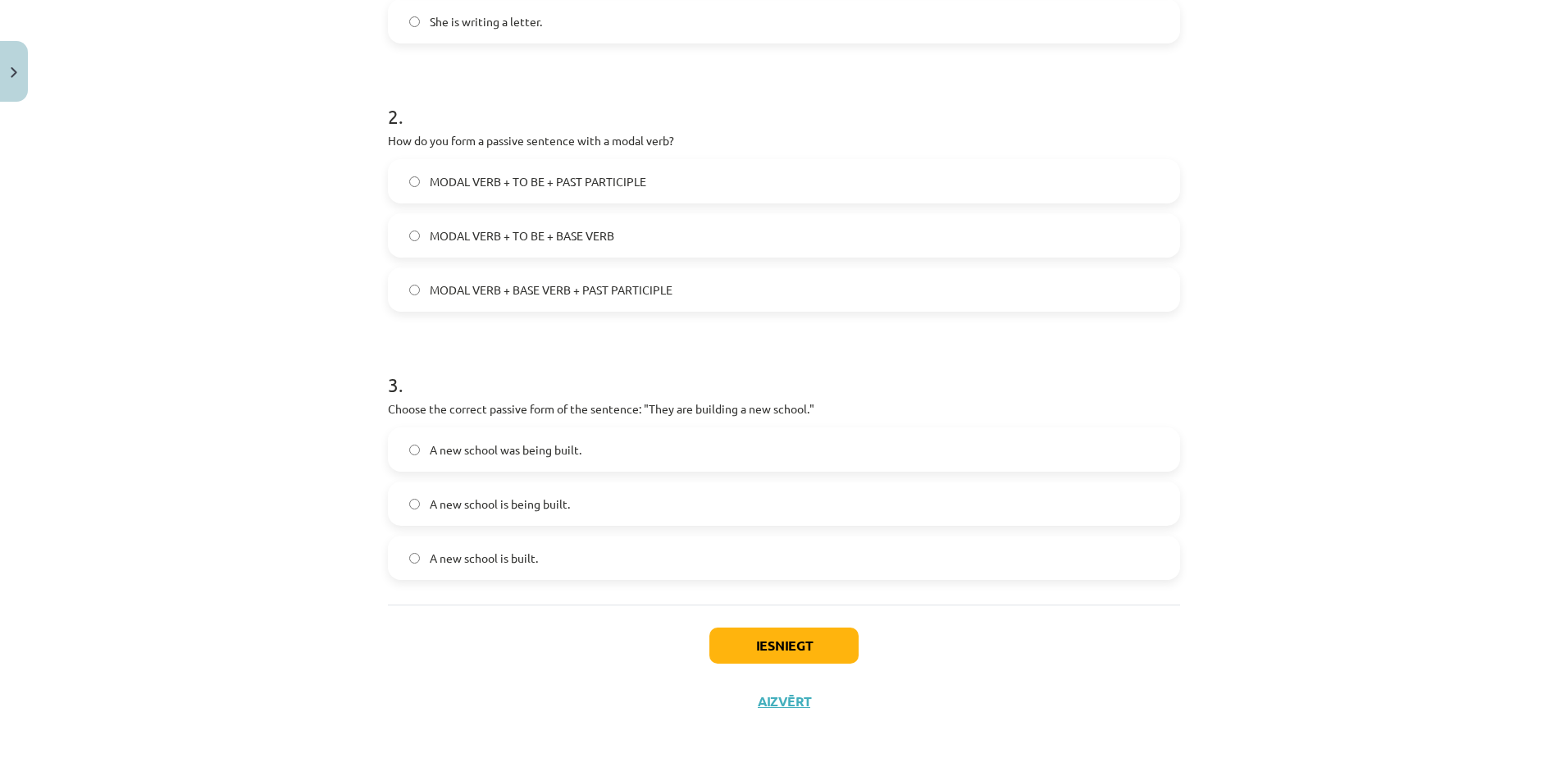
scroll to position [520, 0]
click at [609, 500] on label "A new school is being built." at bounding box center [784, 502] width 789 height 41
click at [791, 645] on button "Iesniegt" at bounding box center [783, 644] width 149 height 37
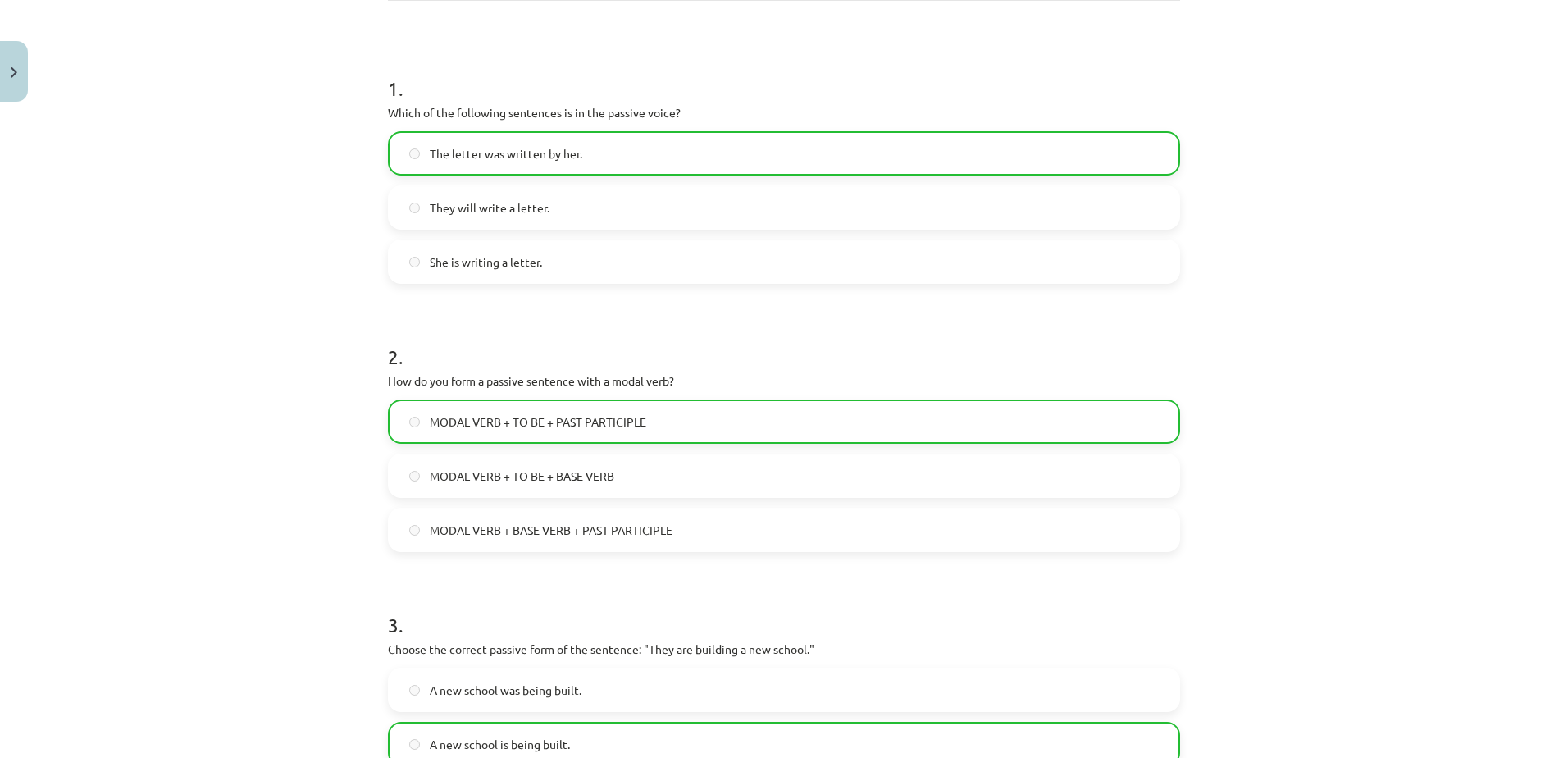
scroll to position [583, 0]
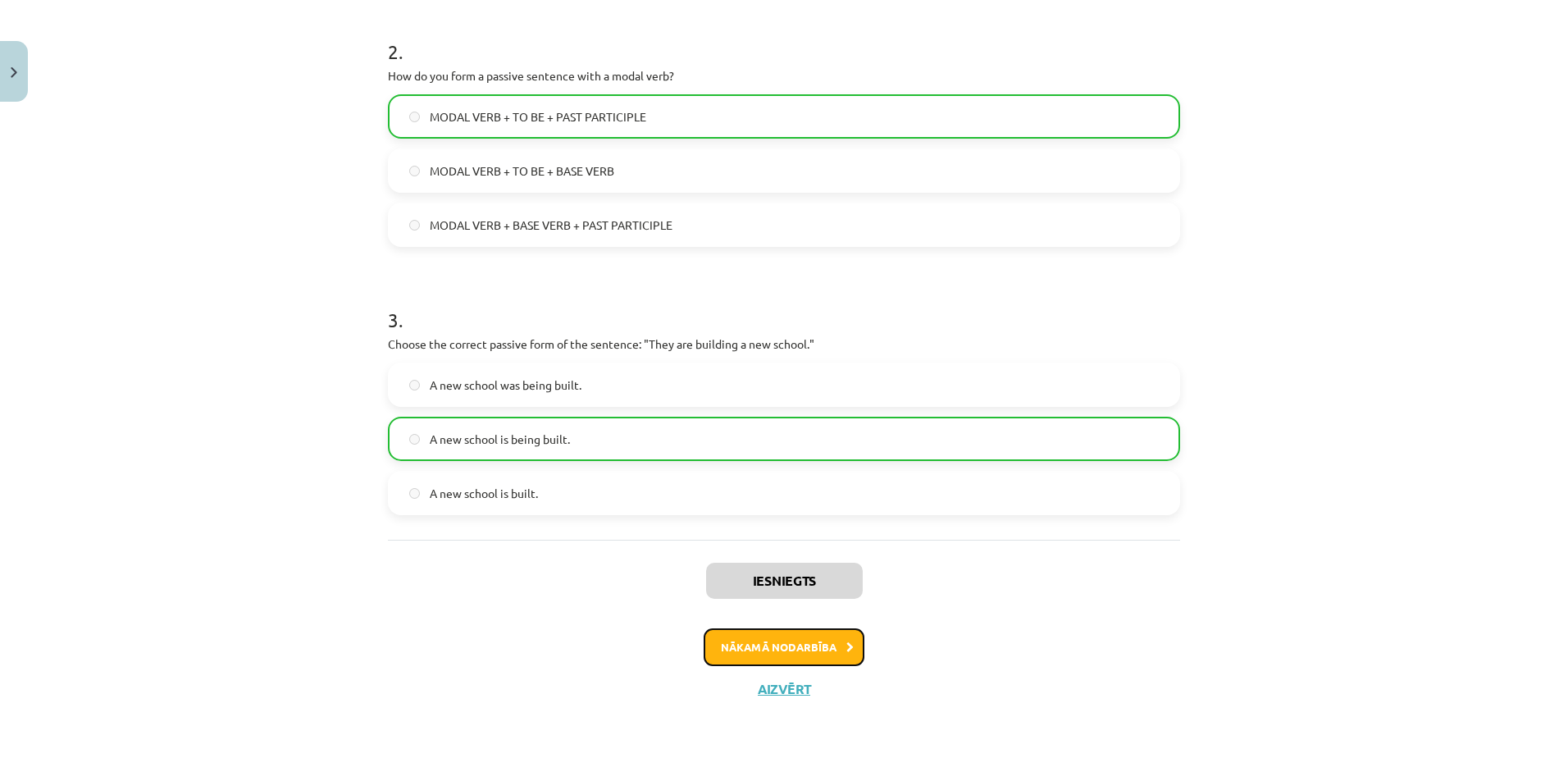
click at [741, 641] on button "Nākamā nodarbība" at bounding box center [784, 647] width 161 height 37
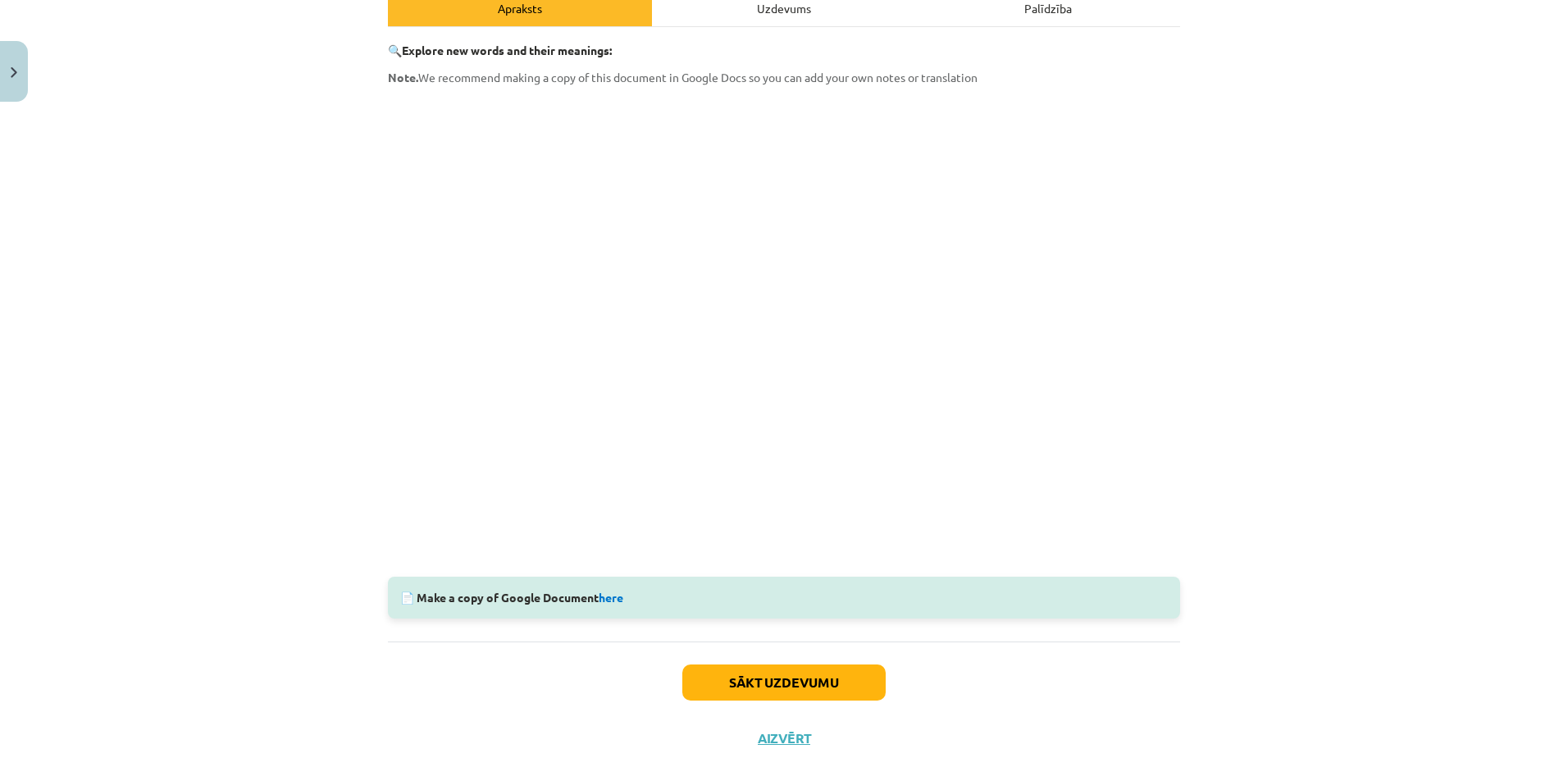
scroll to position [251, 0]
click at [741, 666] on button "Sākt uzdevumu" at bounding box center [783, 683] width 203 height 37
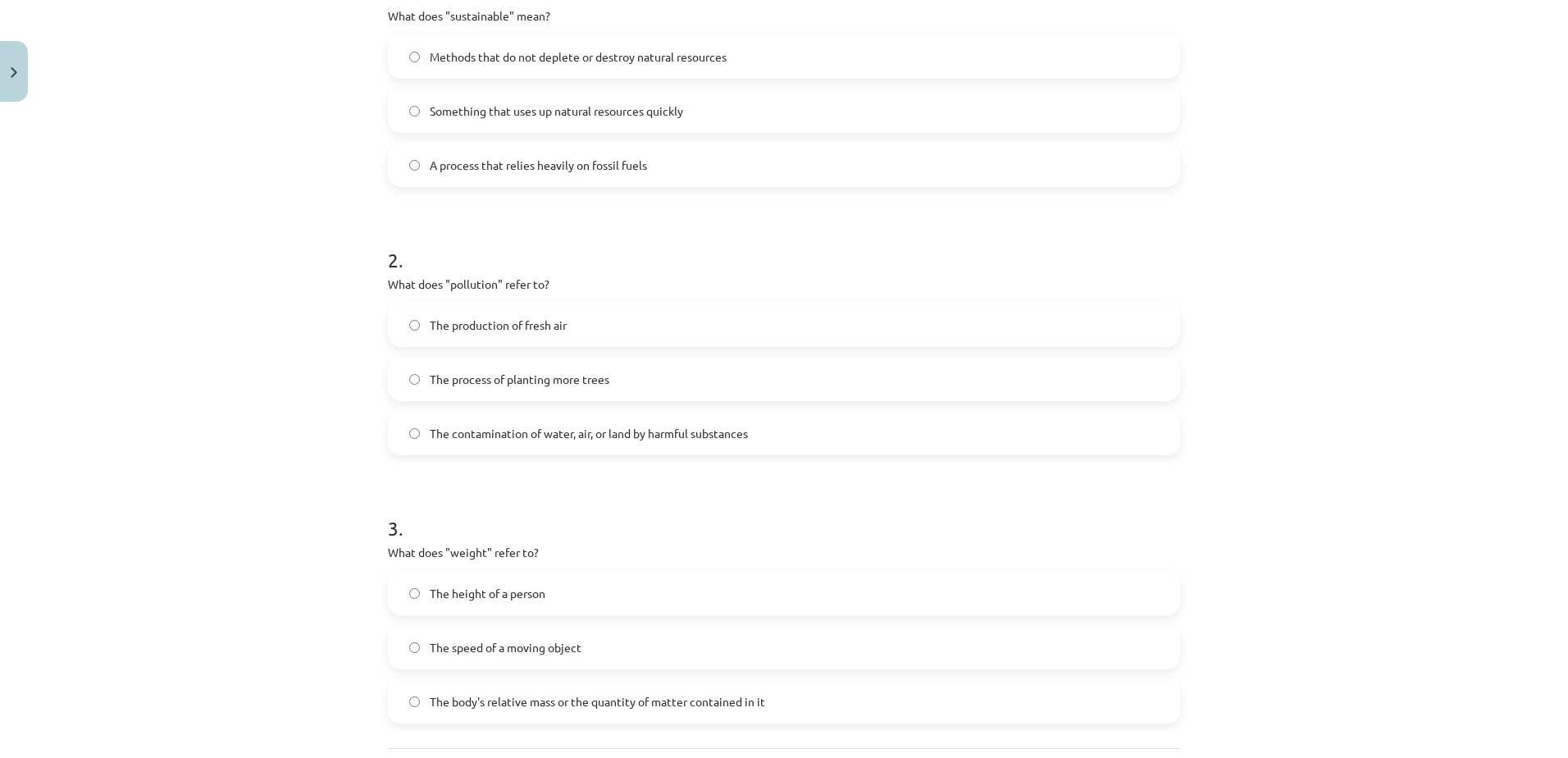
scroll to position [370, 0]
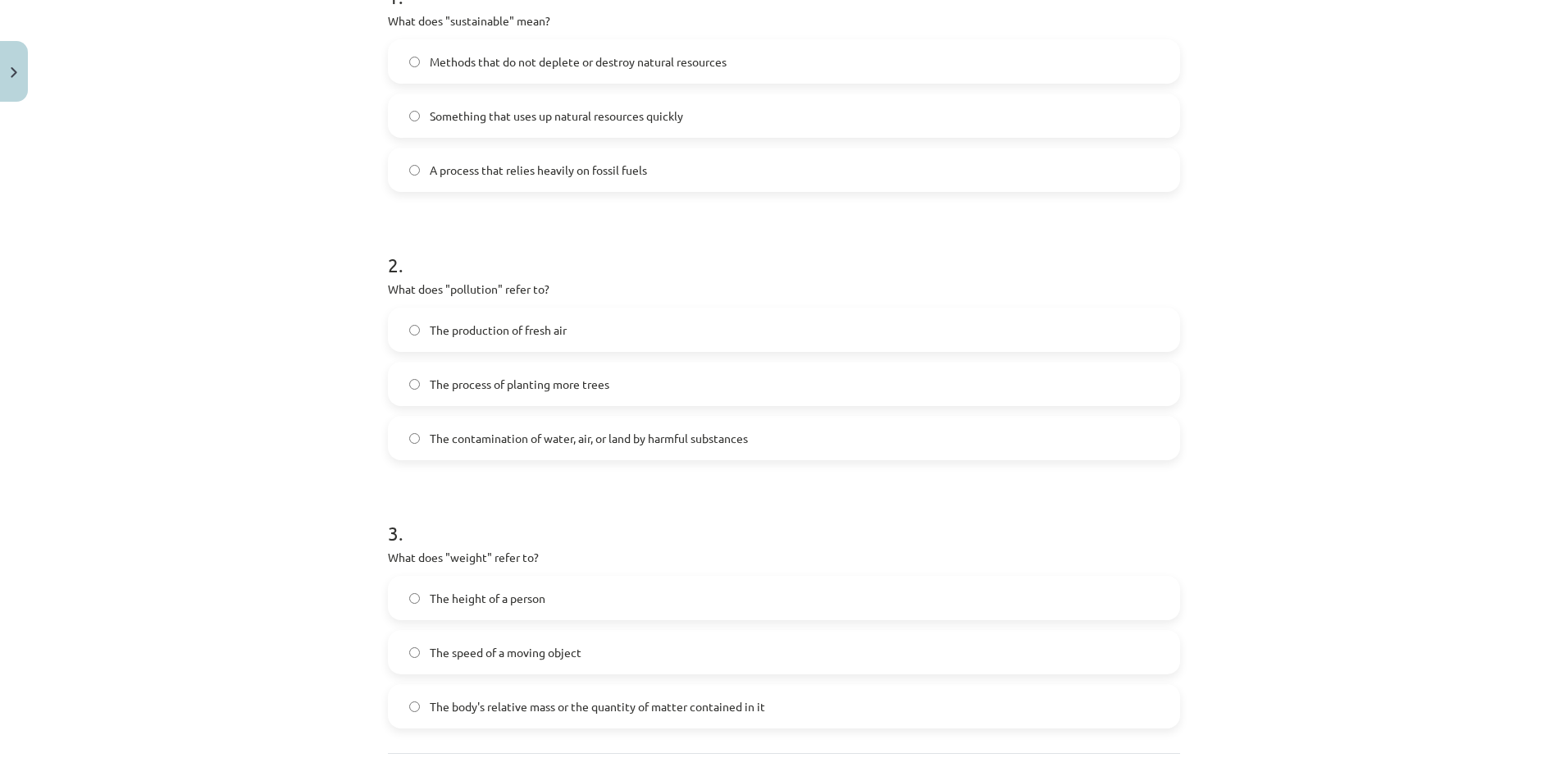
click at [679, 52] on label "Methods that do not deplete or destroy natural resources" at bounding box center [784, 62] width 789 height 41
click at [683, 444] on span "The contamination of water, air, or land by harmful substances" at bounding box center [589, 438] width 318 height 17
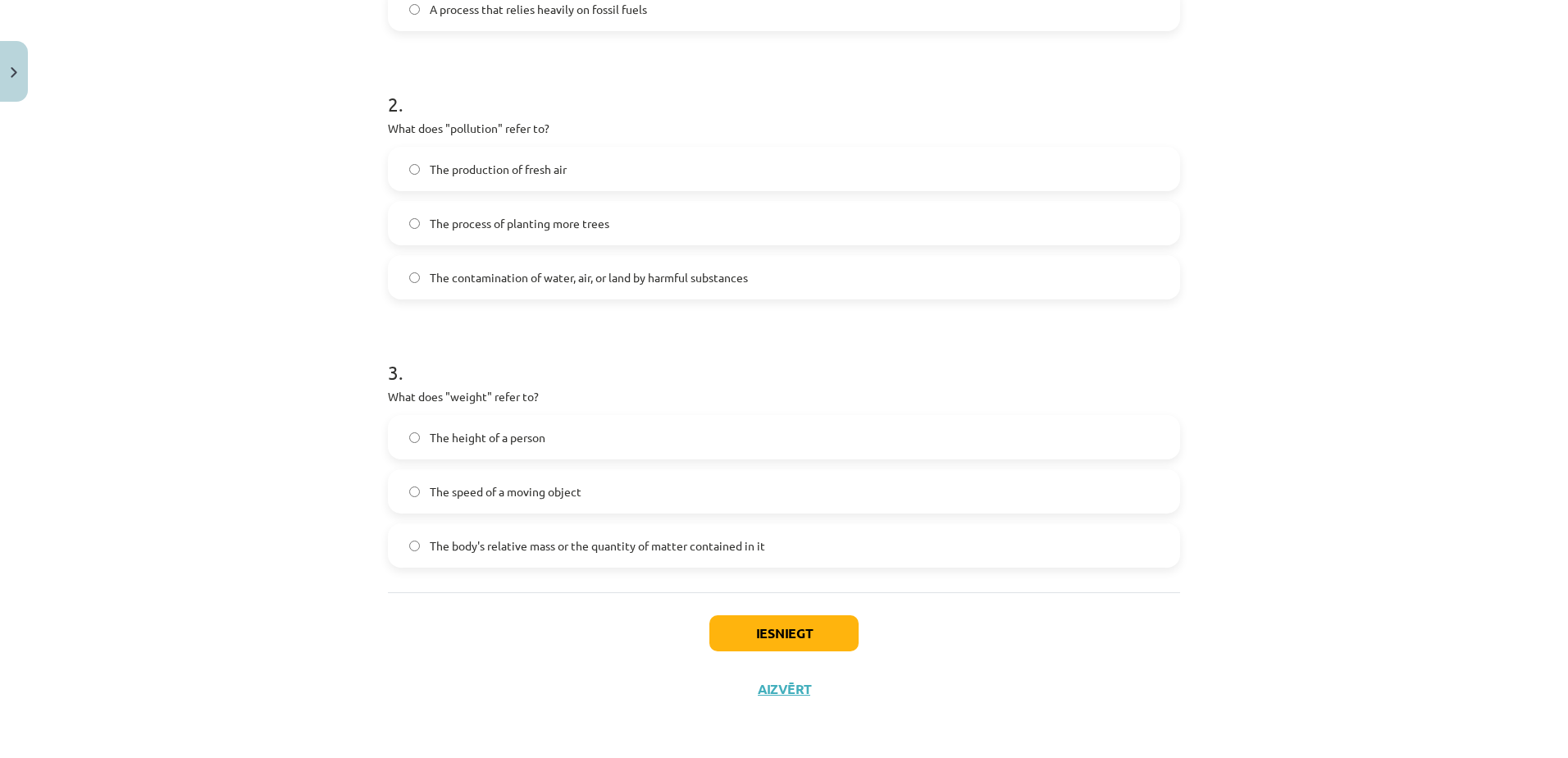
scroll to position [528, 0]
click at [675, 549] on span "The body's relative mass or the quantity of matter contained in it" at bounding box center [598, 548] width 335 height 17
click at [755, 638] on button "Iesniegt" at bounding box center [783, 635] width 149 height 37
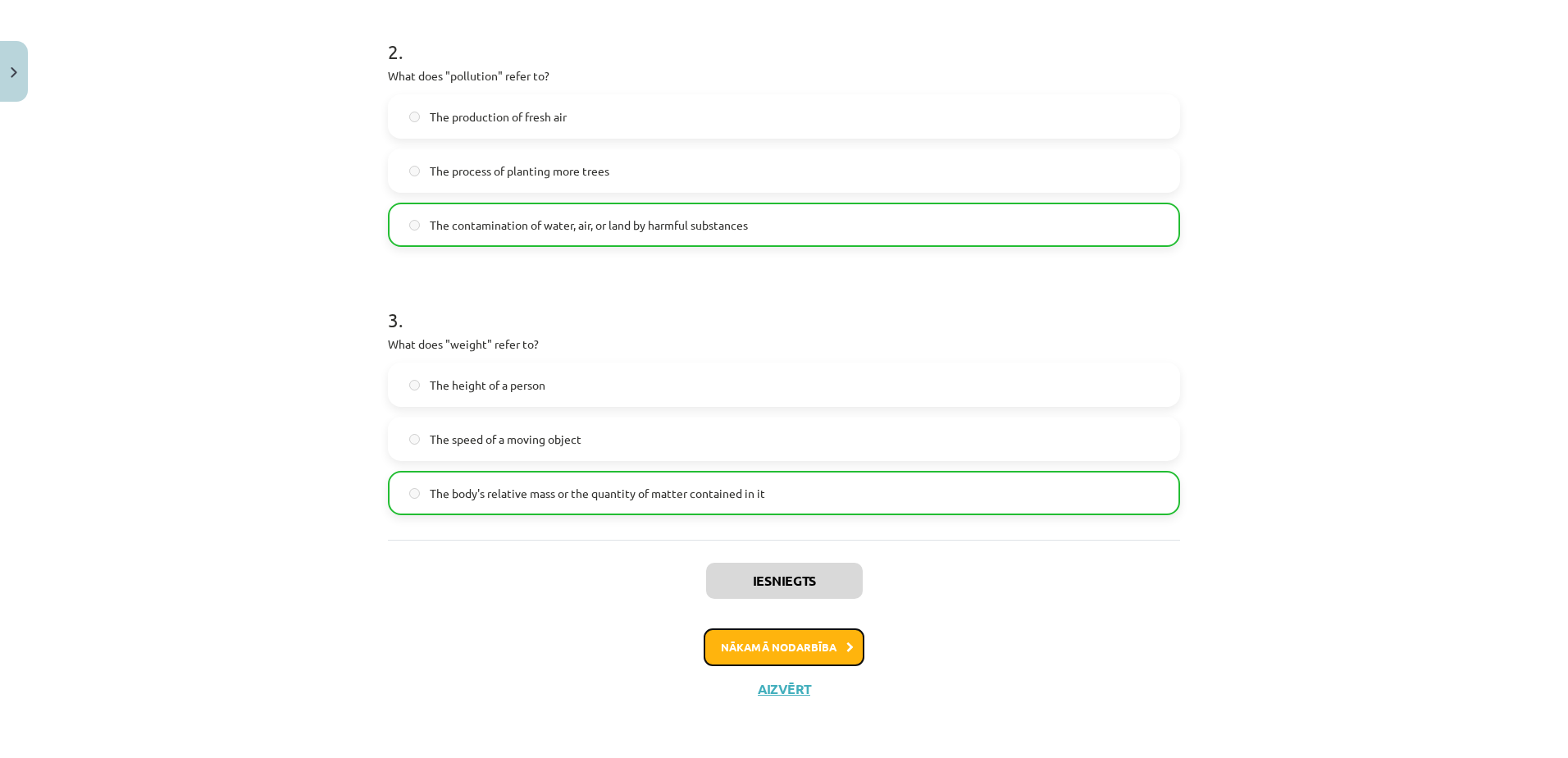
click at [755, 638] on button "Nākamā nodarbība" at bounding box center [784, 647] width 161 height 37
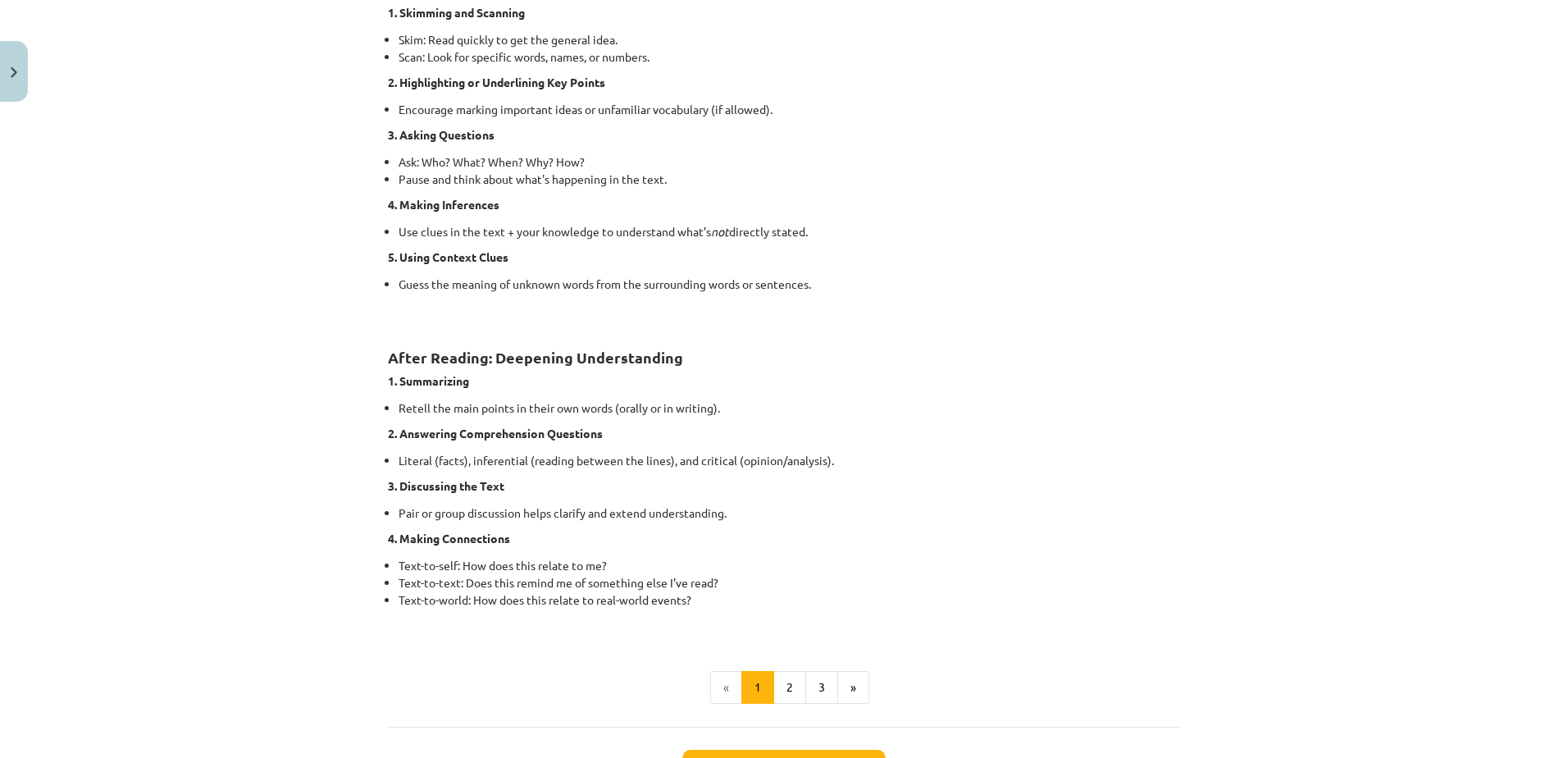
scroll to position [1137, 0]
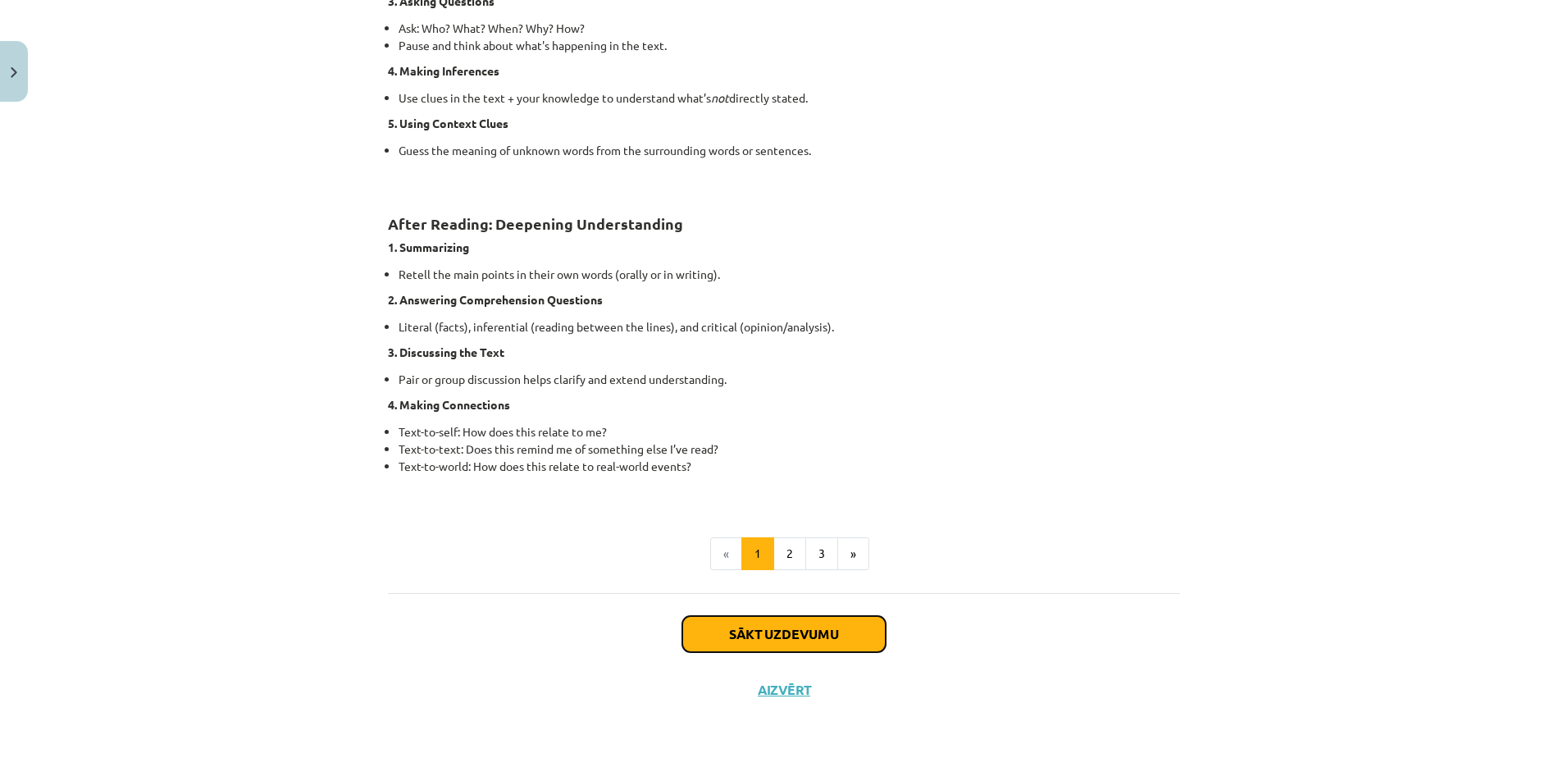
click at [753, 618] on button "Sākt uzdevumu" at bounding box center [783, 633] width 203 height 37
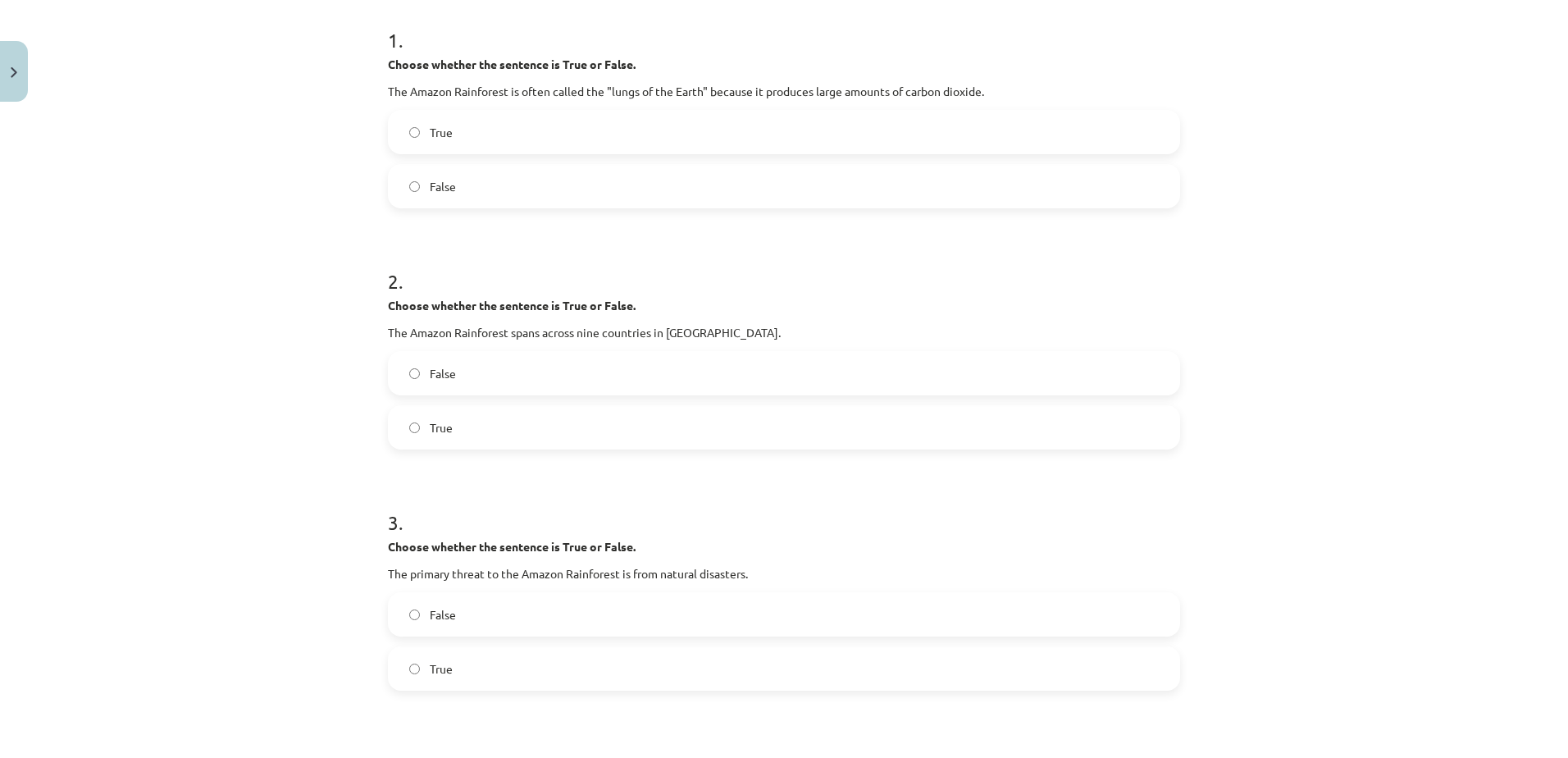
scroll to position [326, 0]
click at [561, 187] on label "False" at bounding box center [784, 187] width 789 height 41
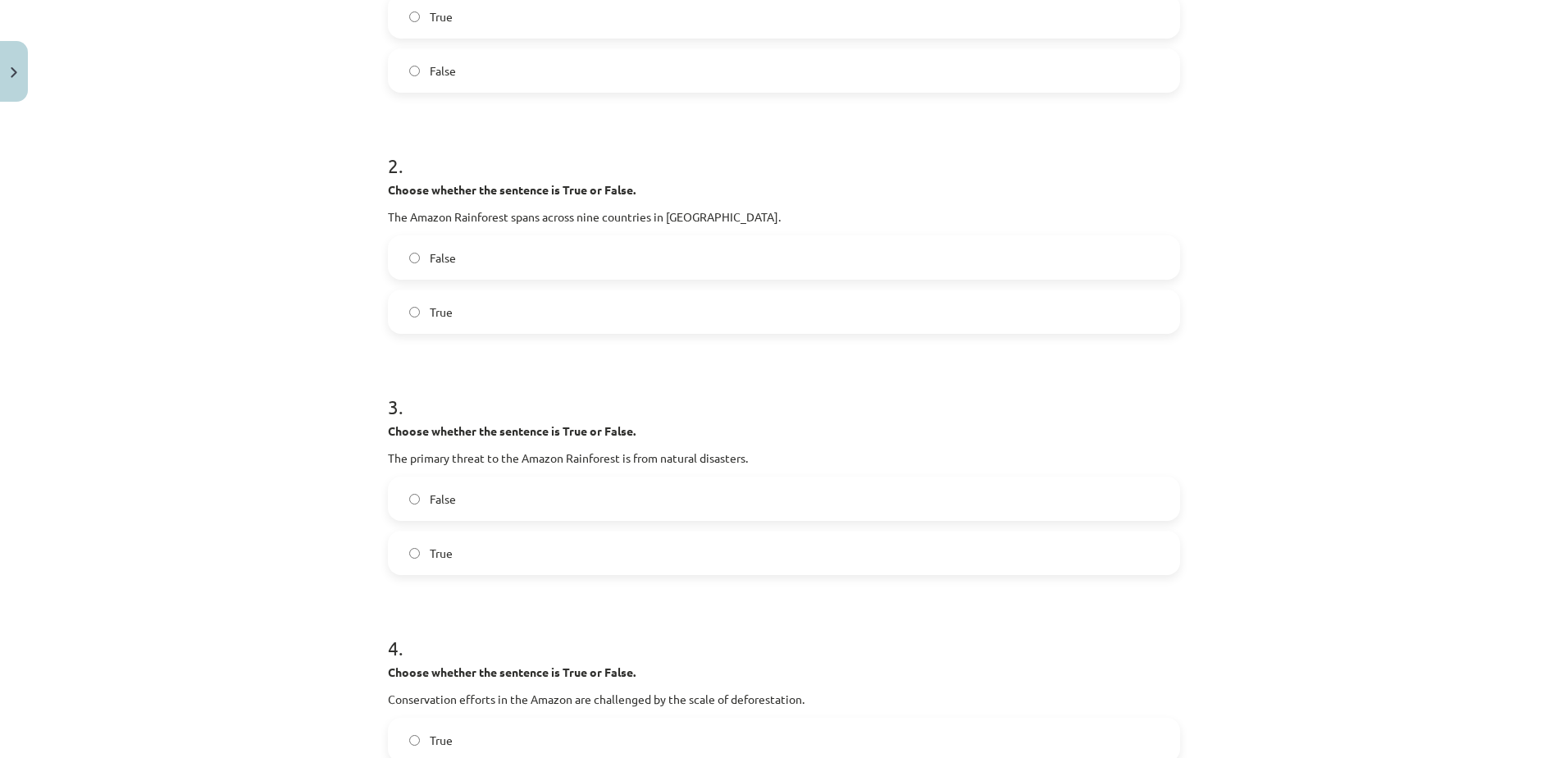
scroll to position [438, 0]
click at [525, 252] on label "False" at bounding box center [784, 260] width 789 height 41
click at [510, 316] on label "True" at bounding box center [784, 315] width 789 height 41
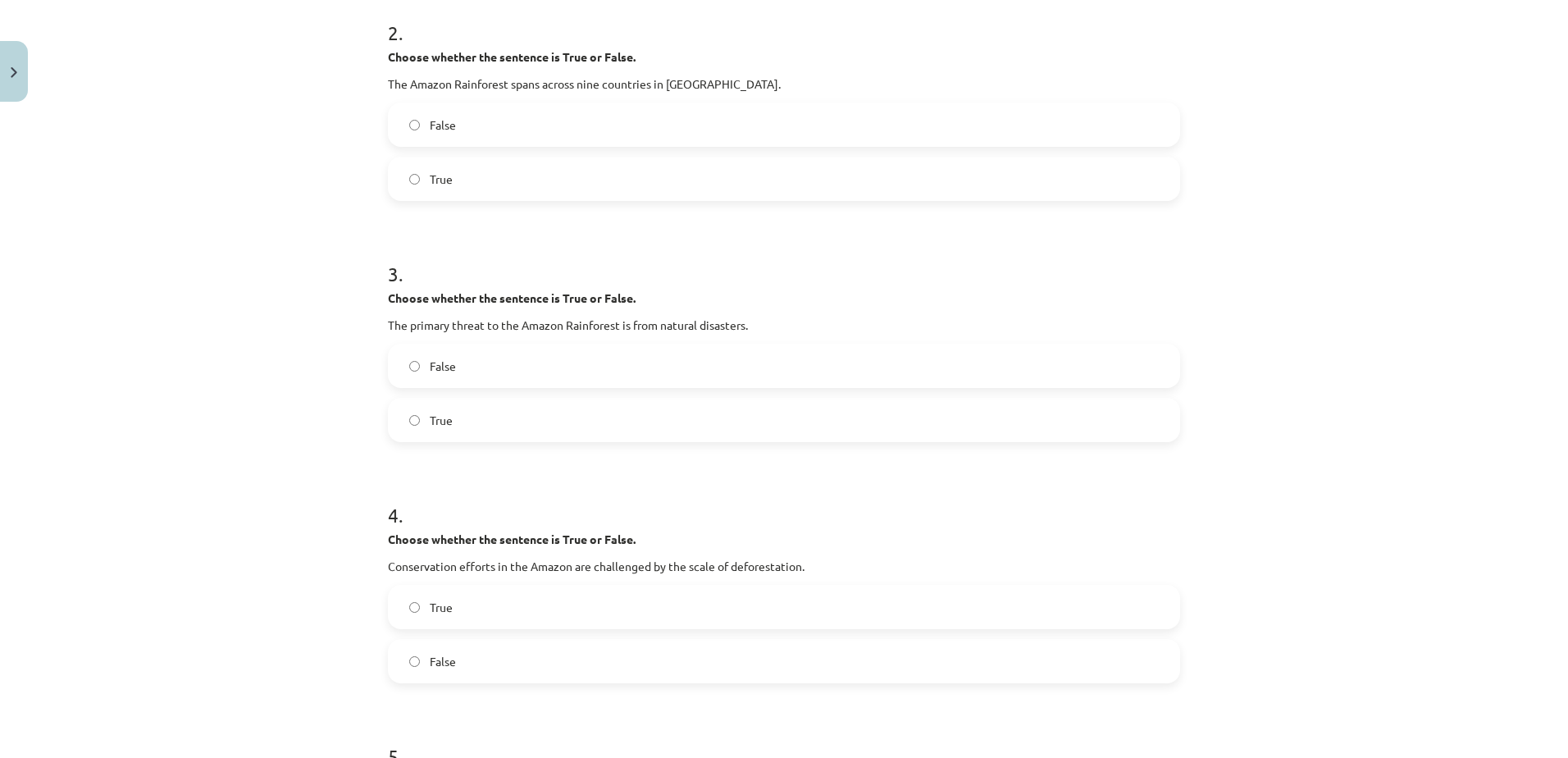
scroll to position [606, 0]
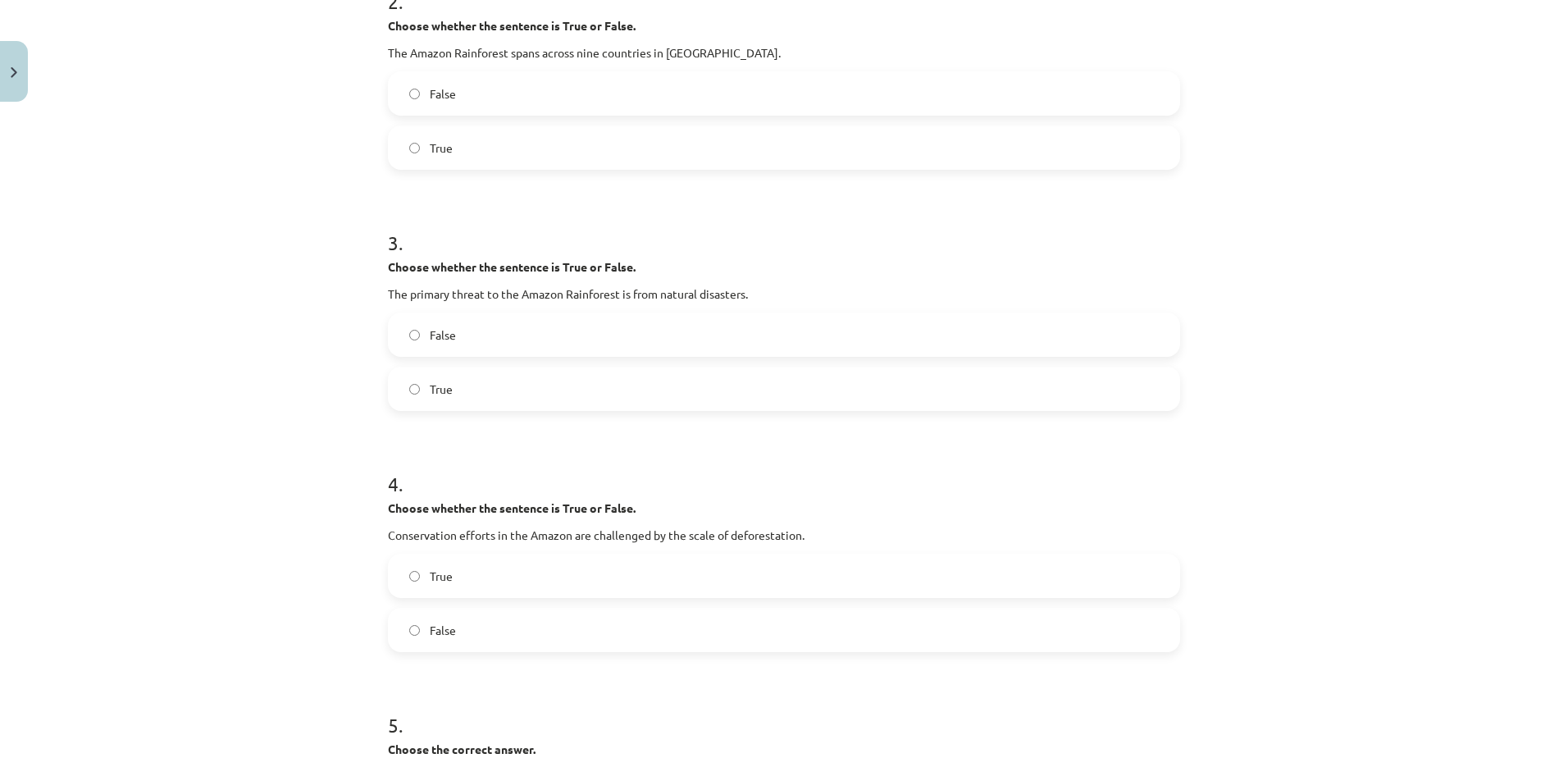
click at [498, 325] on label "False" at bounding box center [784, 334] width 789 height 41
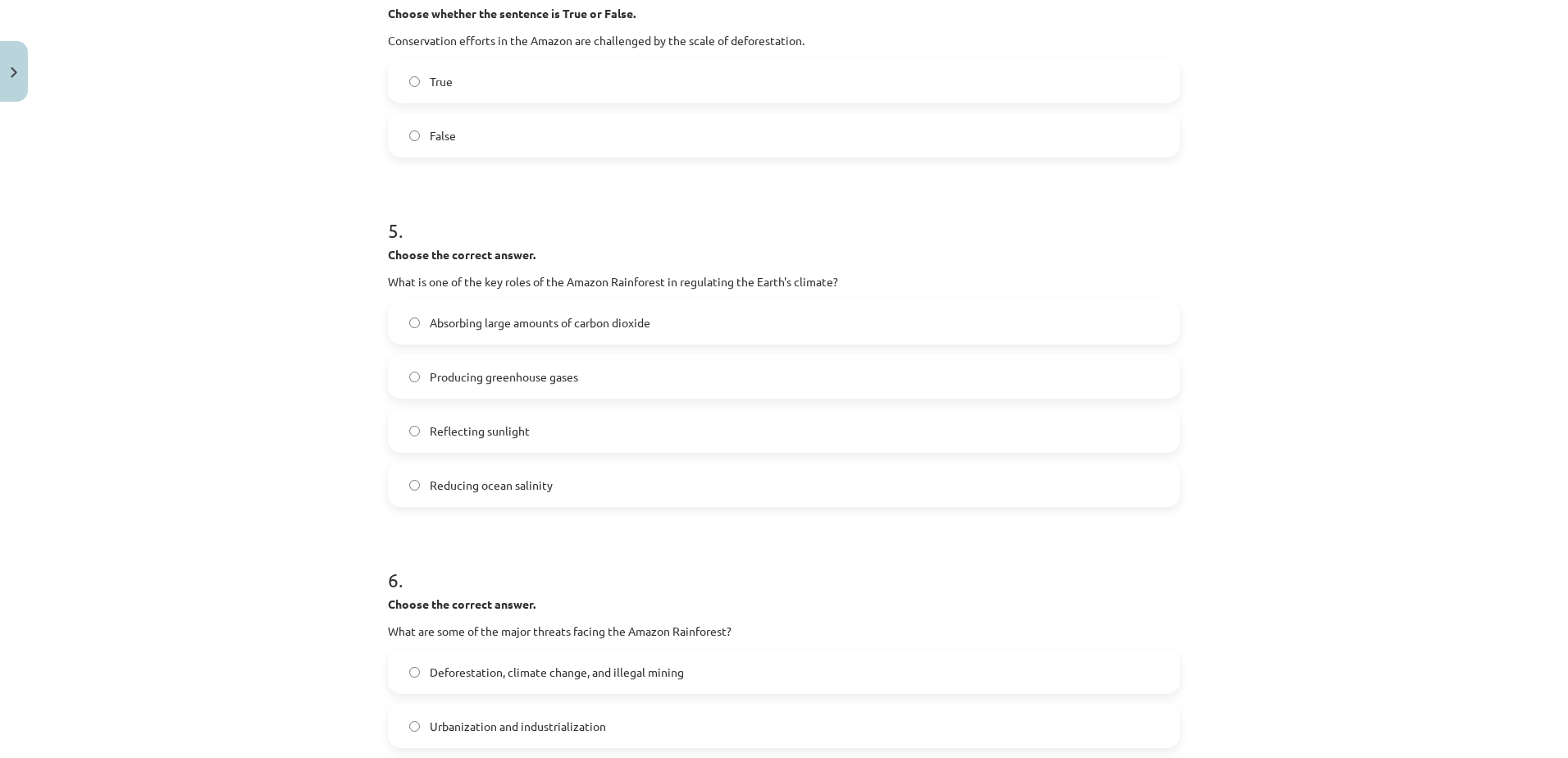
scroll to position [1104, 0]
click at [467, 67] on label "True" at bounding box center [784, 78] width 789 height 41
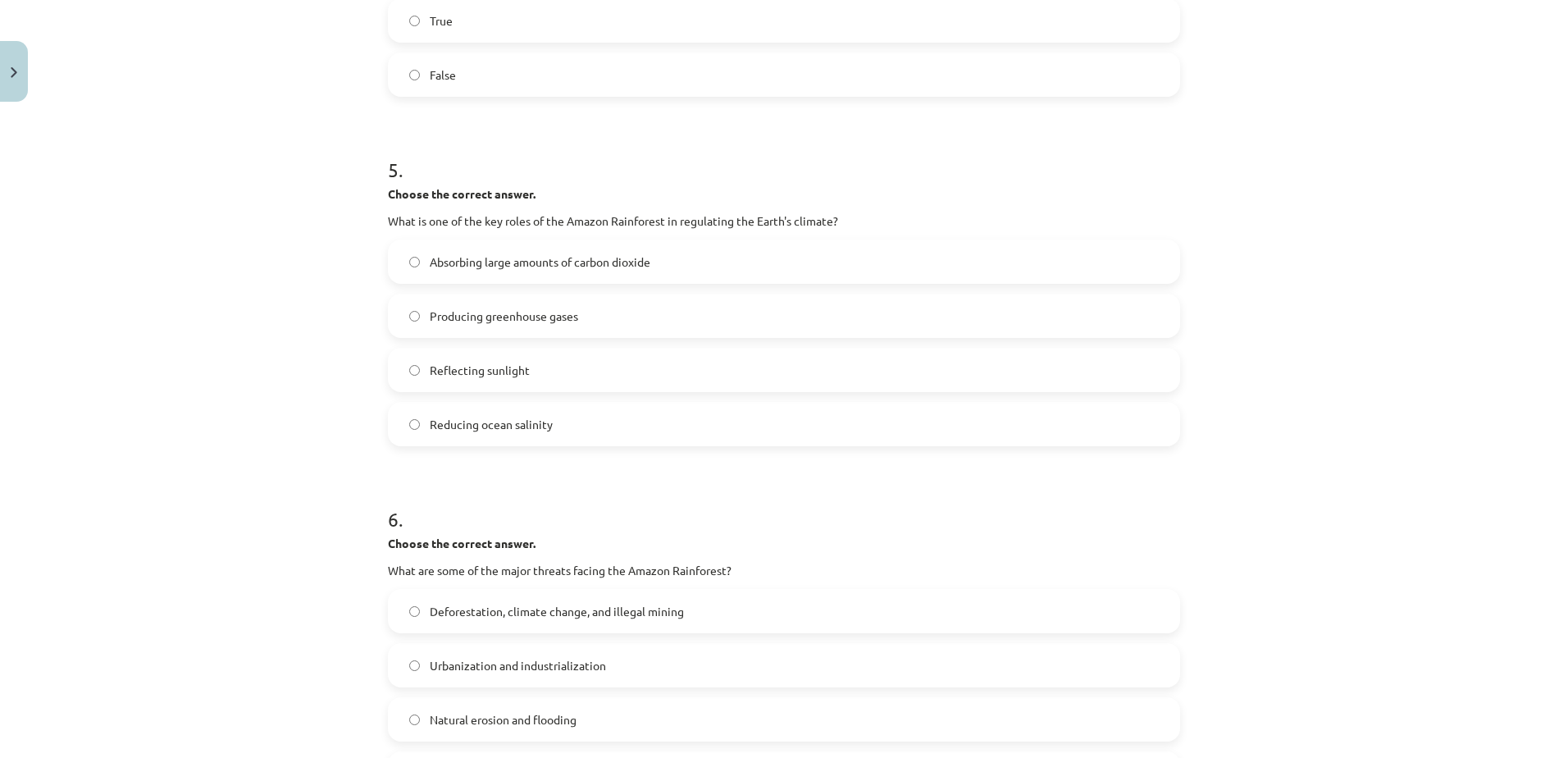
scroll to position [1163, 0]
click at [551, 267] on span "Absorbing large amounts of carbon dioxide" at bounding box center [540, 260] width 220 height 17
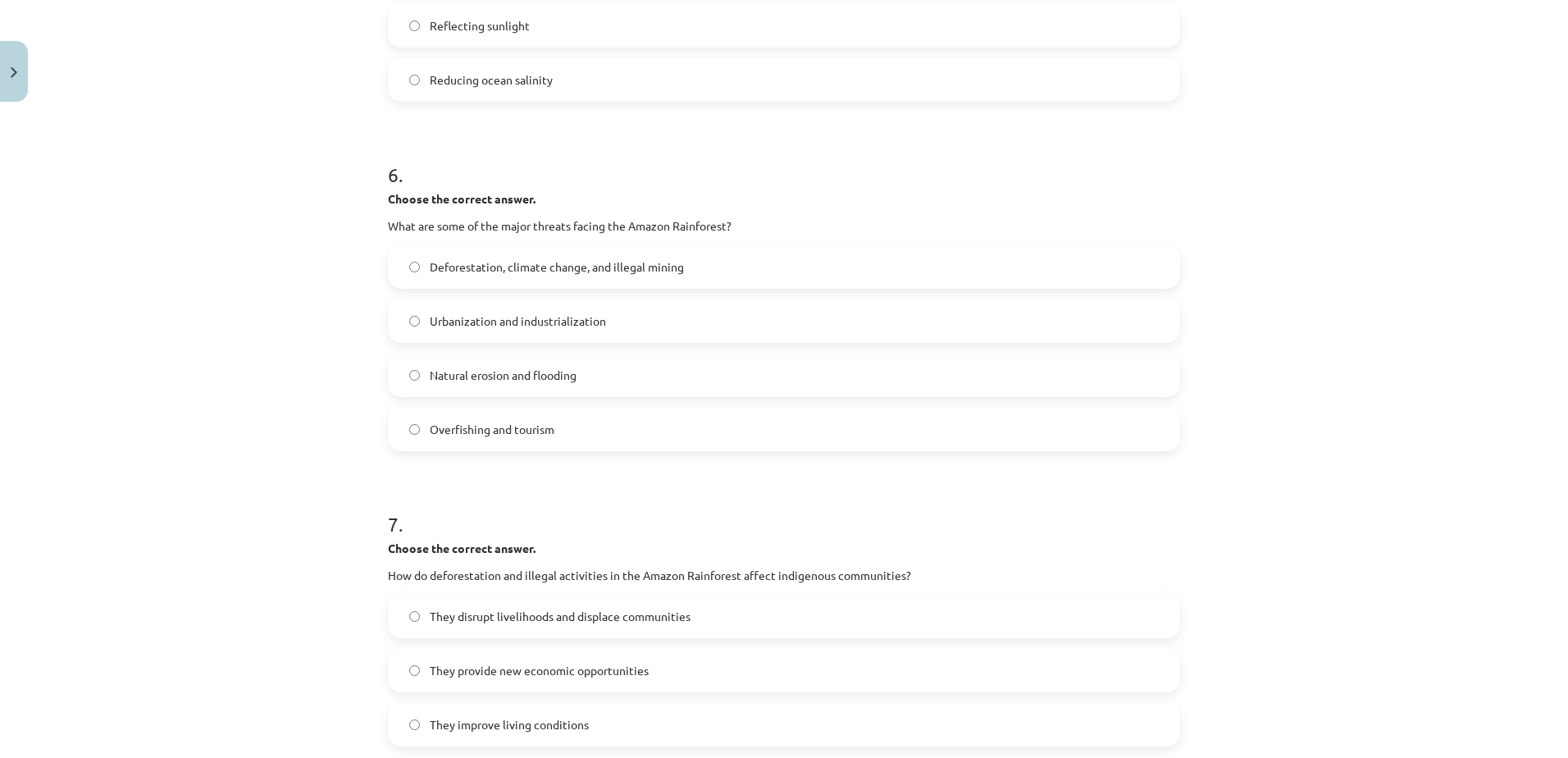
scroll to position [1508, 0]
click at [551, 267] on span "Deforestation, climate change, and illegal mining" at bounding box center [556, 265] width 254 height 17
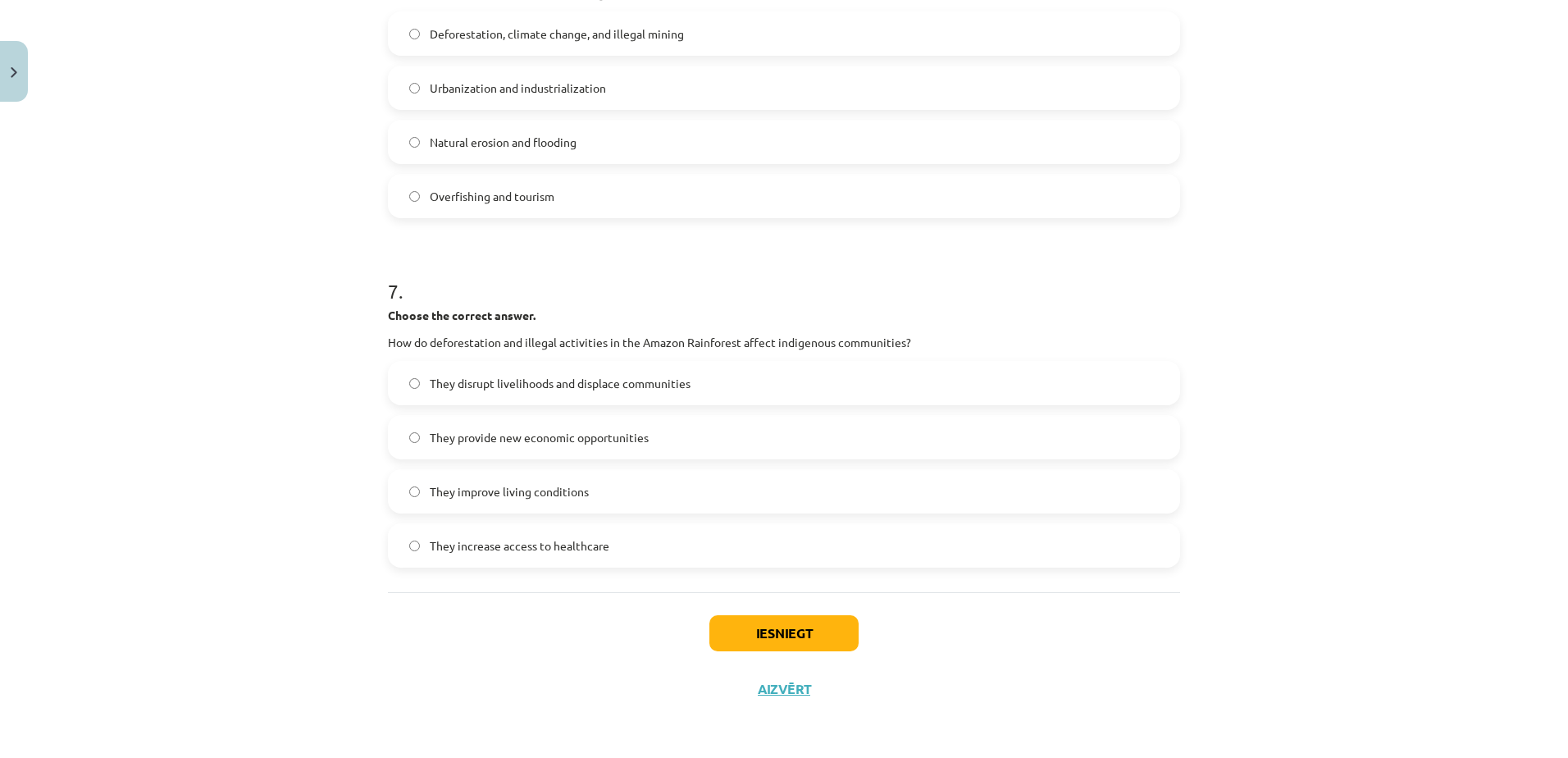
scroll to position [1738, 0]
click at [665, 379] on span "They disrupt livelihoods and displace communities" at bounding box center [560, 384] width 260 height 17
click at [641, 424] on label "They provide new economic opportunities" at bounding box center [784, 438] width 789 height 41
click at [608, 482] on label "They improve living conditions" at bounding box center [784, 492] width 789 height 41
click at [739, 638] on button "Iesniegt" at bounding box center [783, 633] width 149 height 37
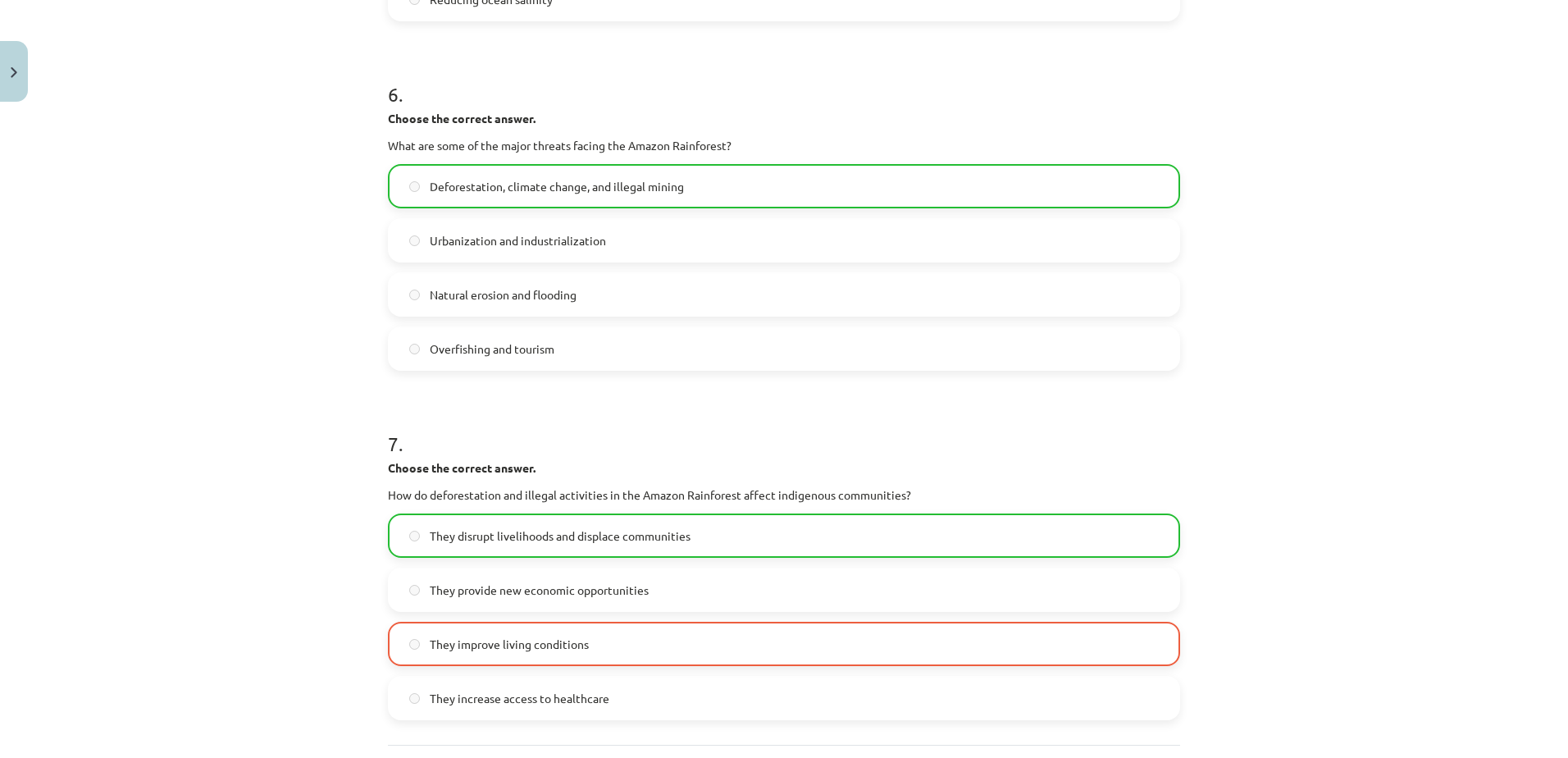
scroll to position [1791, 0]
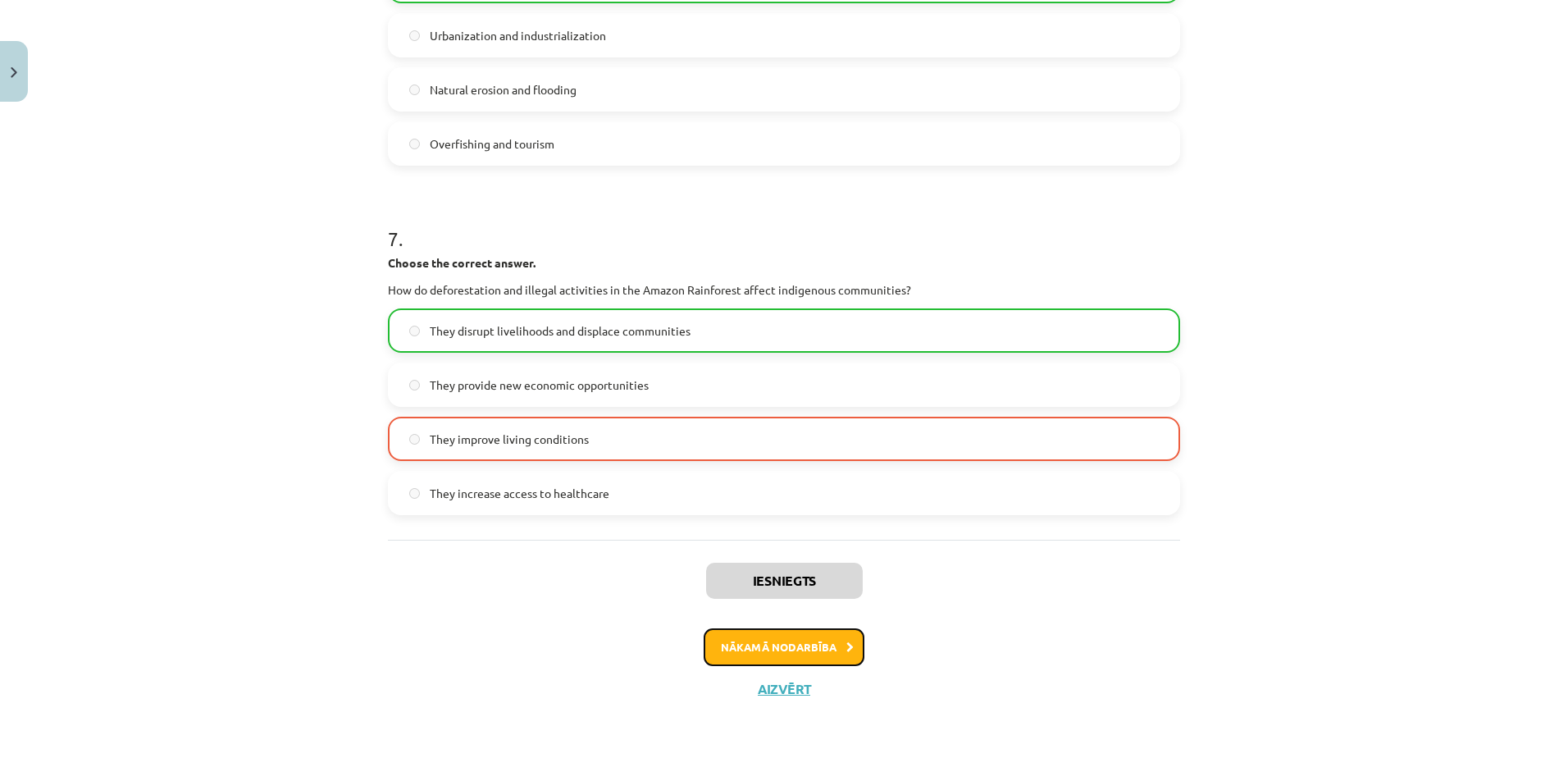
click at [739, 644] on button "Nākamā nodarbība" at bounding box center [784, 647] width 161 height 37
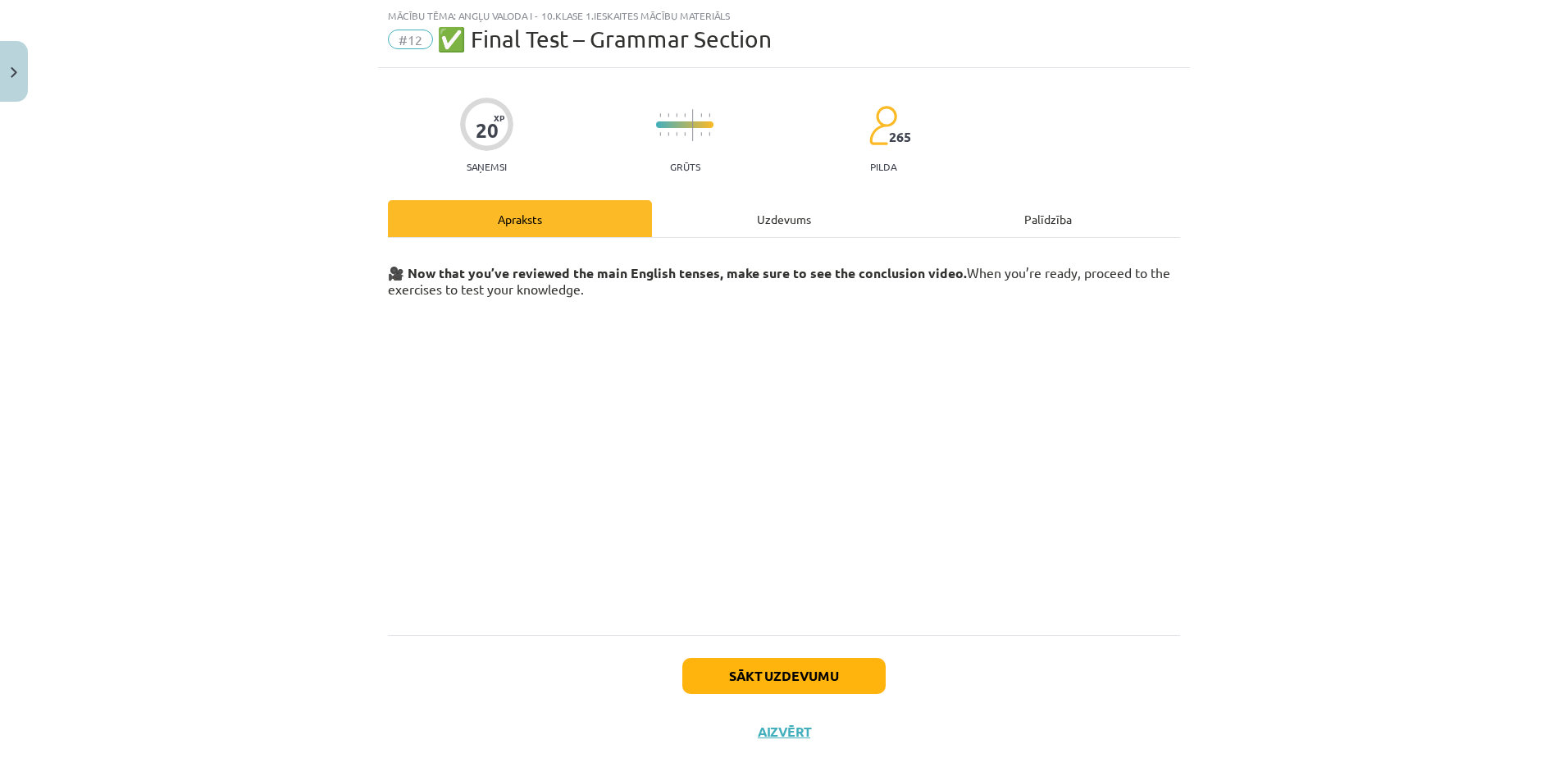
scroll to position [83, 0]
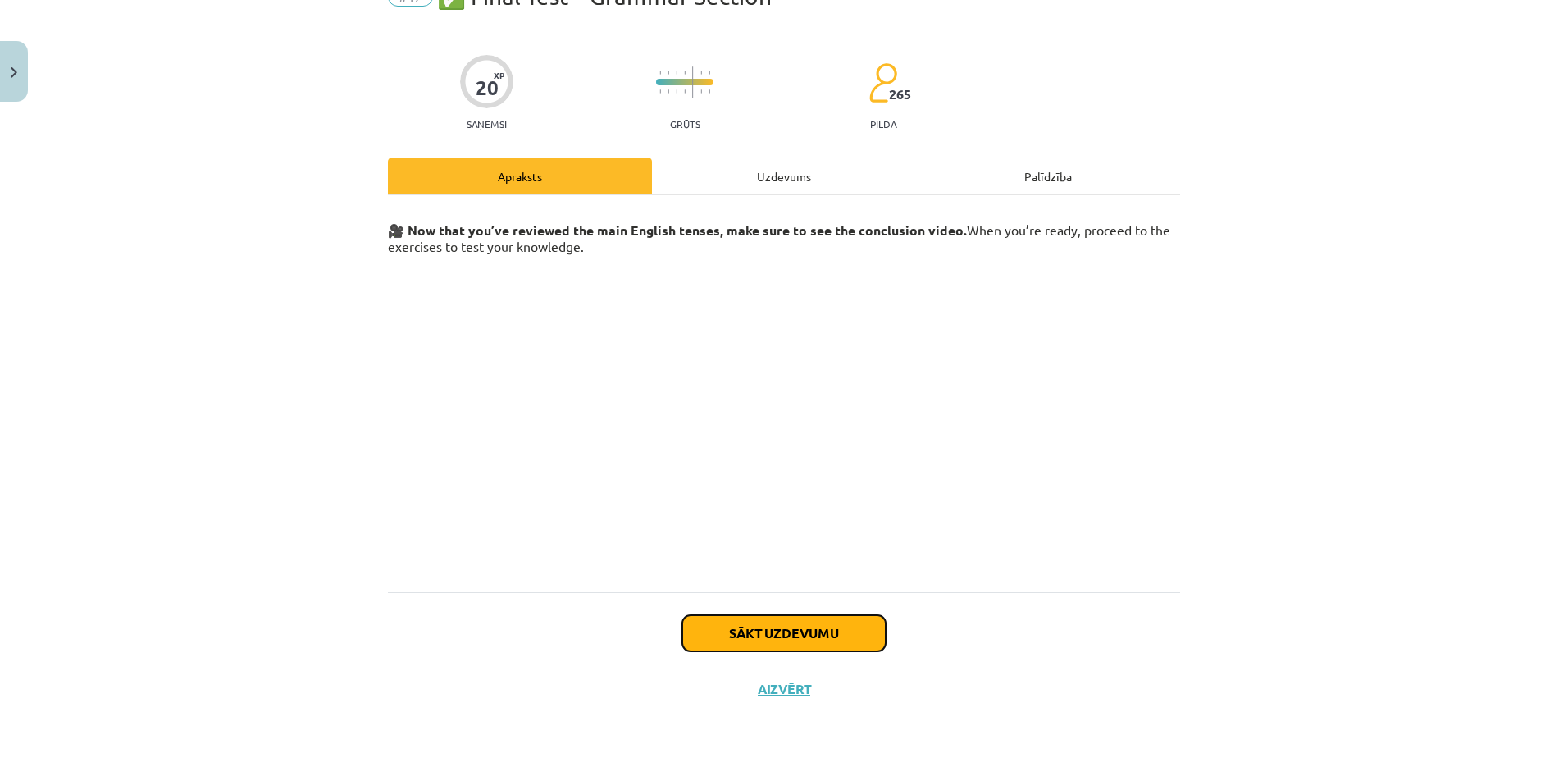
click at [724, 632] on button "Sākt uzdevumu" at bounding box center [783, 633] width 203 height 37
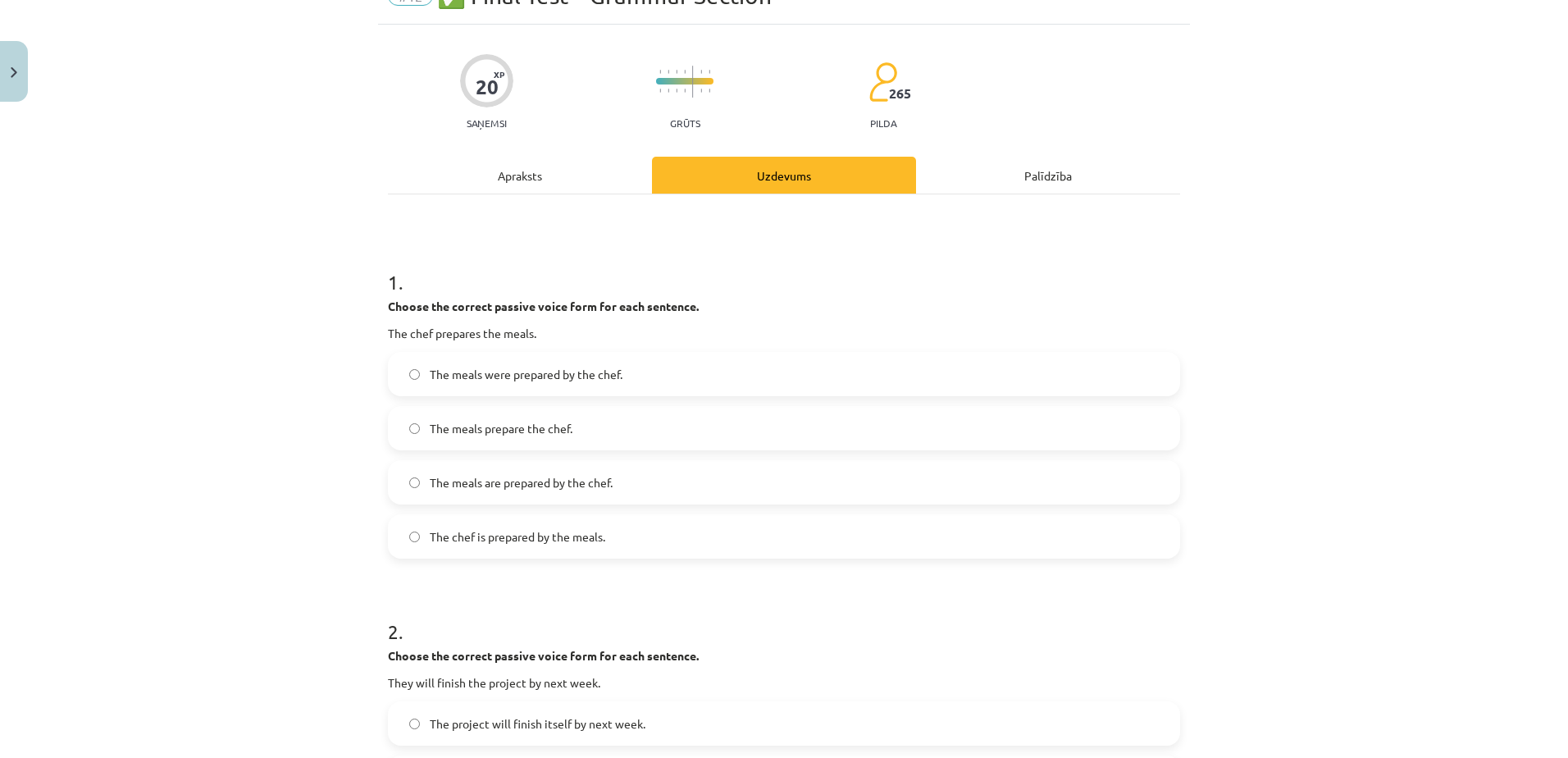
scroll to position [87, 0]
click at [603, 364] on span "The meals were prepared by the chef." at bounding box center [526, 372] width 193 height 17
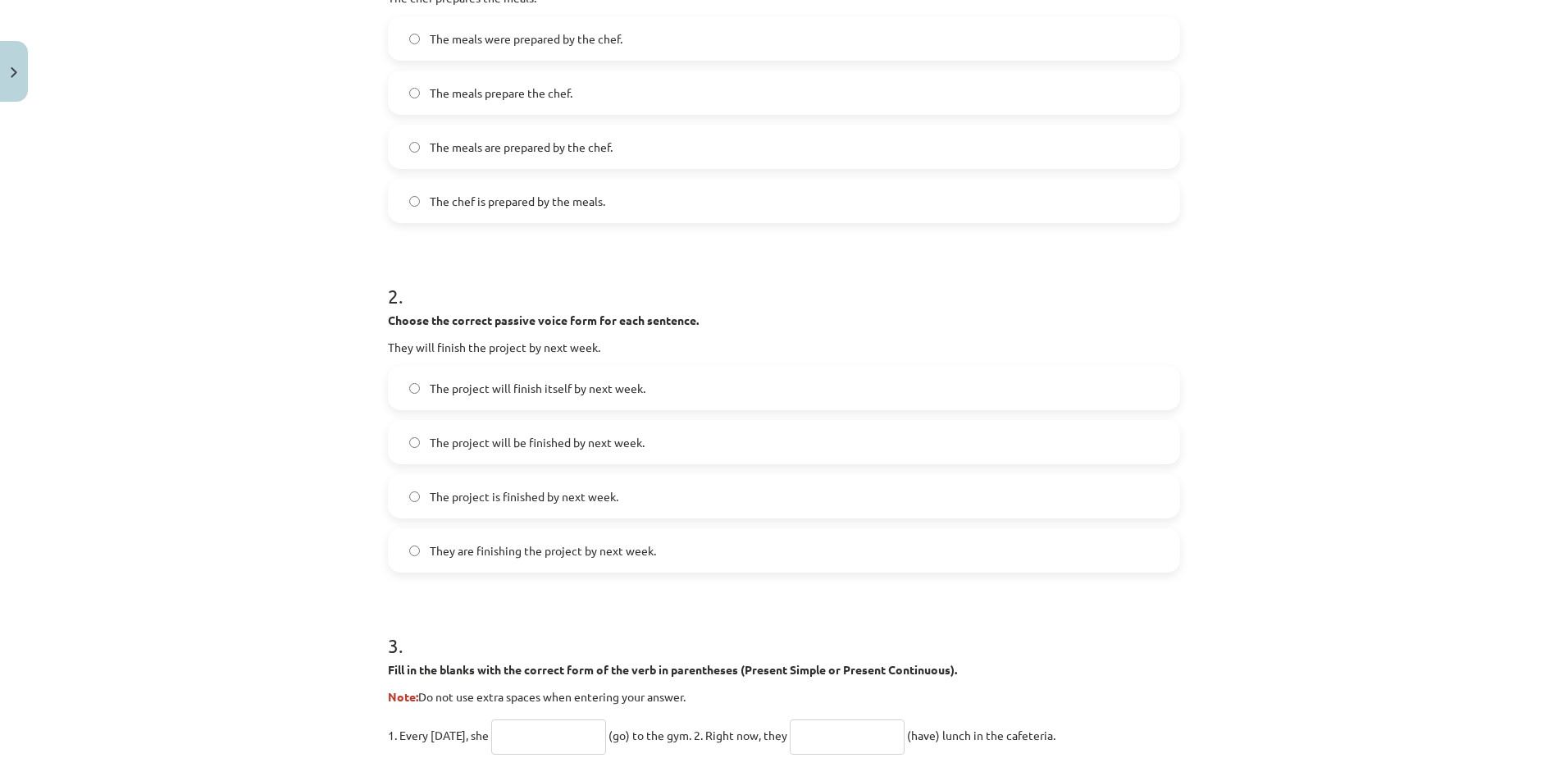
scroll to position [420, 0]
click at [514, 447] on span "The project will be finished by next week." at bounding box center [537, 442] width 214 height 17
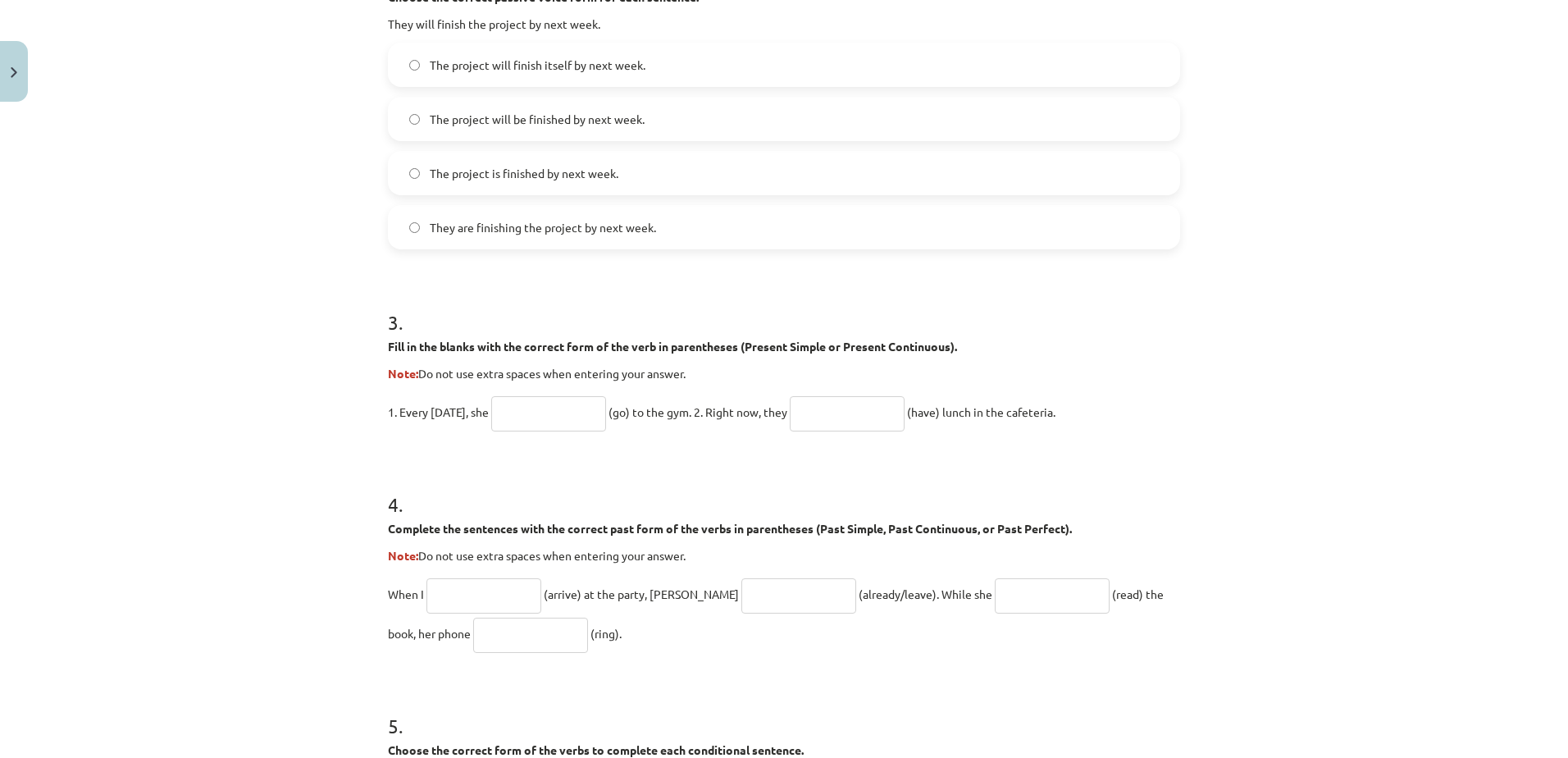
scroll to position [758, 0]
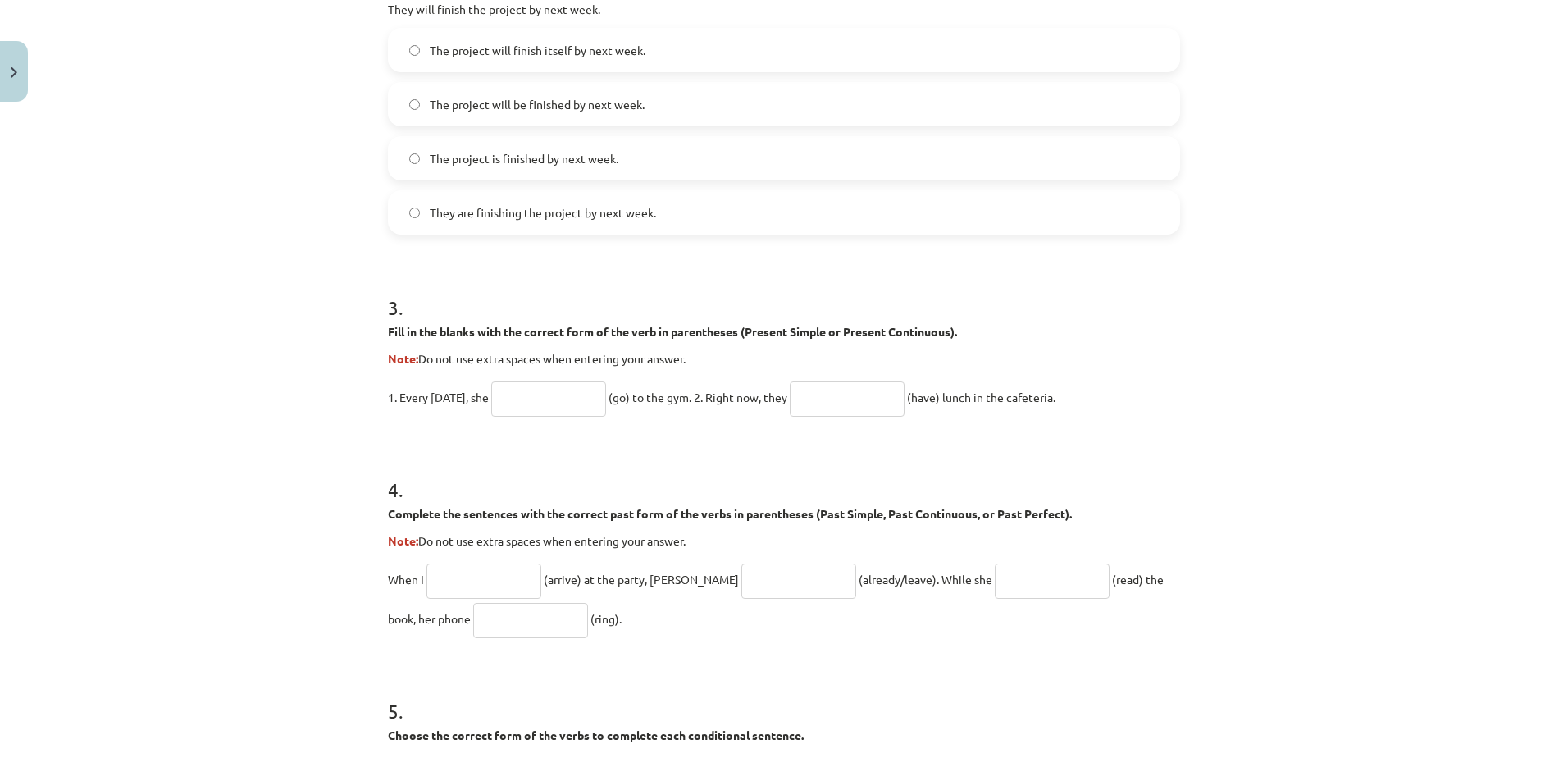
click at [517, 410] on input "text" at bounding box center [548, 399] width 115 height 36
type input "****"
click at [846, 405] on input "text" at bounding box center [847, 399] width 115 height 36
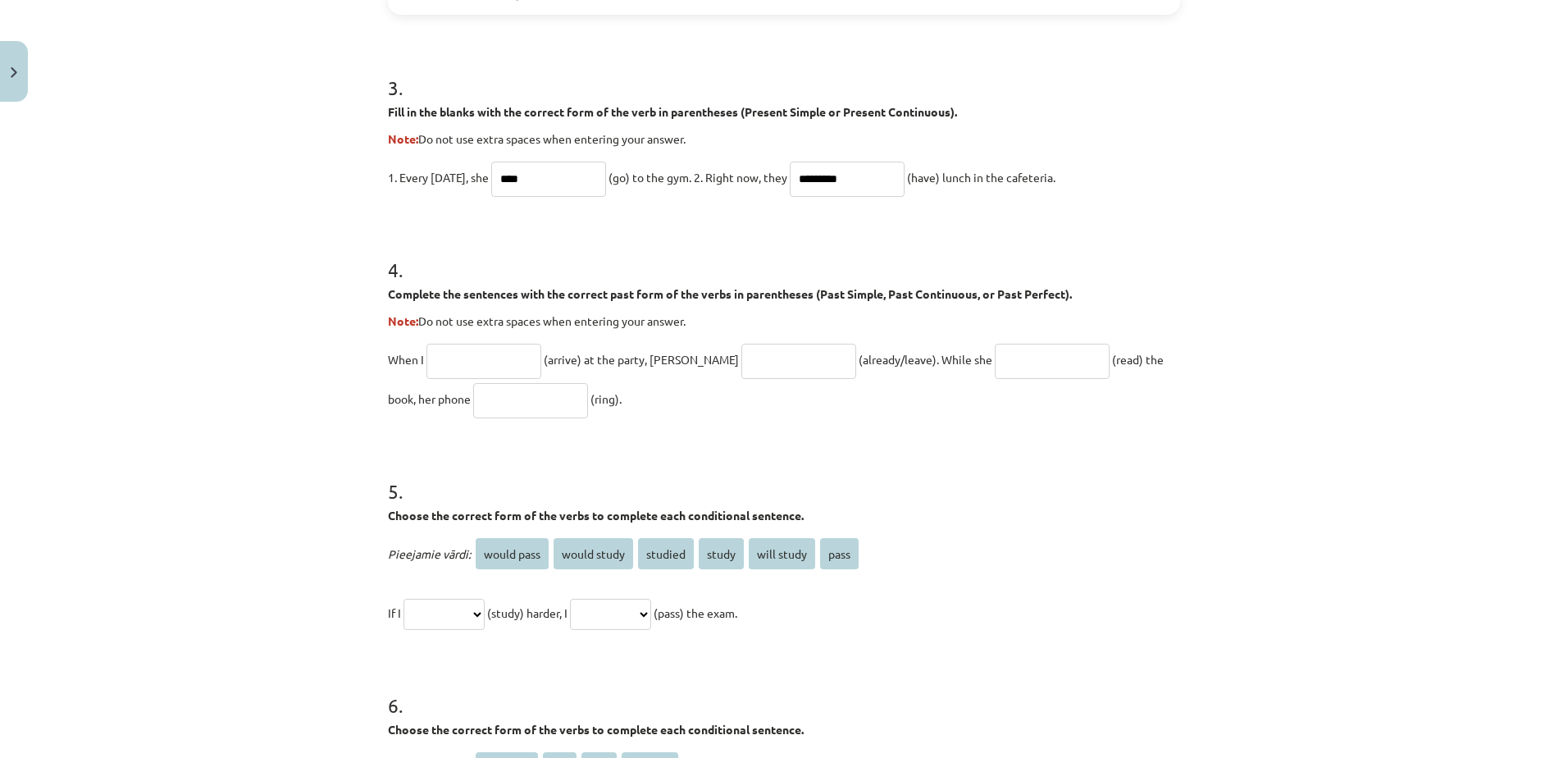
scroll to position [992, 0]
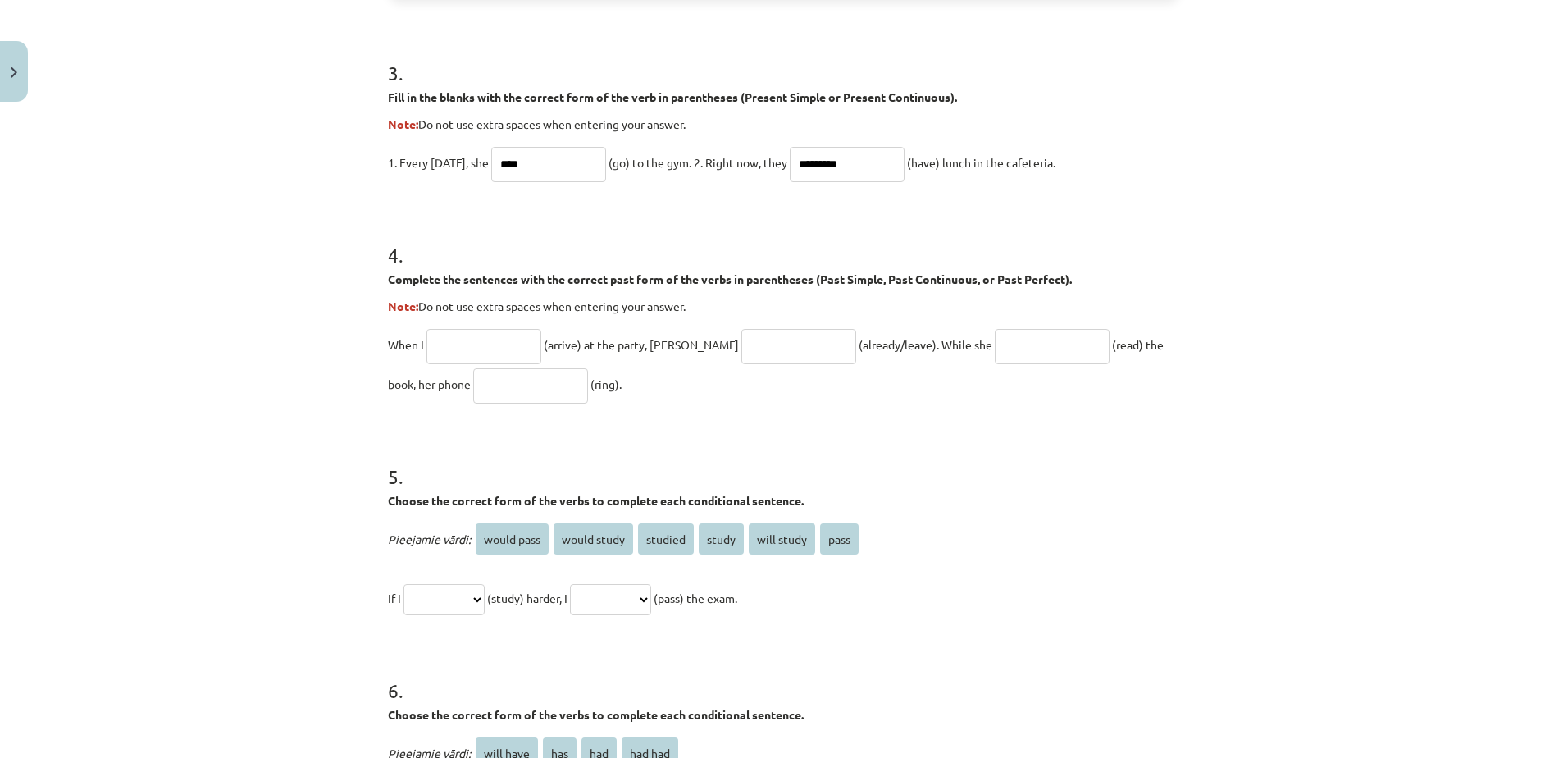
type input "*********"
click at [463, 332] on input "text" at bounding box center [483, 347] width 115 height 36
type input "*******"
click at [768, 339] on input "text" at bounding box center [798, 347] width 115 height 36
type input "**********"
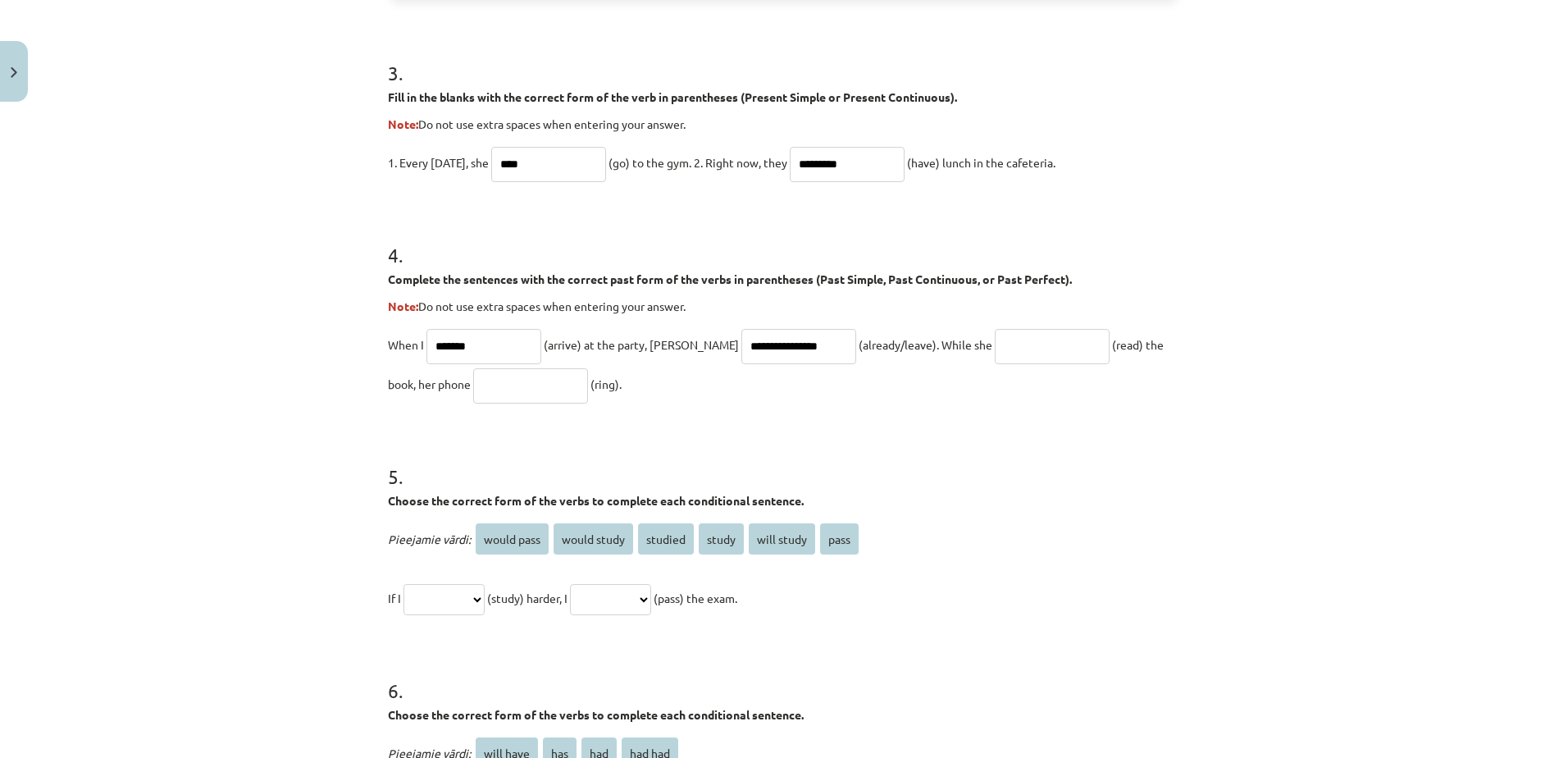
click at [995, 352] on input "text" at bounding box center [1052, 347] width 115 height 36
type input "**********"
click at [473, 385] on input "text" at bounding box center [530, 386] width 115 height 36
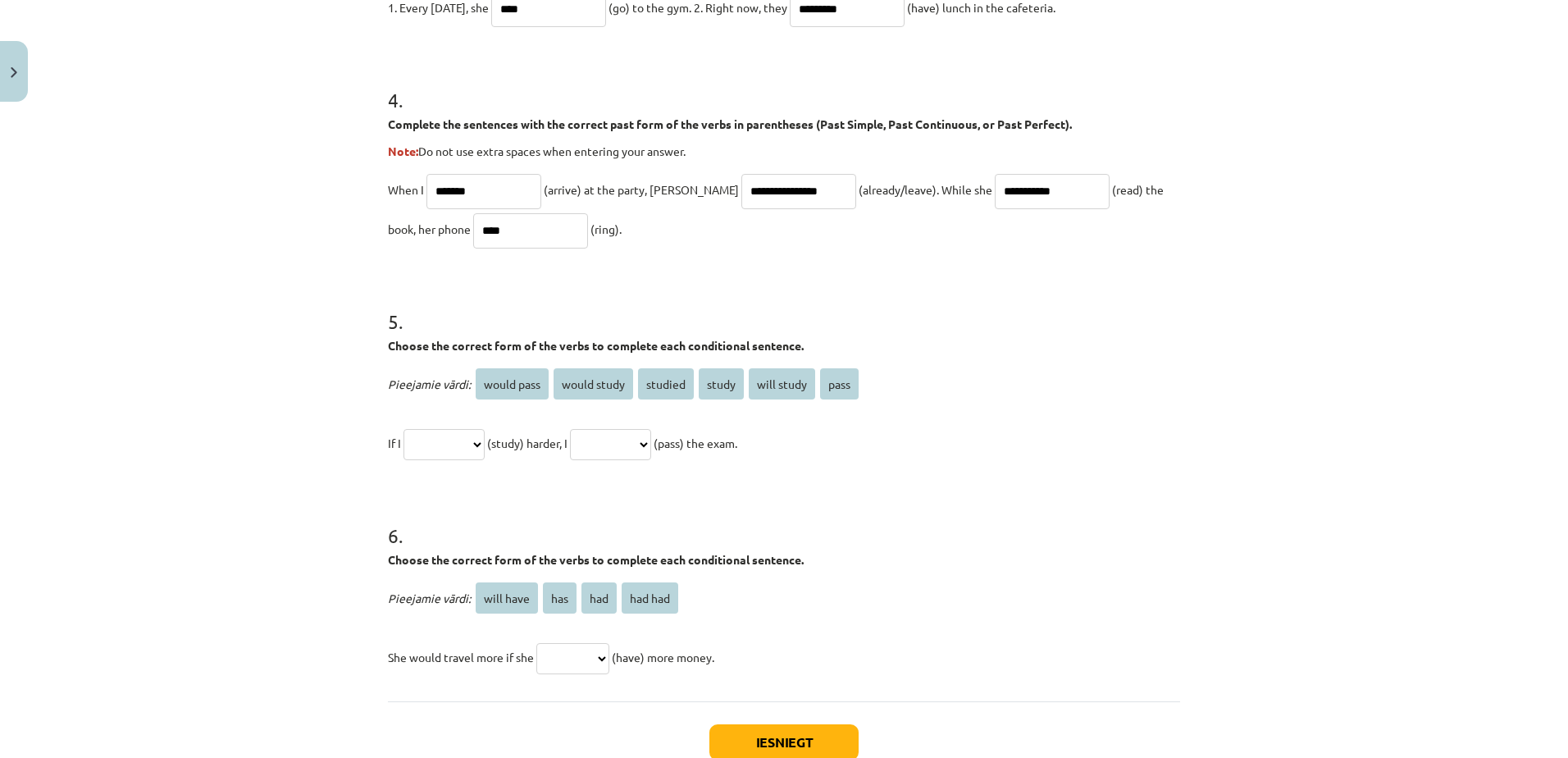
scroll to position [1149, 0]
type input "****"
click at [484, 450] on select "**********" at bounding box center [444, 443] width 81 height 31
select select "*******"
click at [404, 428] on select "**********" at bounding box center [444, 443] width 81 height 31
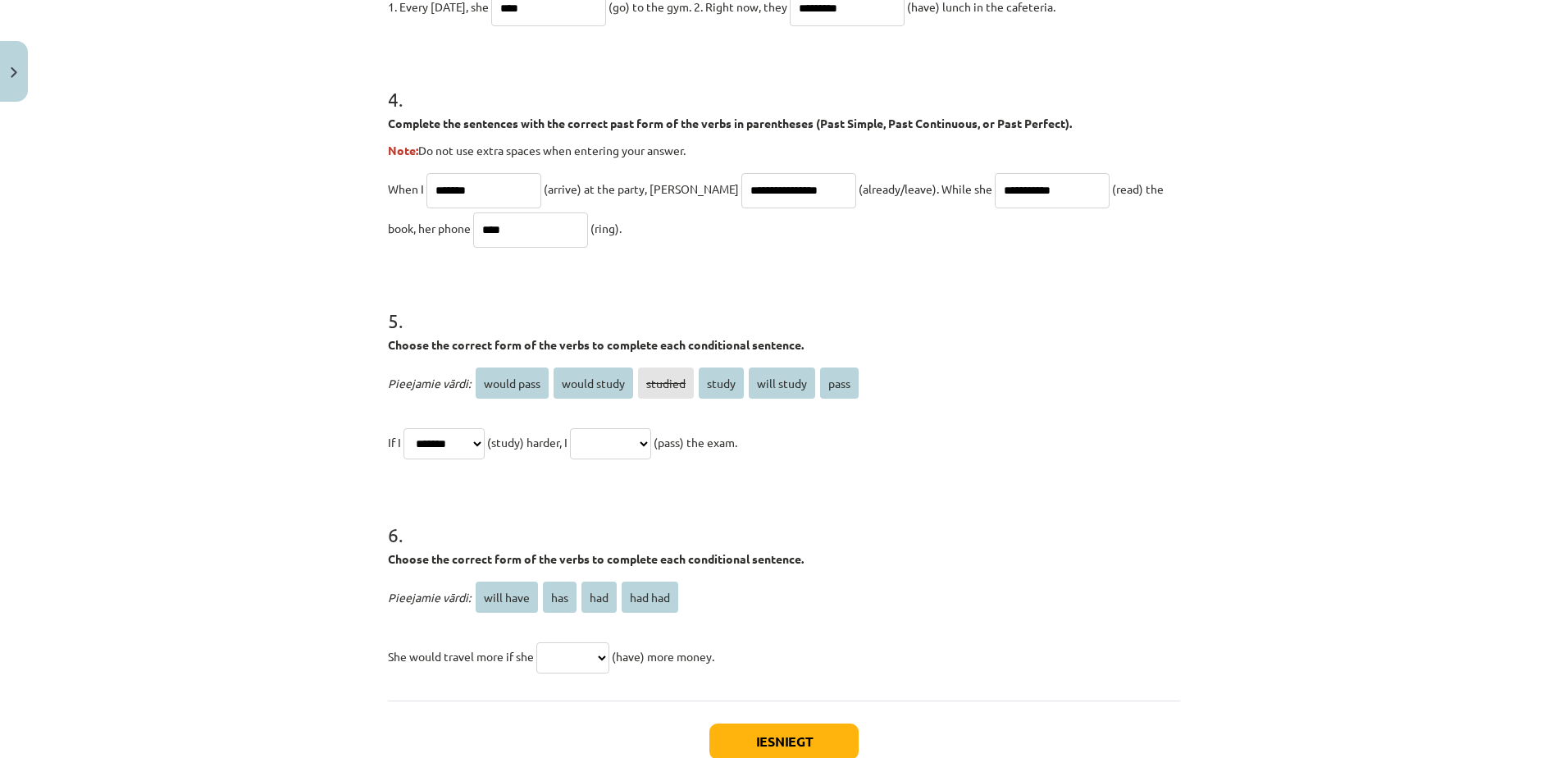
click at [651, 436] on select "**********" at bounding box center [610, 443] width 81 height 31
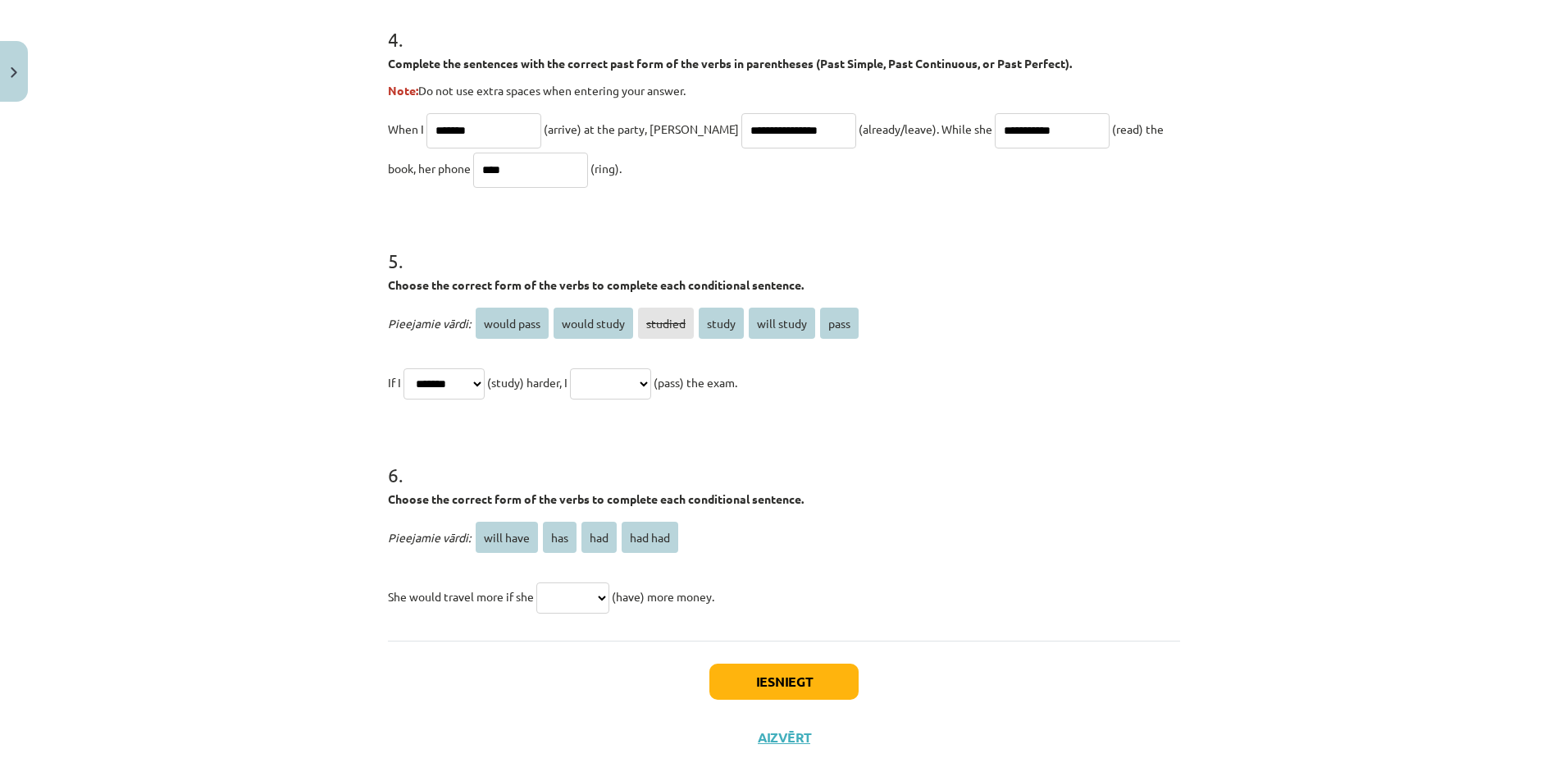
scroll to position [1202, 0]
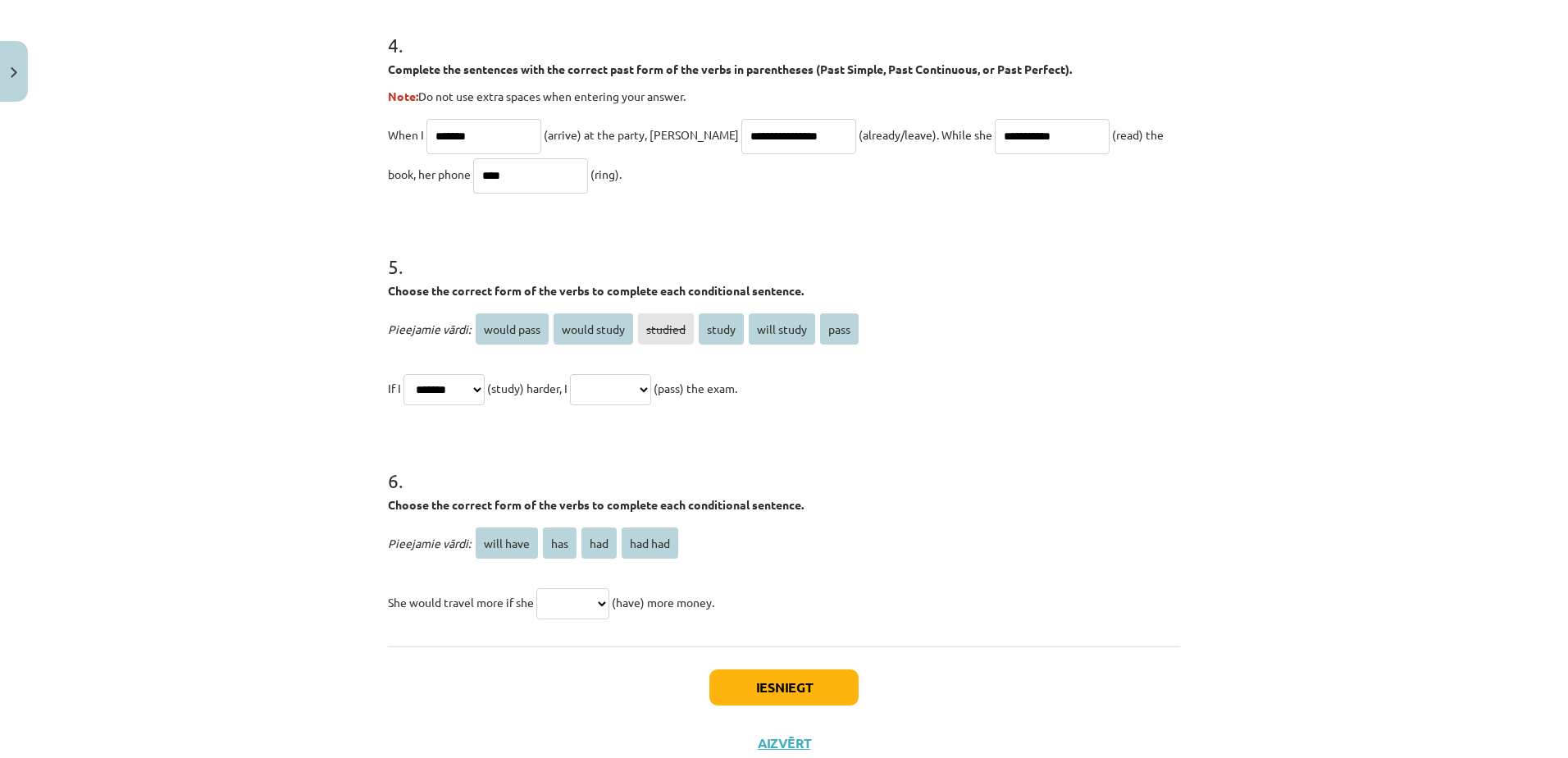
click at [651, 379] on select "**********" at bounding box center [610, 389] width 81 height 31
select select "**********"
click at [589, 374] on select "**********" at bounding box center [610, 389] width 81 height 31
click at [600, 589] on select "********* *** *** *******" at bounding box center [573, 603] width 73 height 31
select select "***"
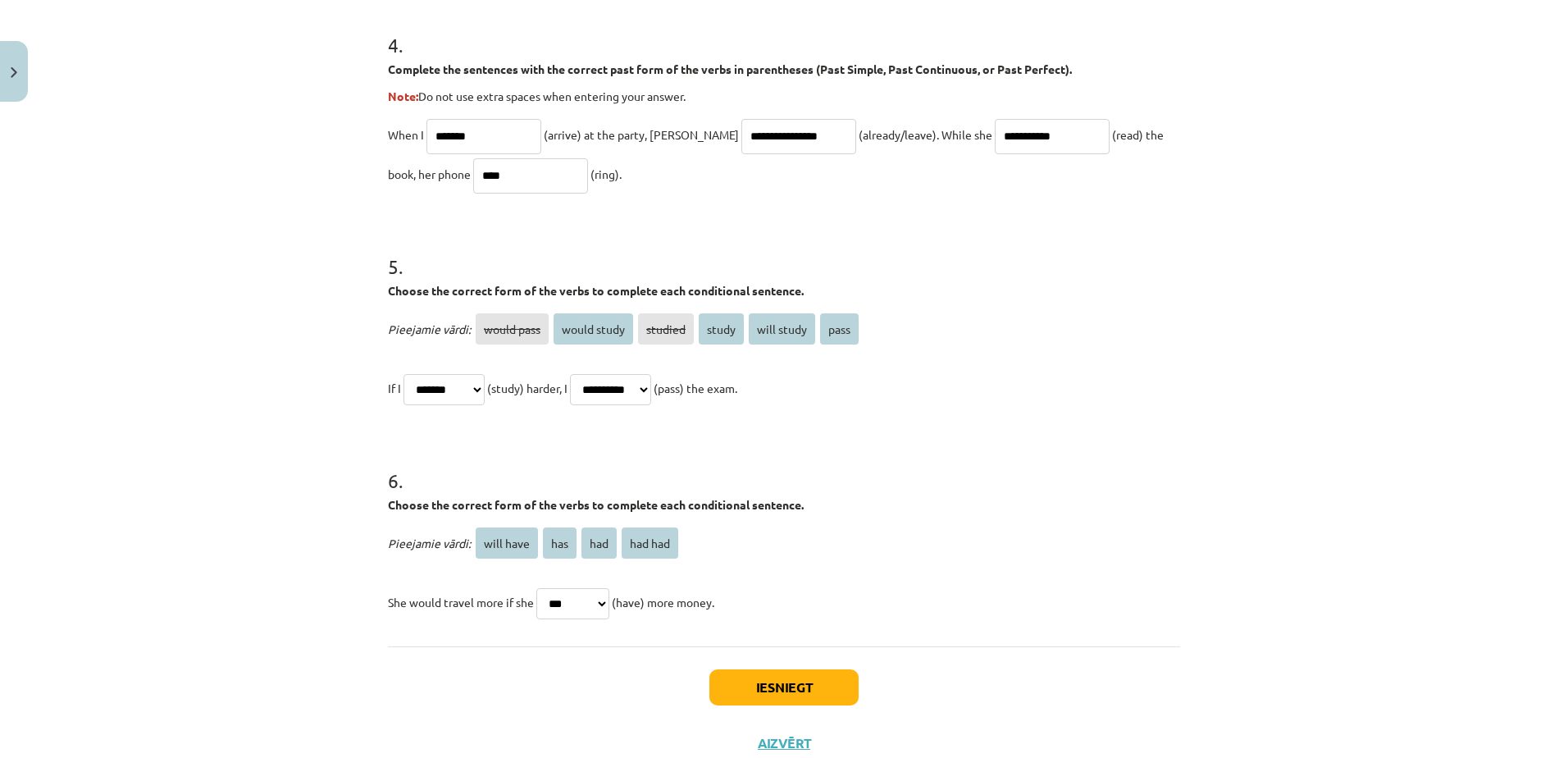
click at [537, 588] on select "********* *** *** *******" at bounding box center [573, 603] width 73 height 31
click at [751, 681] on button "Iesniegt" at bounding box center [783, 687] width 149 height 37
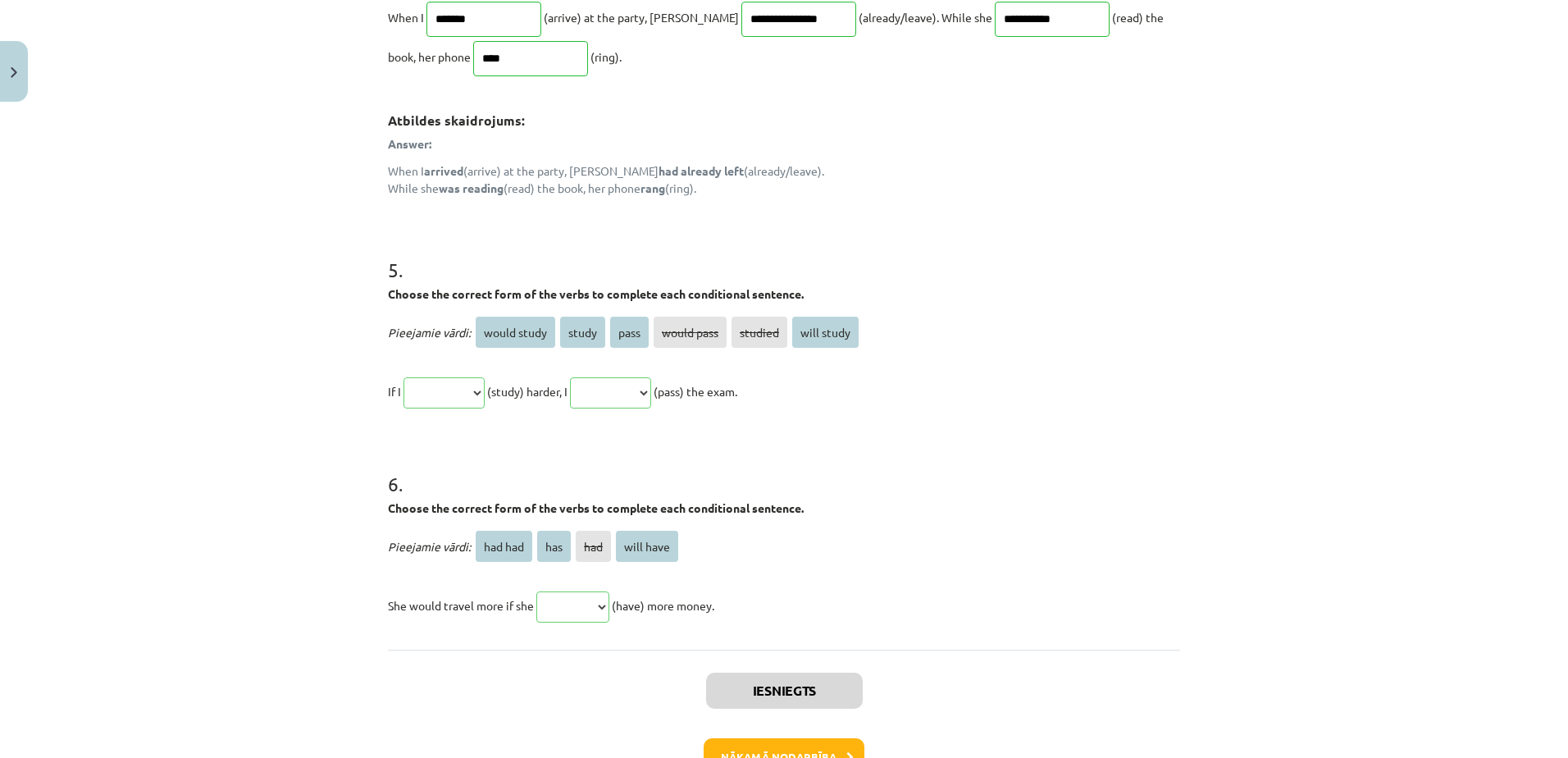
scroll to position [1550, 0]
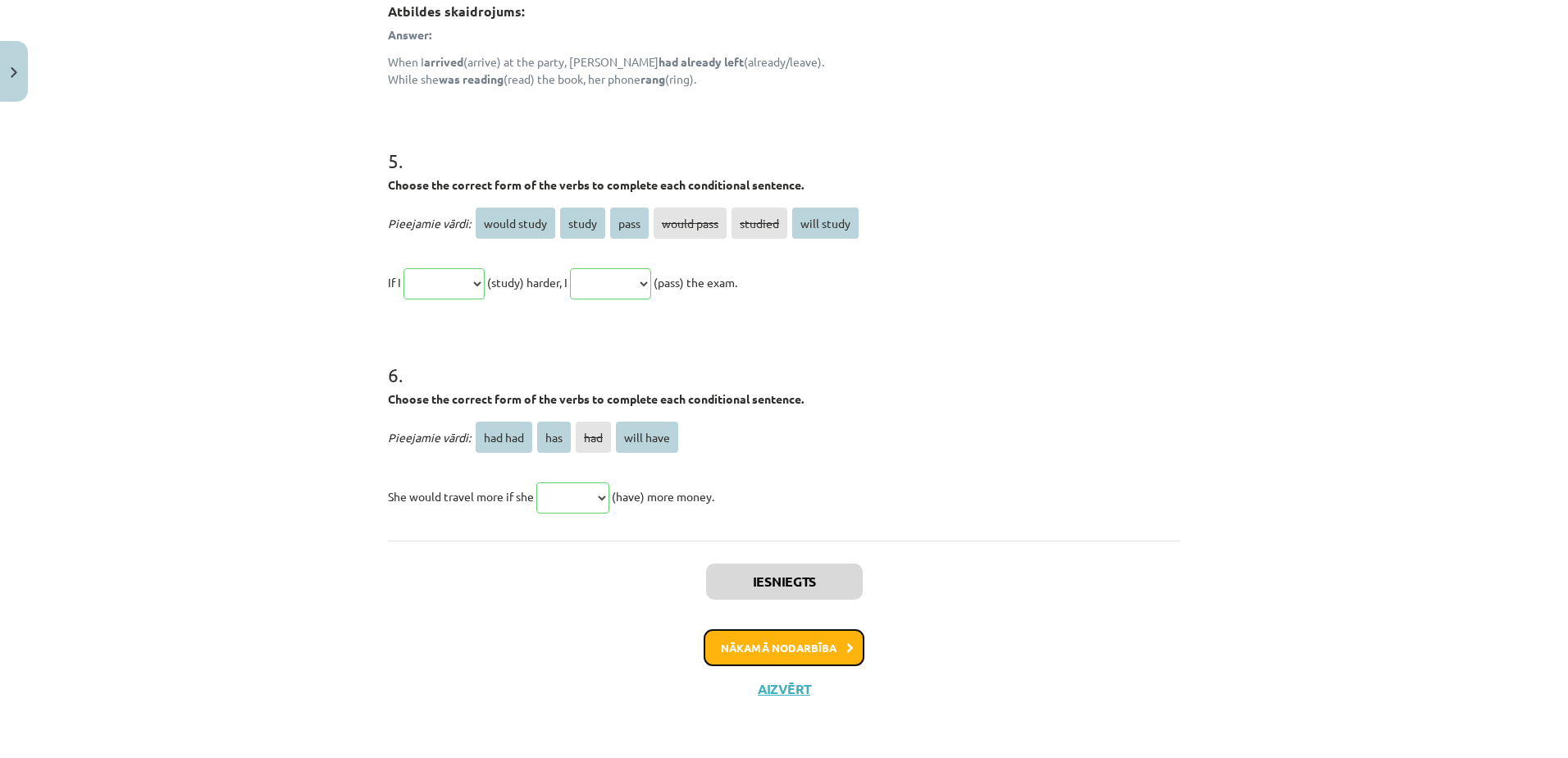
click at [742, 648] on button "Nākamā nodarbība" at bounding box center [784, 647] width 161 height 37
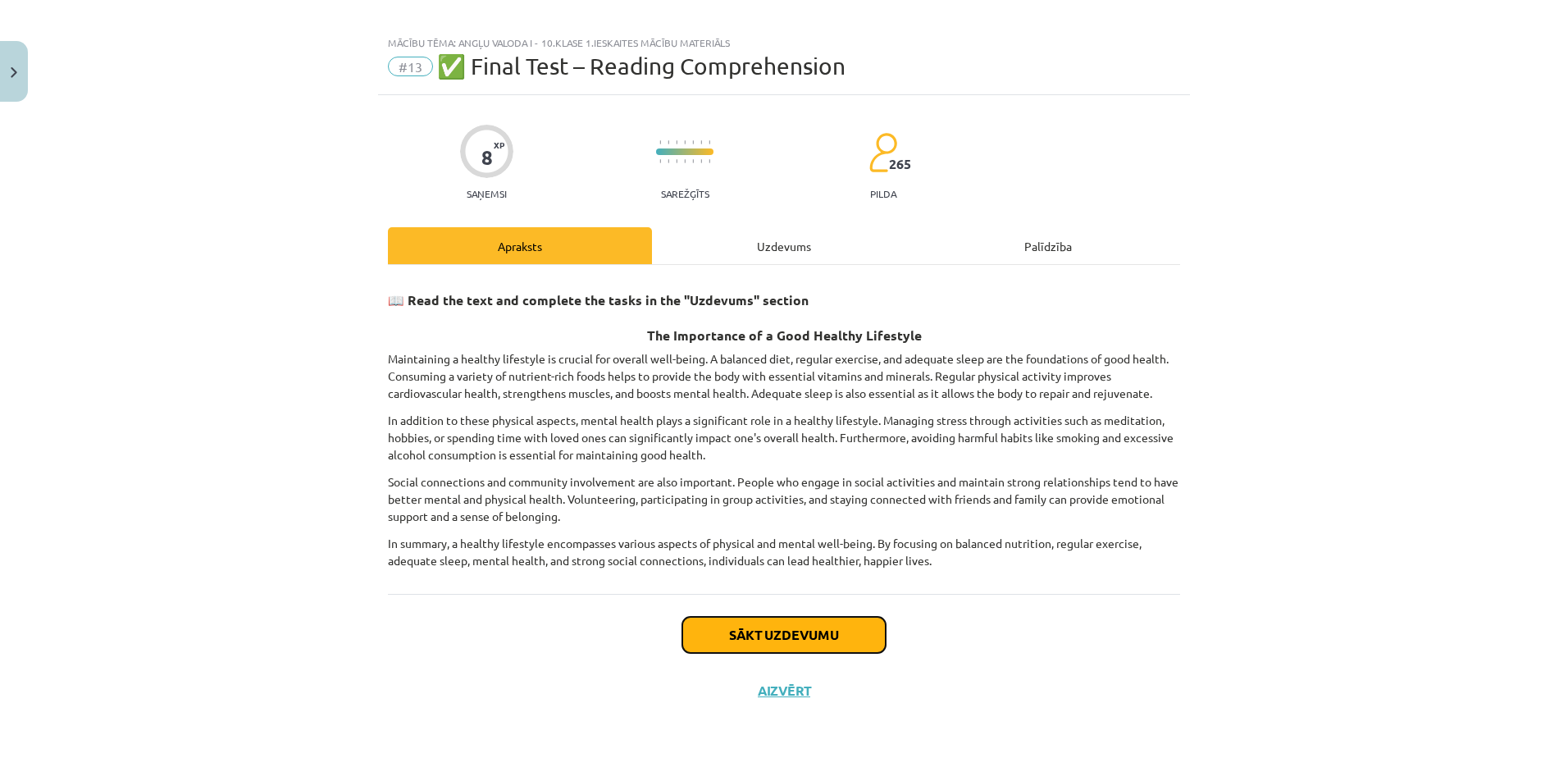
click at [770, 632] on button "Sākt uzdevumu" at bounding box center [783, 634] width 203 height 37
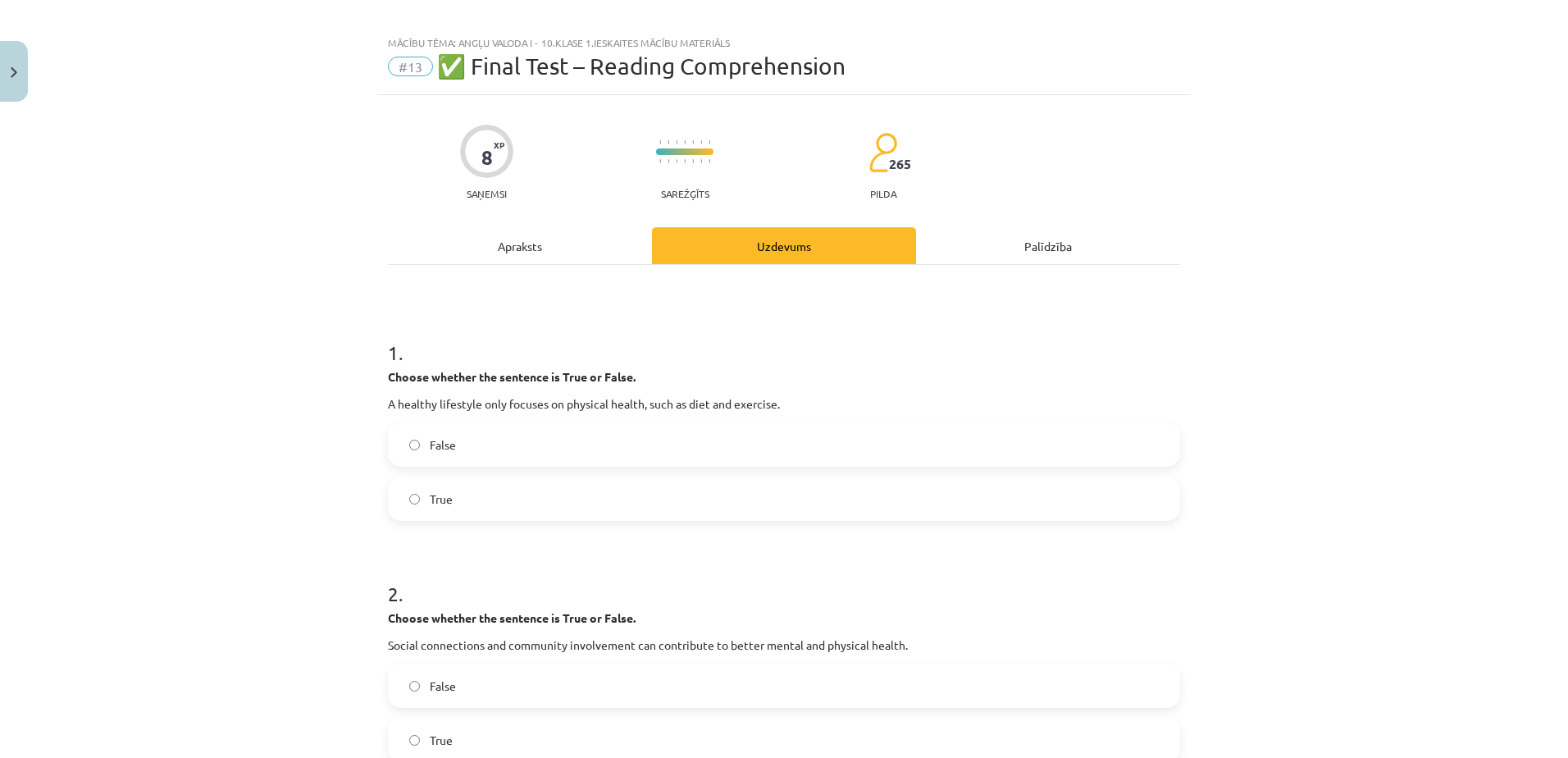
click at [539, 494] on label "True" at bounding box center [784, 498] width 789 height 41
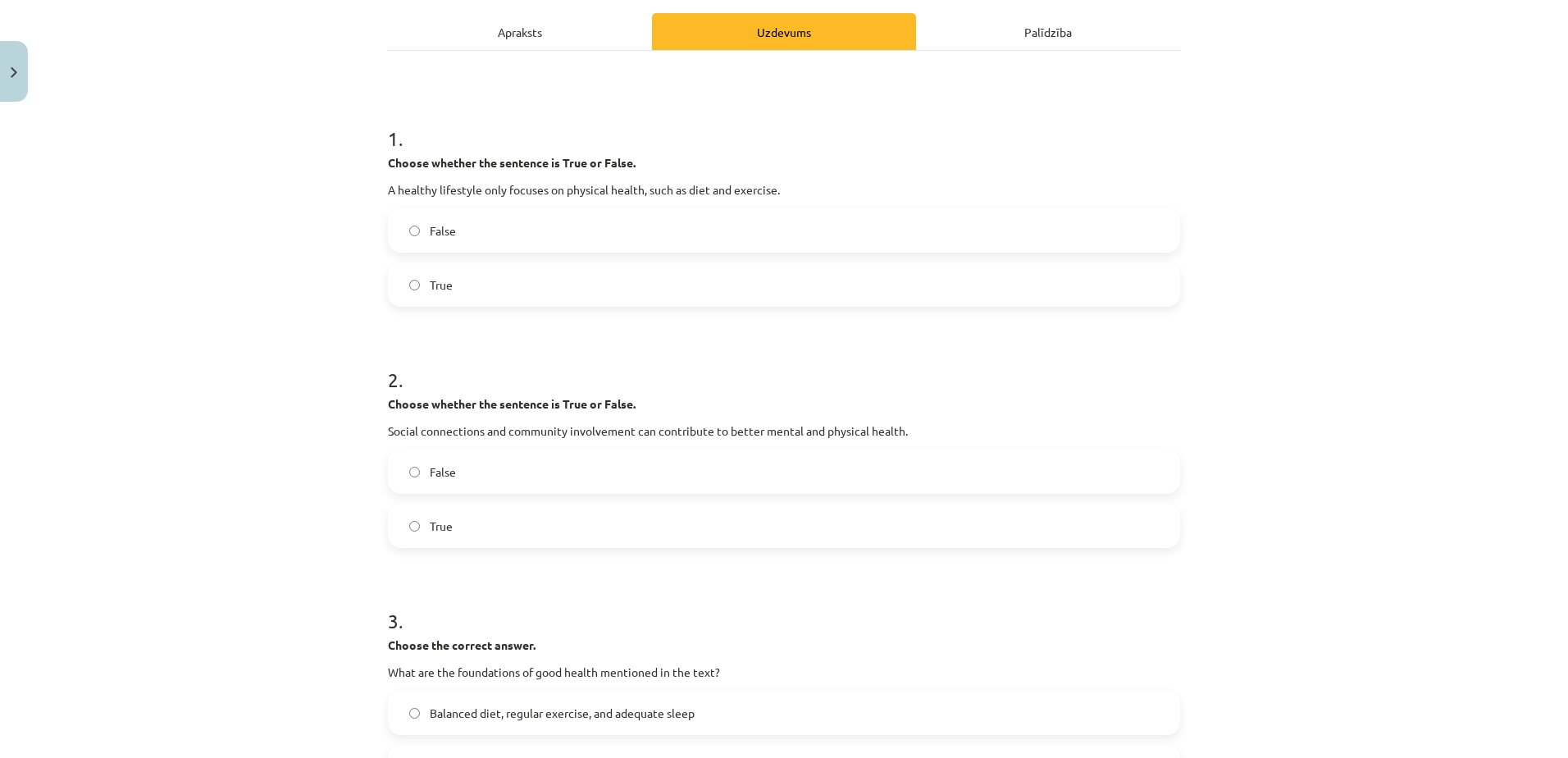
scroll to position [227, 0]
click at [531, 532] on label "True" at bounding box center [784, 527] width 789 height 41
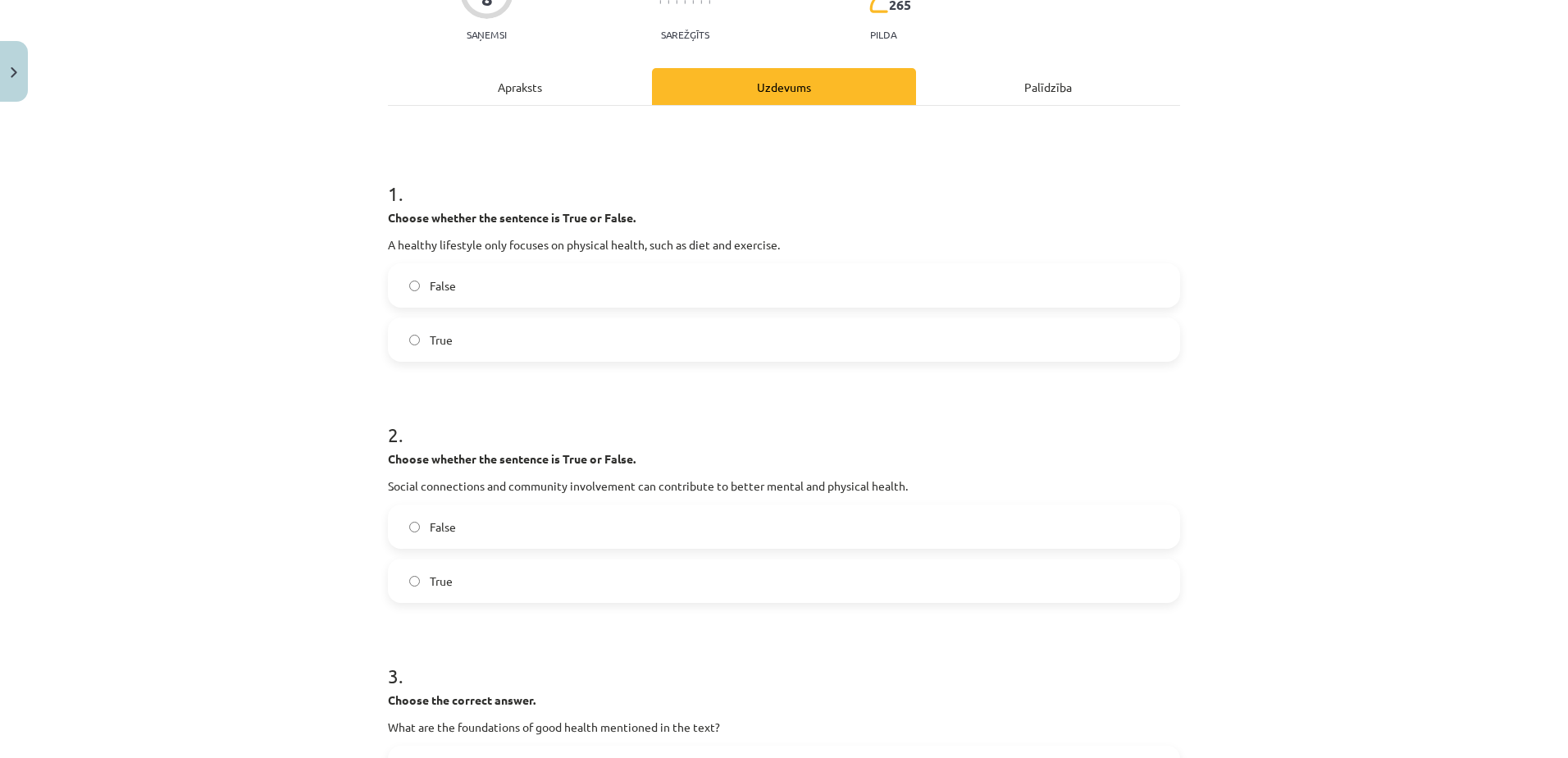
scroll to position [0, 0]
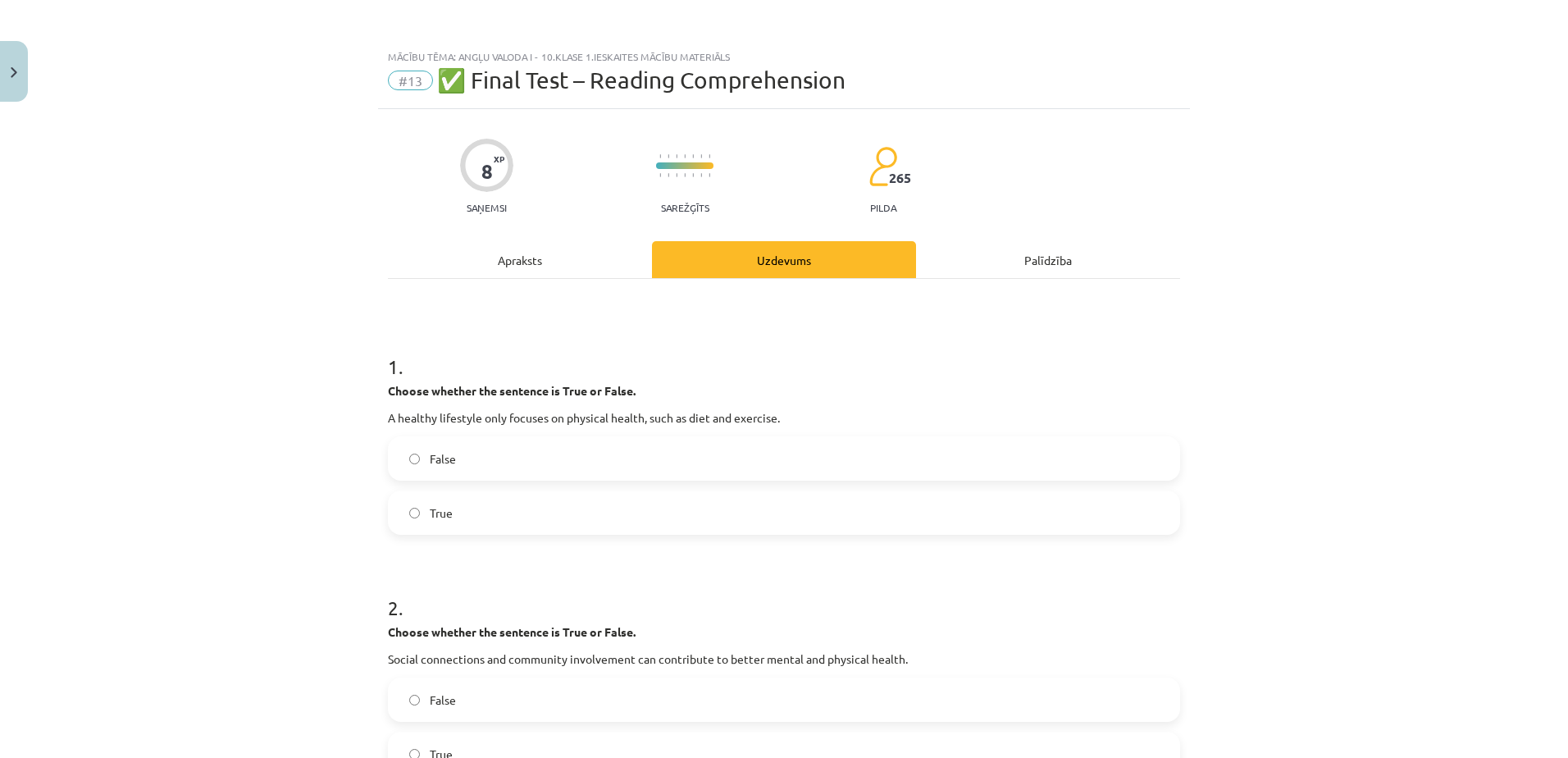
click at [494, 260] on div "Apraksts" at bounding box center [520, 259] width 264 height 37
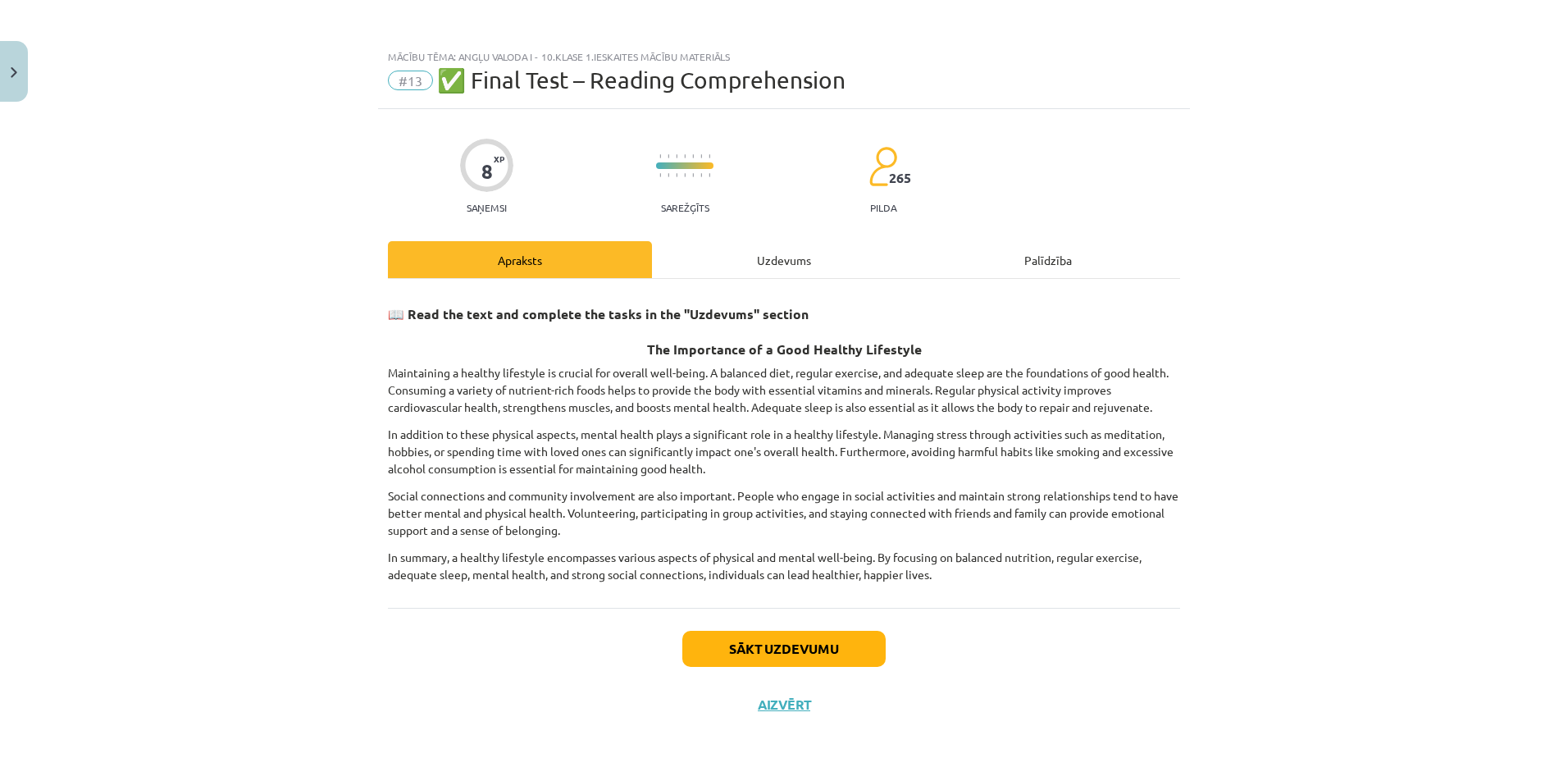
scroll to position [14, 0]
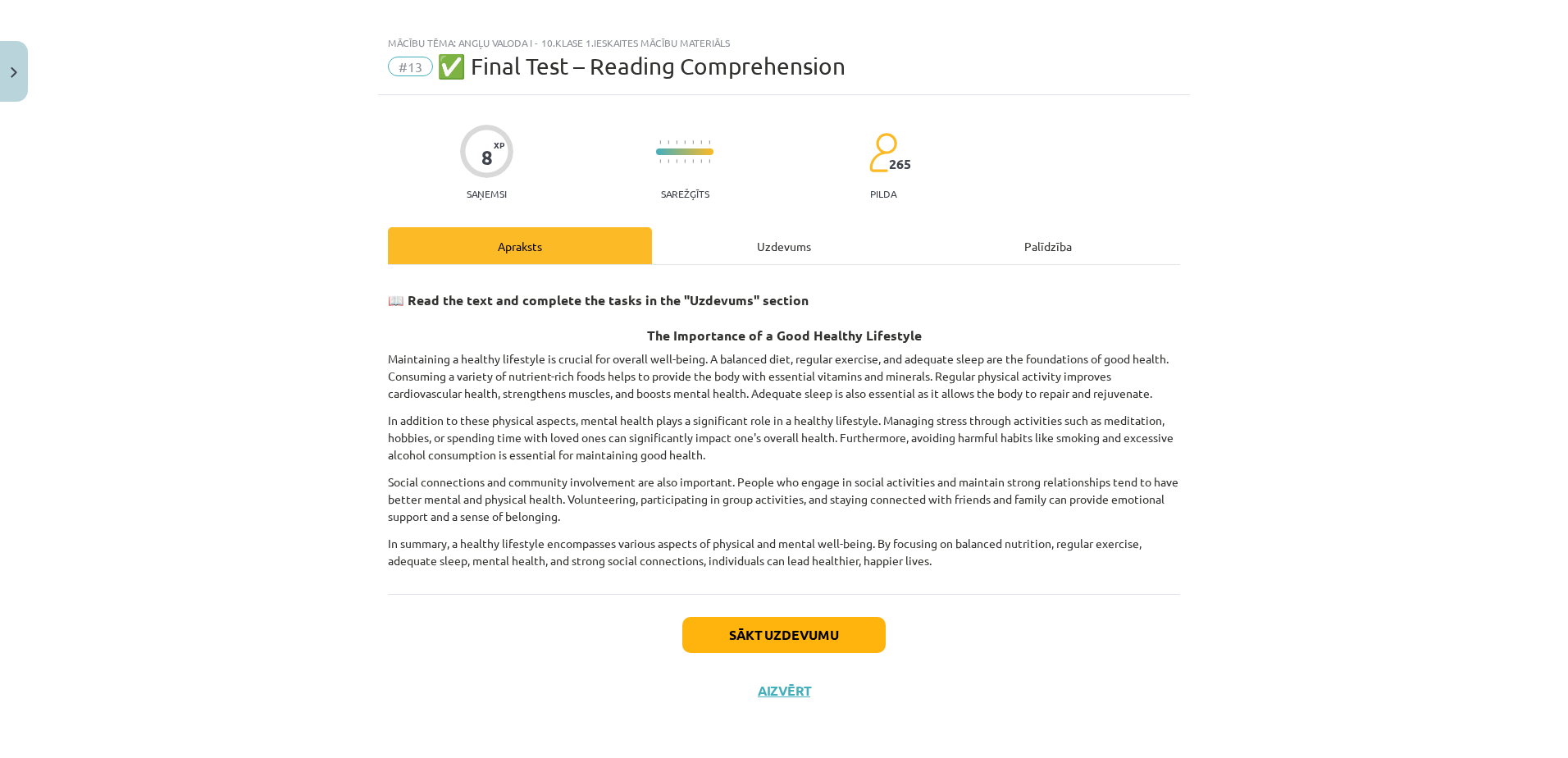
click at [785, 236] on div "Uzdevums" at bounding box center [784, 245] width 264 height 37
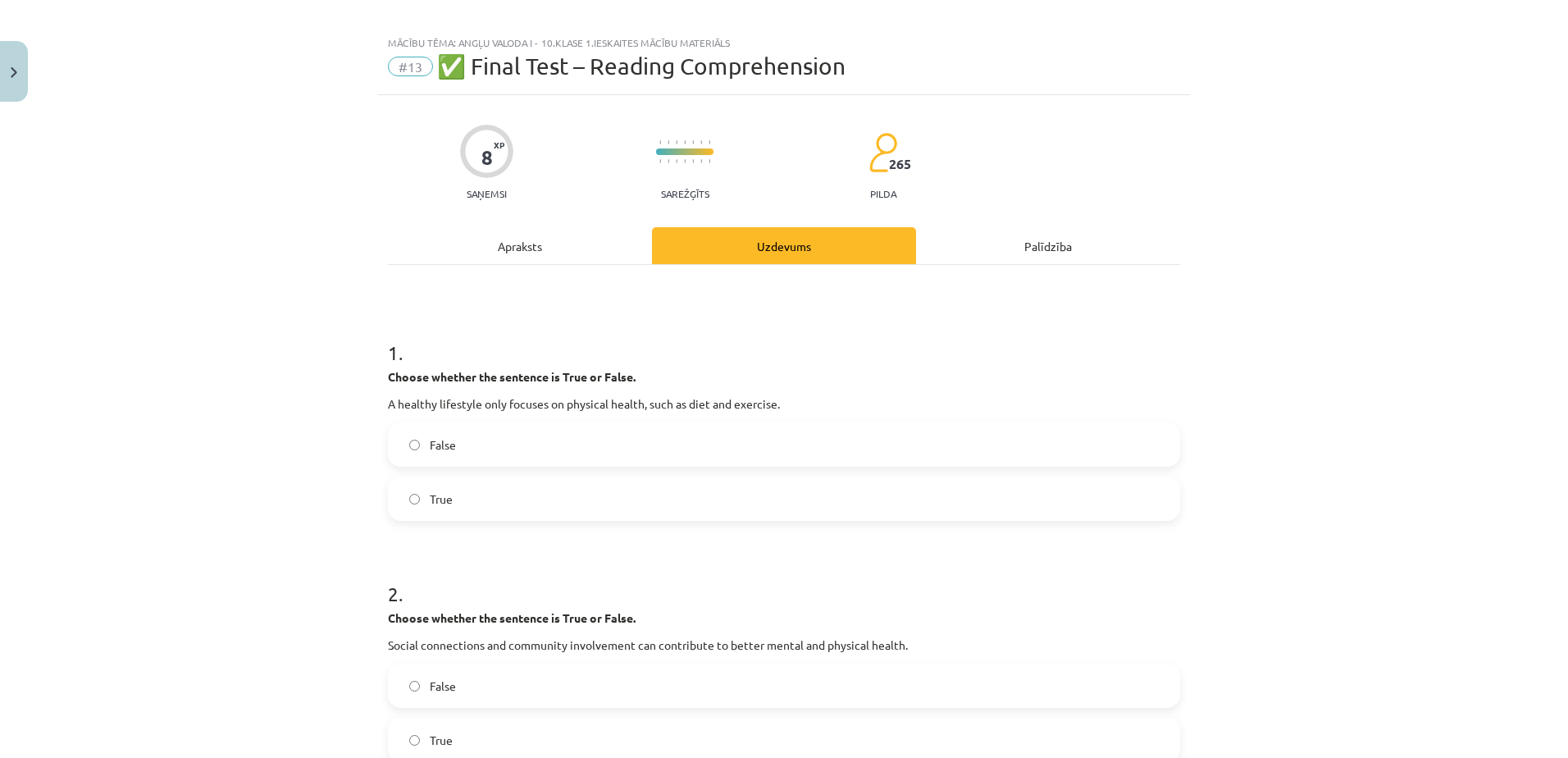
click at [648, 451] on label "False" at bounding box center [784, 445] width 789 height 41
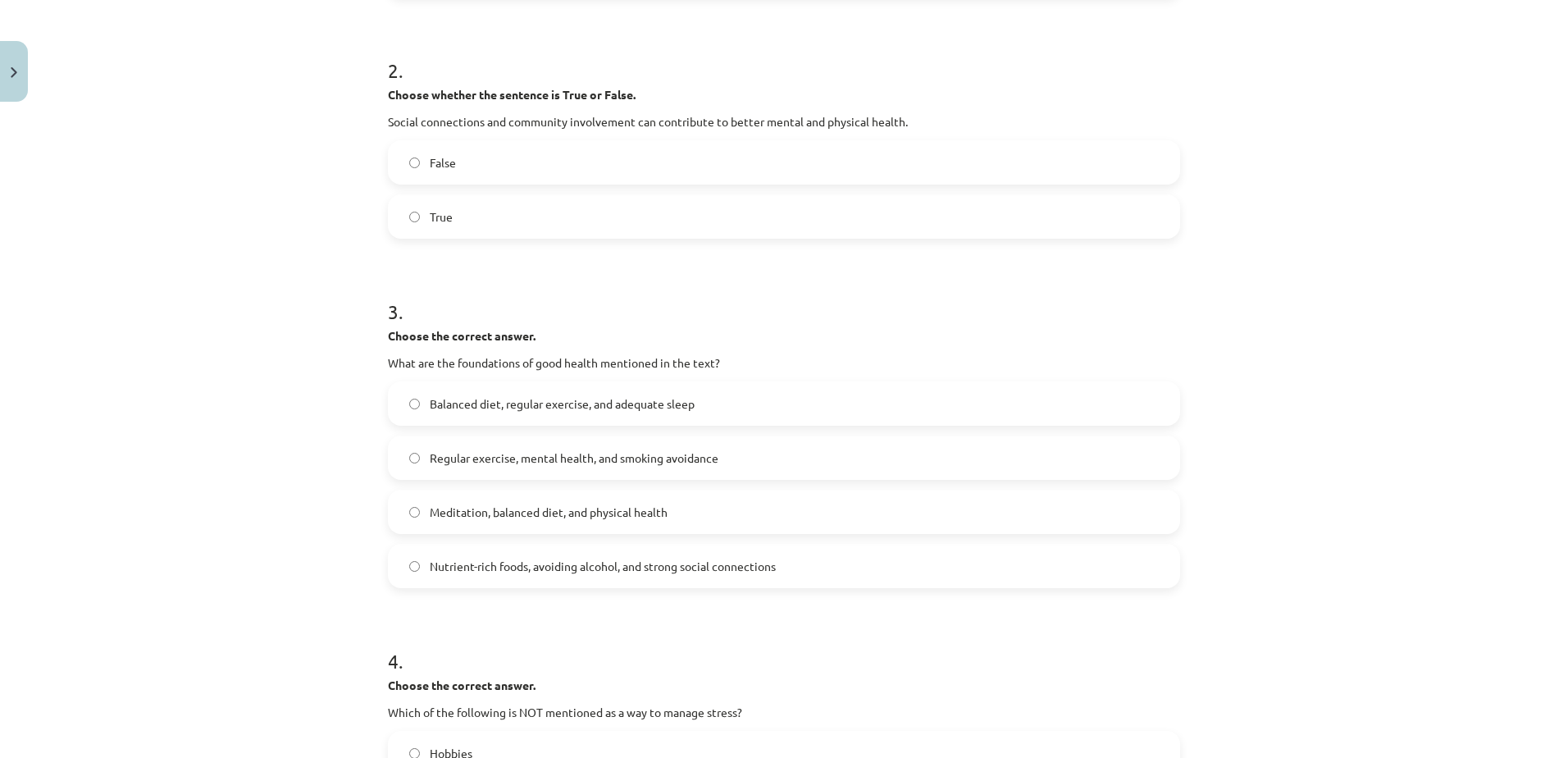
scroll to position [539, 0]
click at [533, 456] on span "Regular exercise, mental health, and smoking avoidance" at bounding box center [574, 456] width 288 height 17
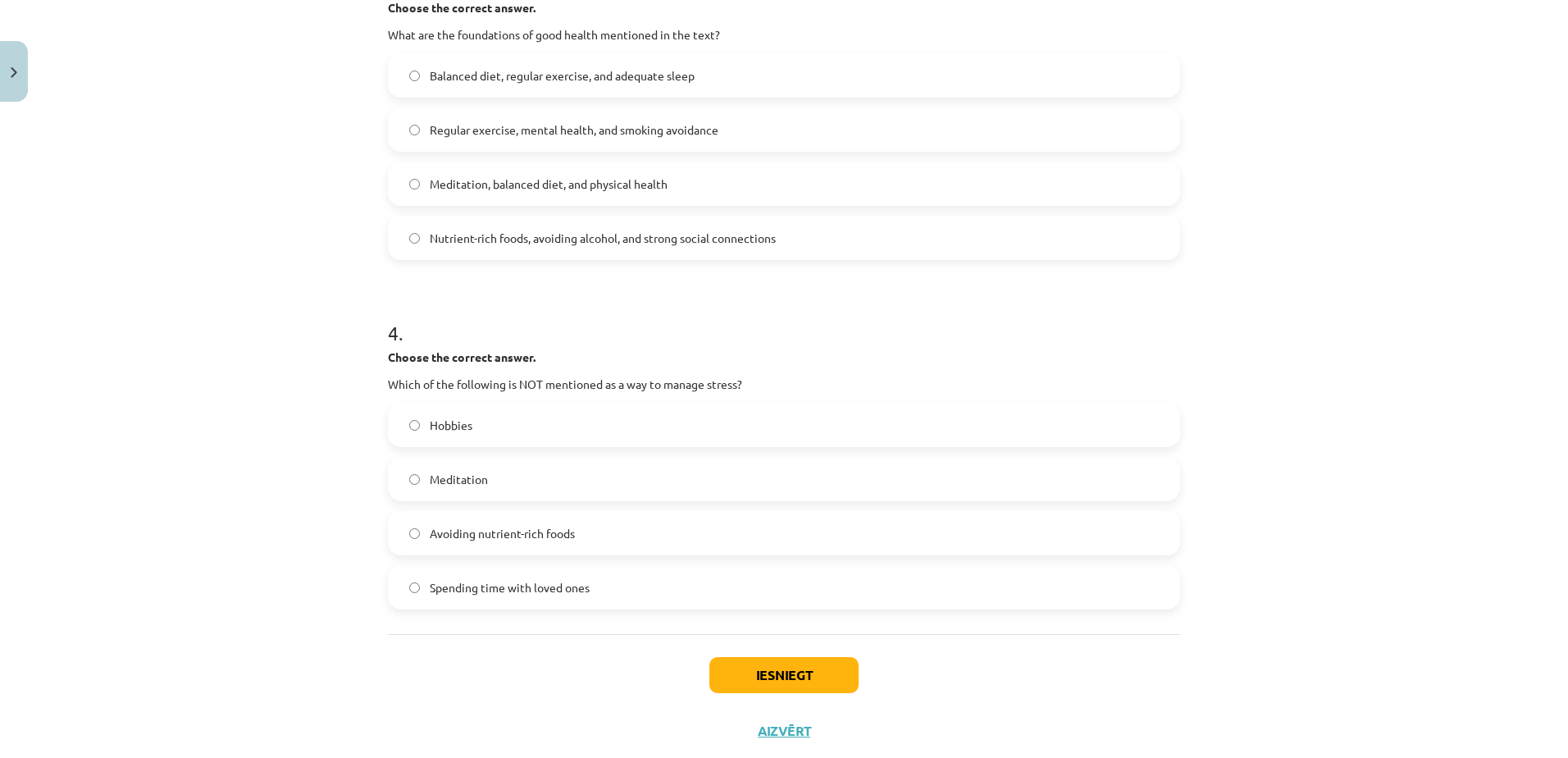
scroll to position [907, 0]
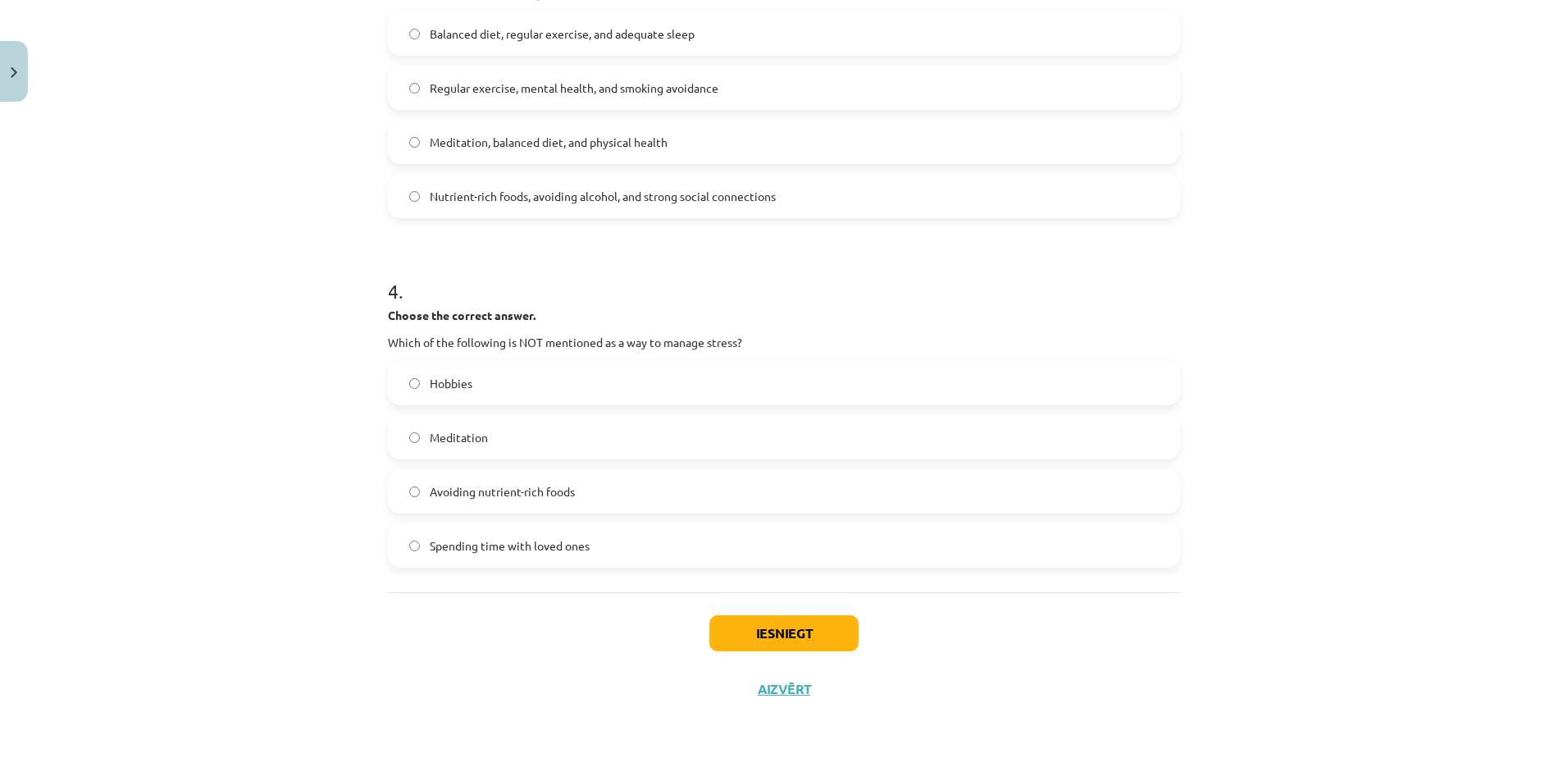
click at [538, 486] on span "Avoiding nutrient-rich foods" at bounding box center [502, 492] width 145 height 17
click at [757, 644] on button "Iesniegt" at bounding box center [783, 633] width 149 height 37
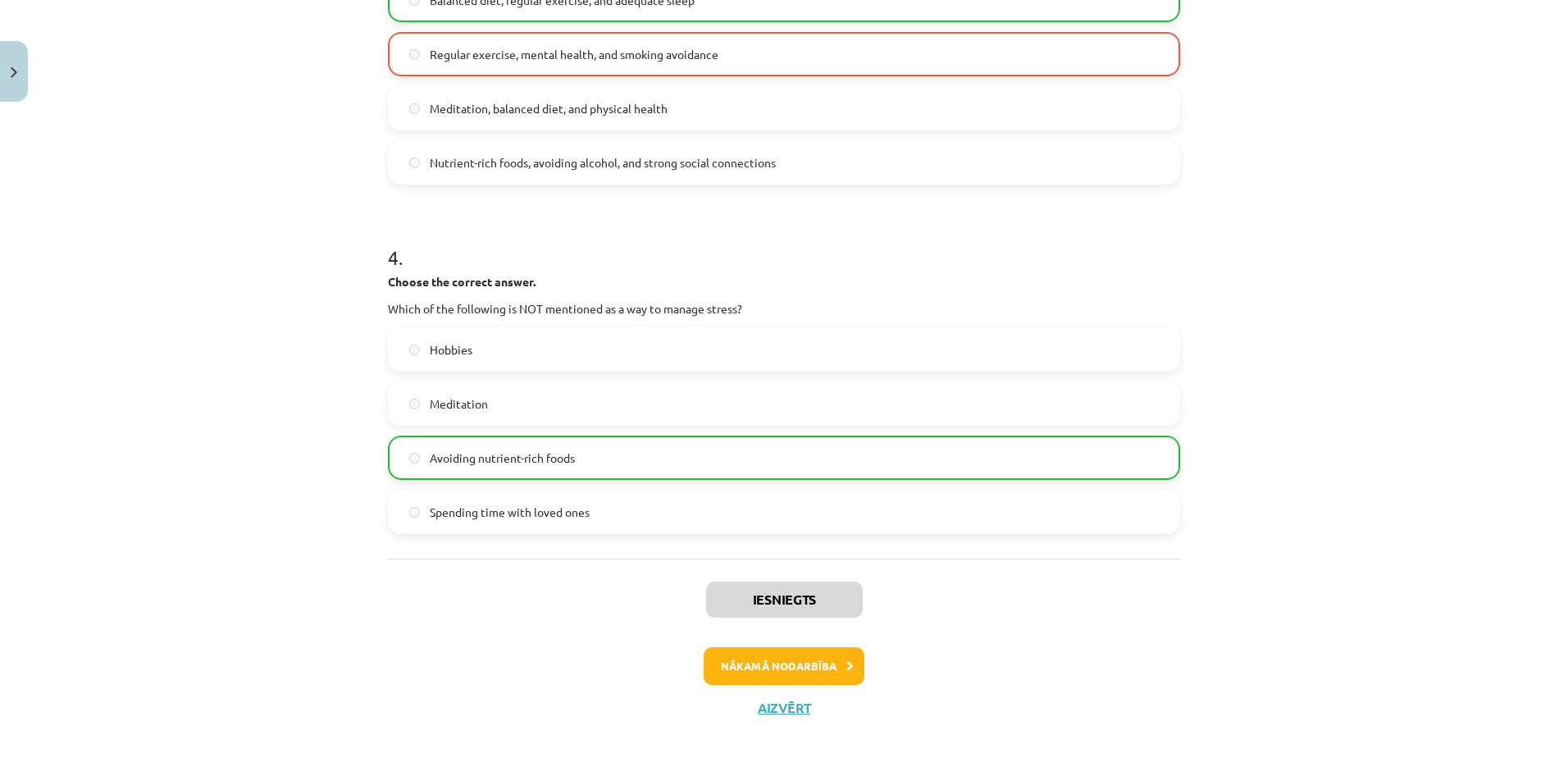
scroll to position [959, 0]
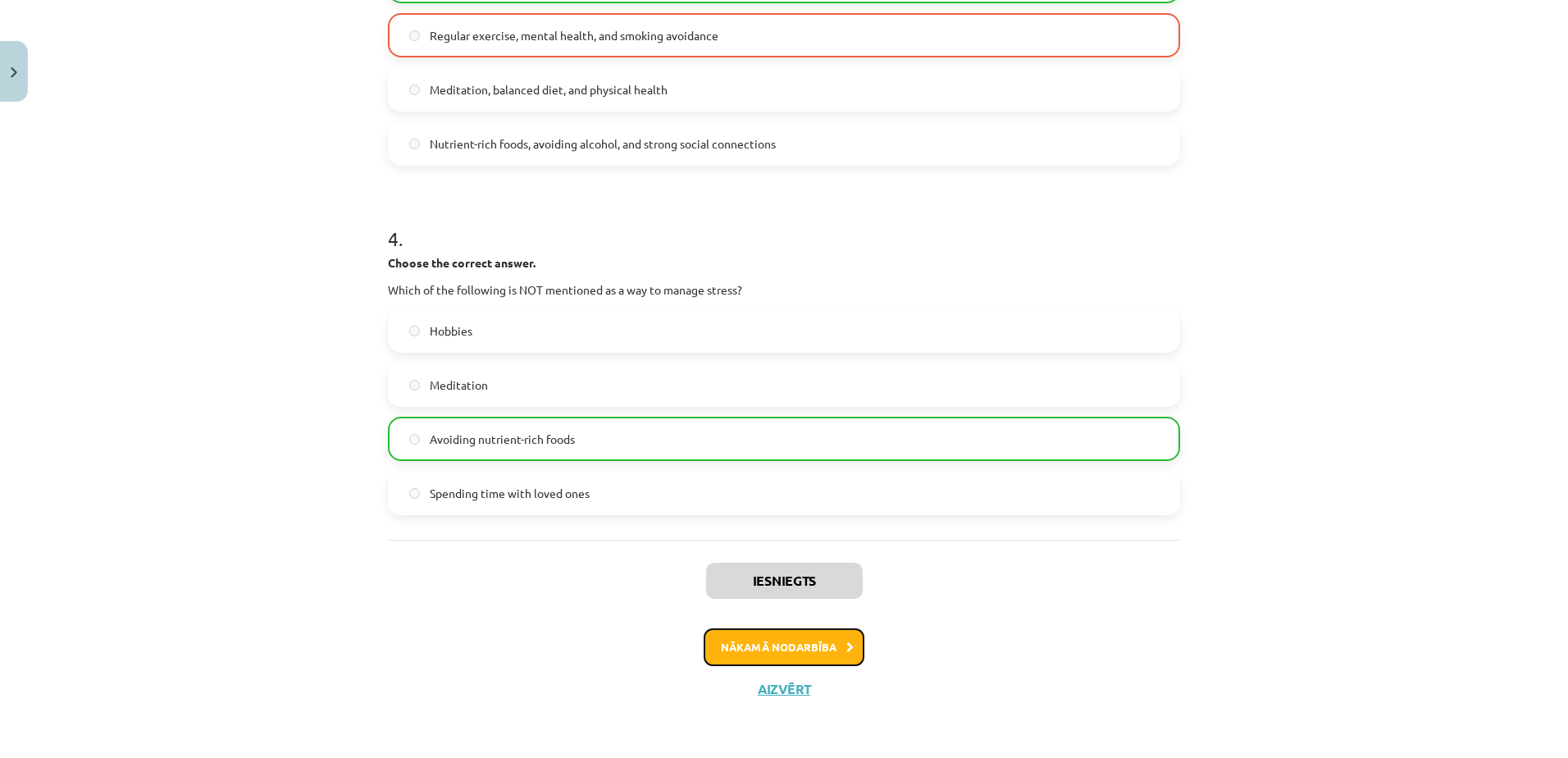
click at [757, 644] on button "Nākamā nodarbība" at bounding box center [784, 647] width 161 height 37
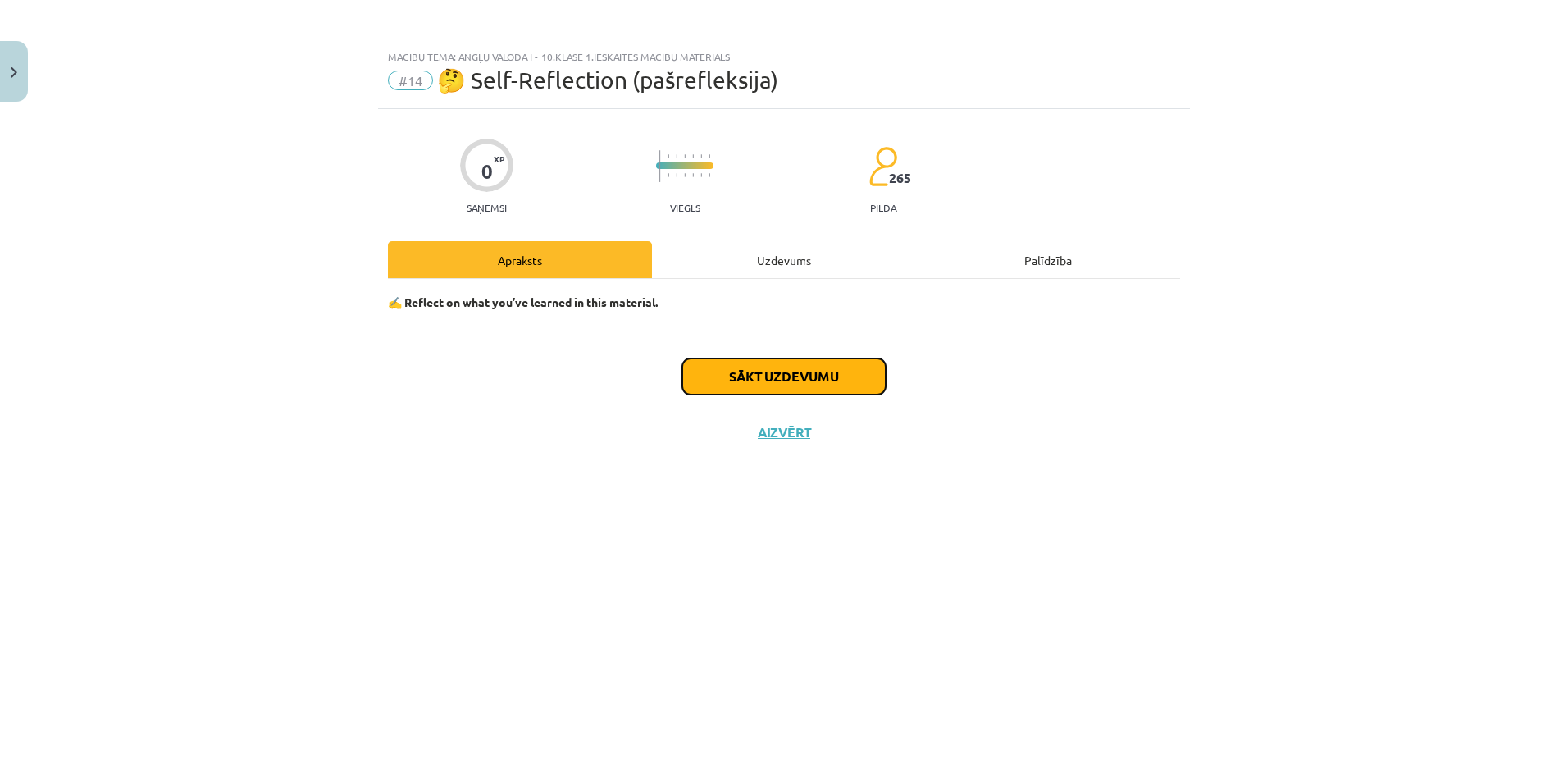
click at [771, 360] on button "Sākt uzdevumu" at bounding box center [783, 377] width 203 height 37
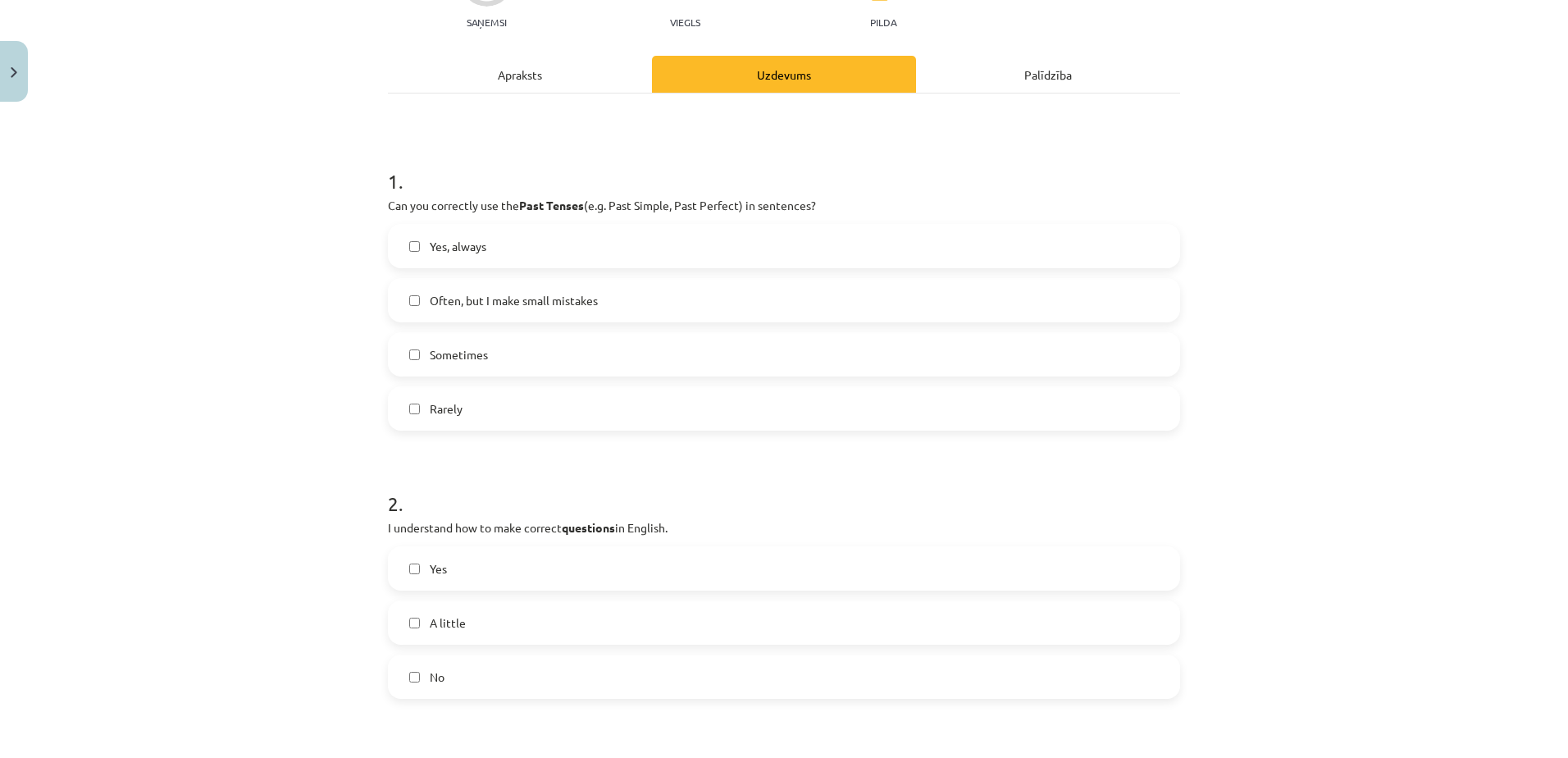
scroll to position [185, 0]
click at [565, 233] on label "Yes, always" at bounding box center [784, 247] width 789 height 41
click at [568, 313] on label "Often, but I make small mistakes" at bounding box center [784, 301] width 789 height 41
click at [557, 293] on span "Often, but I make small mistakes" at bounding box center [513, 302] width 168 height 17
click at [515, 248] on label "Yes, always" at bounding box center [784, 247] width 789 height 41
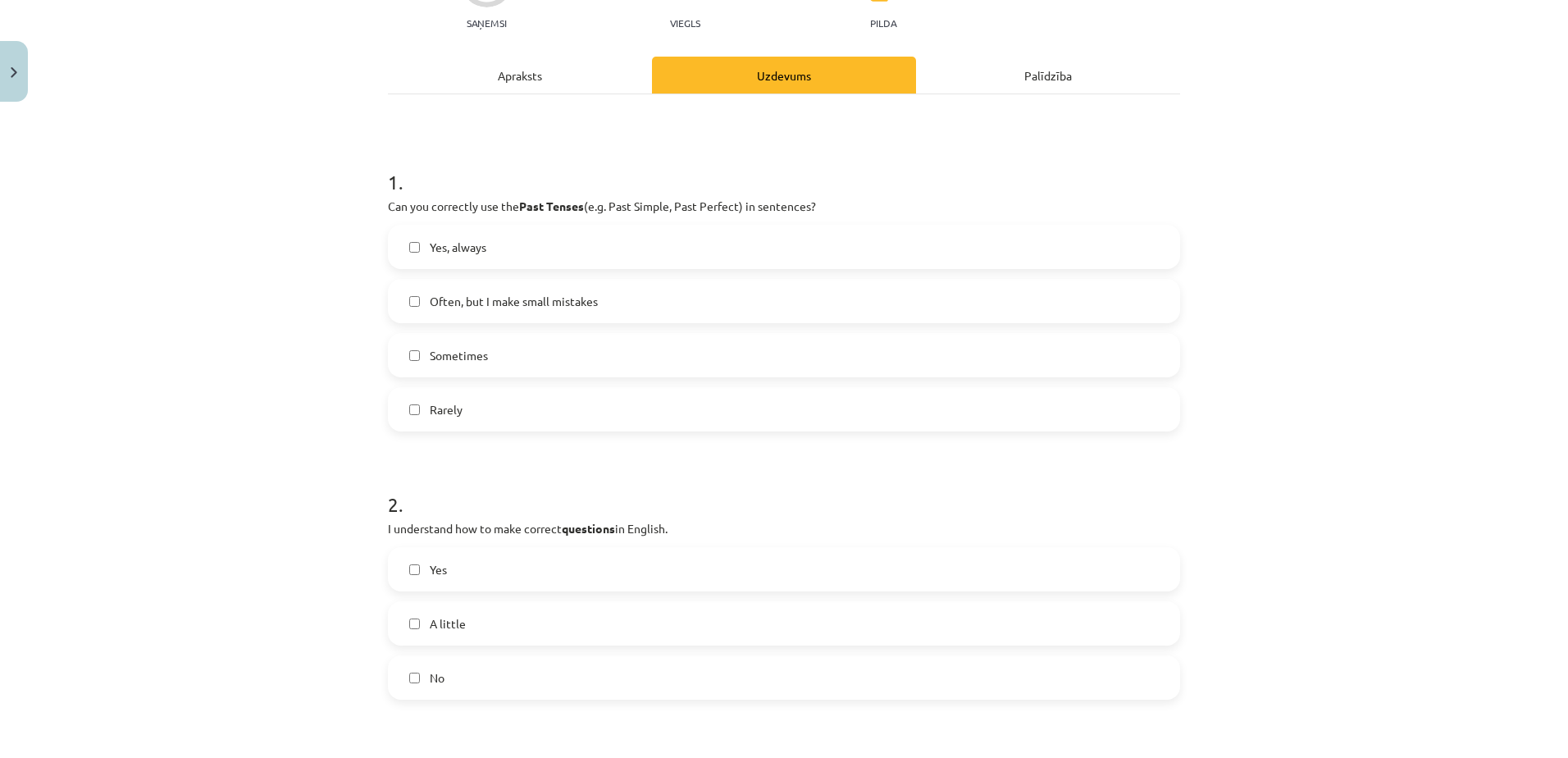
click at [525, 304] on span "Often, but I make small mistakes" at bounding box center [513, 302] width 168 height 17
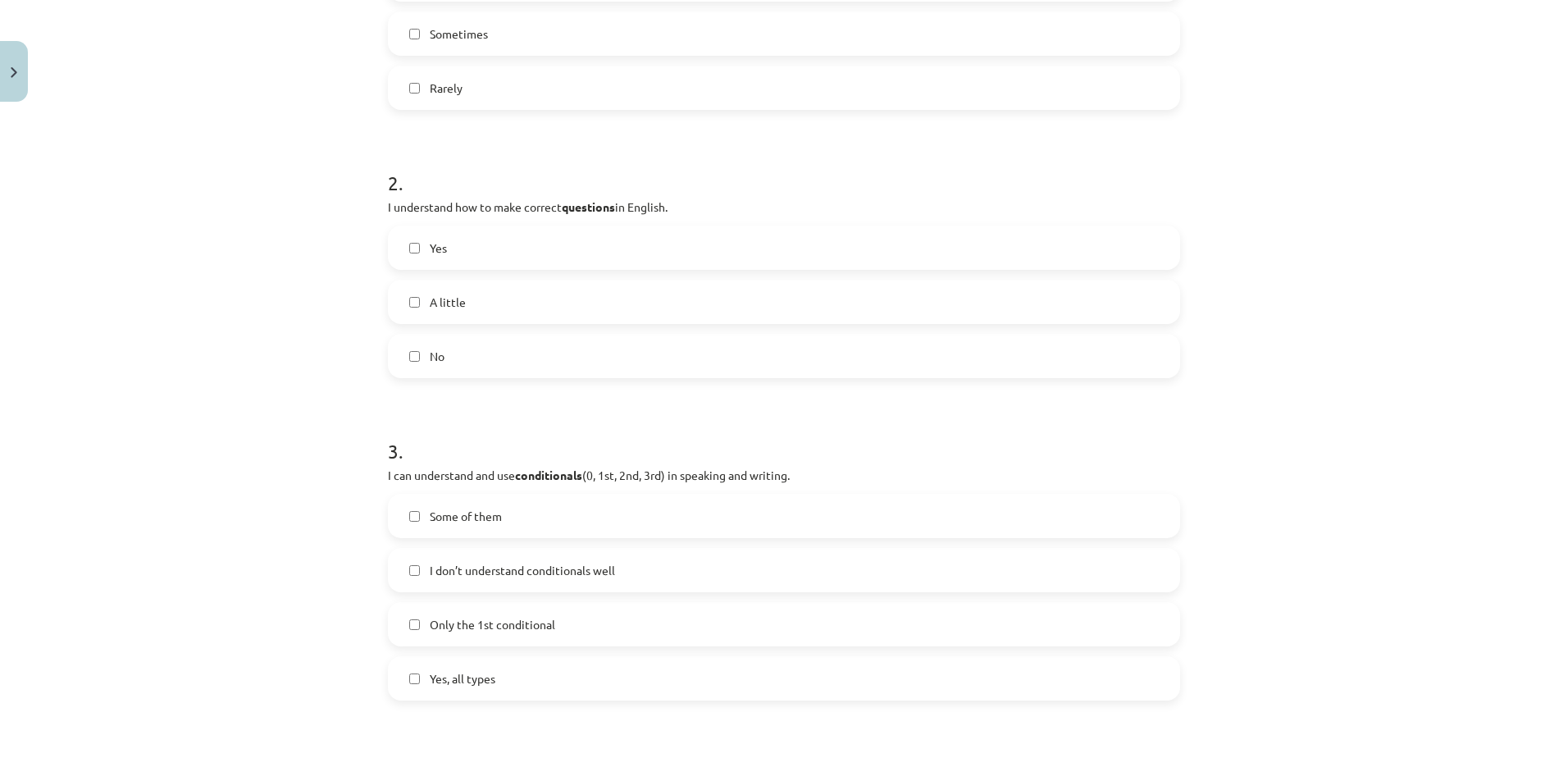
scroll to position [507, 0]
click at [466, 247] on label "Yes" at bounding box center [784, 247] width 789 height 41
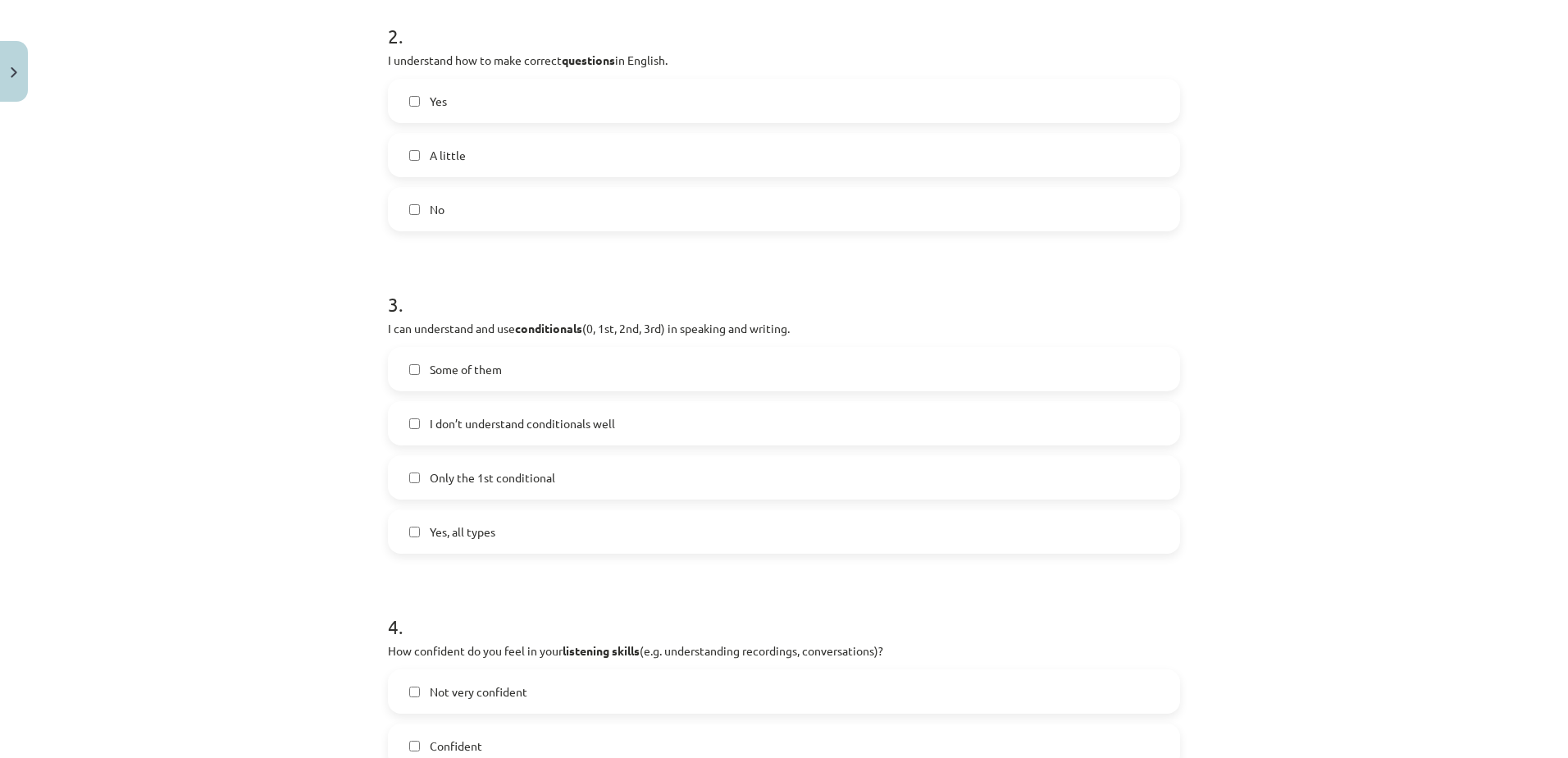
scroll to position [792, 0]
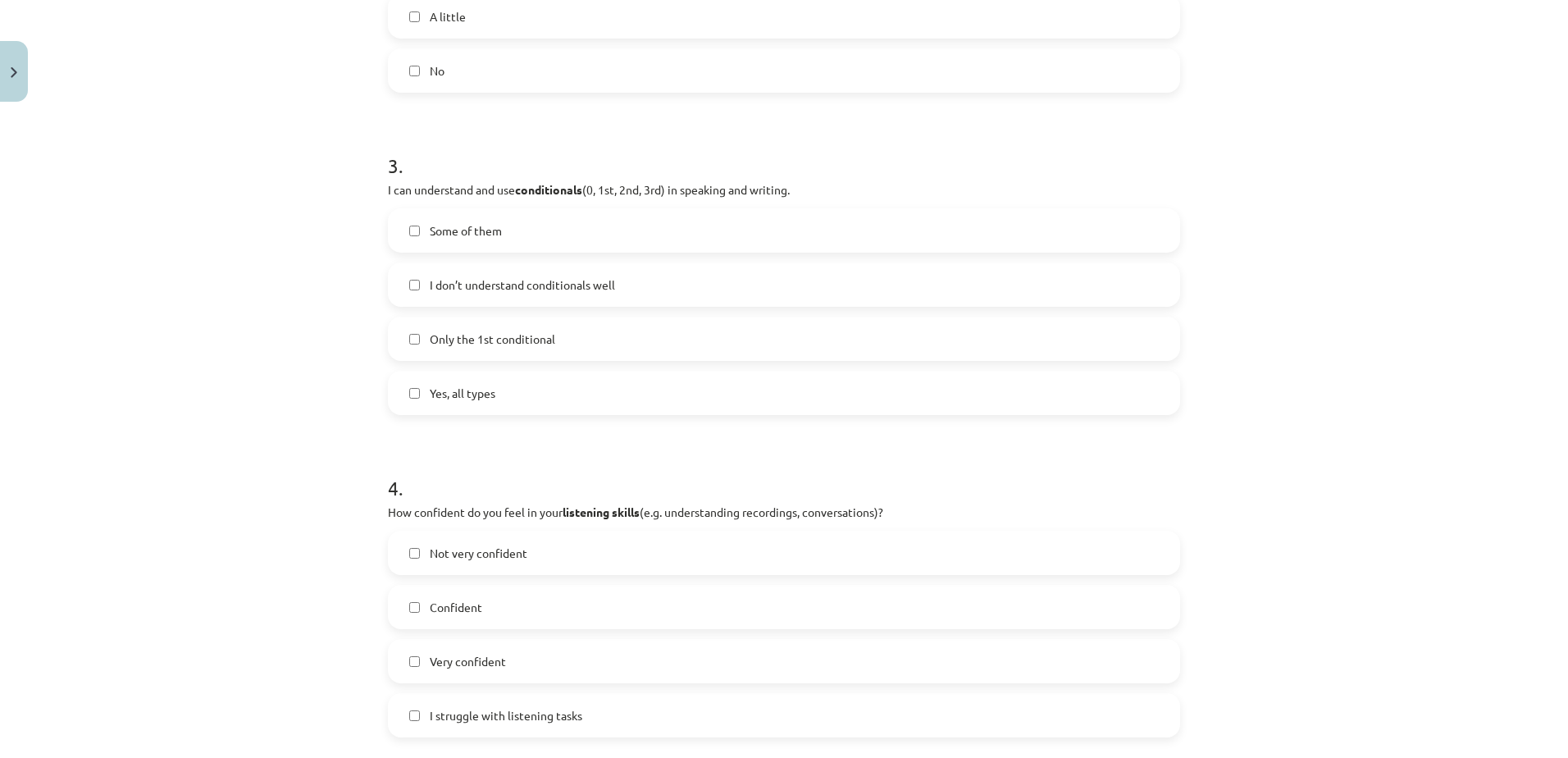
click at [561, 283] on span "I don’t understand conditionals well" at bounding box center [523, 285] width 185 height 17
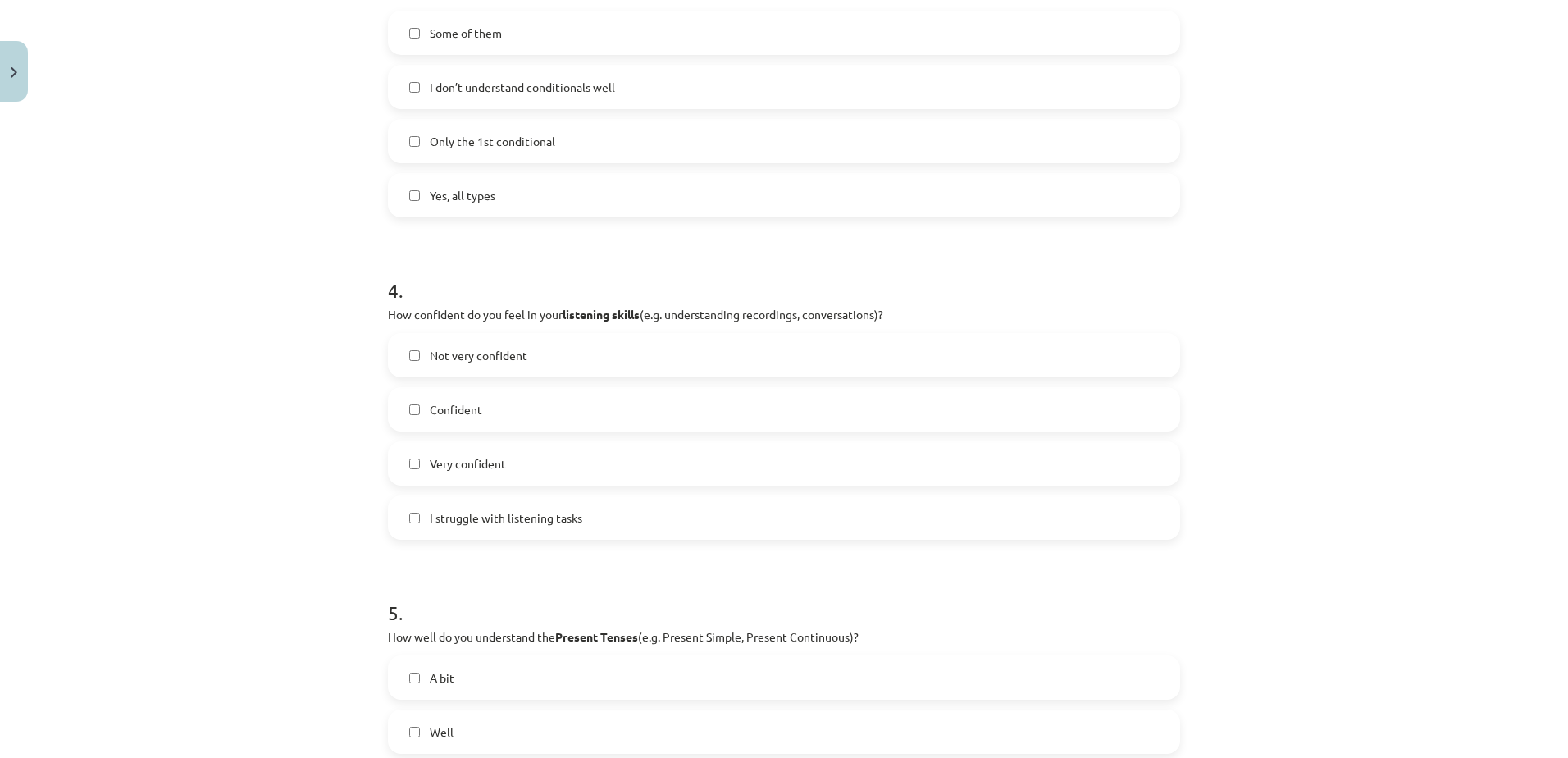
scroll to position [1057, 0]
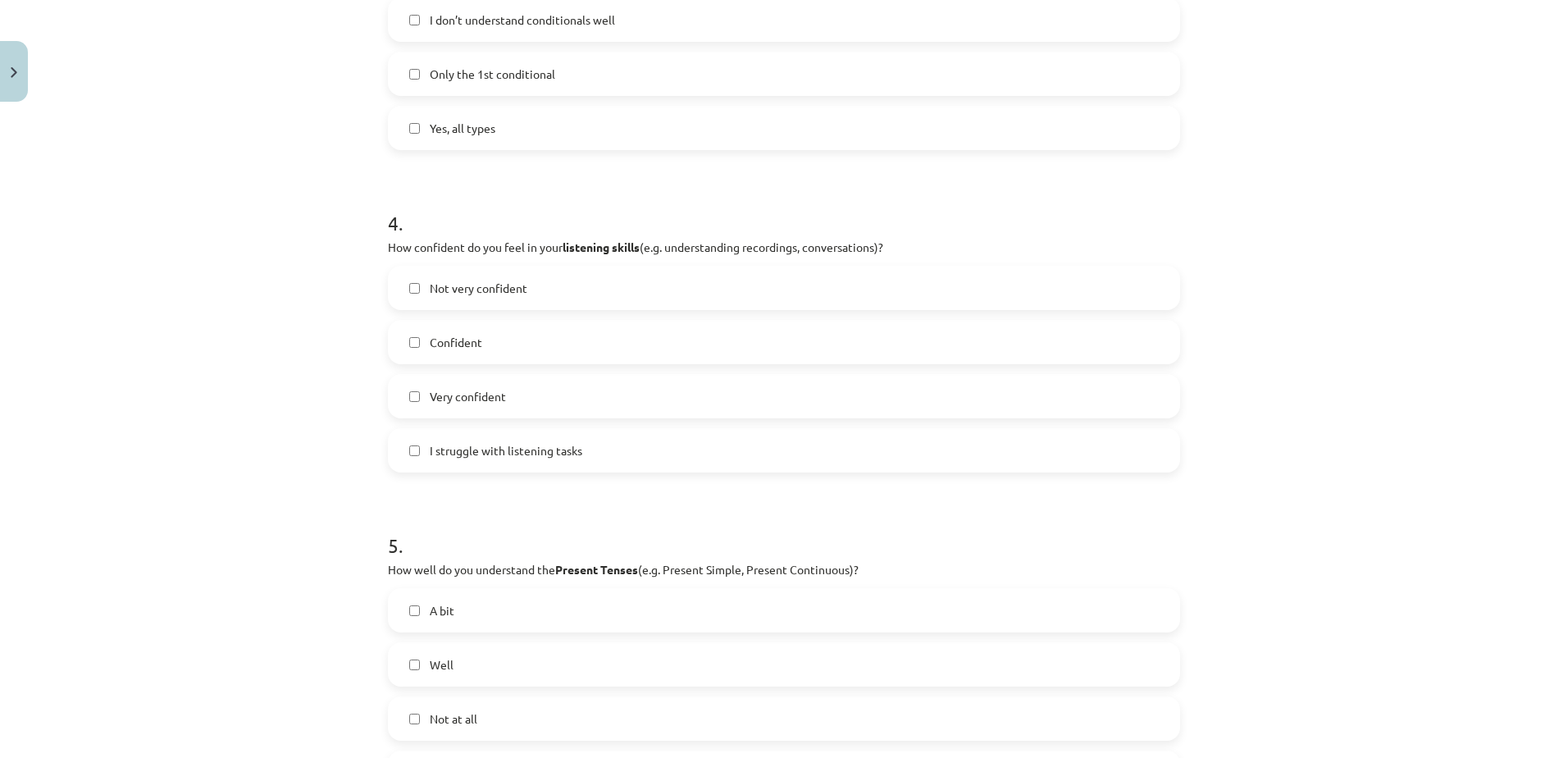
click at [537, 347] on label "Confident" at bounding box center [784, 342] width 789 height 41
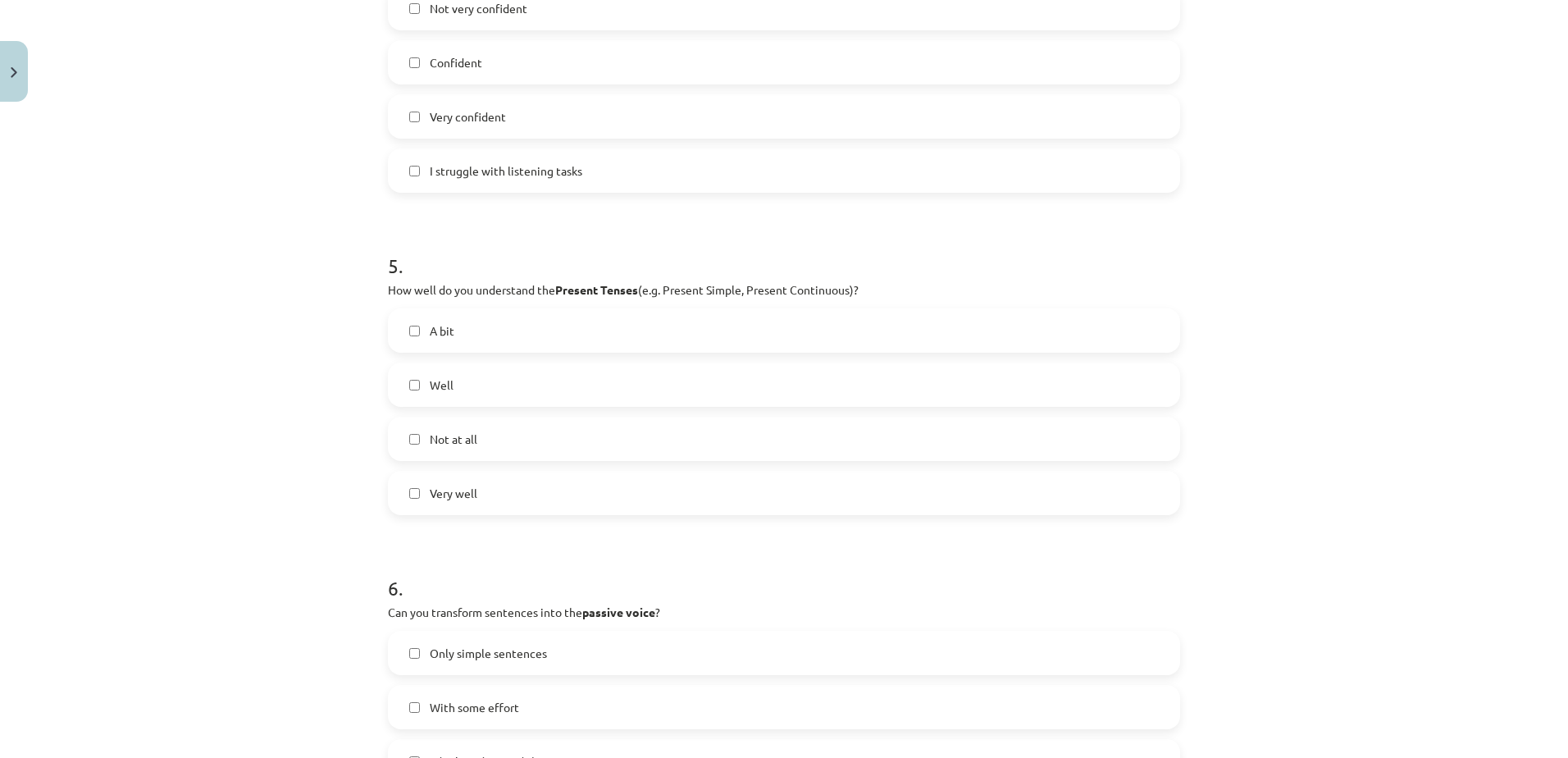
scroll to position [1335, 0]
click at [462, 385] on label "Well" at bounding box center [784, 386] width 789 height 41
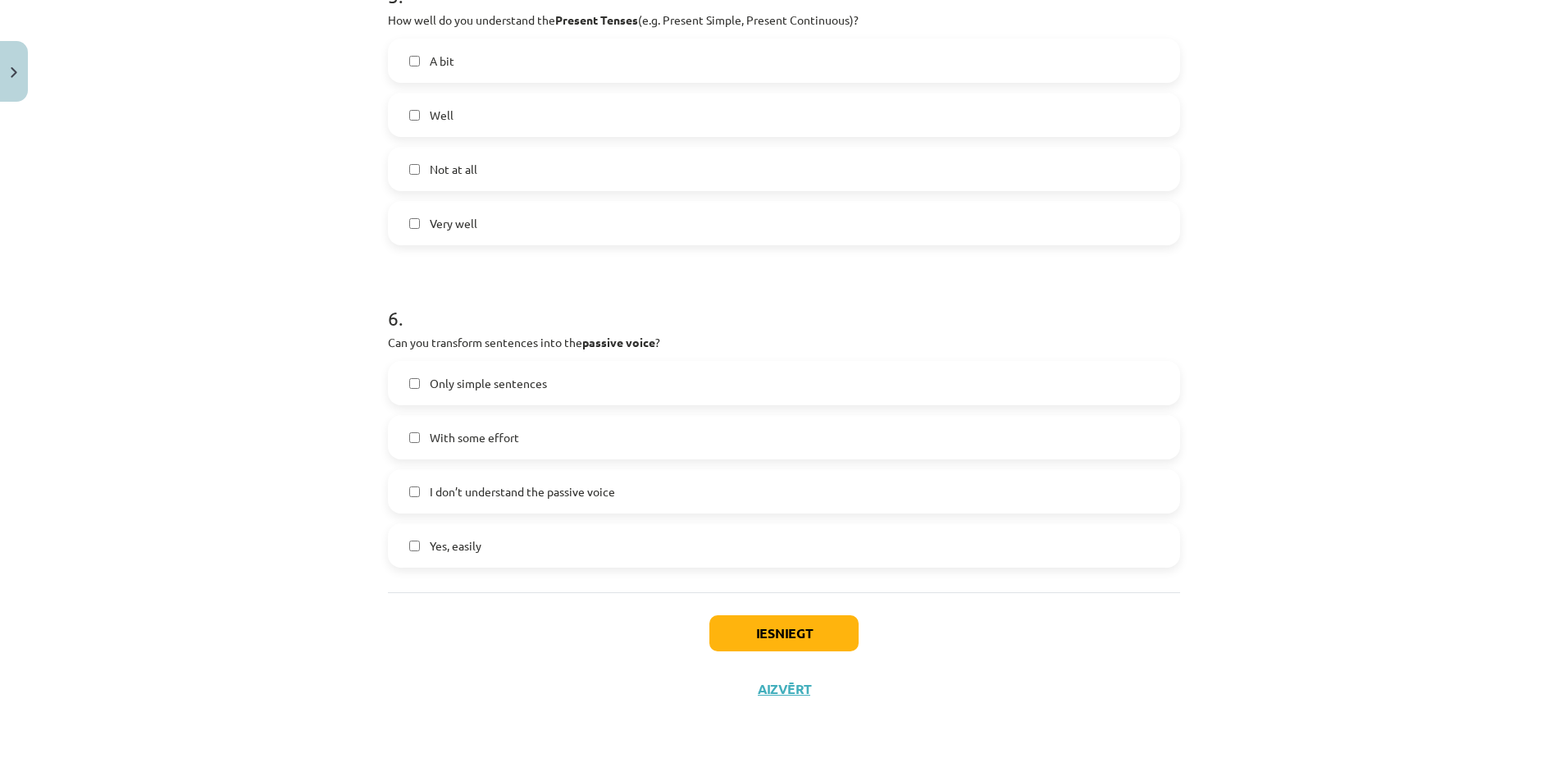
scroll to position [1606, 0]
click at [496, 453] on label "With some effort" at bounding box center [784, 438] width 789 height 41
click at [755, 629] on button "Iesniegt" at bounding box center [783, 633] width 149 height 37
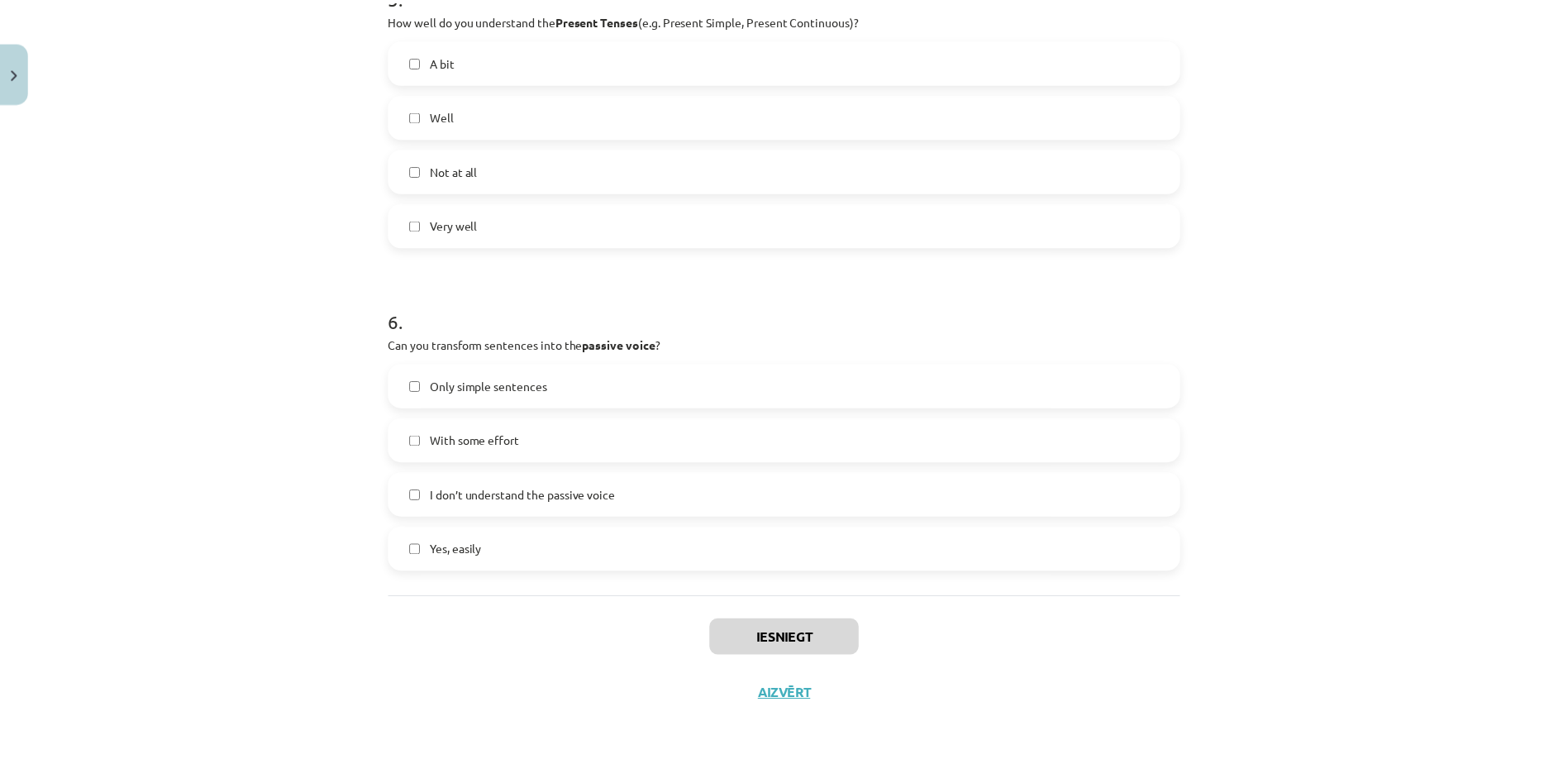
scroll to position [354, 0]
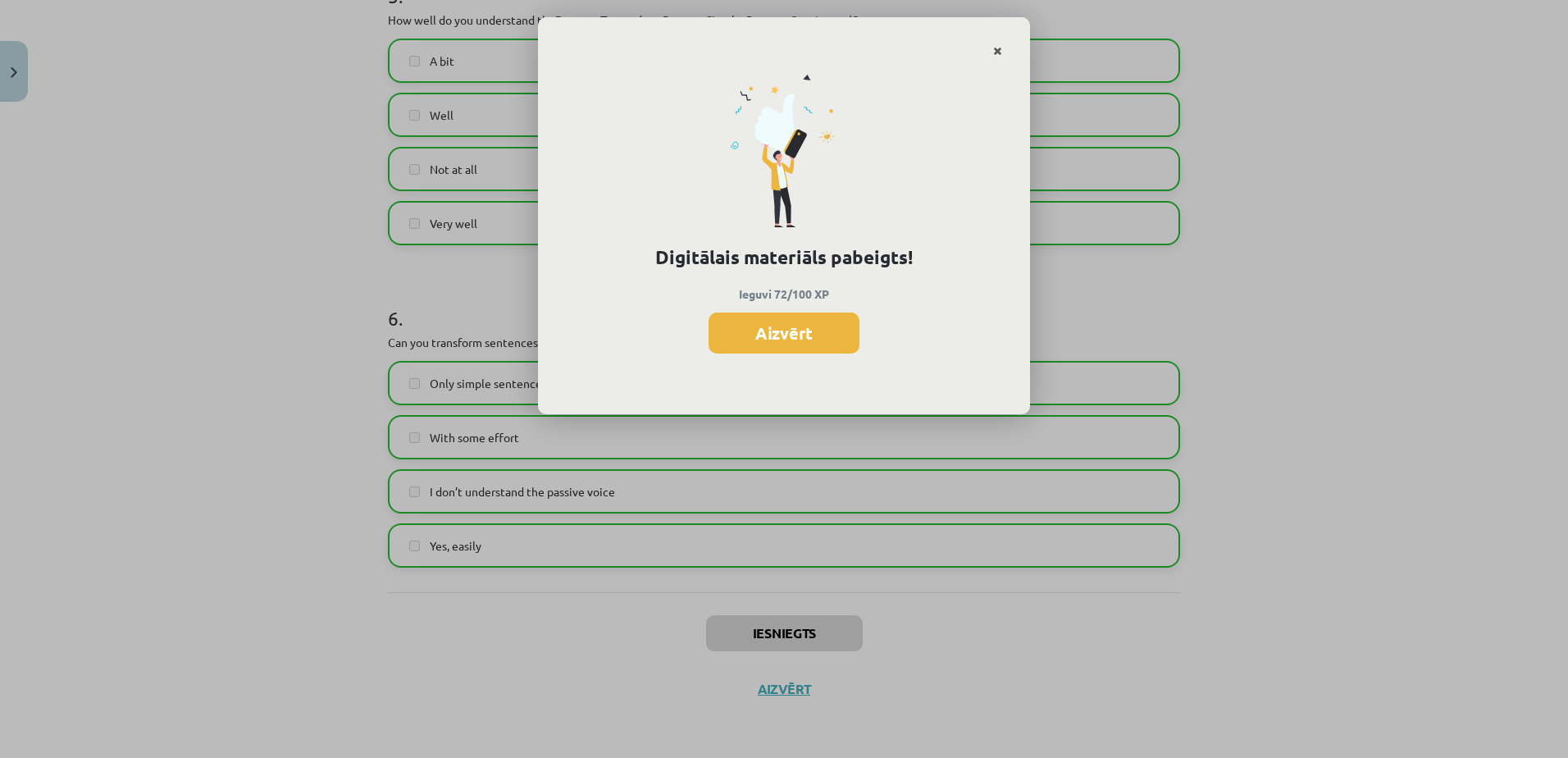
click at [990, 46] on link "Close" at bounding box center [998, 52] width 29 height 32
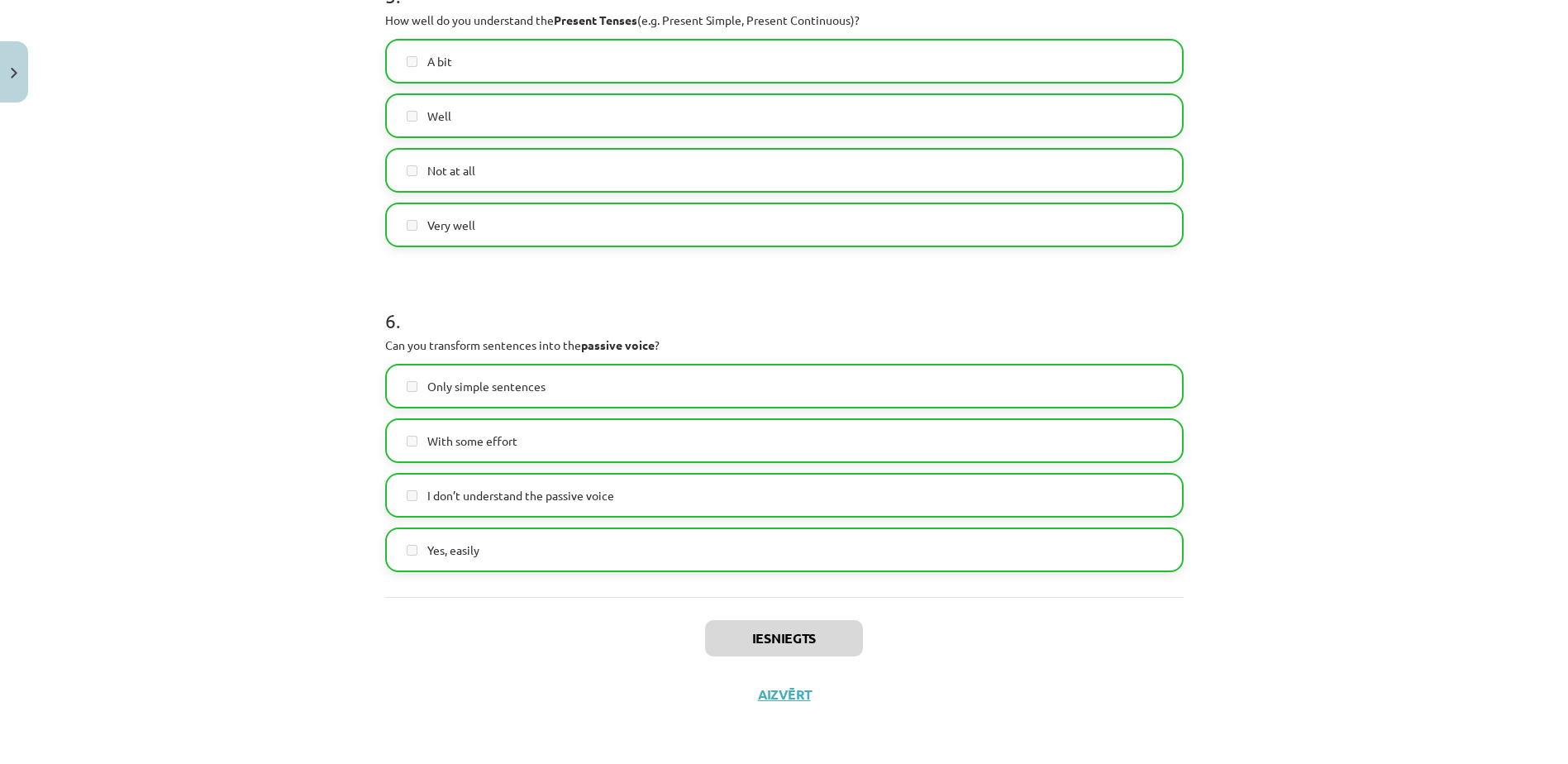
scroll to position [461, 0]
click at [770, 695] on button "Aizvērt" at bounding box center [784, 695] width 63 height 17
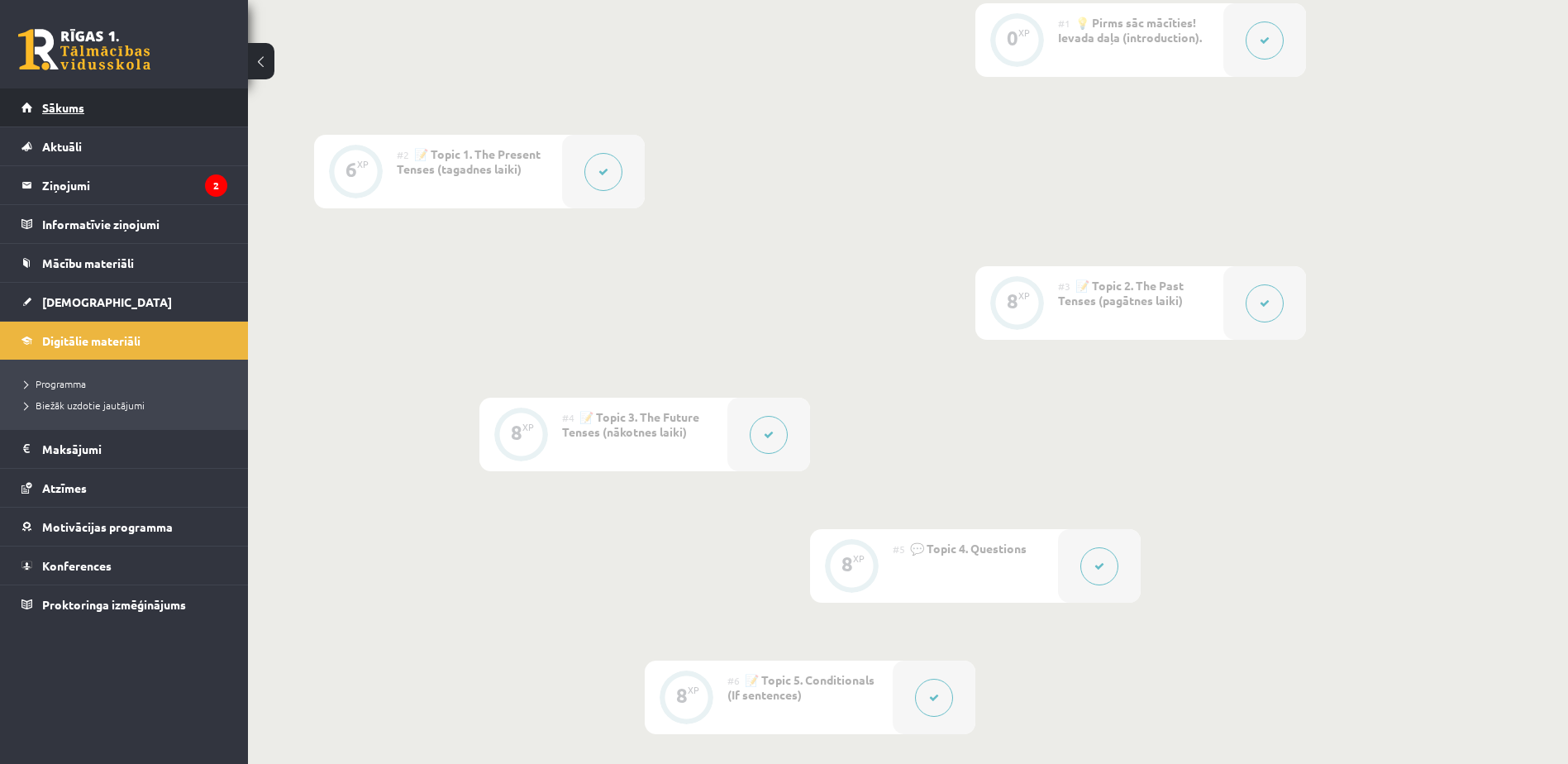
click at [52, 96] on link "Sākums" at bounding box center [125, 108] width 206 height 38
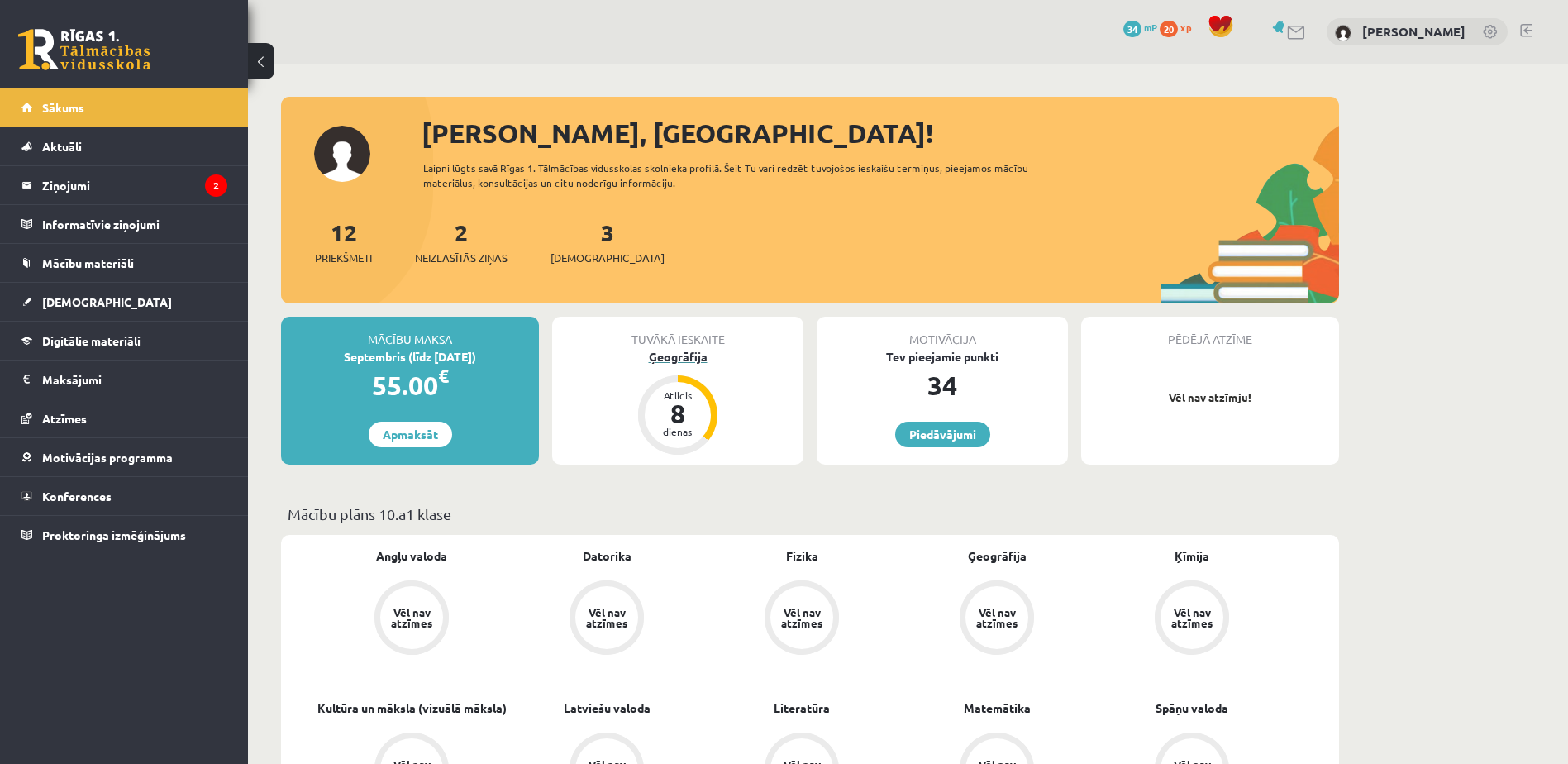
click at [660, 395] on div "Atlicis" at bounding box center [678, 395] width 50 height 10
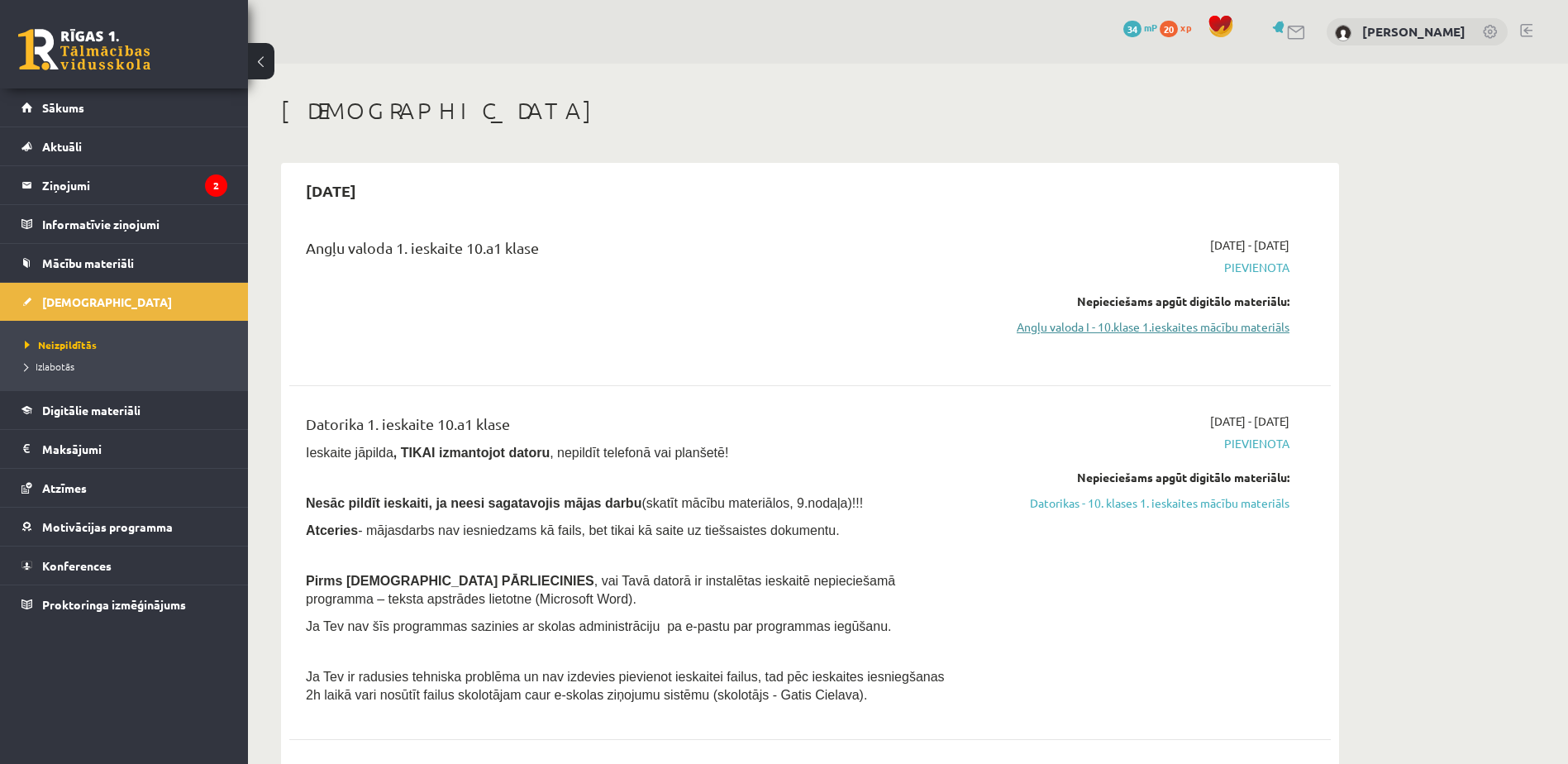
click at [1057, 326] on link "Angļu valoda I - 10.klase 1.ieskaites mācību materiāls" at bounding box center [1134, 327] width 312 height 17
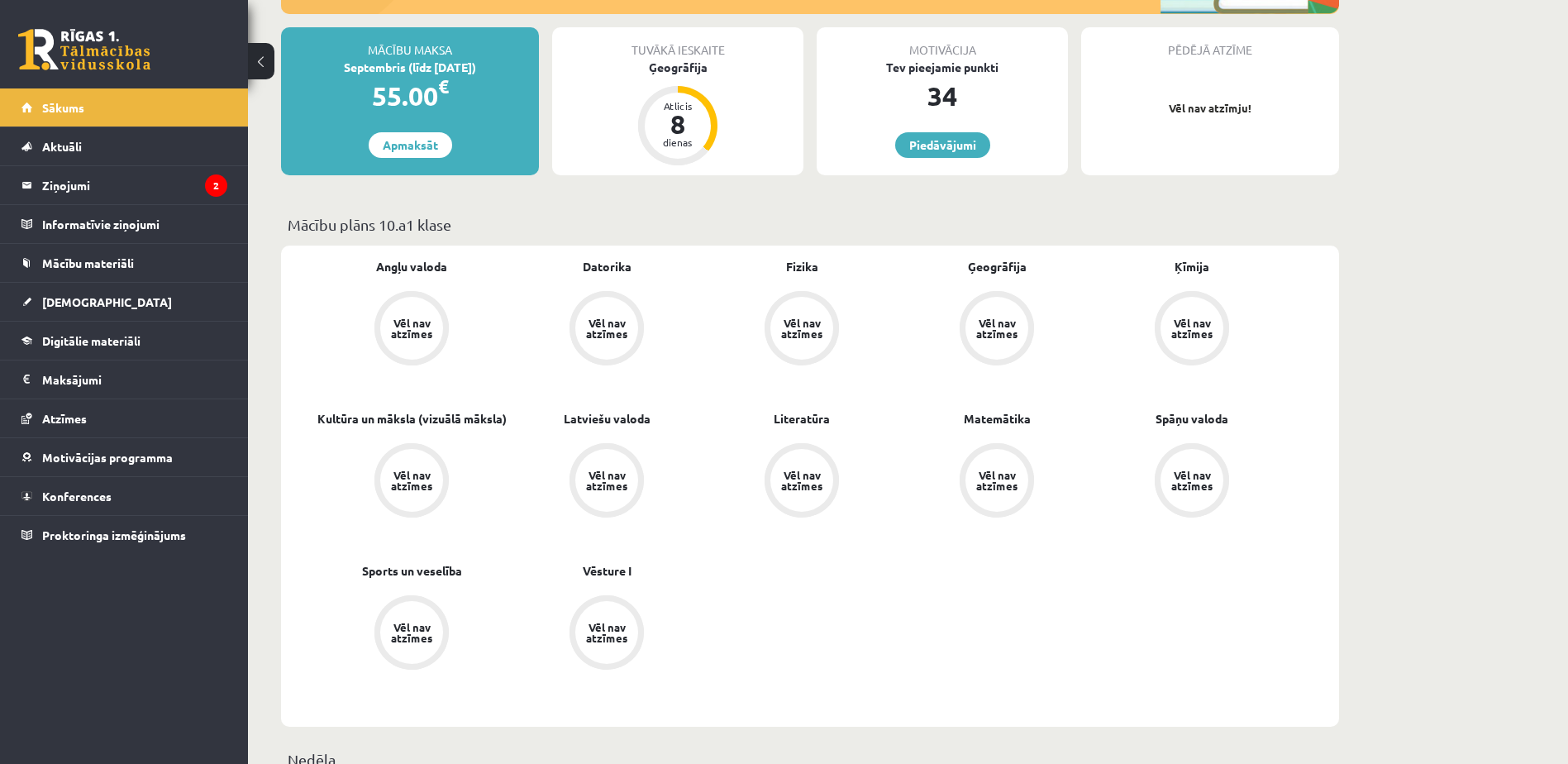
scroll to position [290, 0]
click at [691, 136] on div "dienas" at bounding box center [678, 141] width 50 height 10
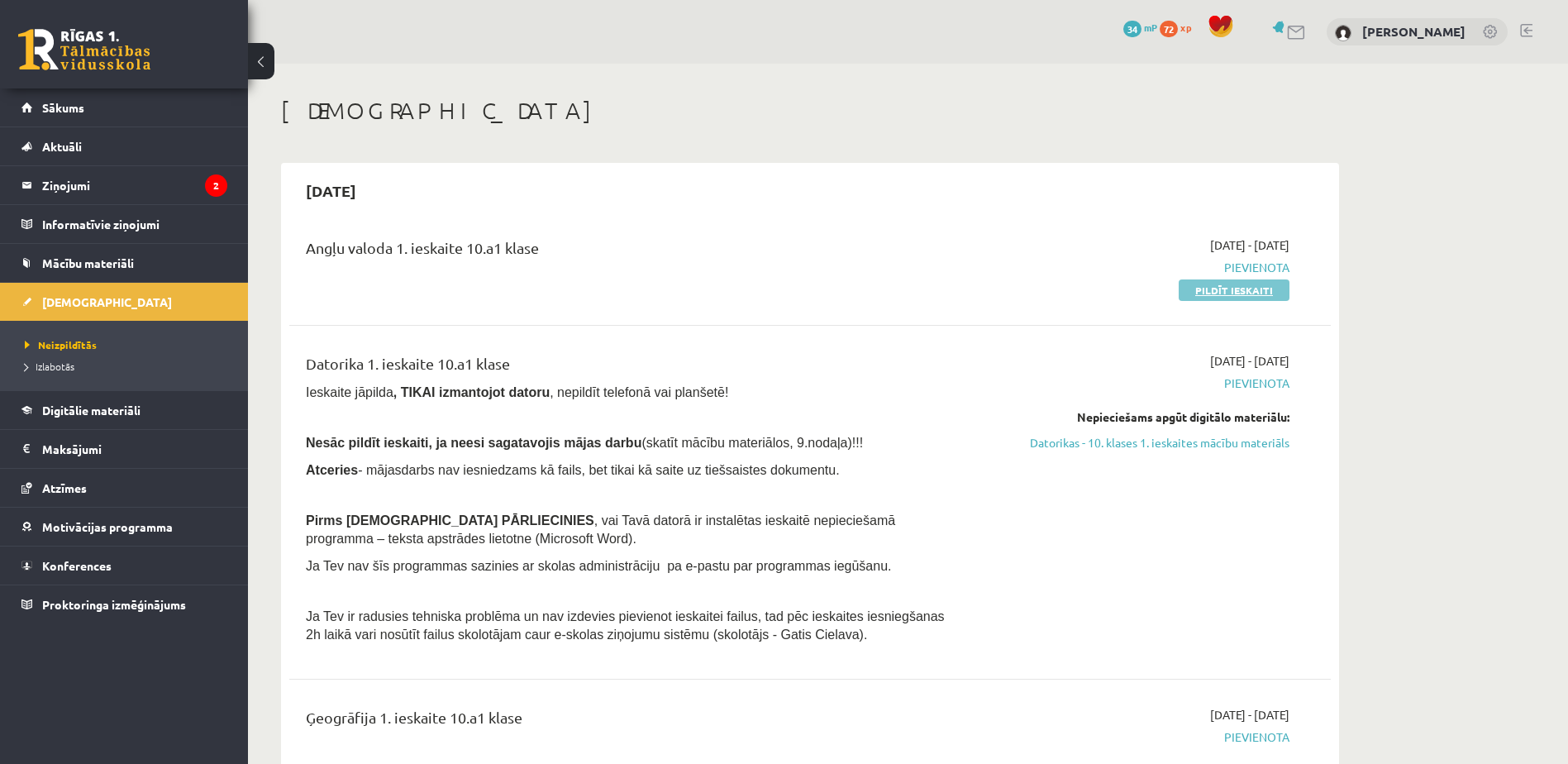
click at [1210, 290] on link "Pildīt ieskaiti" at bounding box center [1233, 290] width 110 height 22
